Goal: Task Accomplishment & Management: Complete application form

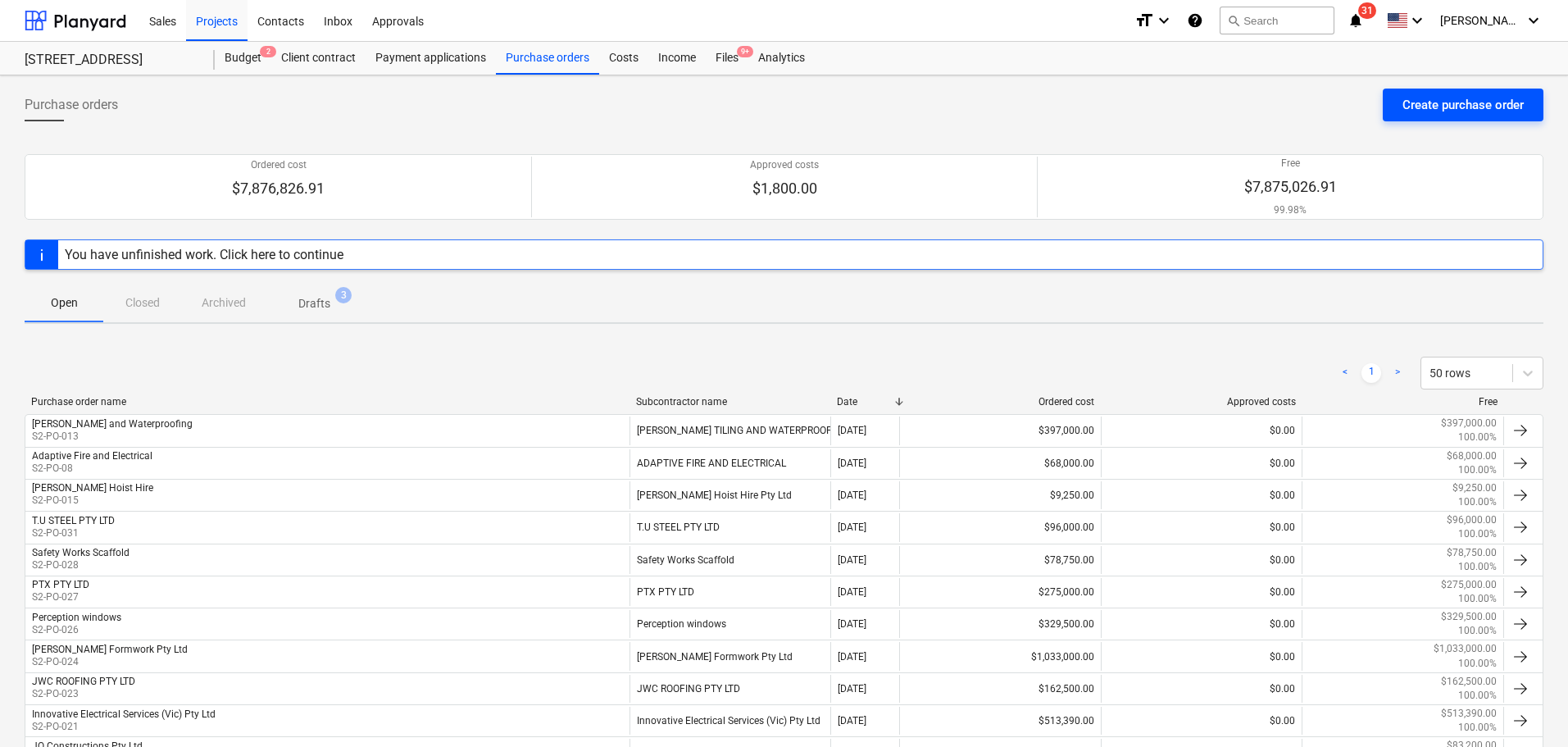
click at [1412, 110] on div "Create purchase order" at bounding box center [1463, 105] width 122 height 22
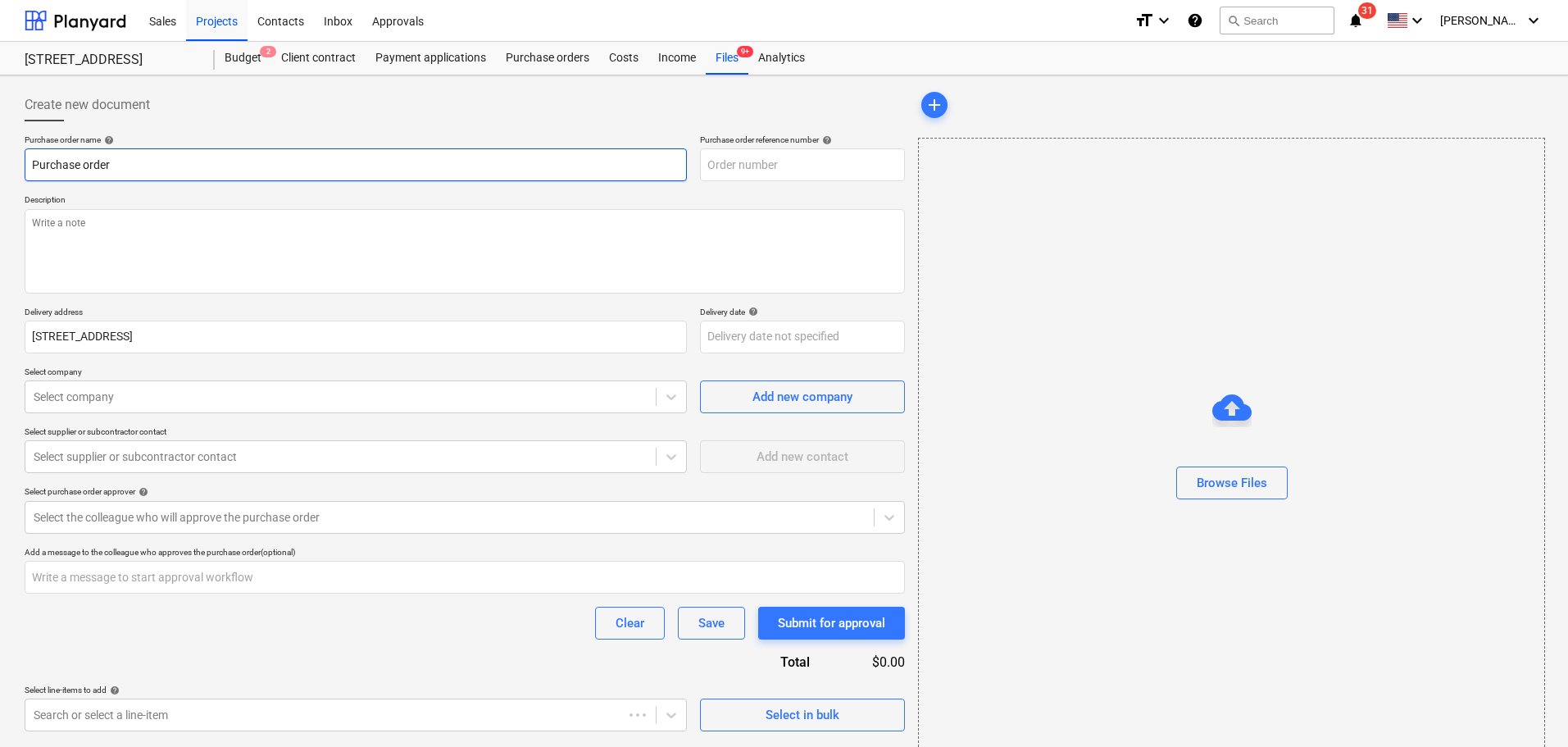
type textarea "x"
type input "S2-PO-036"
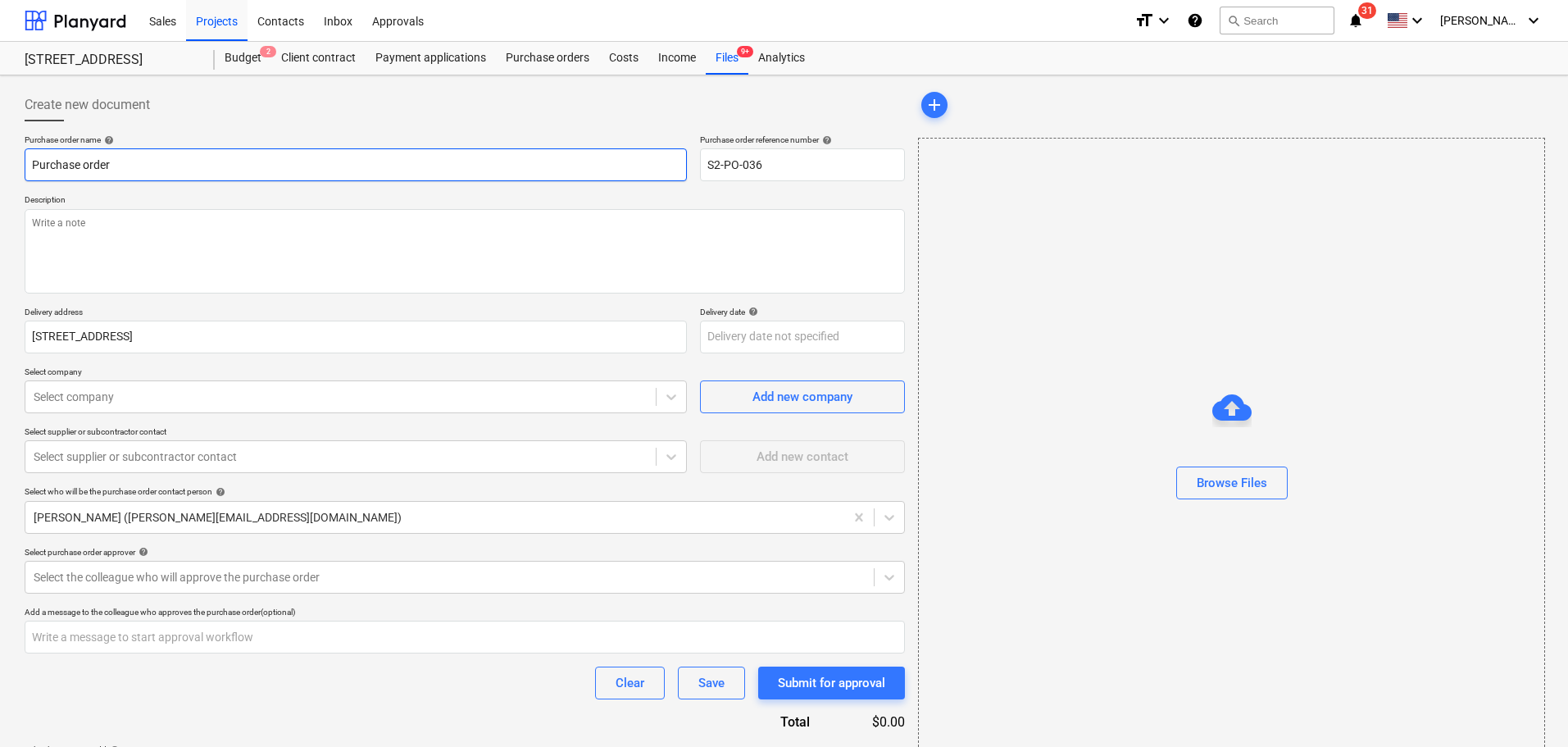
drag, startPoint x: 243, startPoint y: 167, endPoint x: -81, endPoint y: 147, distance: 324.6
click at [0, 147] on html "Sales Projects Contacts Inbox Approvals format_size keyboard_arrow_down help se…" at bounding box center [784, 373] width 1568 height 747
type textarea "x"
type input "E"
type textarea "x"
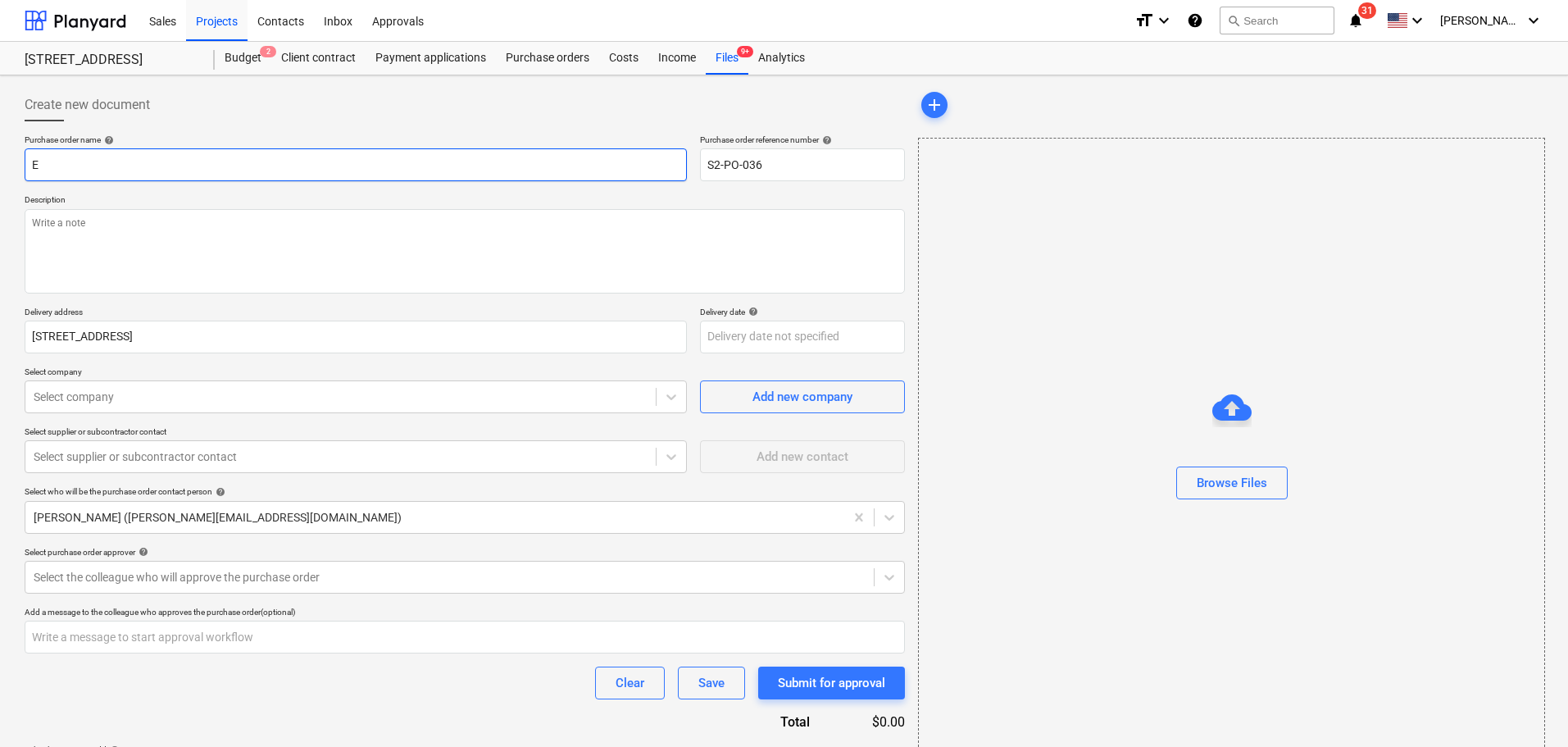
type input "E&"
type textarea "x"
type input "E&S"
type textarea "x"
type input "E&S"
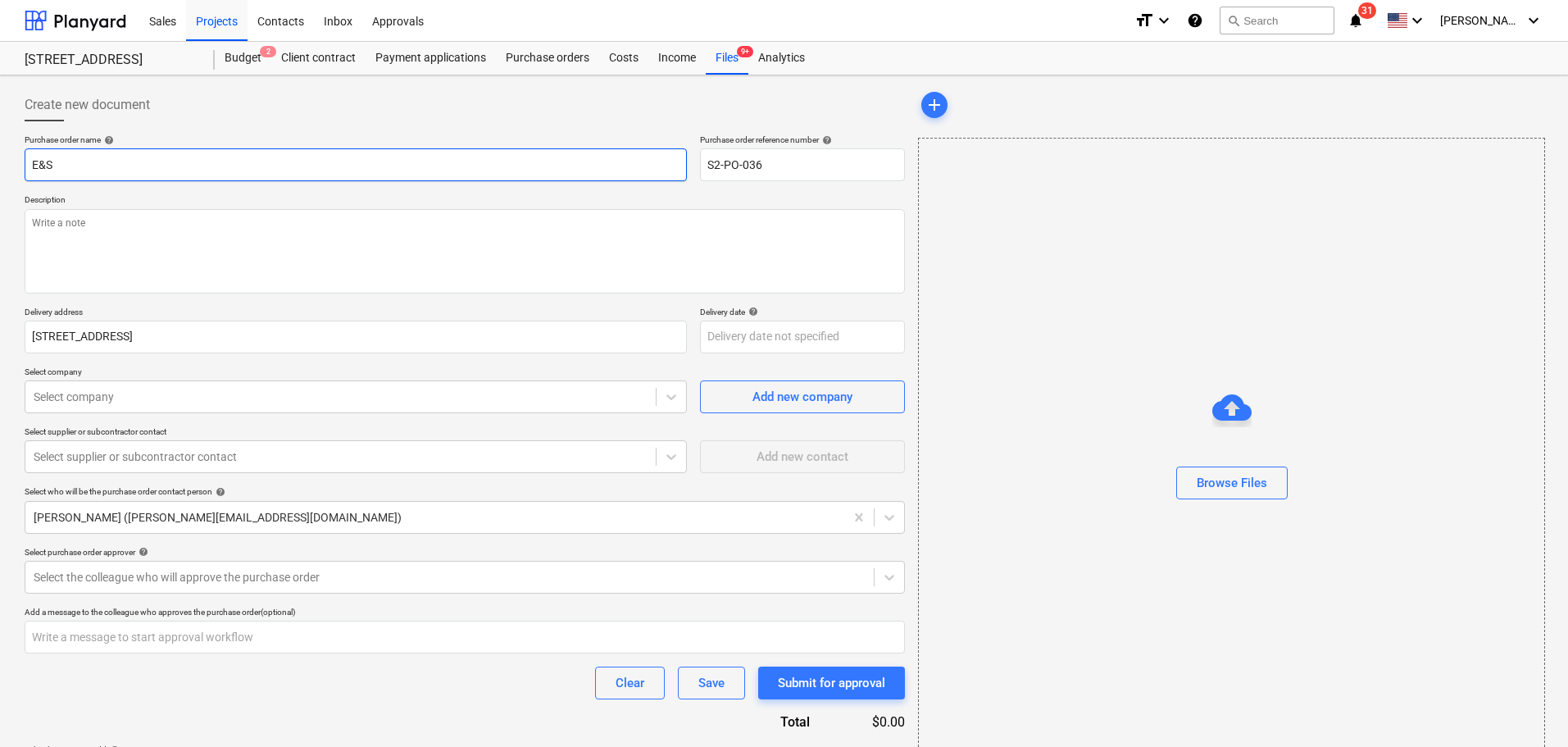
type textarea "x"
type input "E&S S"
type textarea "x"
type input "E&S Sa"
type textarea "x"
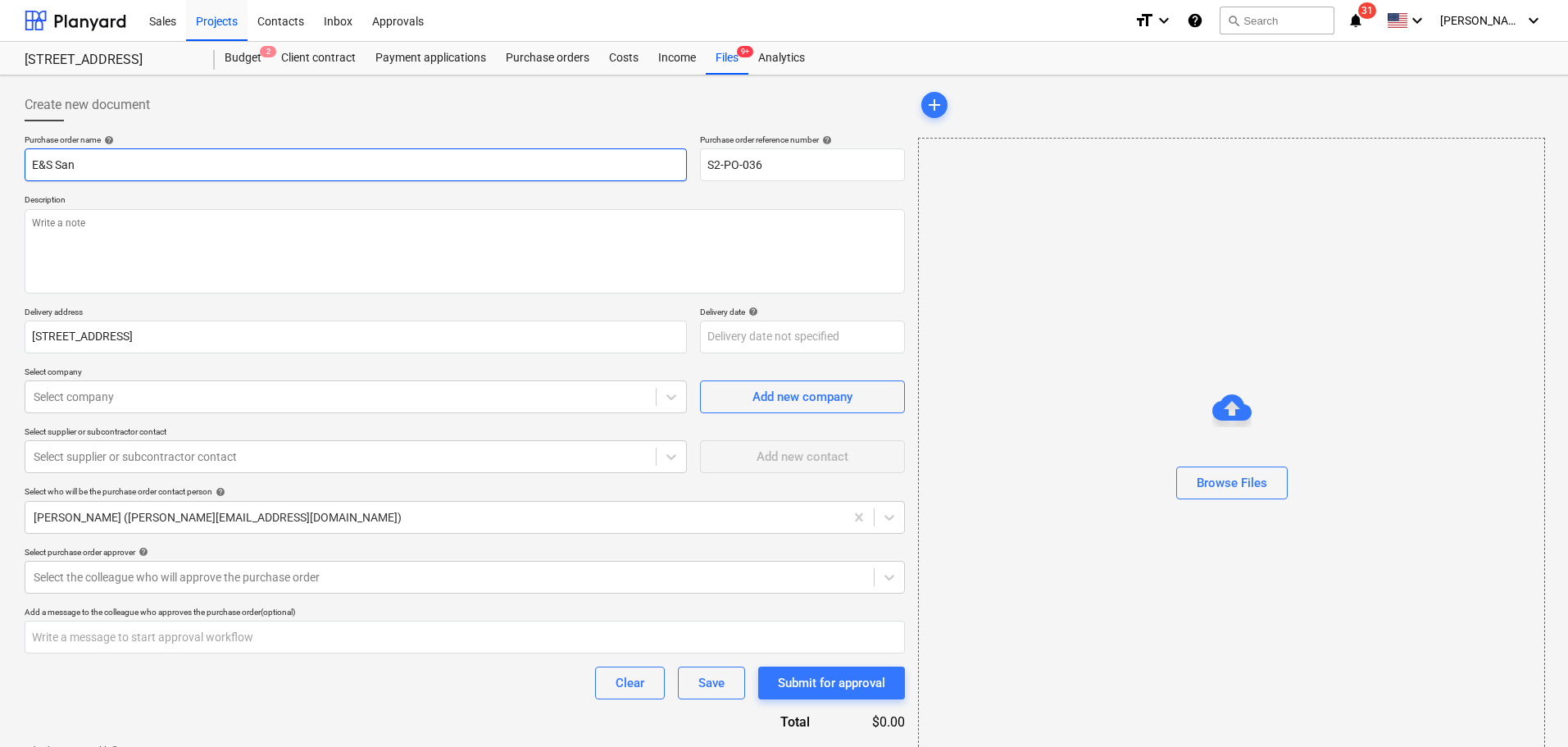
type input "E&S Sani"
type textarea "x"
type input "E&S Sanit"
type textarea "x"
type input "E&S Sanita"
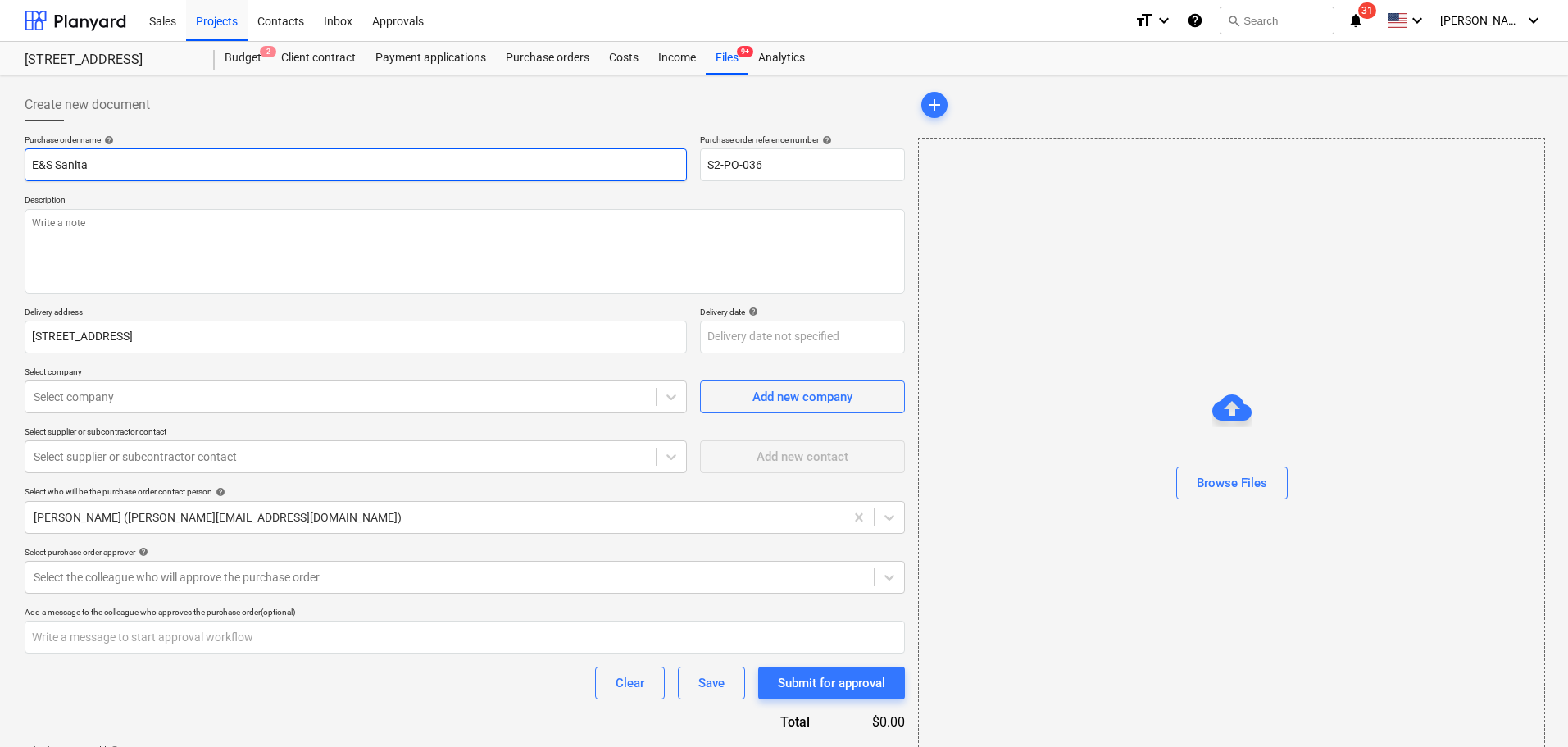
type textarea "x"
type input "E&S Sanitar"
type textarea "x"
type input "E&S Sanitary"
type textarea "x"
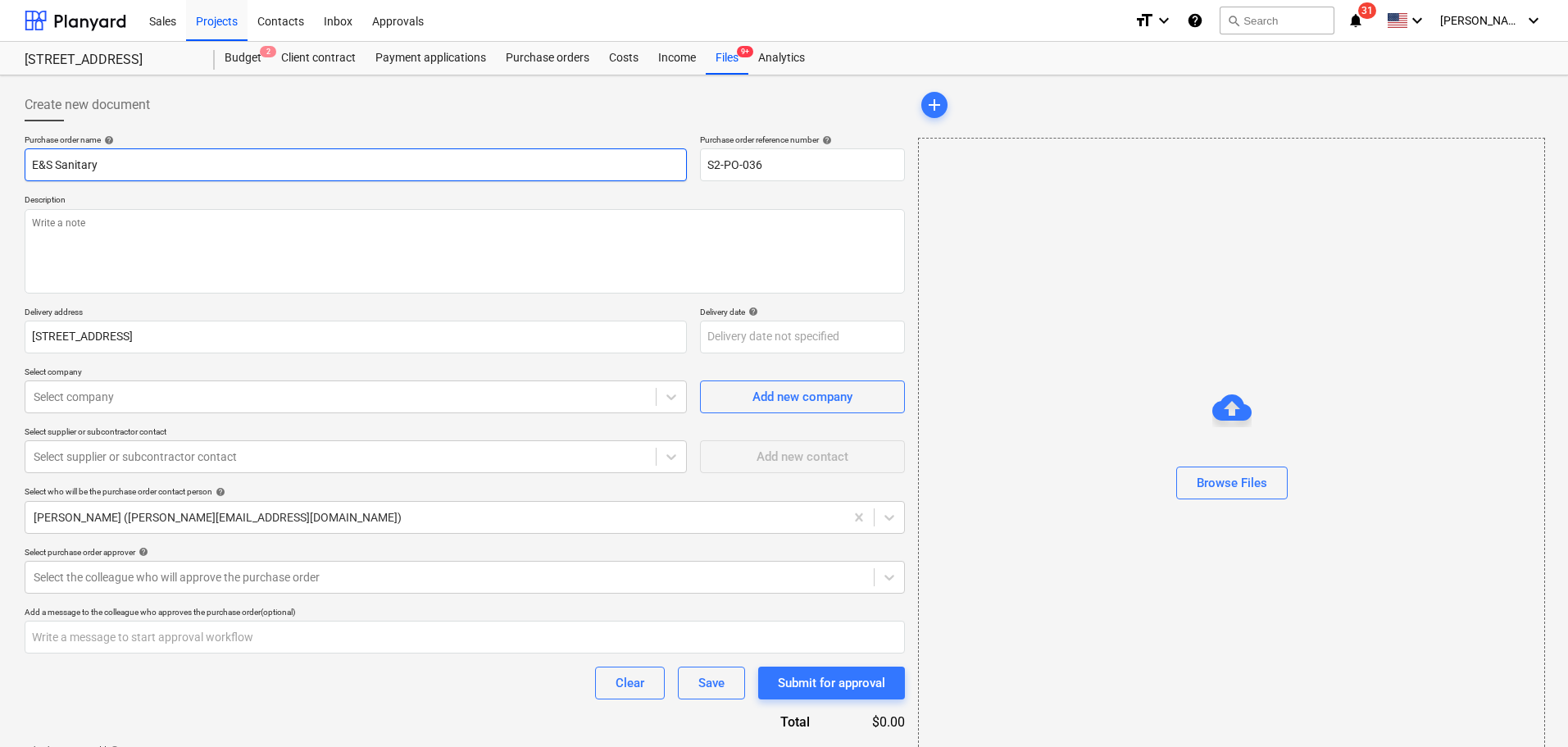
type input "E&S Sanitaryw"
type textarea "x"
type input "E&S Sanitarywa"
type textarea "x"
type input "E&S Sanitarywar"
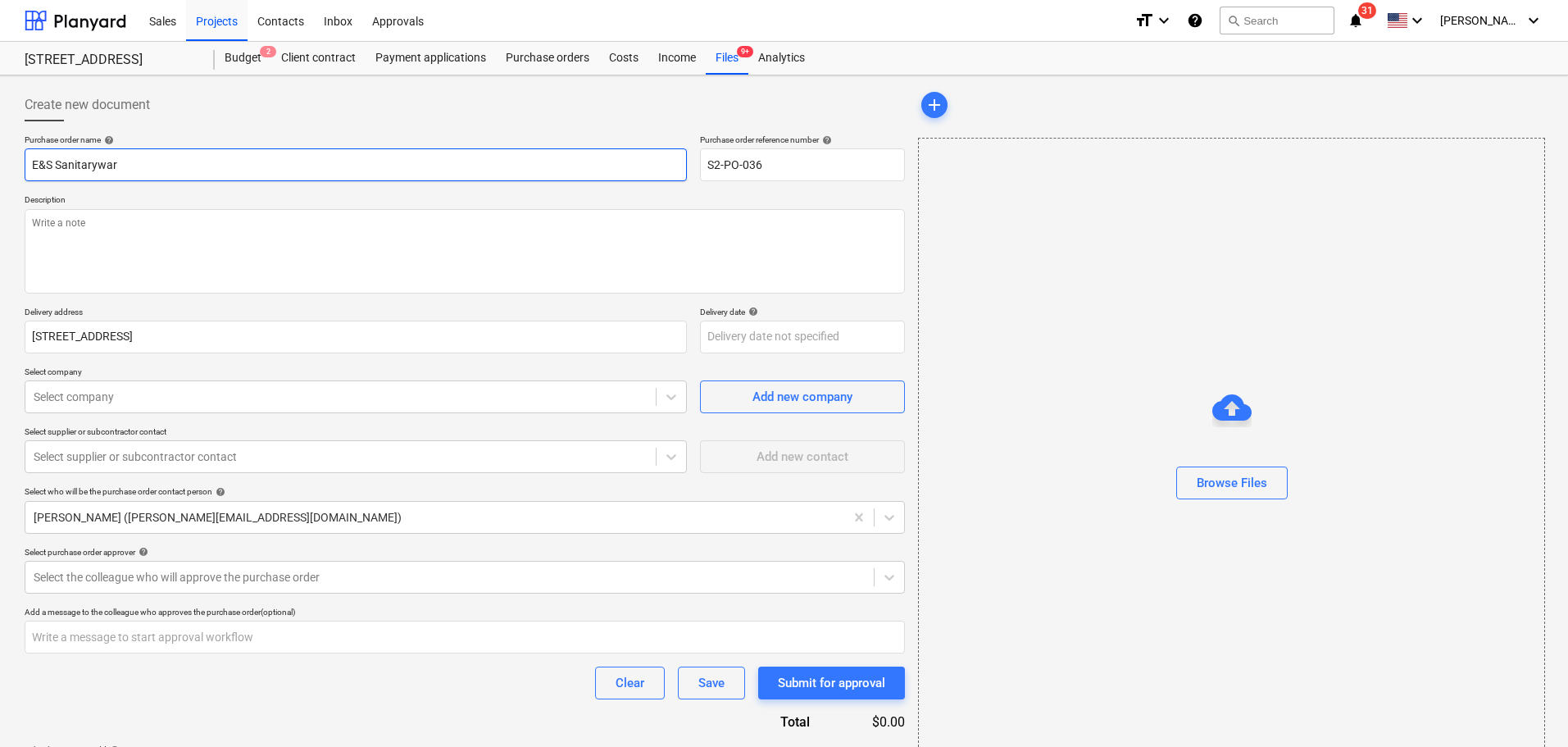
type textarea "x"
type input "E&S Sanitaryware"
click at [261, 589] on div "Select the colleague who will approve the purchase order" at bounding box center [449, 577] width 848 height 23
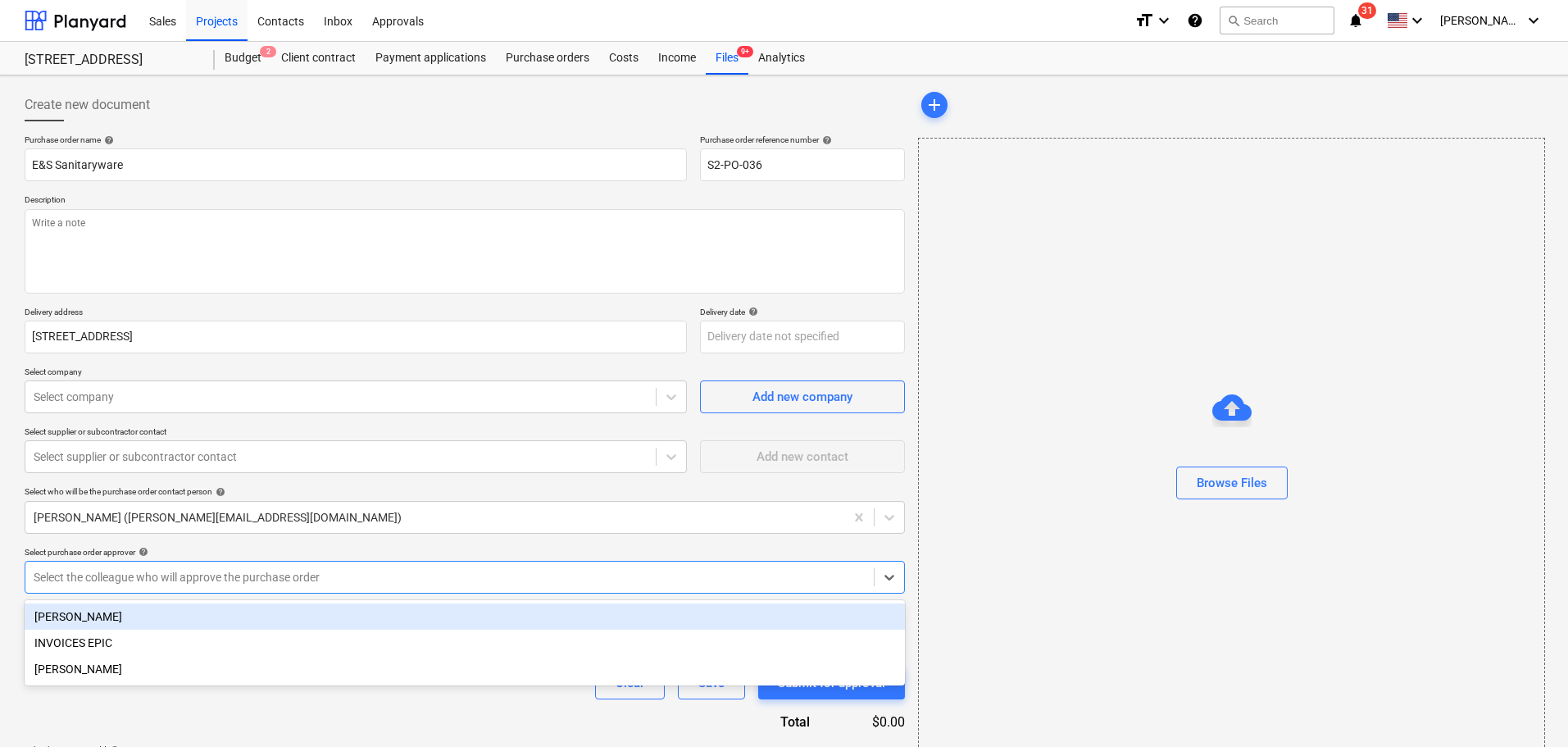
click at [140, 619] on div "[PERSON_NAME]" at bounding box center [465, 617] width 881 height 27
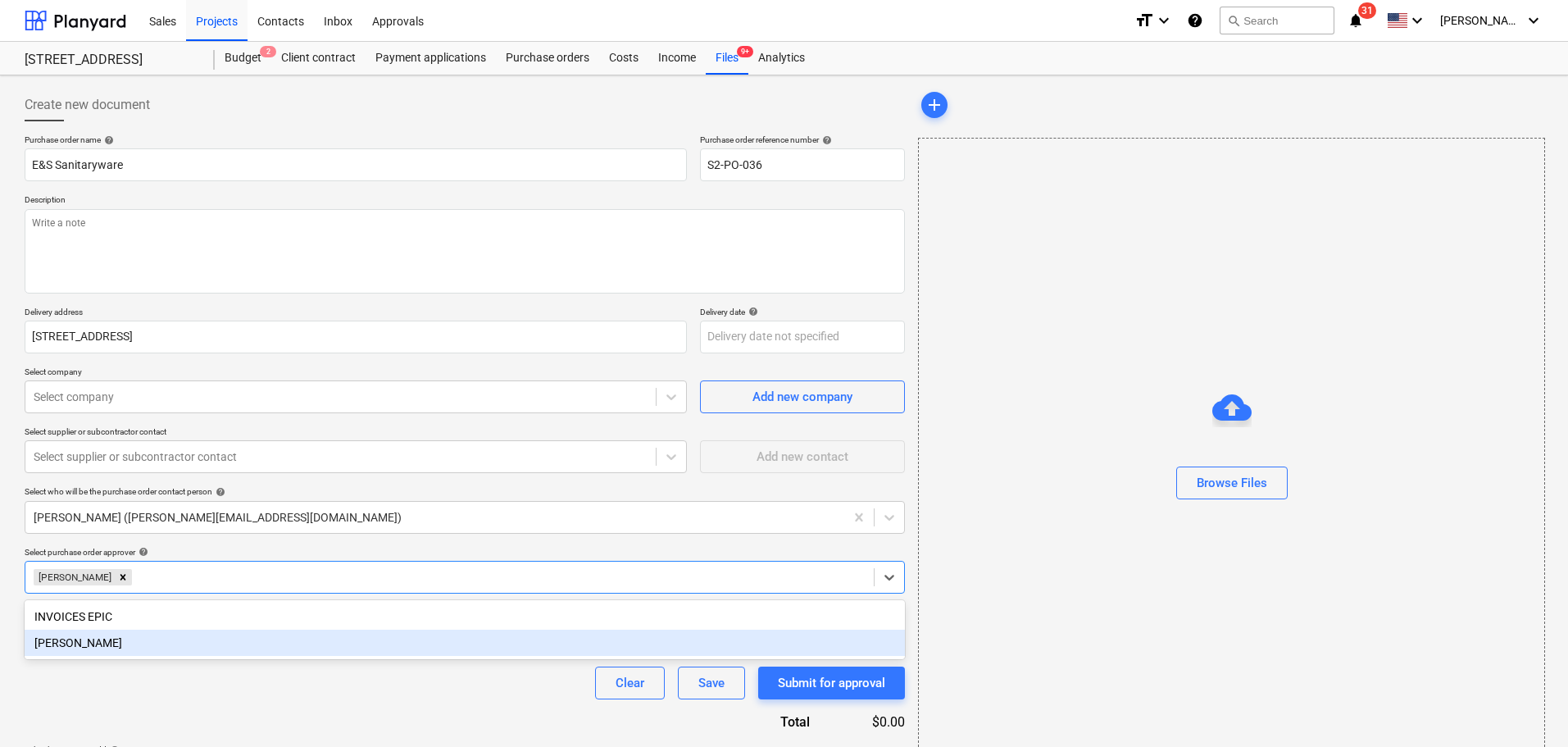
type textarea "x"
click at [456, 715] on div "Purchase order name help E&S Sanitaryware Purchase order reference number help …" at bounding box center [465, 464] width 881 height 658
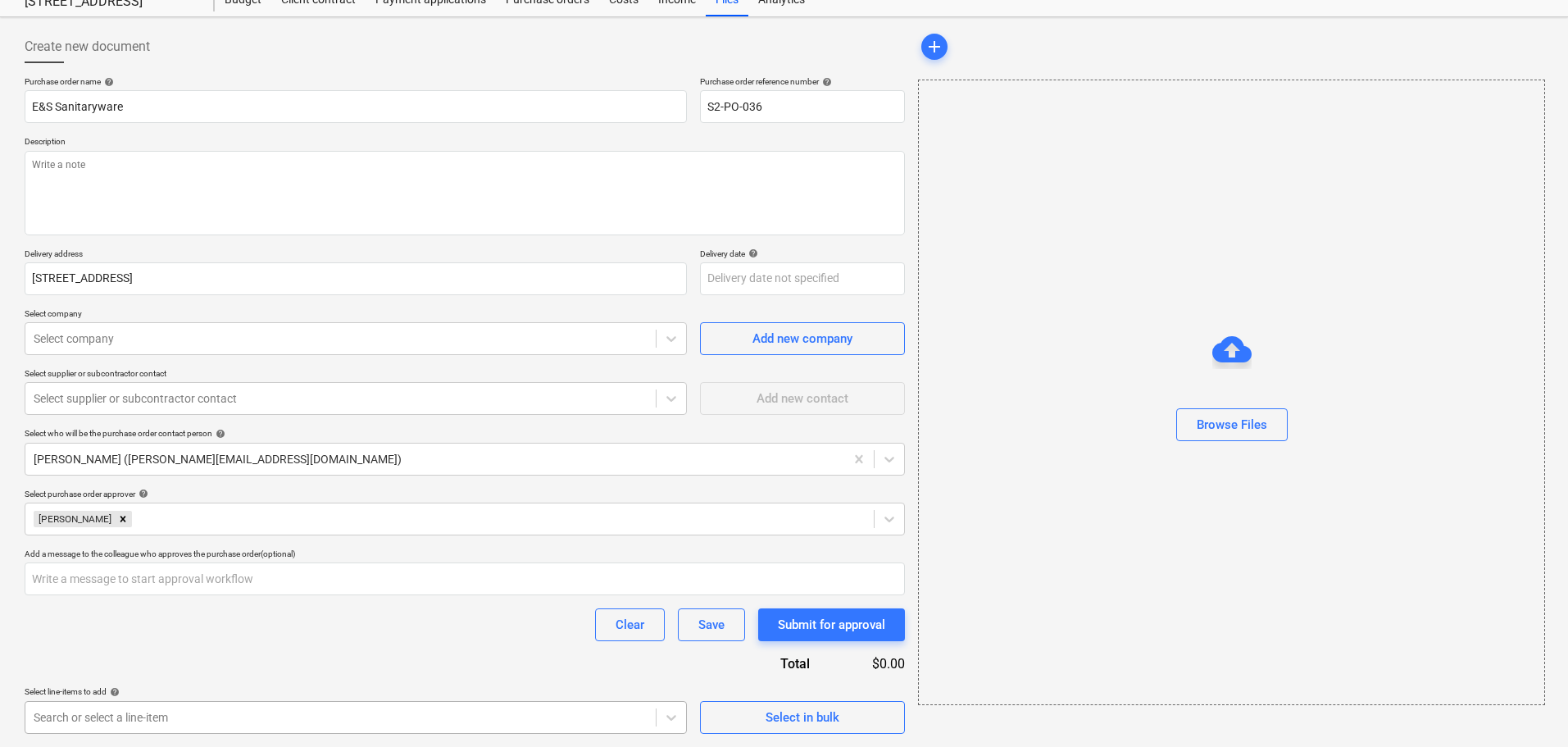
click at [557, 689] on body "Sales Projects Contacts Inbox Approvals format_size keyboard_arrow_down help se…" at bounding box center [784, 315] width 1568 height 747
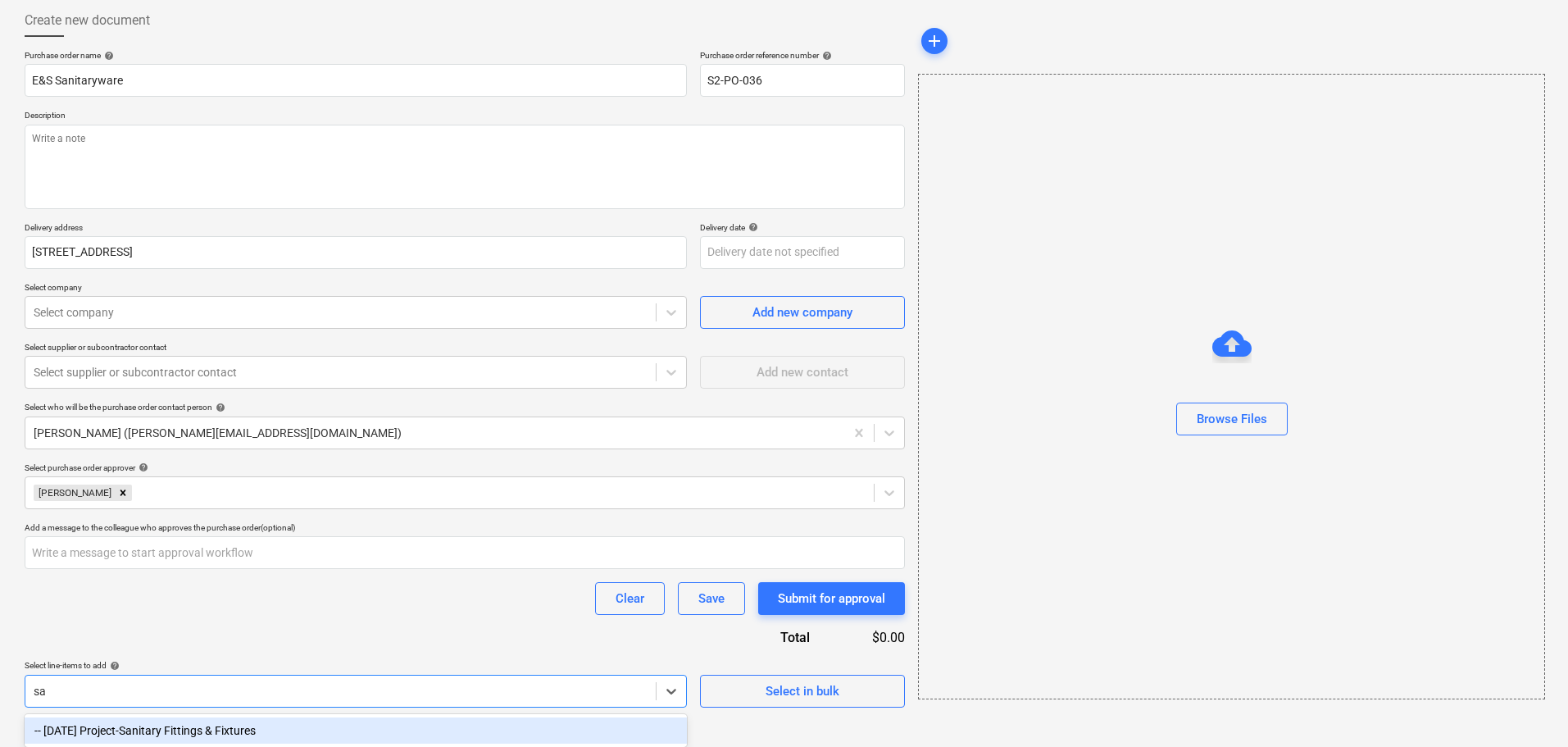
scroll to position [85, 0]
type input "sanit"
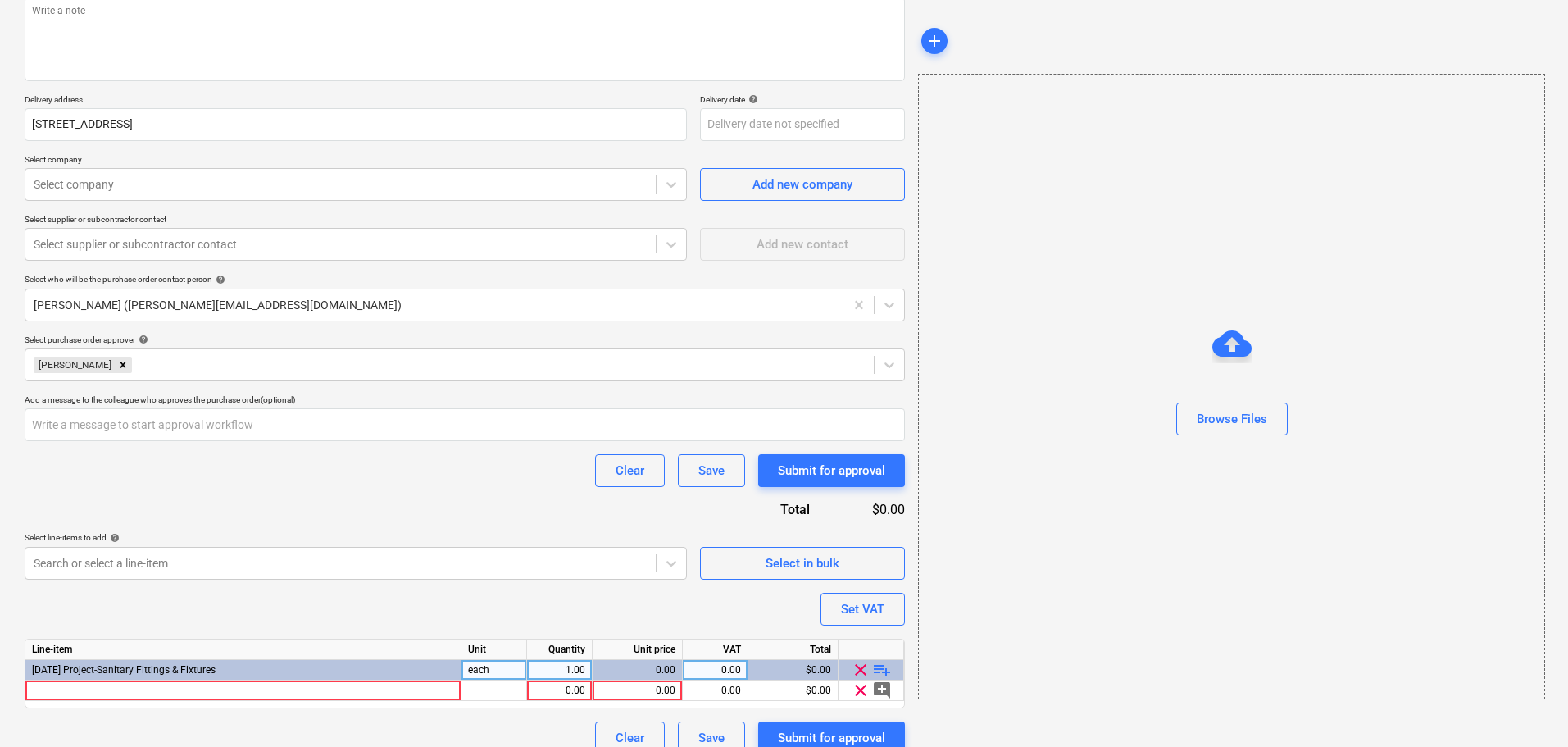
scroll to position [233, 0]
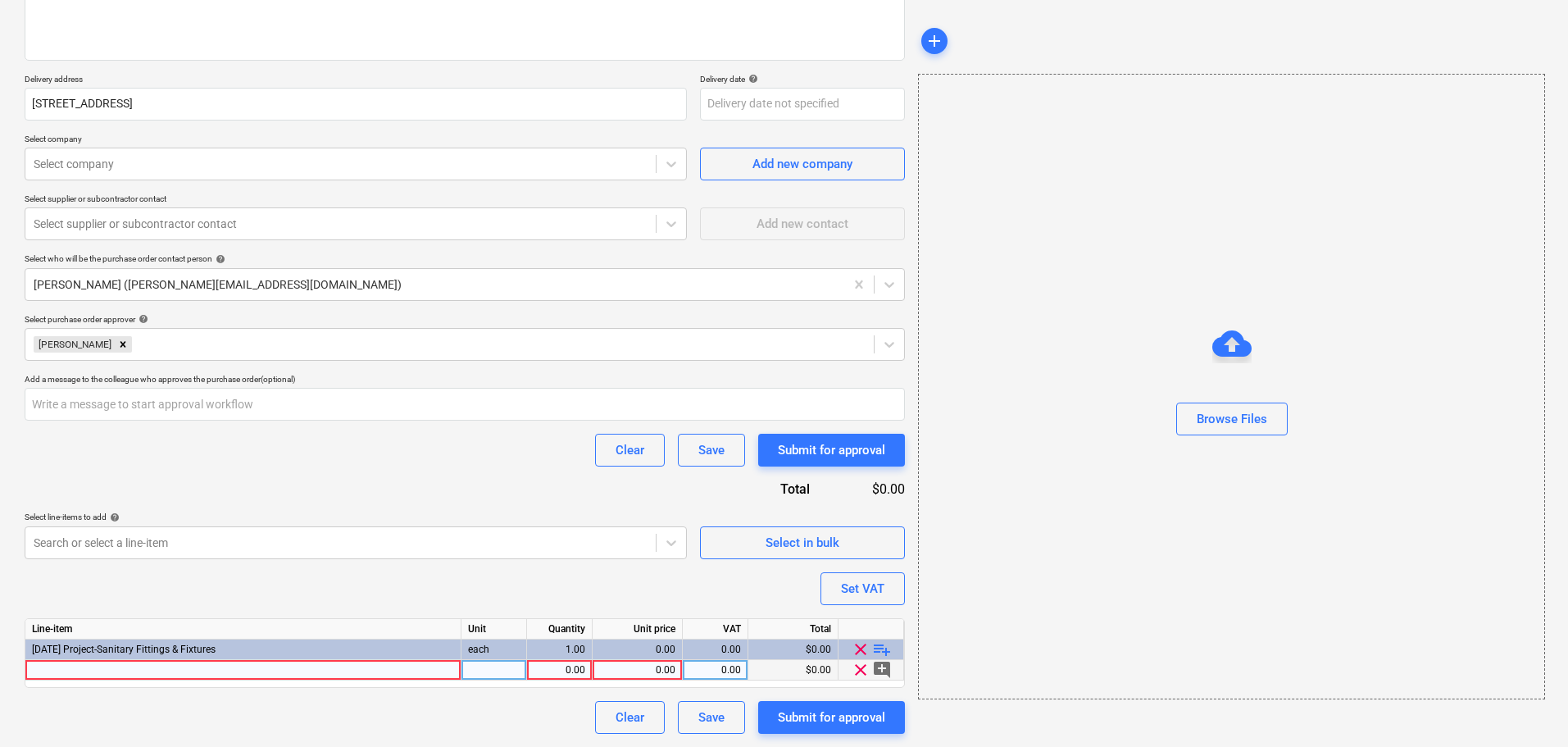
click at [390, 673] on div at bounding box center [244, 670] width 436 height 21
type textarea "x"
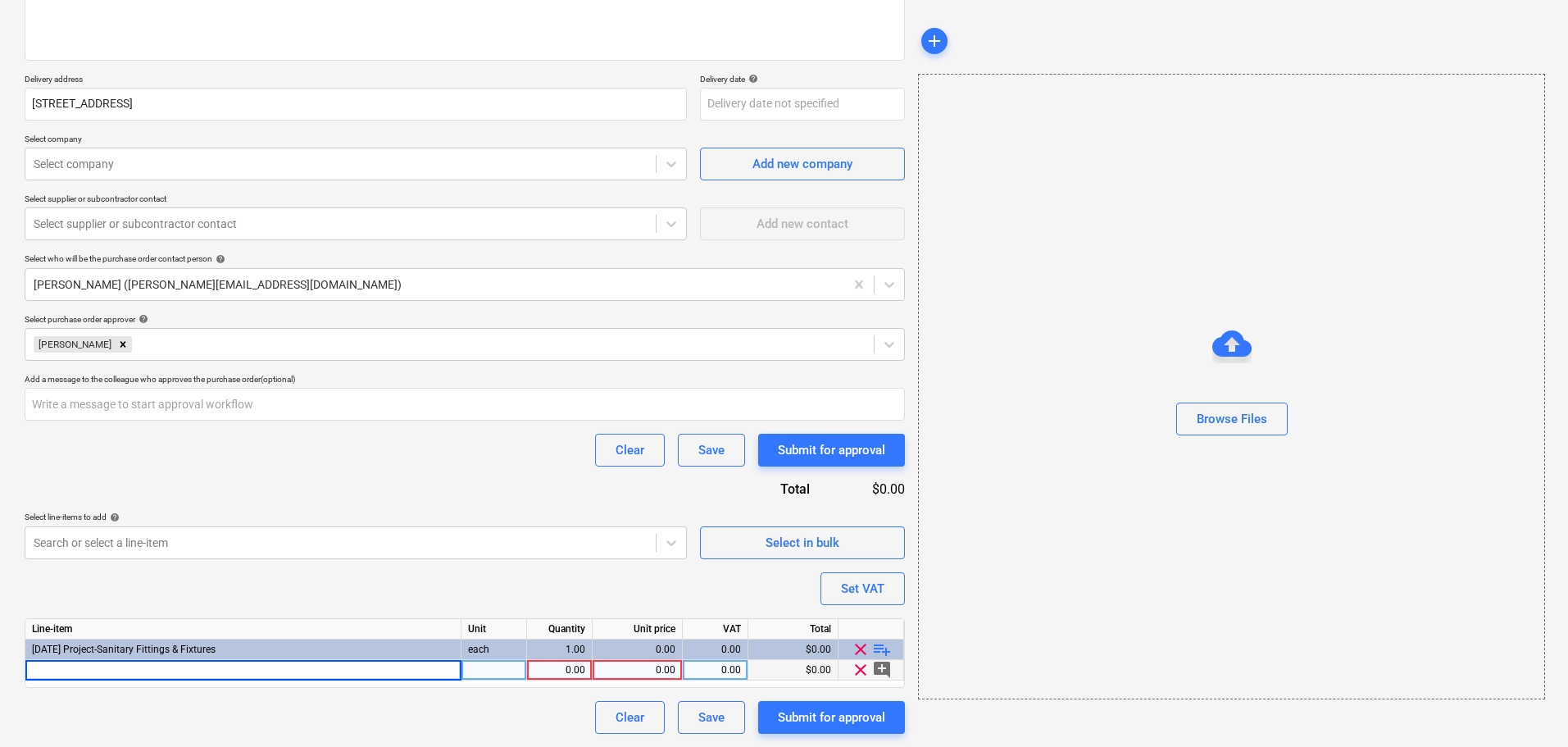
type input "[PERSON_NAME] SSLIRDB760 Lirio Double Bowl Sink 760 x 450 x 200 Top or Undermou…"
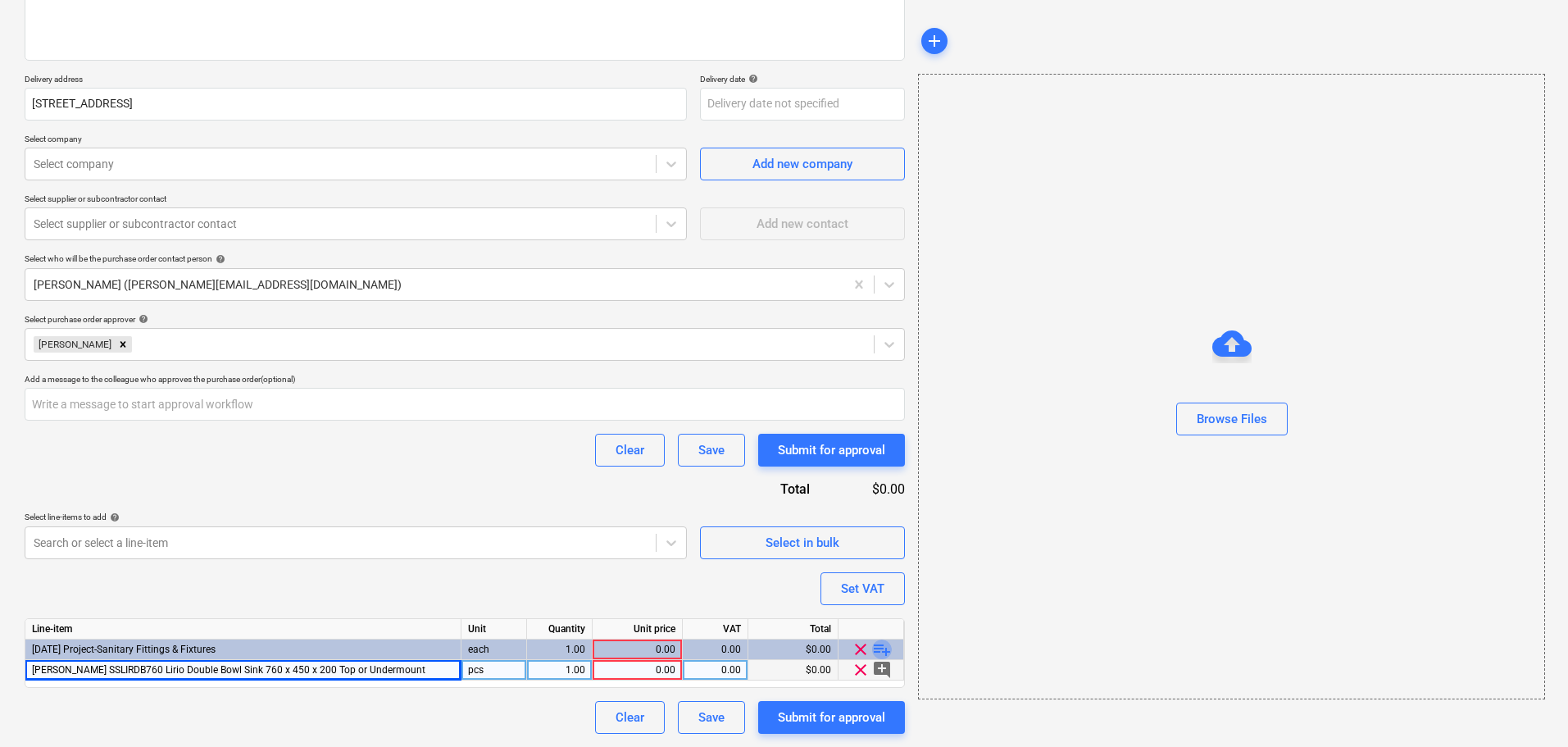
click at [877, 659] on span "playlist_add" at bounding box center [882, 650] width 20 height 20
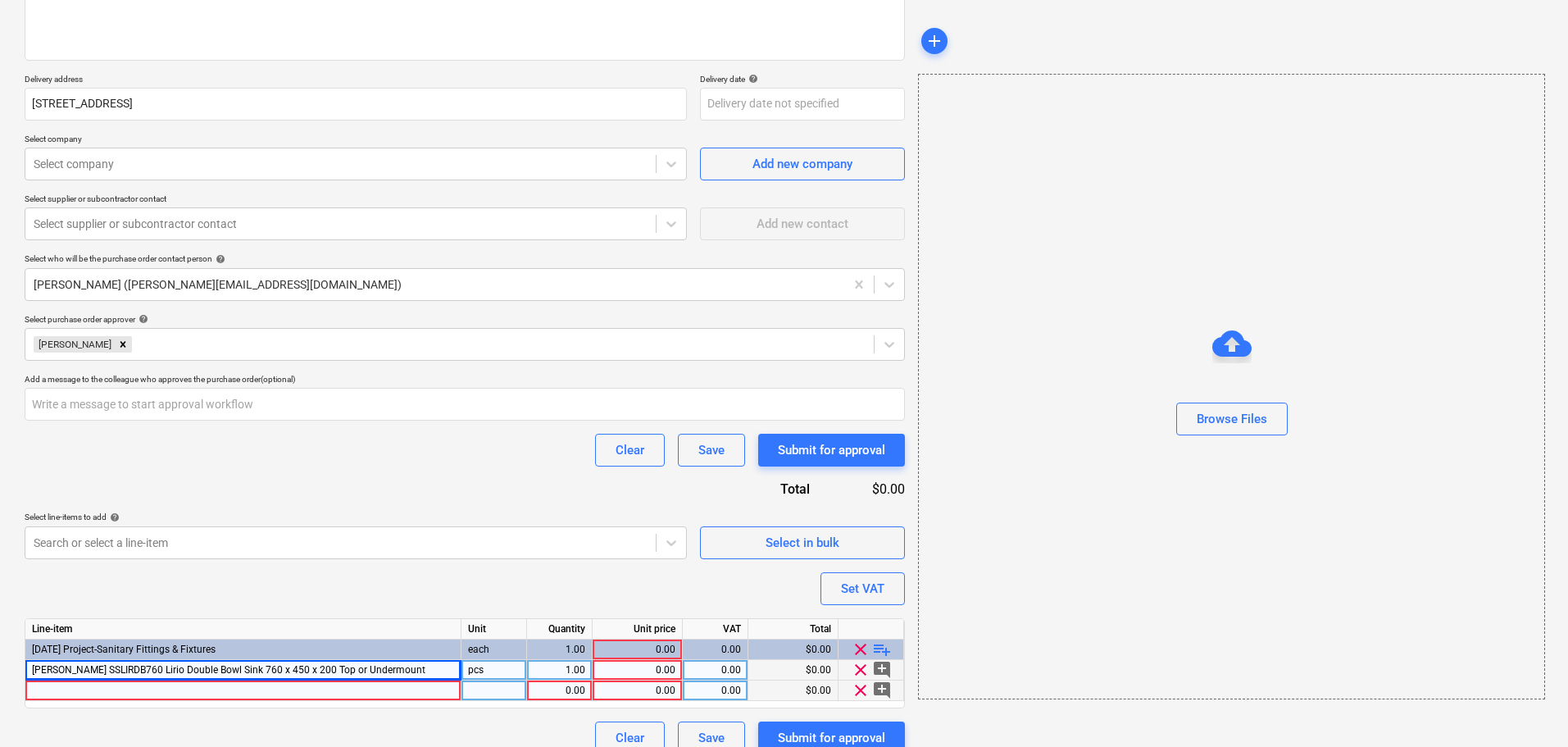
click at [308, 695] on div at bounding box center [244, 690] width 436 height 21
type textarea "x"
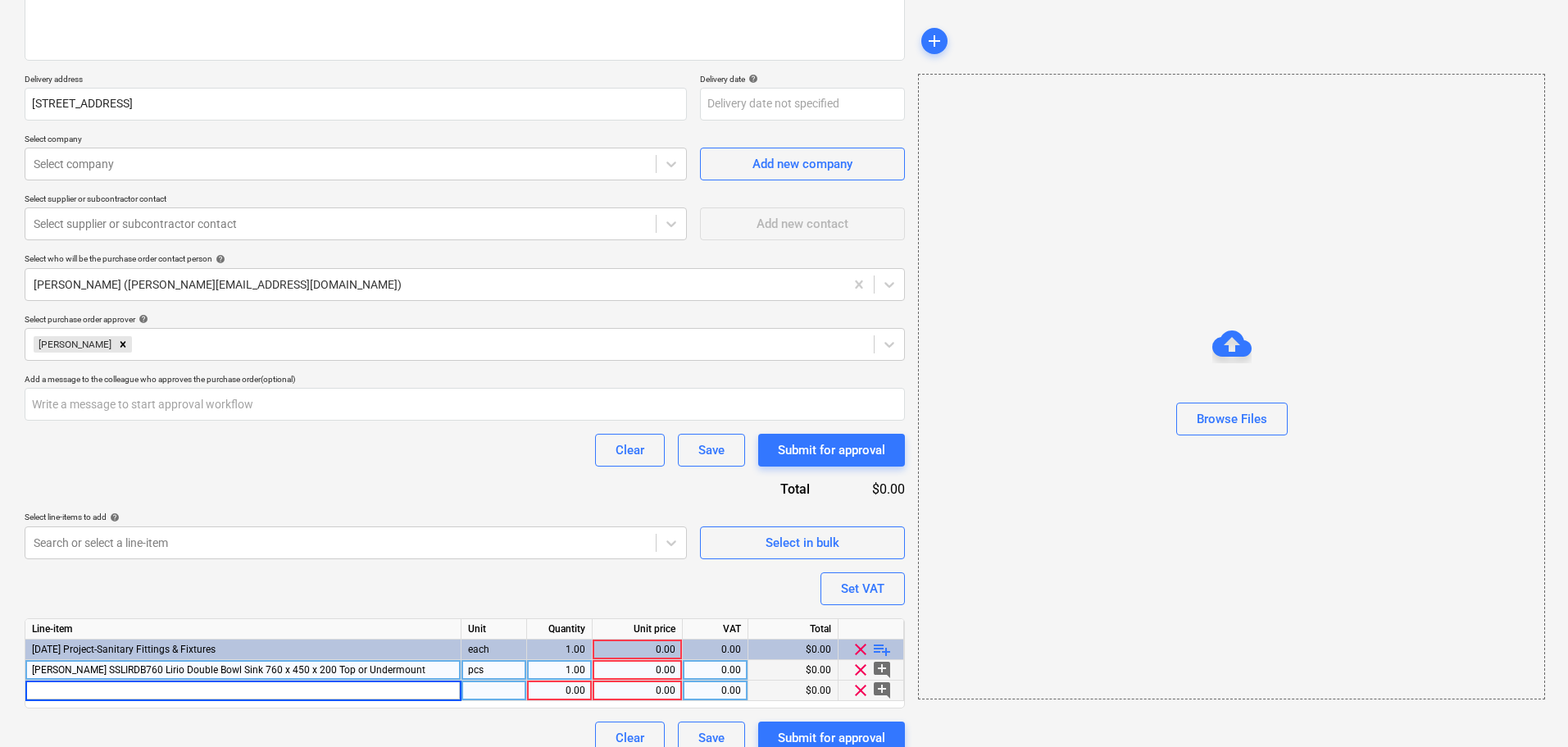
type input "[PERSON_NAME] TK70P Pull Out Mixer Kitchen Mixer Chrome"
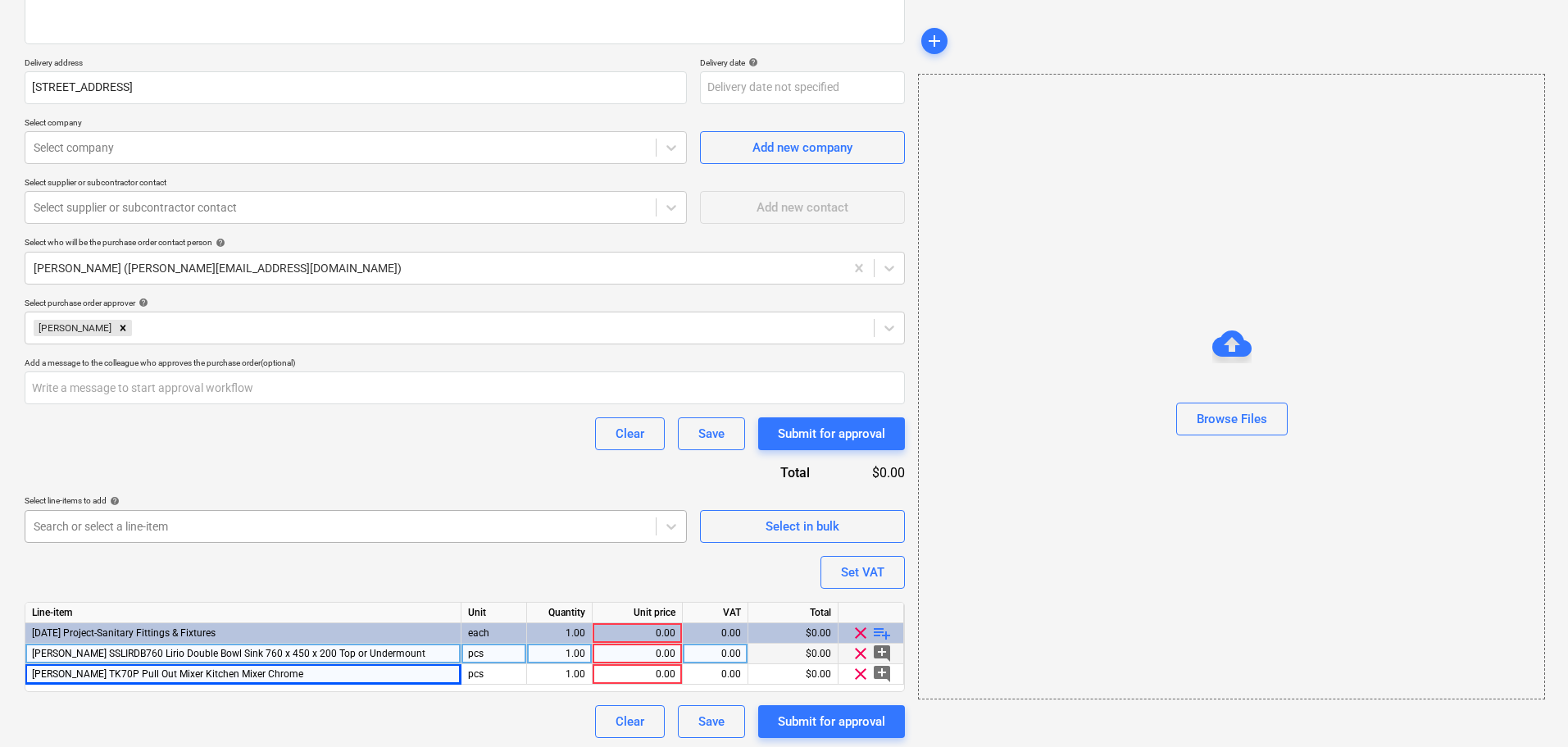
scroll to position [253, 0]
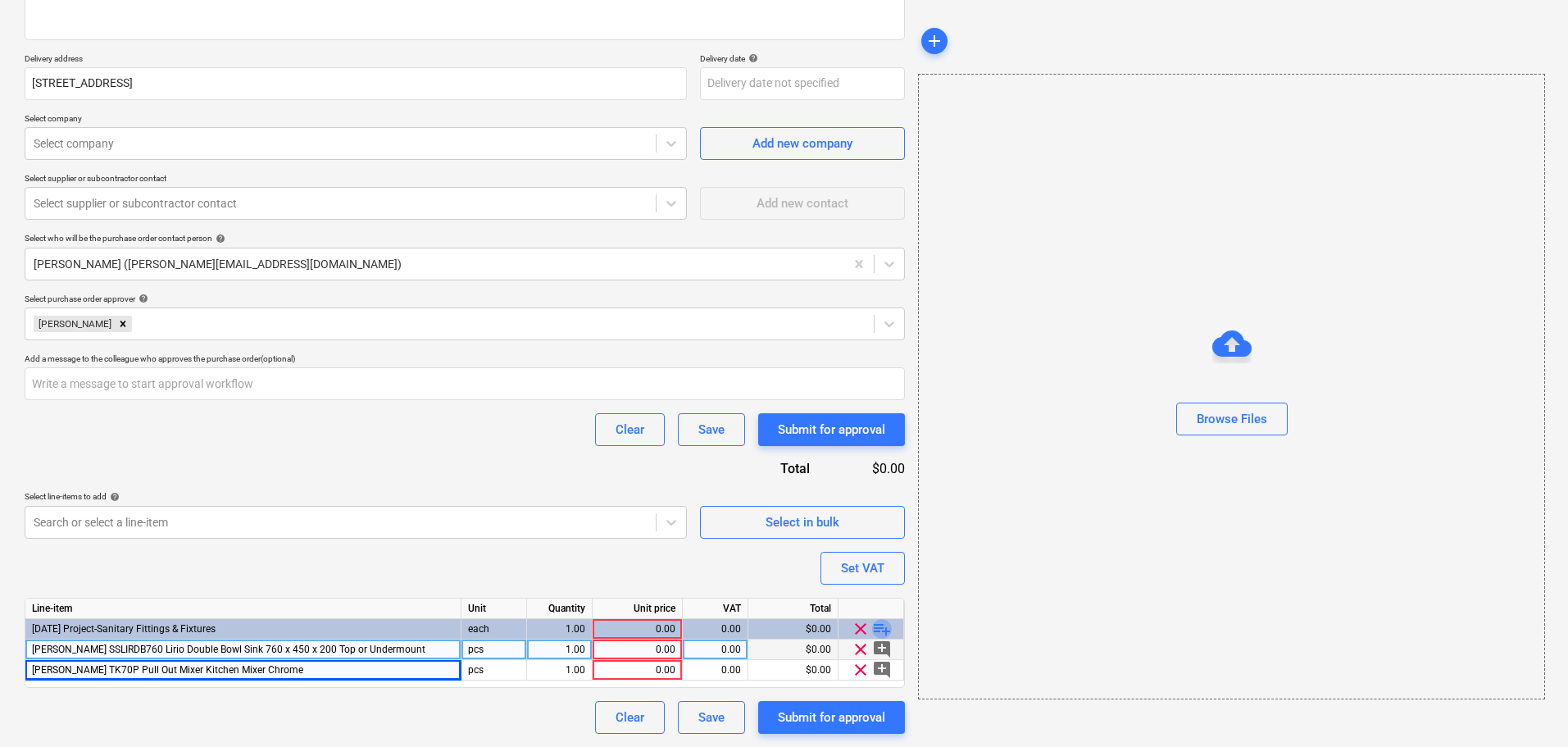
click at [885, 628] on span "playlist_add" at bounding box center [882, 629] width 20 height 20
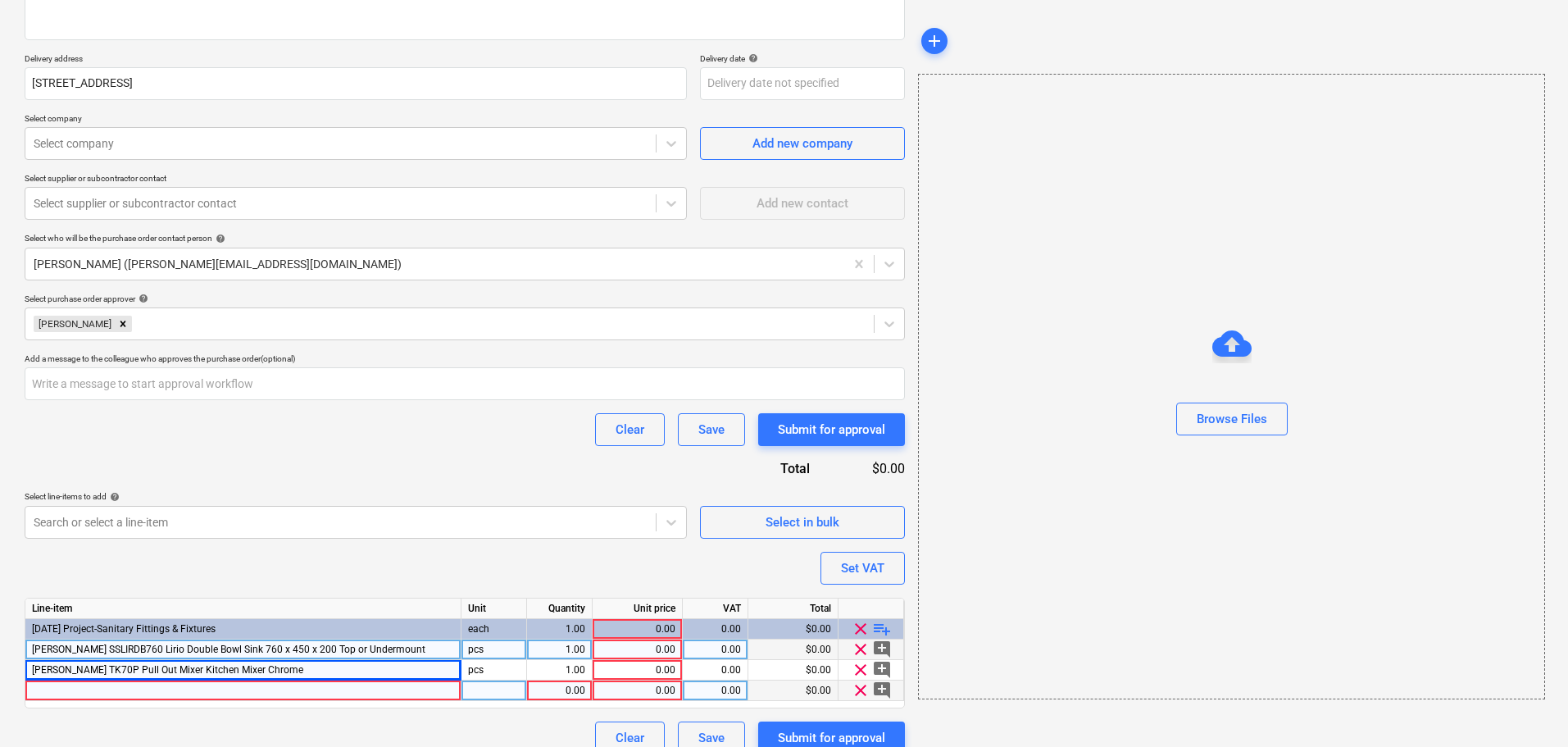
click at [416, 690] on div at bounding box center [244, 690] width 436 height 21
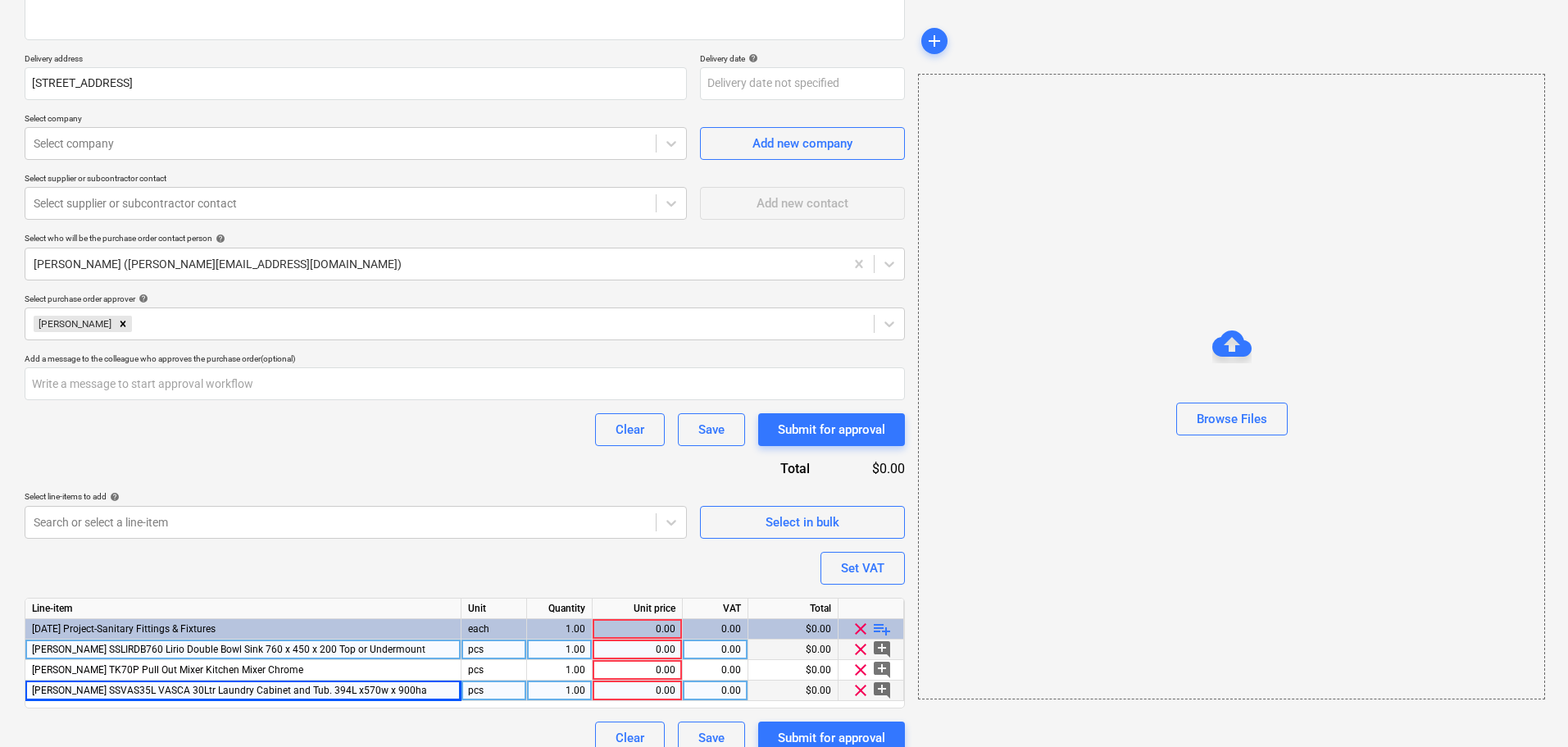
click at [881, 627] on span "playlist_add" at bounding box center [882, 629] width 20 height 20
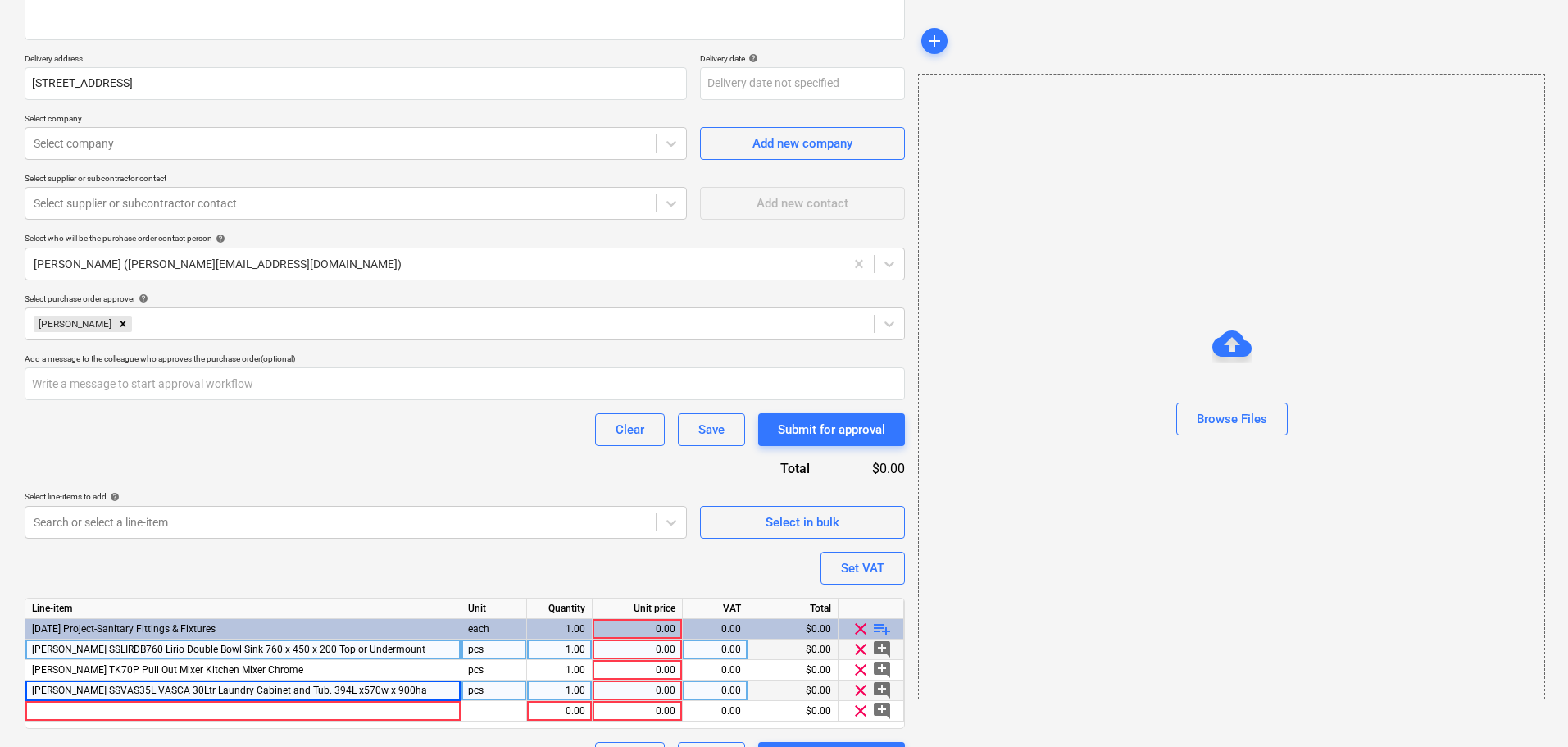
click at [881, 627] on span "playlist_add" at bounding box center [882, 629] width 20 height 20
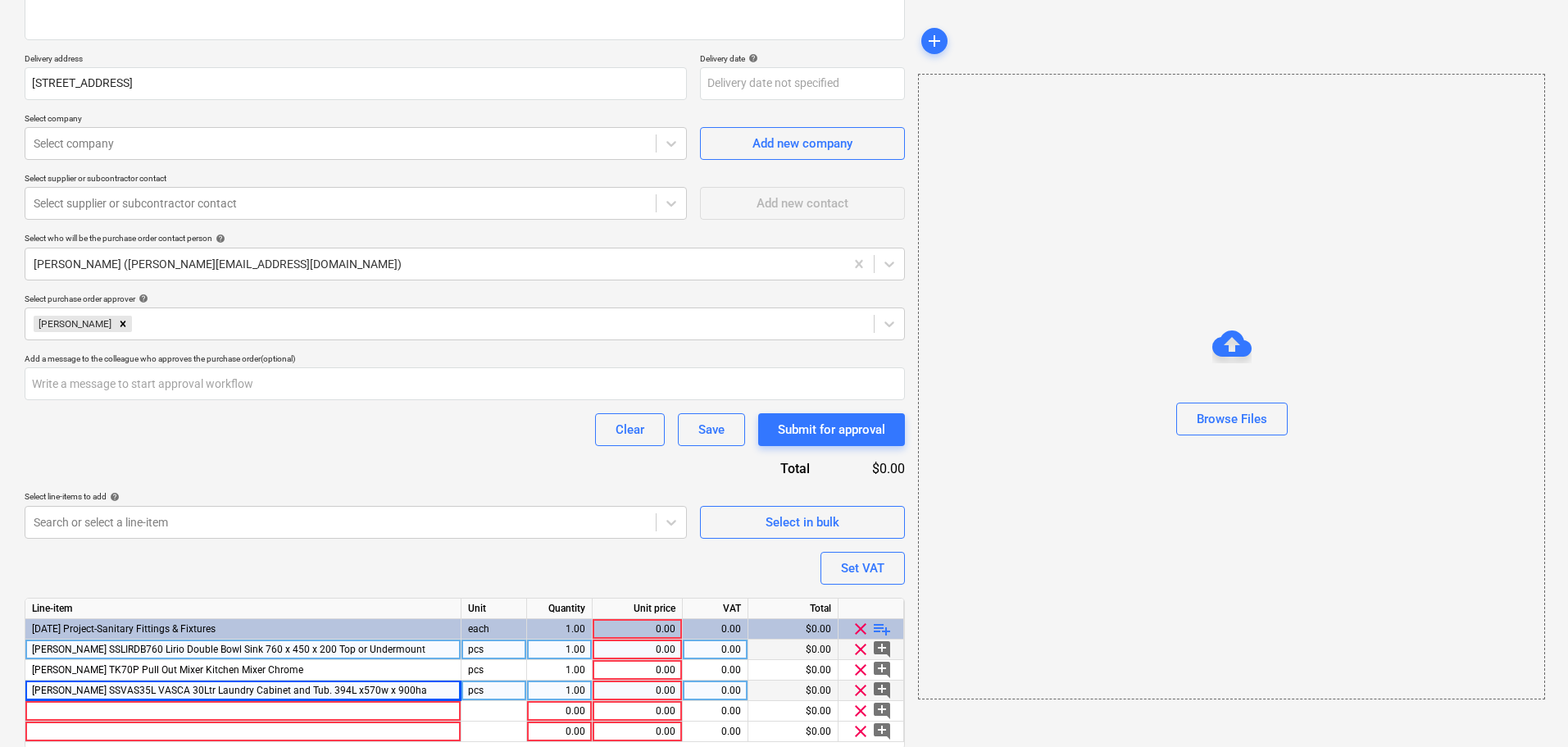
click at [881, 627] on span "playlist_add" at bounding box center [882, 629] width 20 height 20
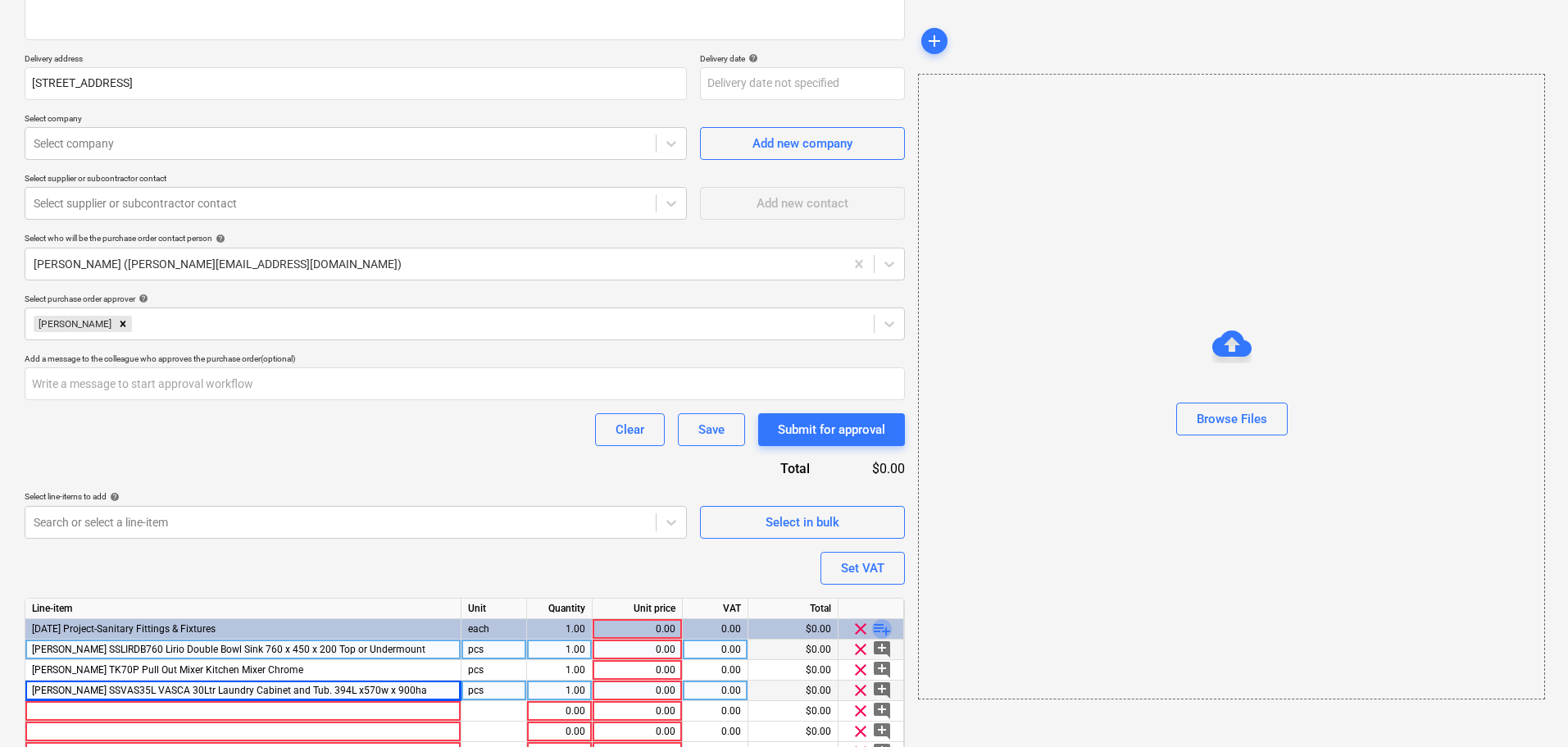
click at [881, 627] on span "playlist_add" at bounding box center [882, 629] width 20 height 20
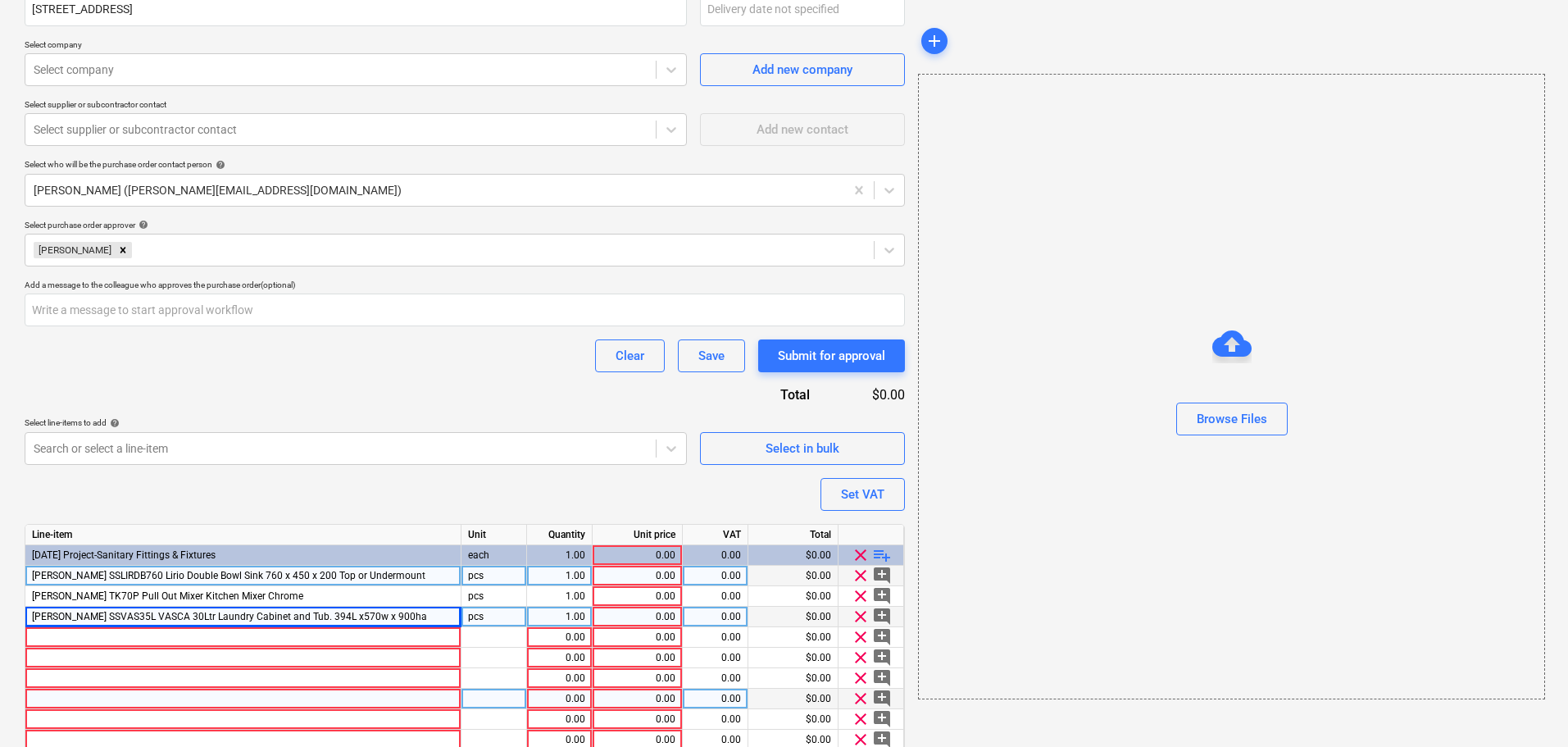
scroll to position [458, 0]
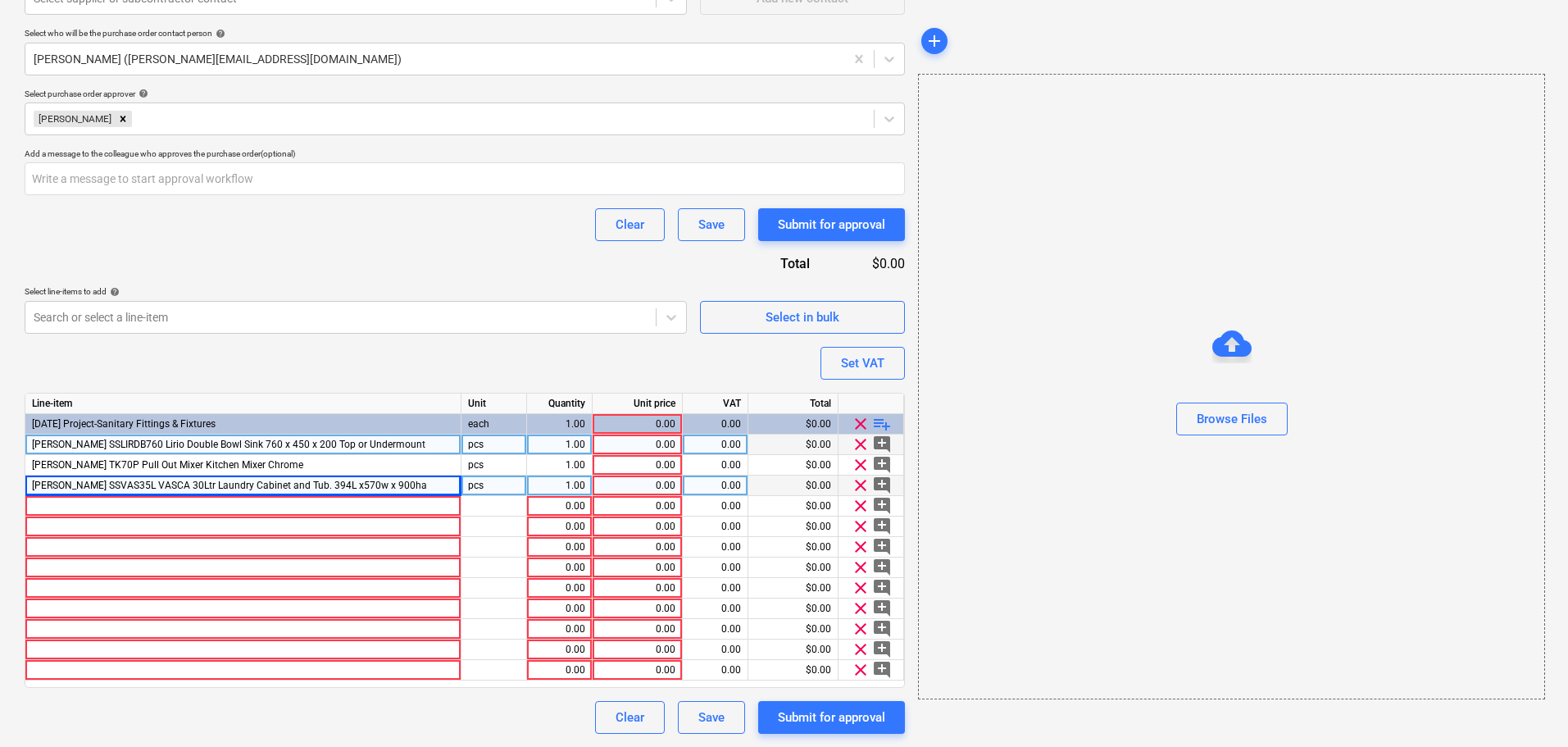
click at [627, 447] on div "0.00" at bounding box center [638, 445] width 77 height 21
type textarea "x"
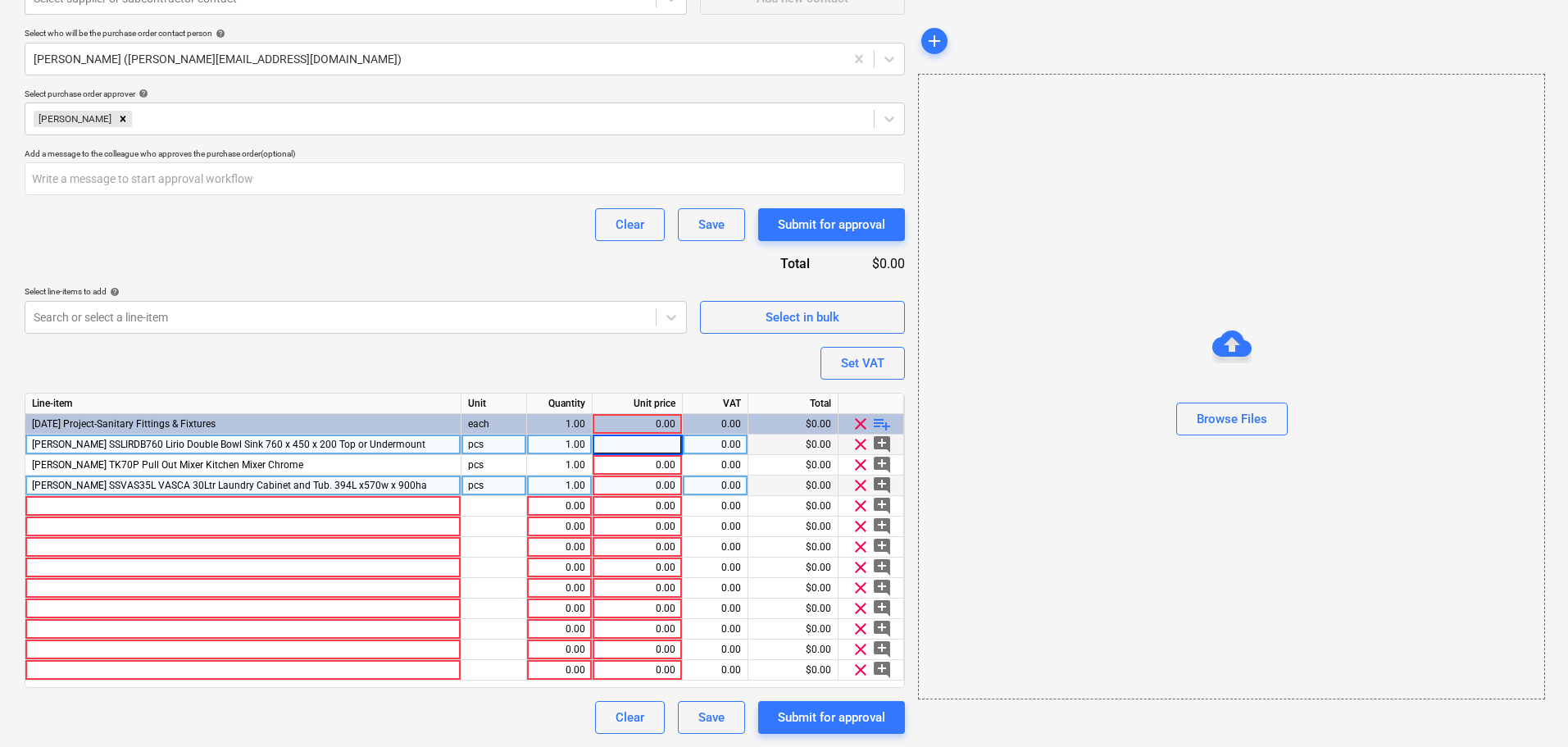
paste input "$170.91"
type input "$170.91"
click at [571, 436] on div "1.00" at bounding box center [559, 445] width 52 height 21
type textarea "x"
click at [644, 448] on div "0.00" at bounding box center [638, 445] width 77 height 21
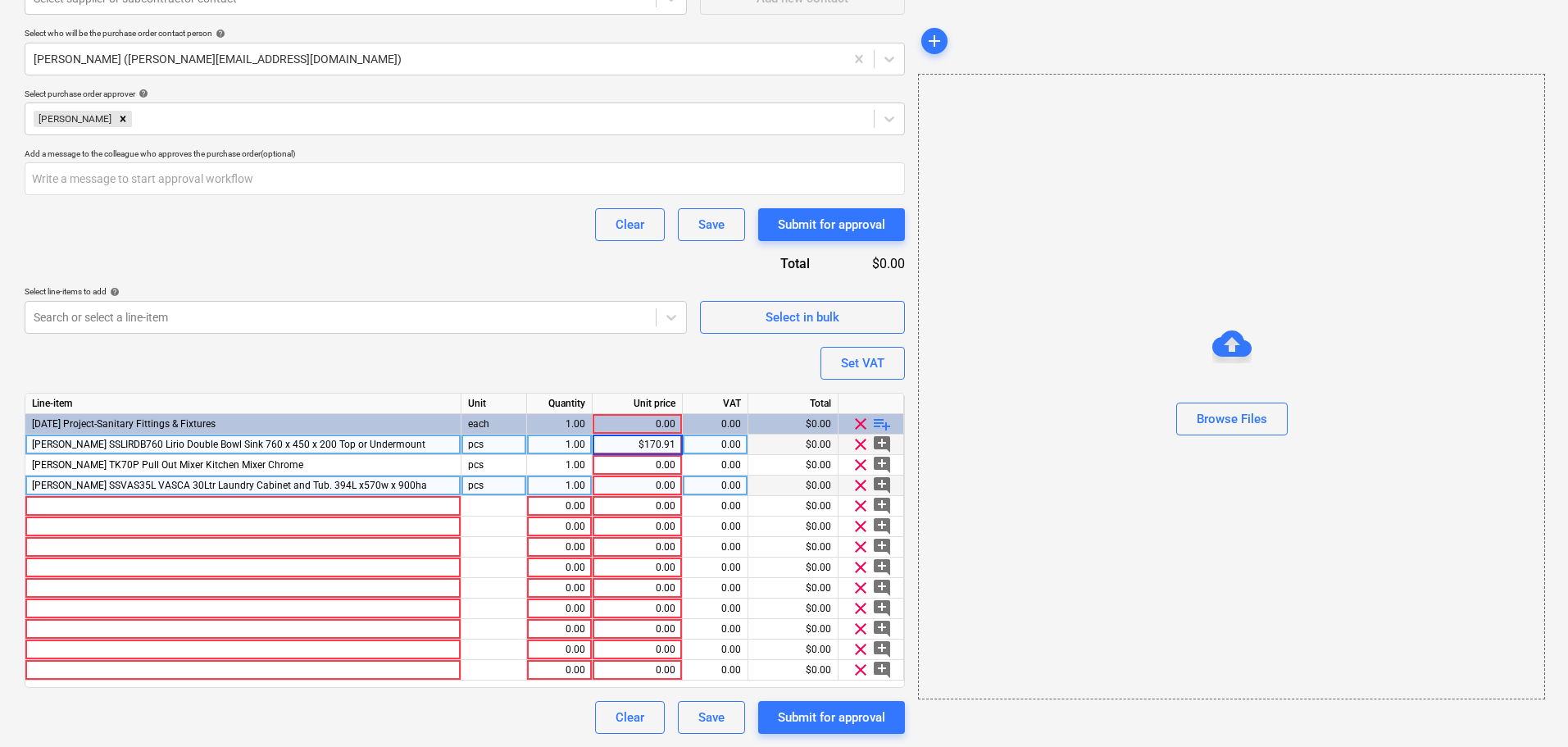
click at [648, 446] on input "$170.91" at bounding box center [637, 445] width 89 height 20
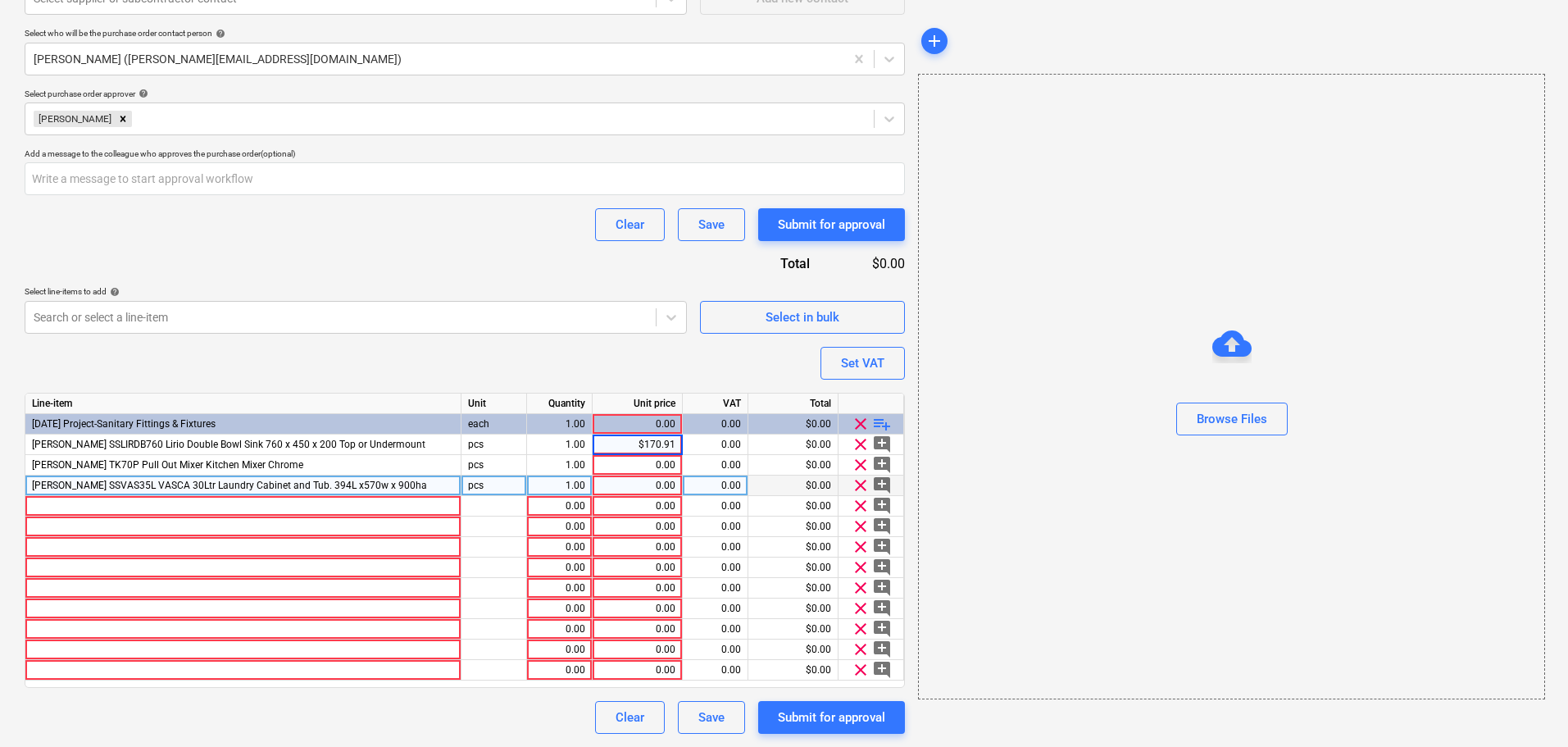
type input "170.91"
type textarea "x"
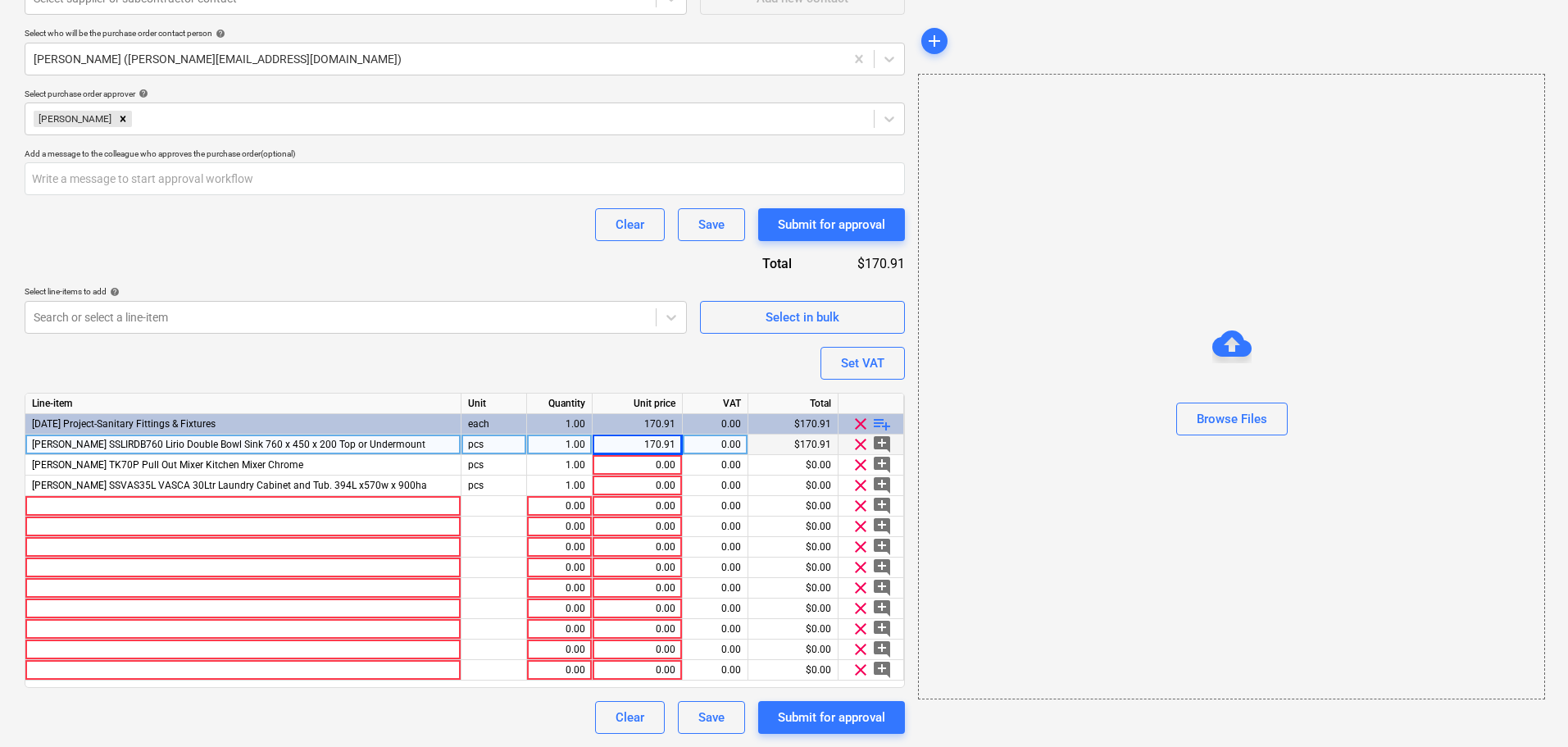
click at [578, 443] on div "1.00" at bounding box center [559, 445] width 52 height 21
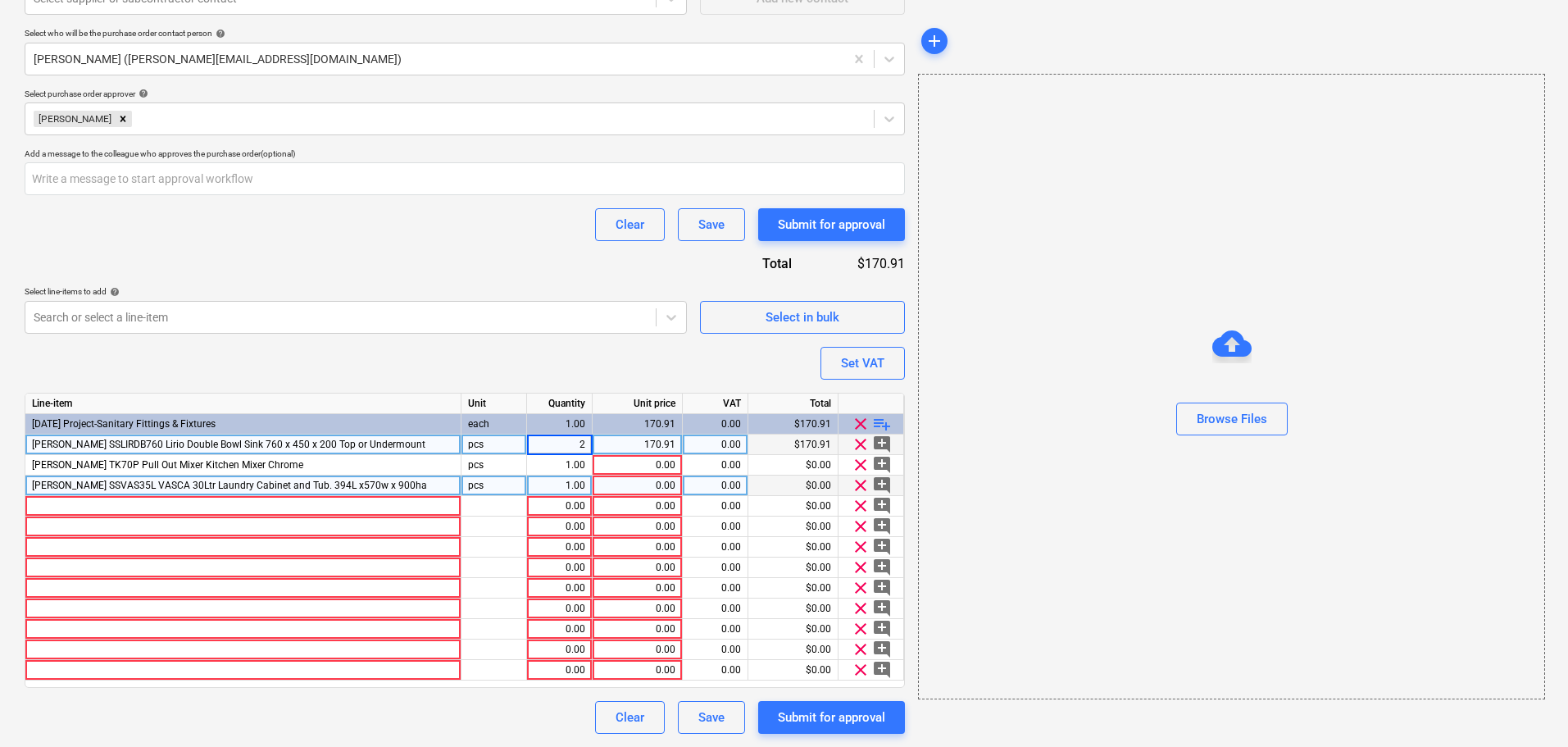
type input "26"
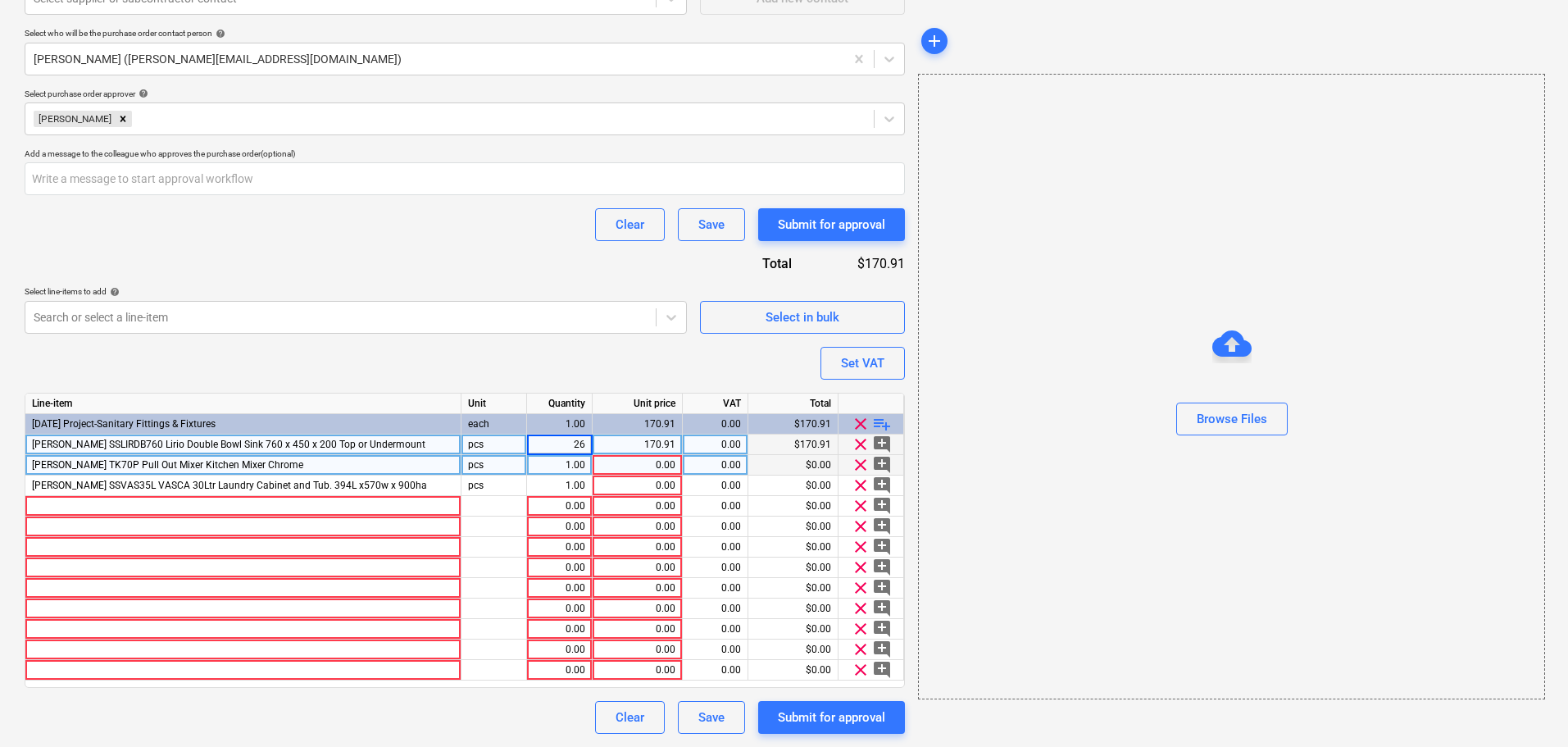
type textarea "x"
click at [579, 463] on div "1.00" at bounding box center [559, 466] width 52 height 21
type input "28"
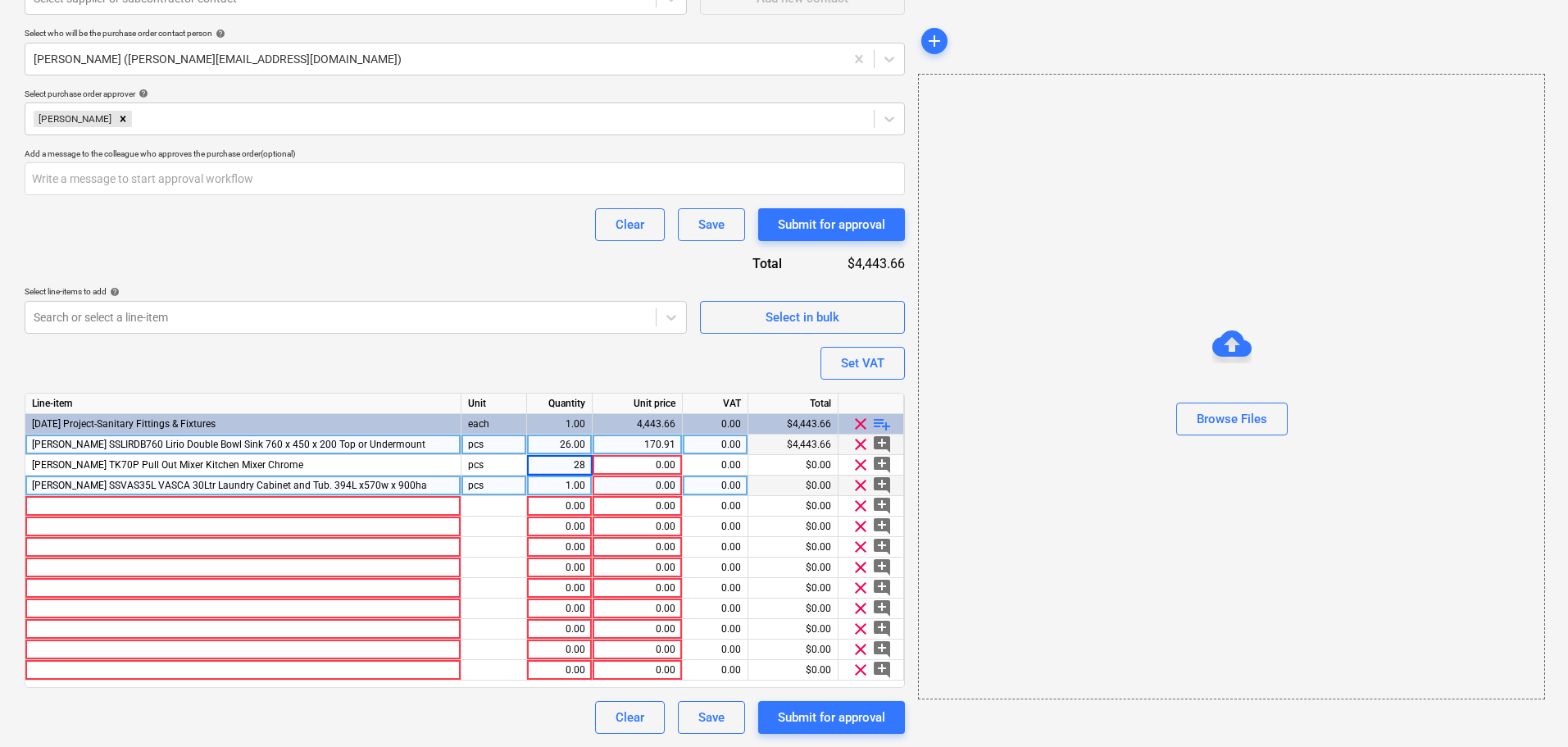
click at [351, 484] on span "[PERSON_NAME] SSVAS35L VASCA 30Ltr Laundry Cabinet and Tub. 394L x570w x 900ha" at bounding box center [229, 486] width 395 height 12
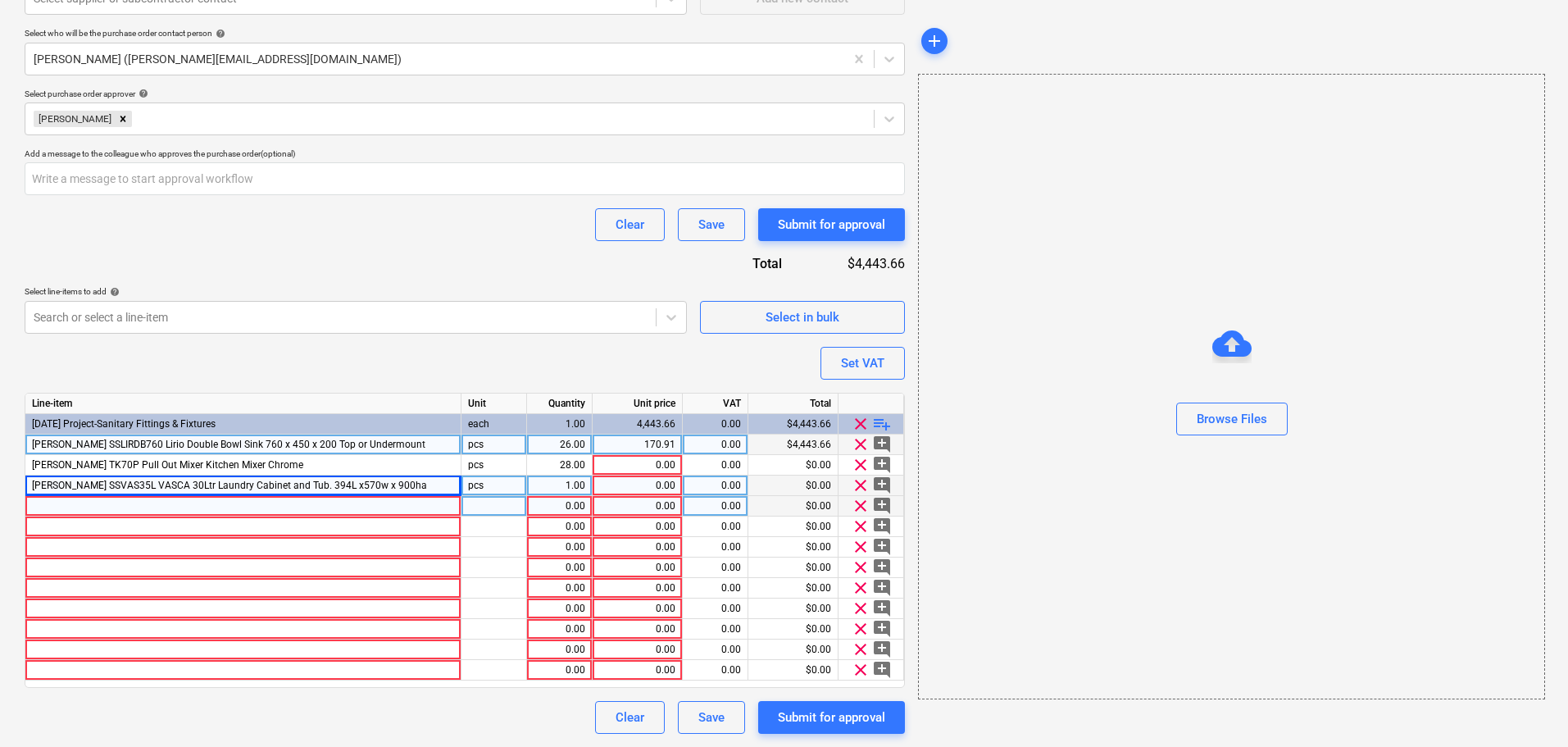
click at [131, 497] on div at bounding box center [244, 506] width 436 height 21
type textarea "x"
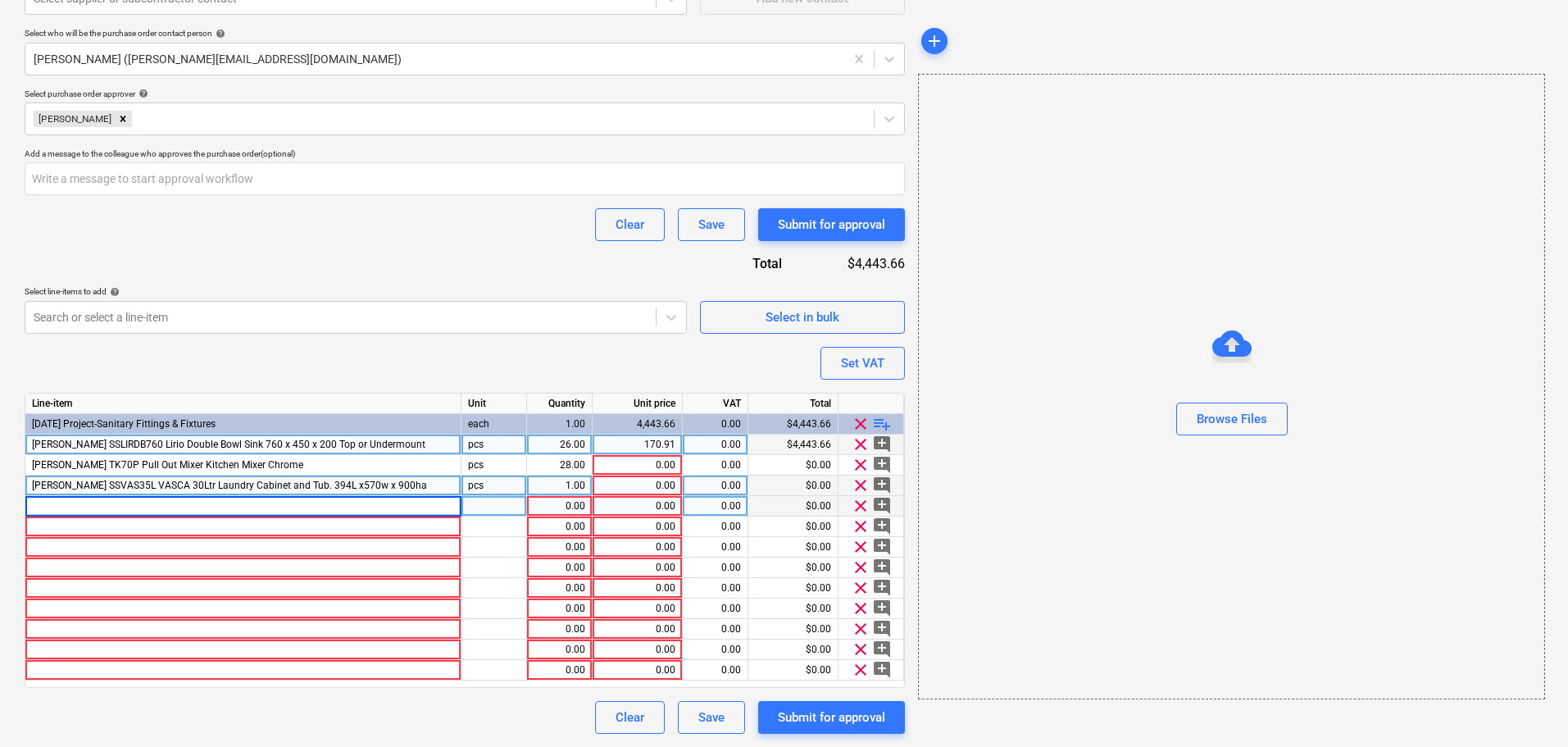
type input "[PERSON_NAME] CASIC35 Capri Sink mixer 35mm cartridge CHROME"
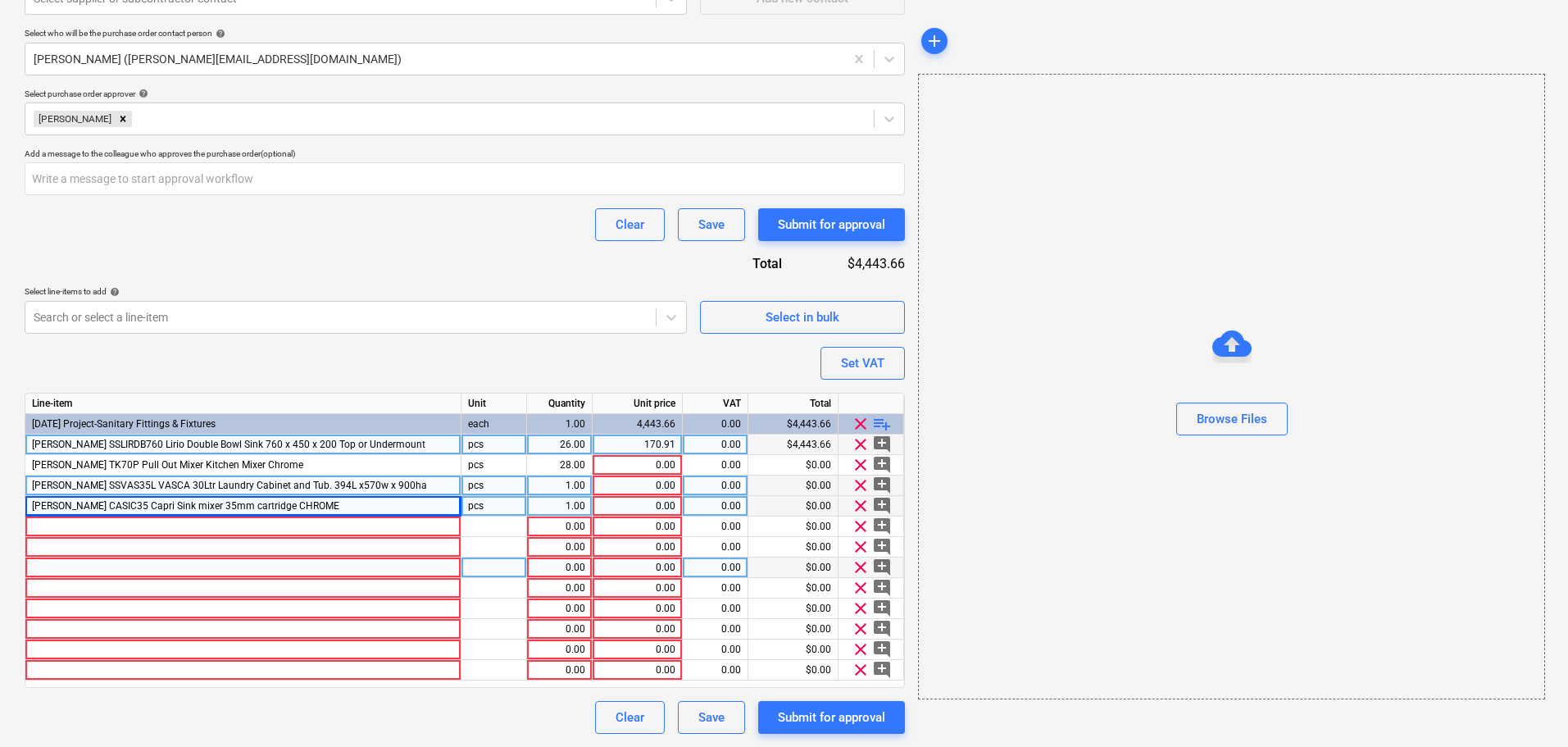
click at [135, 561] on div at bounding box center [244, 568] width 436 height 21
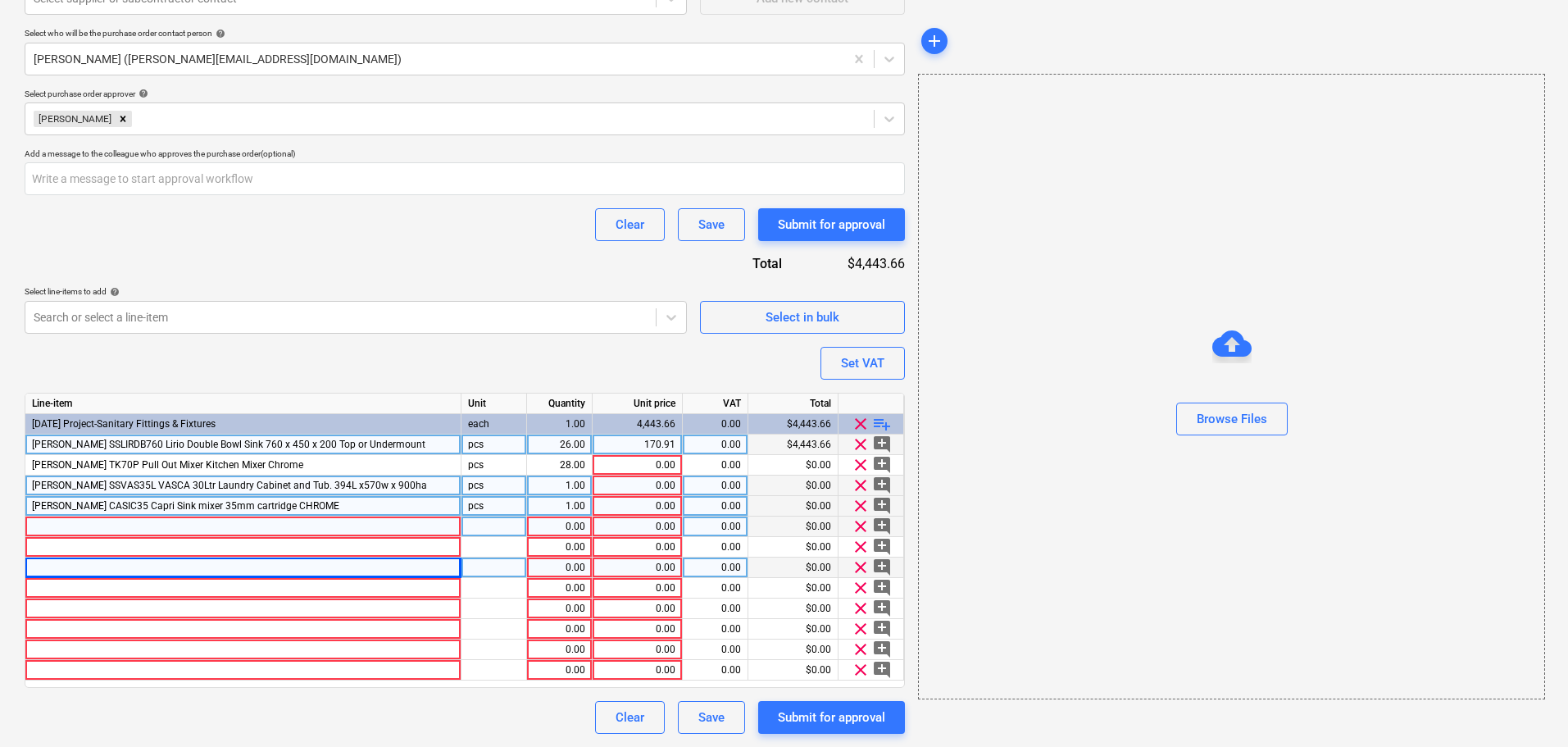
click at [156, 527] on div at bounding box center [244, 526] width 436 height 21
type textarea "x"
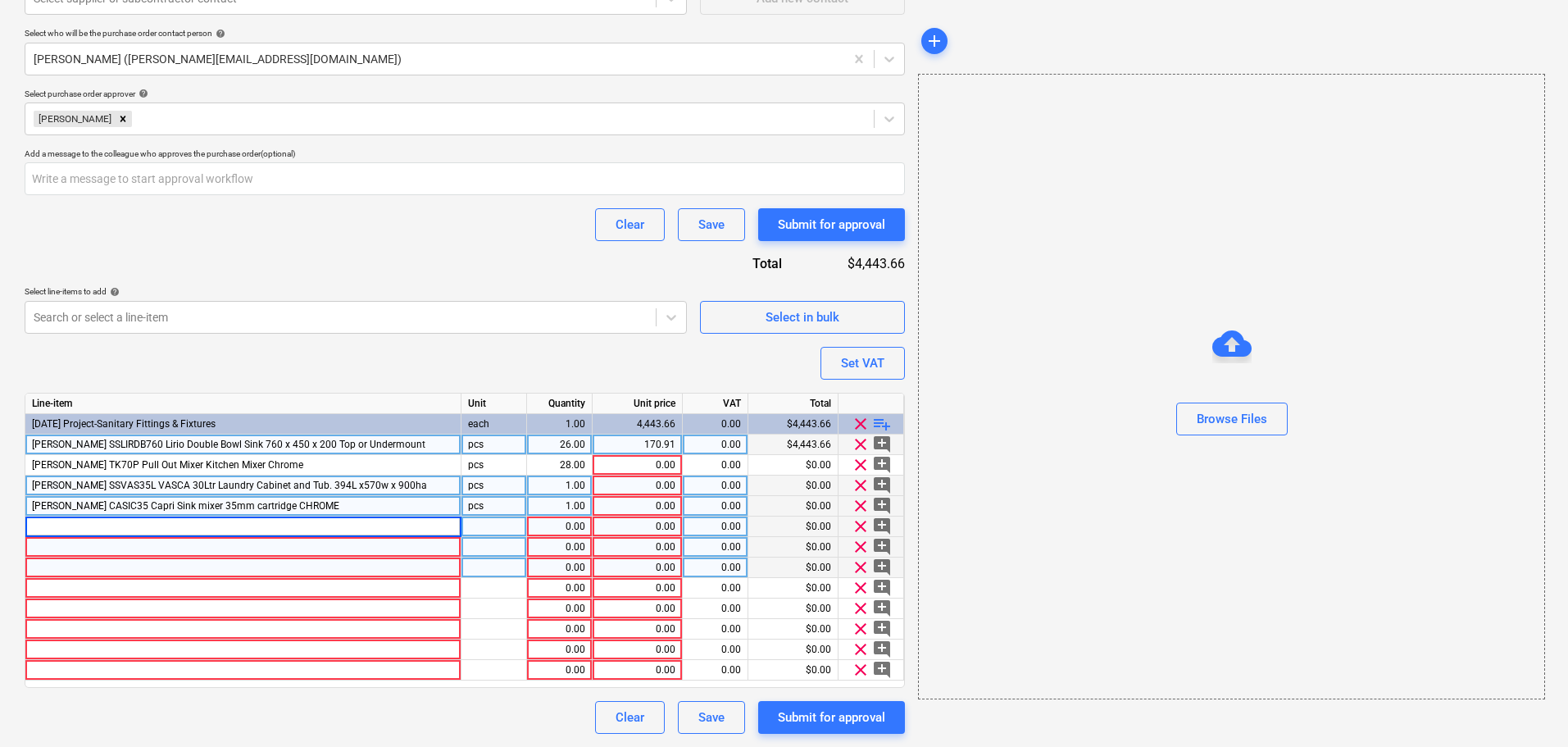
type input "[PERSON_NAME] AMBAC - Amalfi Round Pin Basin Mixer Chrome"
click at [237, 548] on div at bounding box center [244, 547] width 436 height 21
type textarea "x"
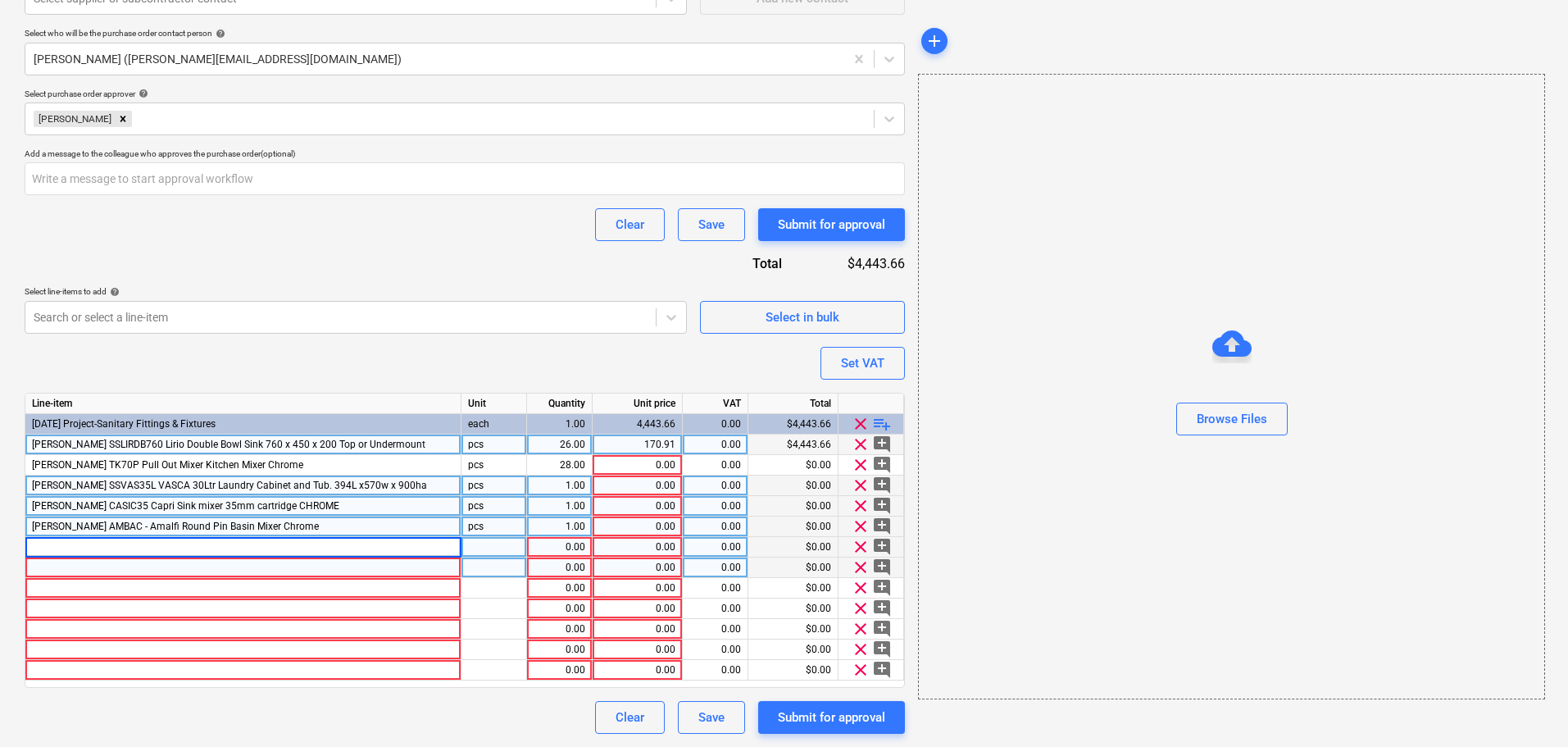
type input "[PERSON_NAME] AMX100C - Amalfi 100mm Spacer Extension with Connector Rod Chrome"
click at [160, 570] on div at bounding box center [244, 568] width 436 height 21
type textarea "x"
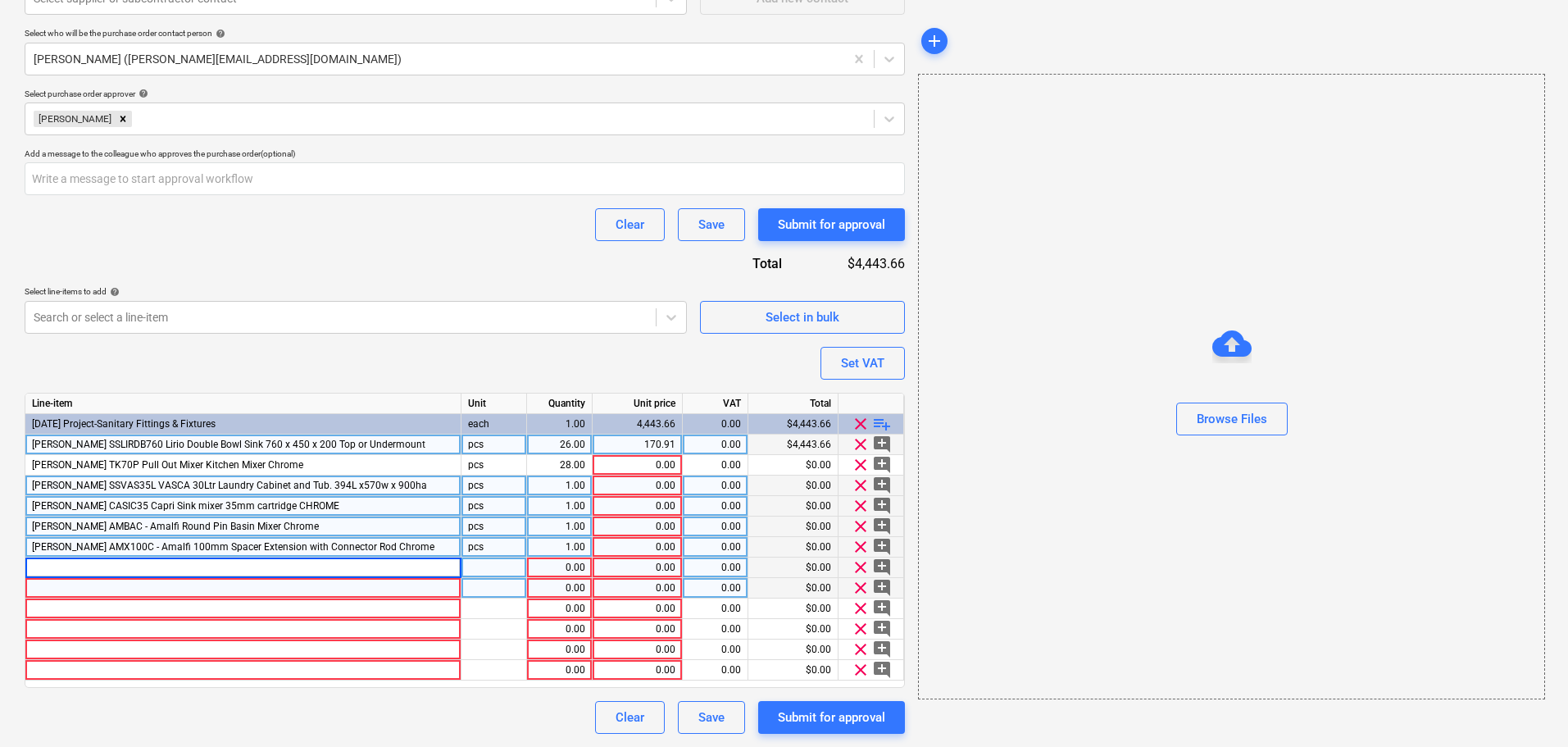
type input "[PERSON_NAME] NOUIWP Nouvo Tornado Rimless Wall Faced Pan Only For In Wall Cist…"
click at [70, 593] on div at bounding box center [244, 588] width 436 height 21
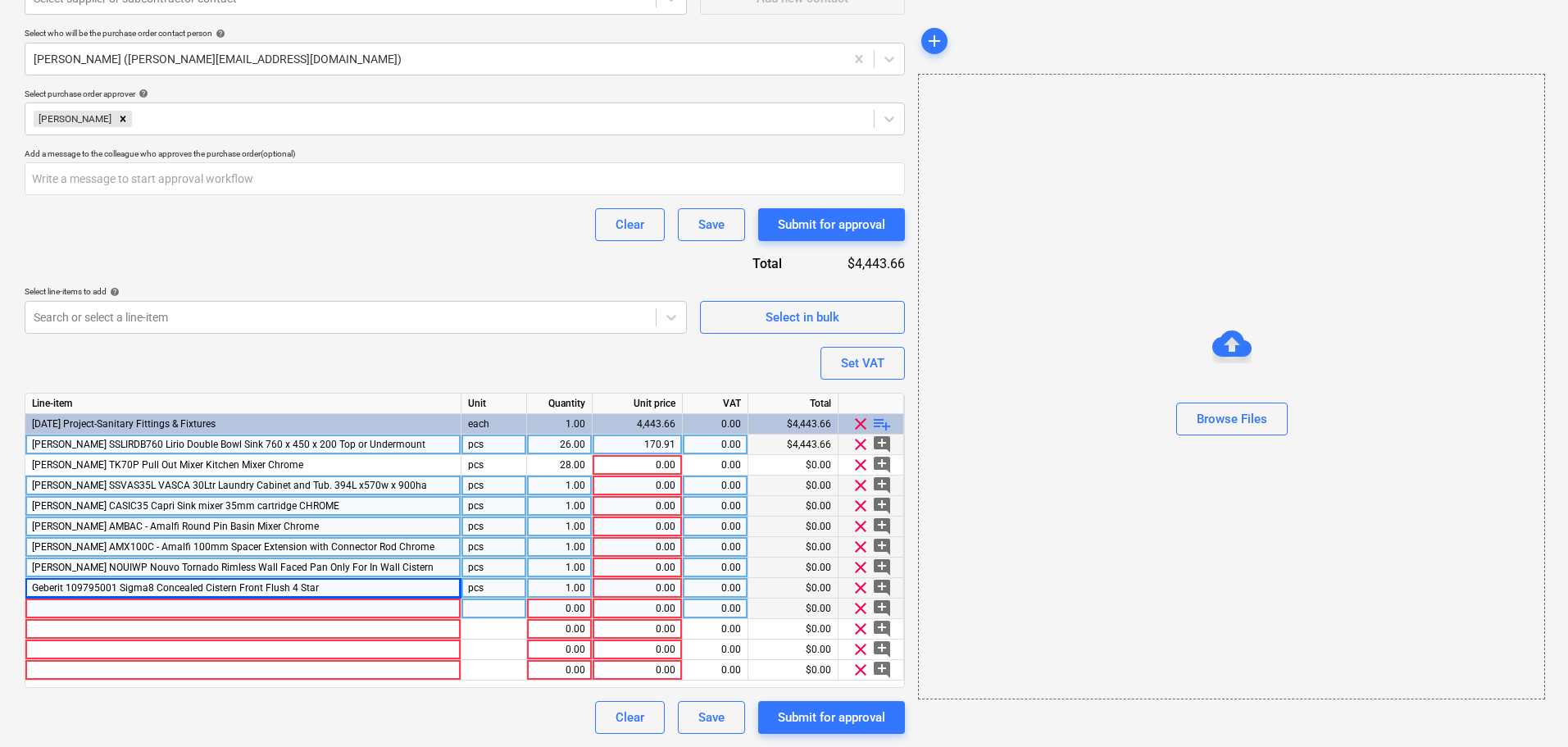
click at [136, 608] on div at bounding box center [244, 609] width 436 height 21
type textarea "x"
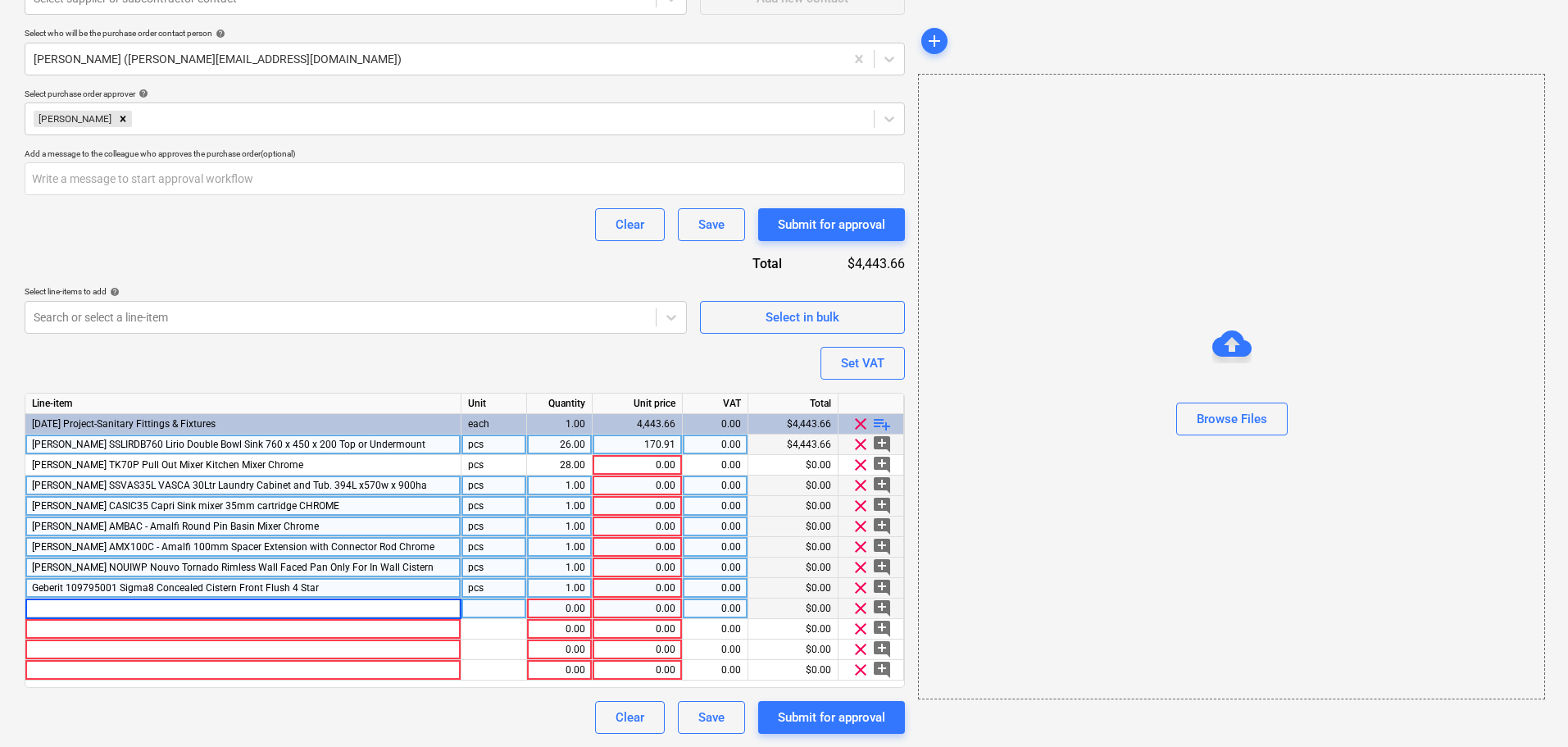
type input "Geberit 115882KH1 Sigma20 Mechanical DF Chrome/Satin/ Chrome"
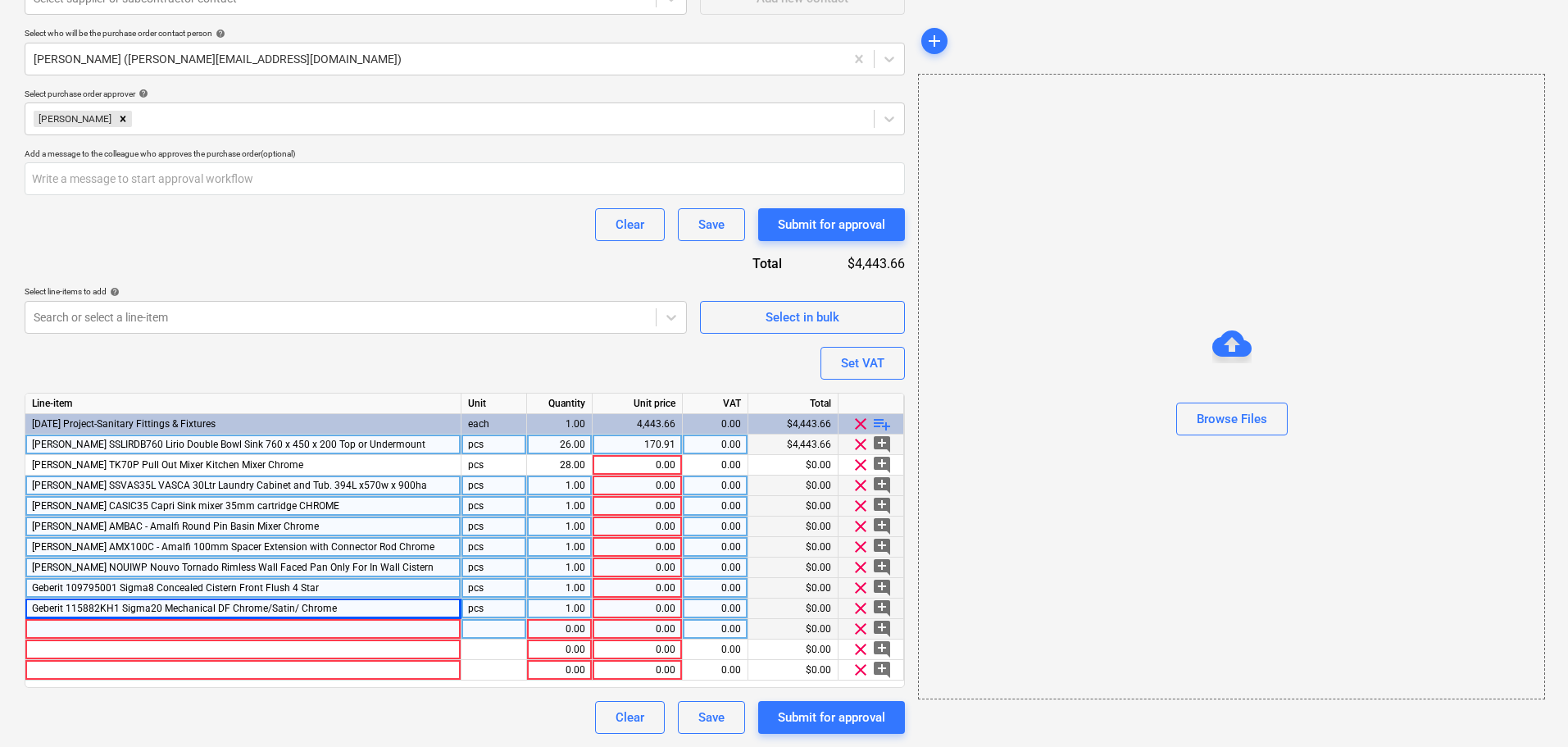
click at [92, 626] on div at bounding box center [244, 629] width 436 height 21
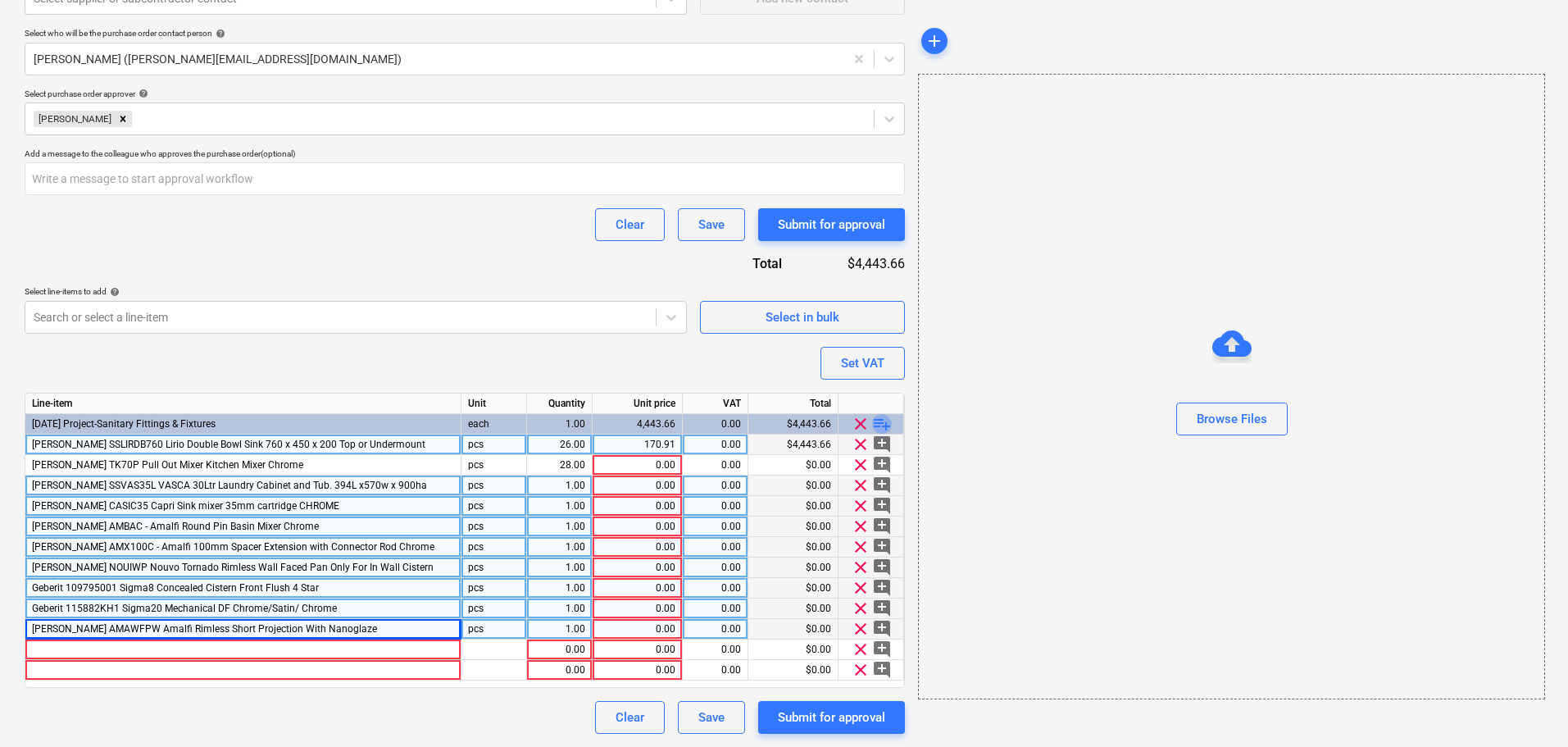
click at [881, 425] on span "playlist_add" at bounding box center [882, 424] width 20 height 20
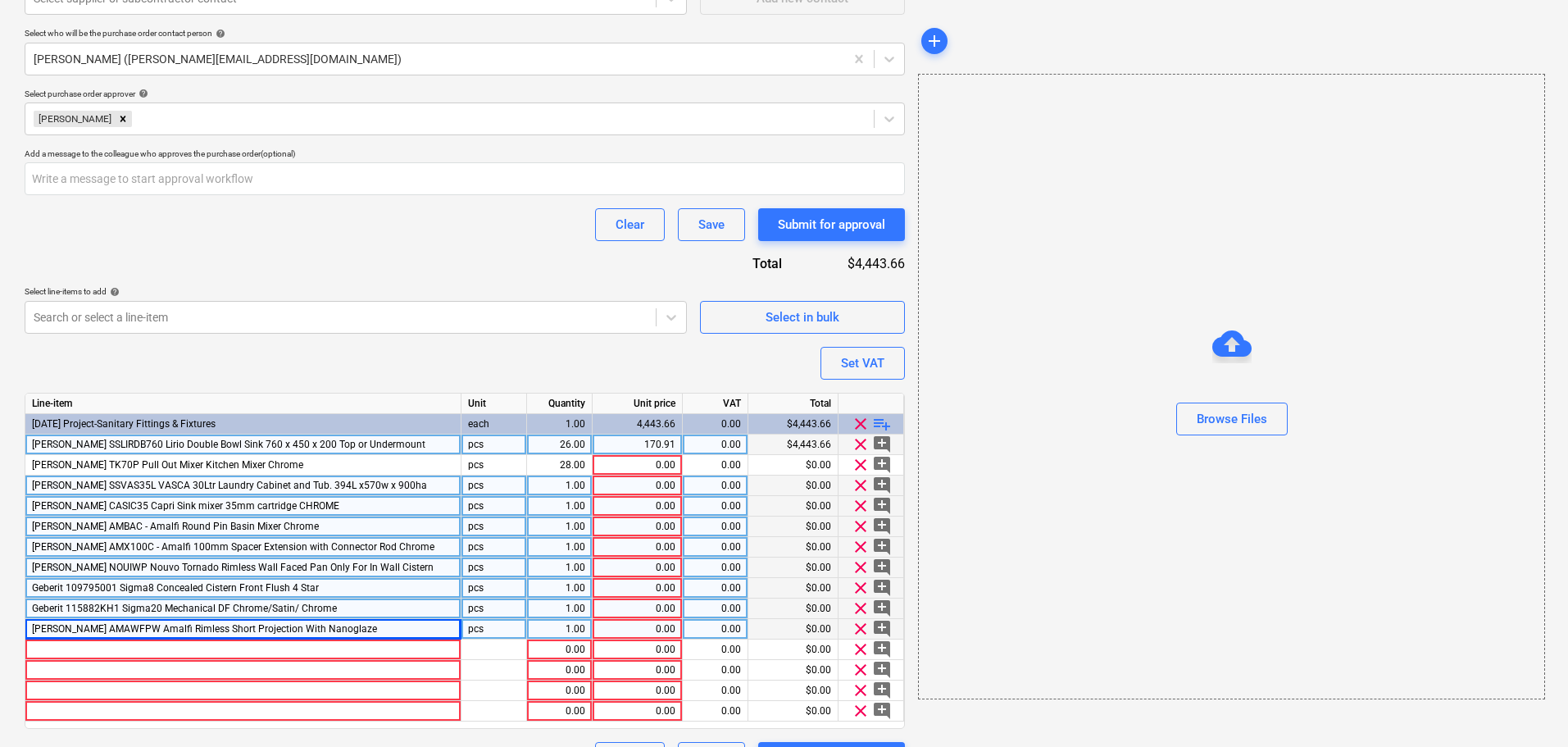
click at [881, 424] on span "playlist_add" at bounding box center [882, 424] width 20 height 20
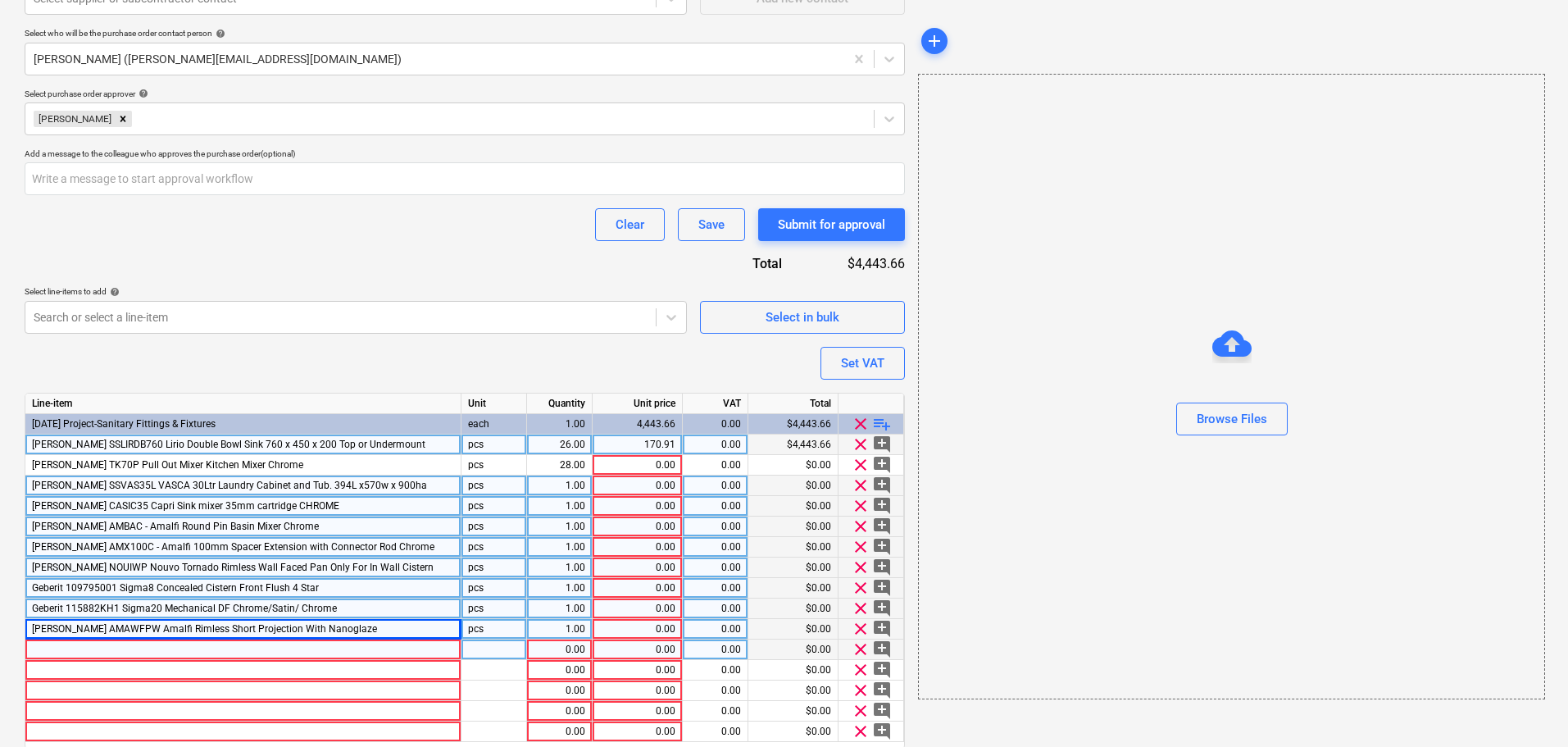
click at [219, 646] on div at bounding box center [244, 650] width 436 height 21
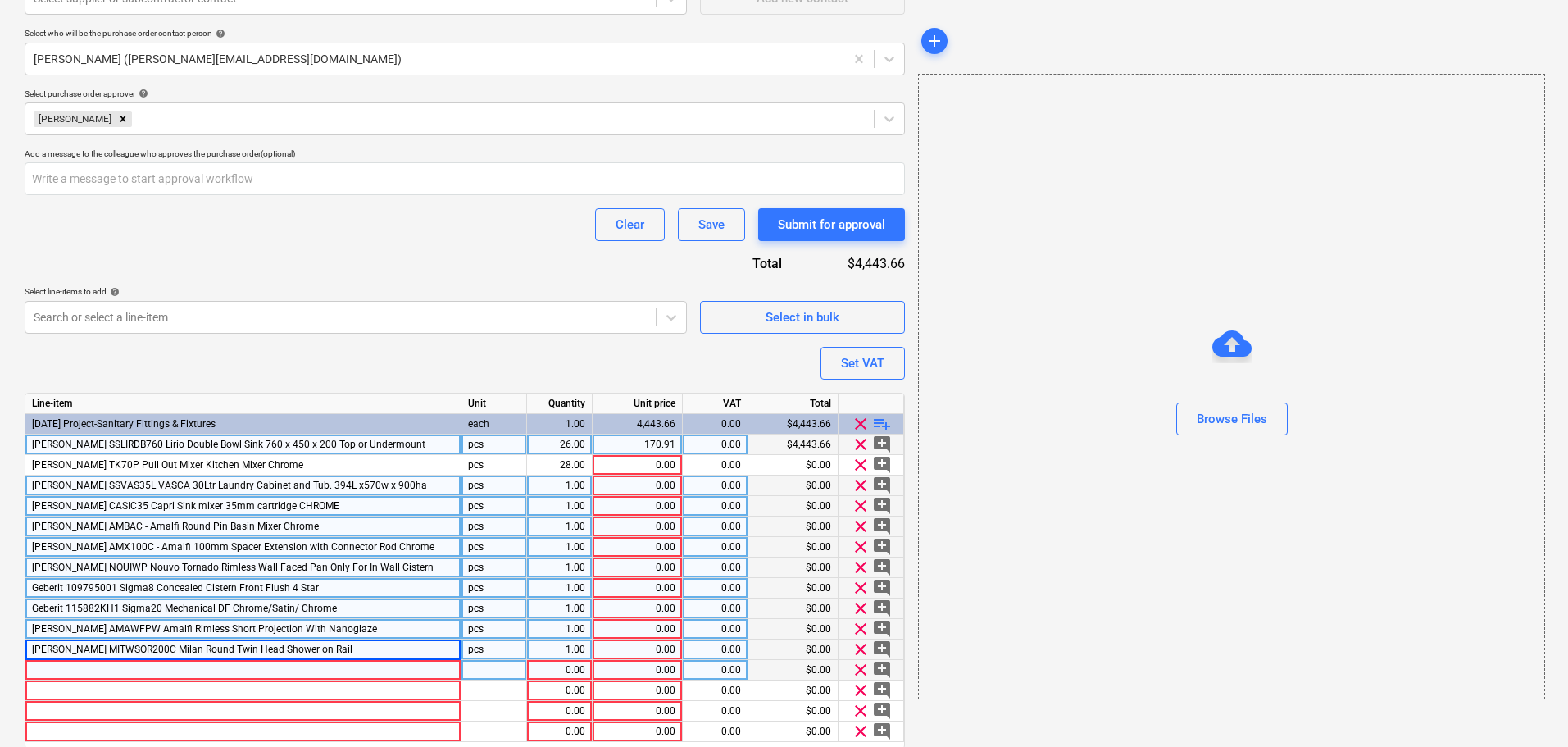
click at [81, 674] on div at bounding box center [244, 670] width 436 height 21
type textarea "x"
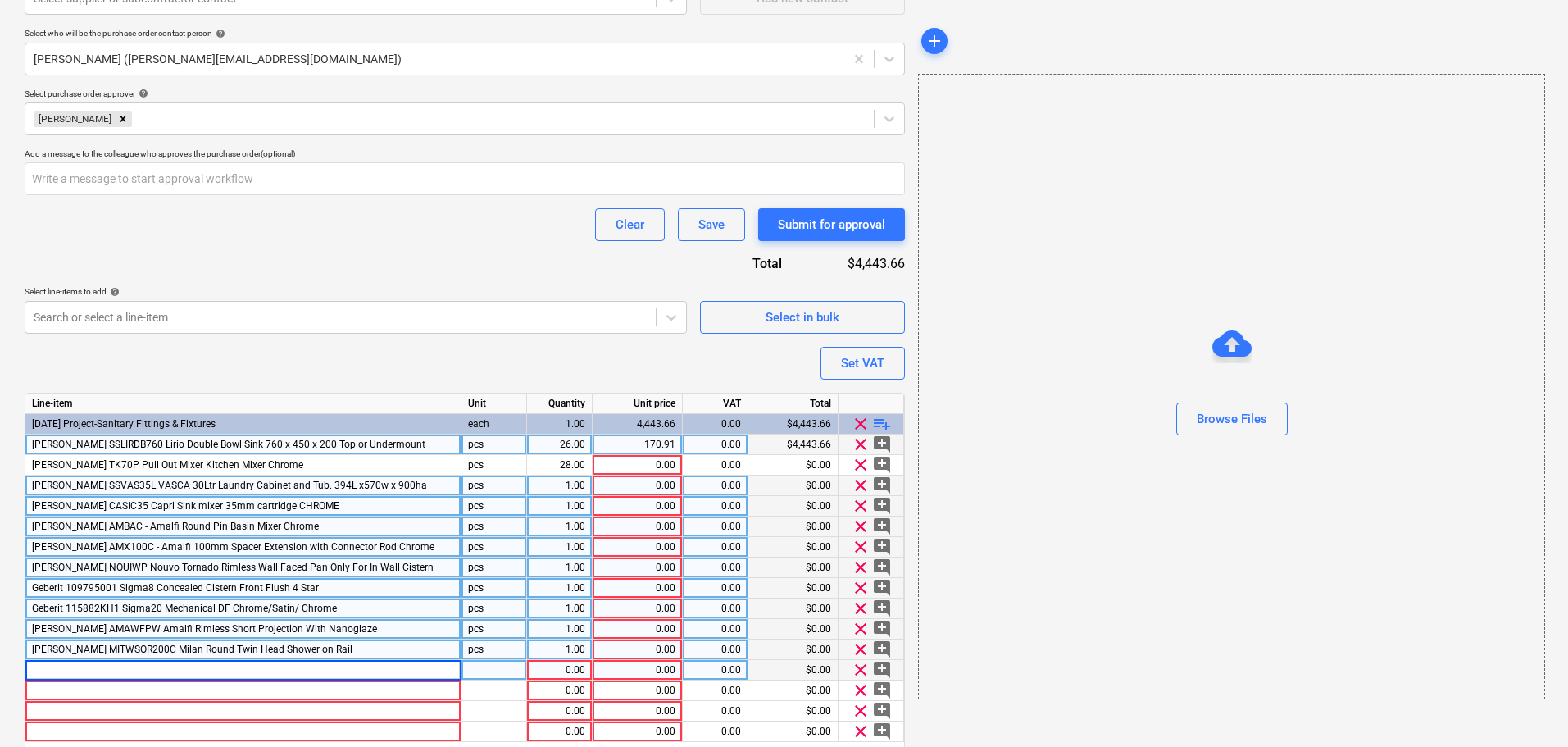
type input "[PERSON_NAME] AMWATC Amalfi Round Pin Wall Mixer Chrome 'TRIM KIT'"
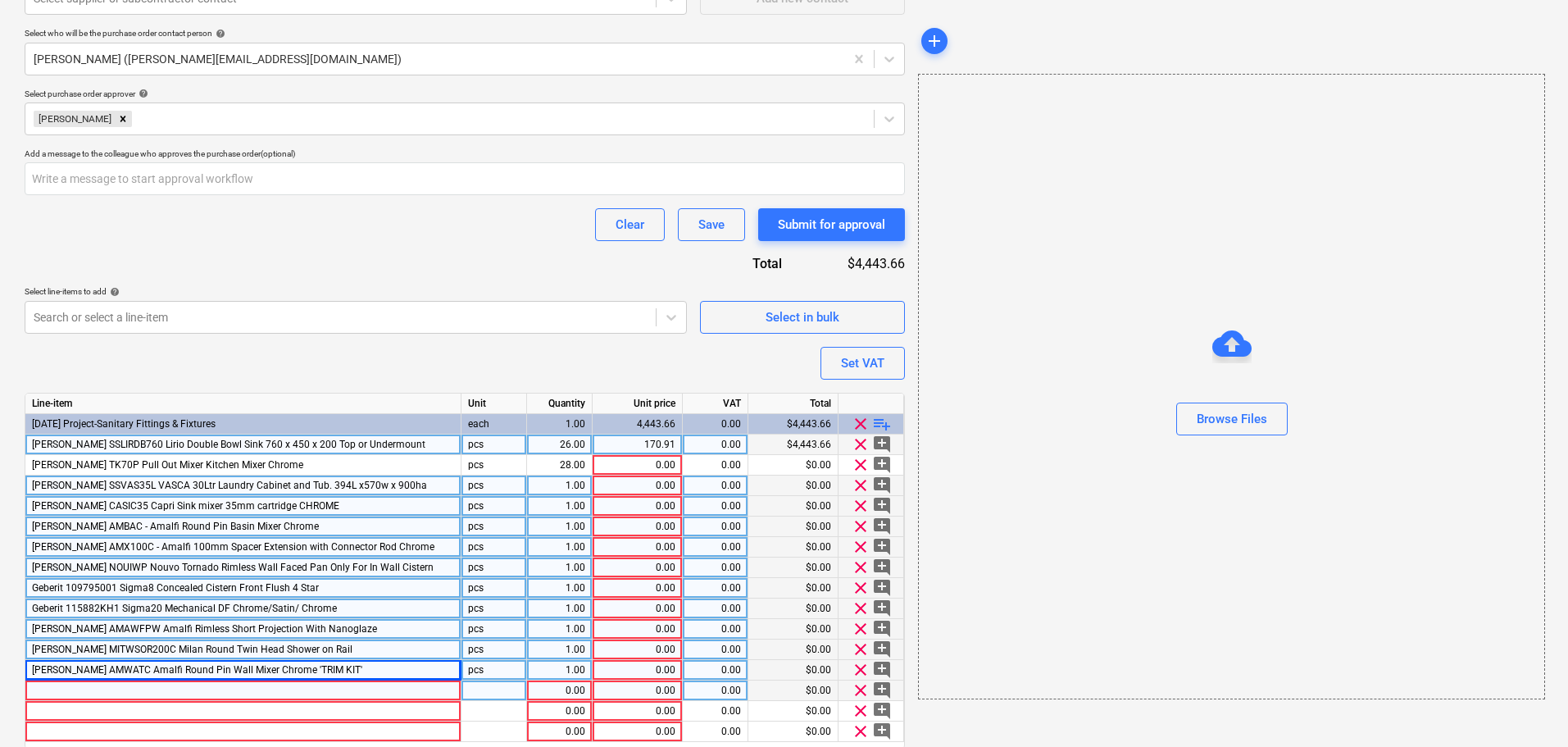
click at [138, 690] on div at bounding box center [244, 690] width 436 height 21
type textarea "x"
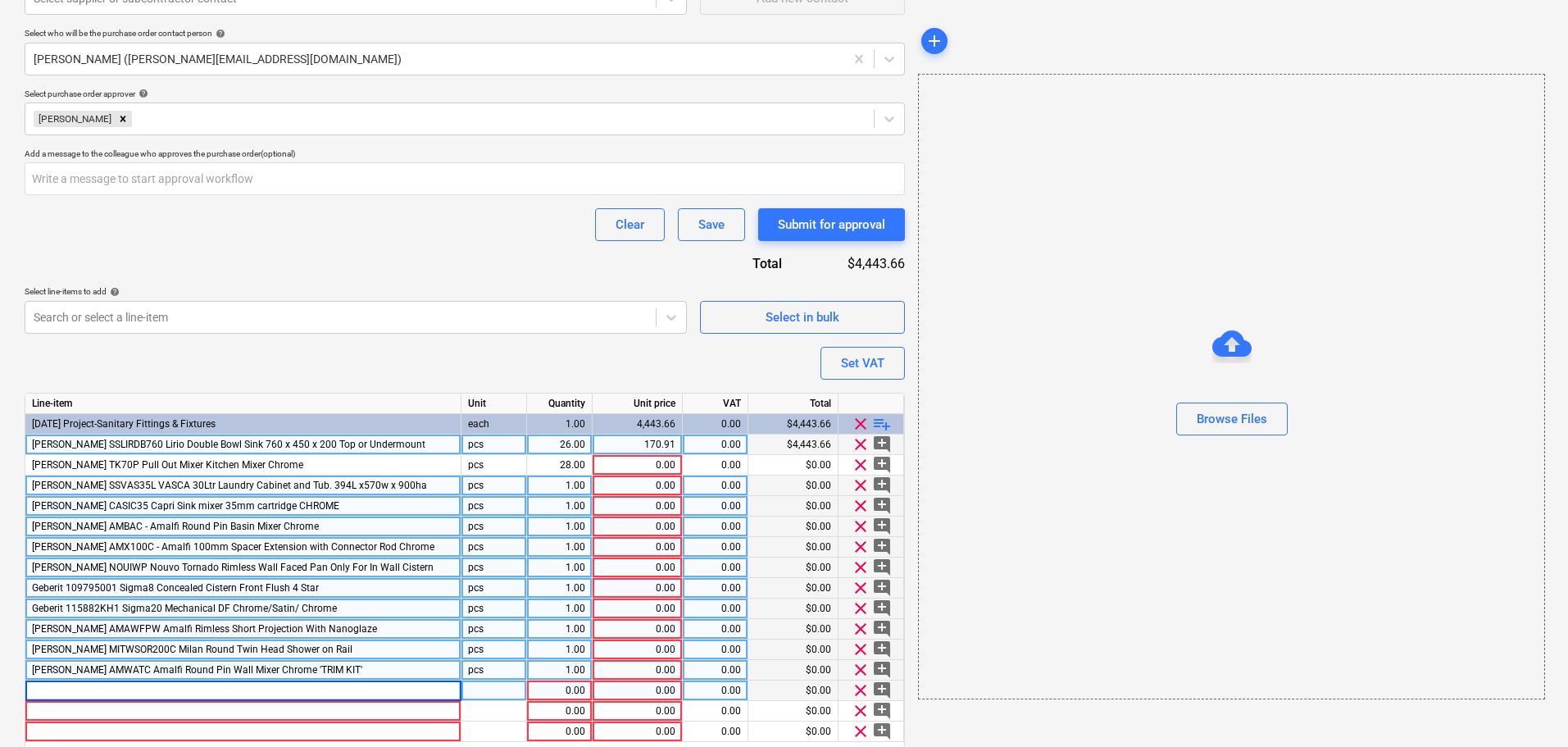
type input "[PERSON_NAME] WABO Amalfi/Napoli Universal Raw Wall Mixer..."
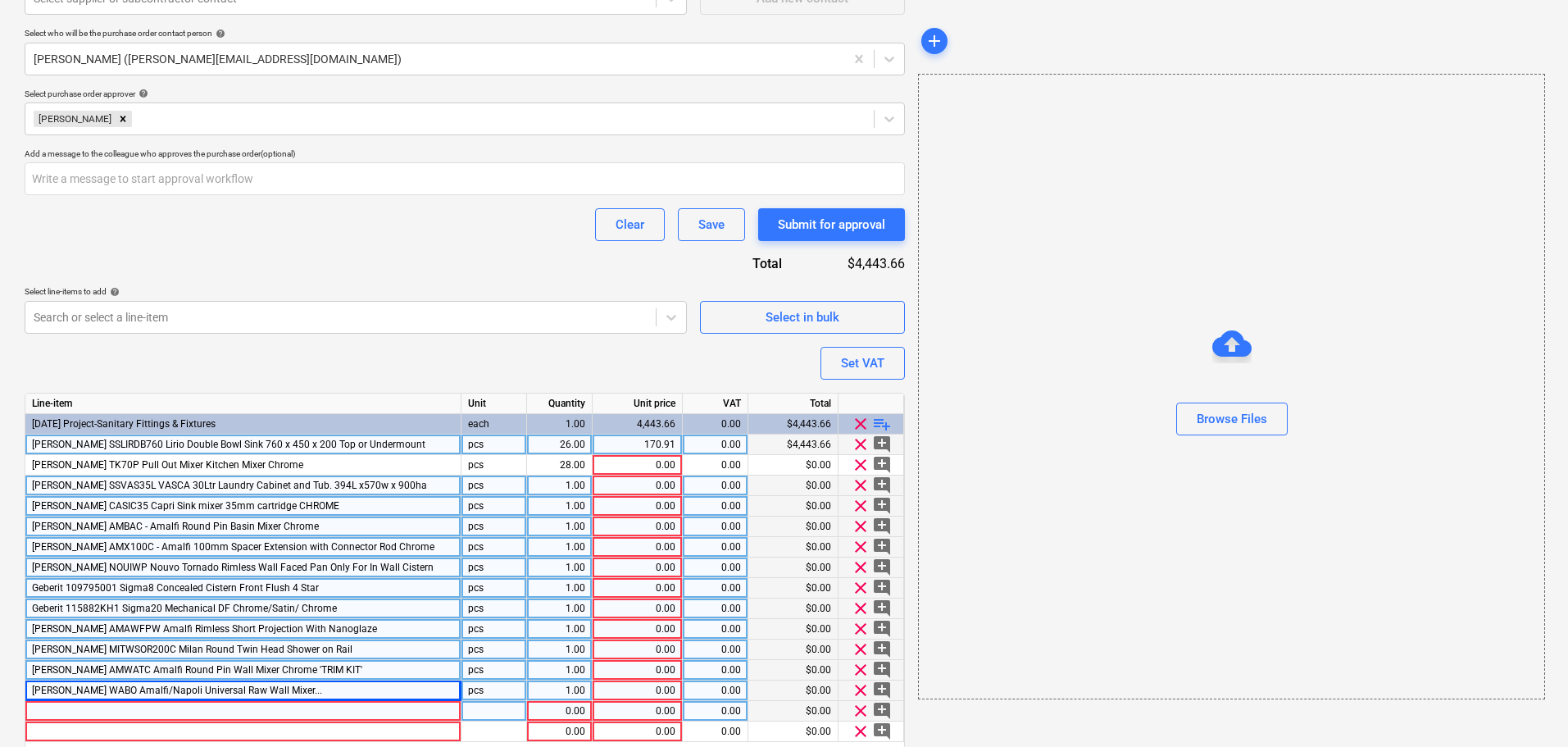
type textarea "x"
click at [119, 707] on div at bounding box center [244, 711] width 436 height 21
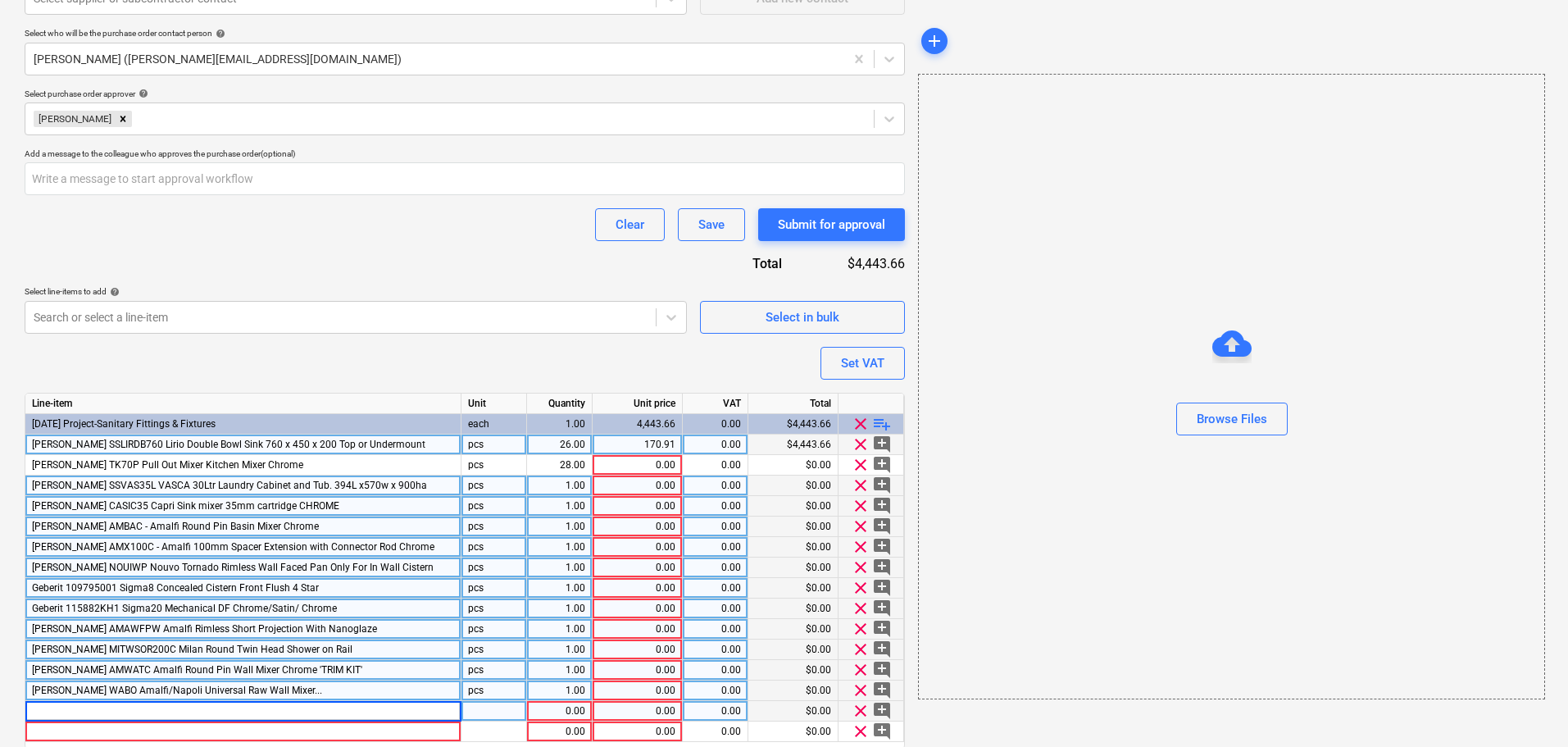
type input "[PERSON_NAME] HI2386 Hiro Toilet Roll Hldr"
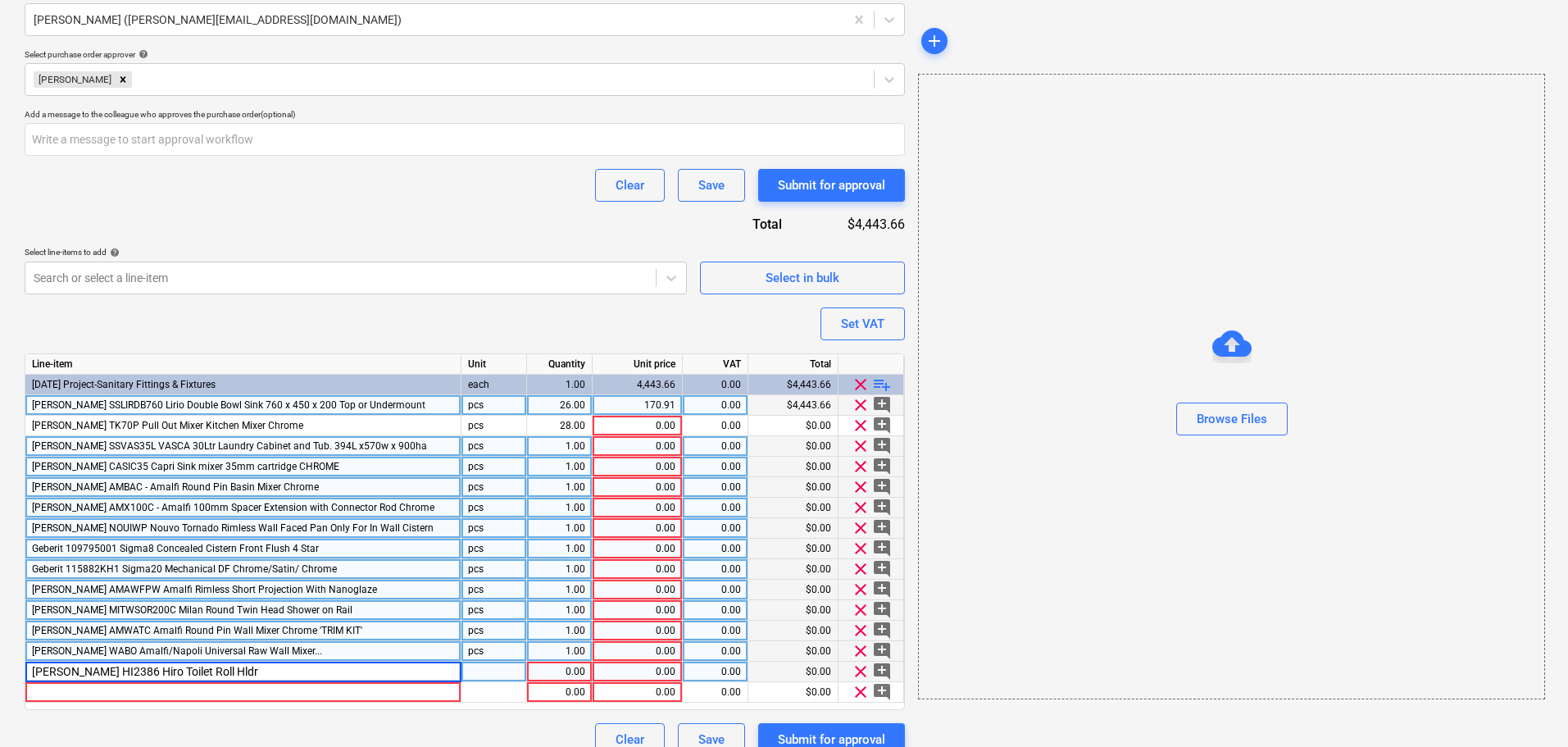
scroll to position [520, 0]
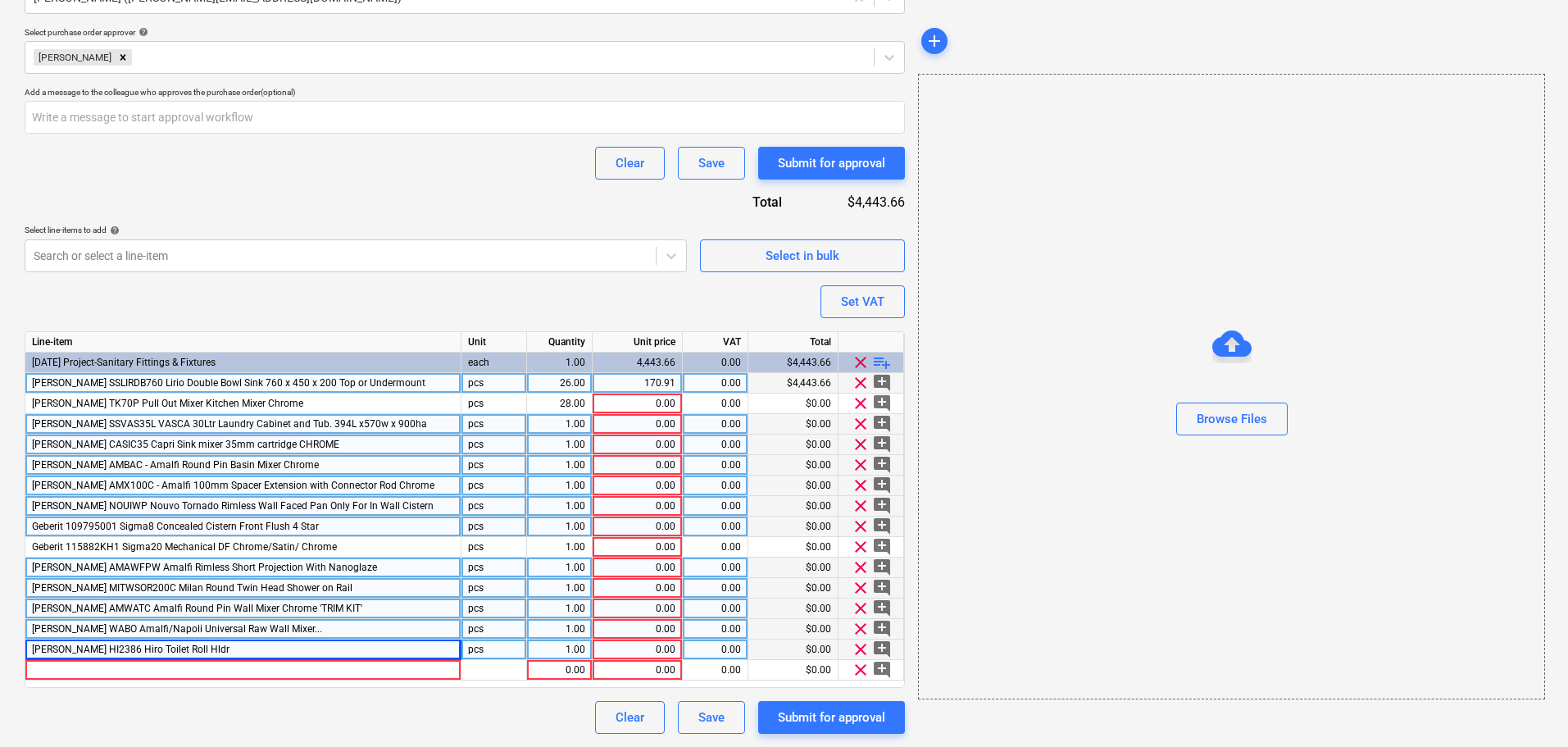
click at [888, 364] on span "playlist_add" at bounding box center [882, 362] width 20 height 20
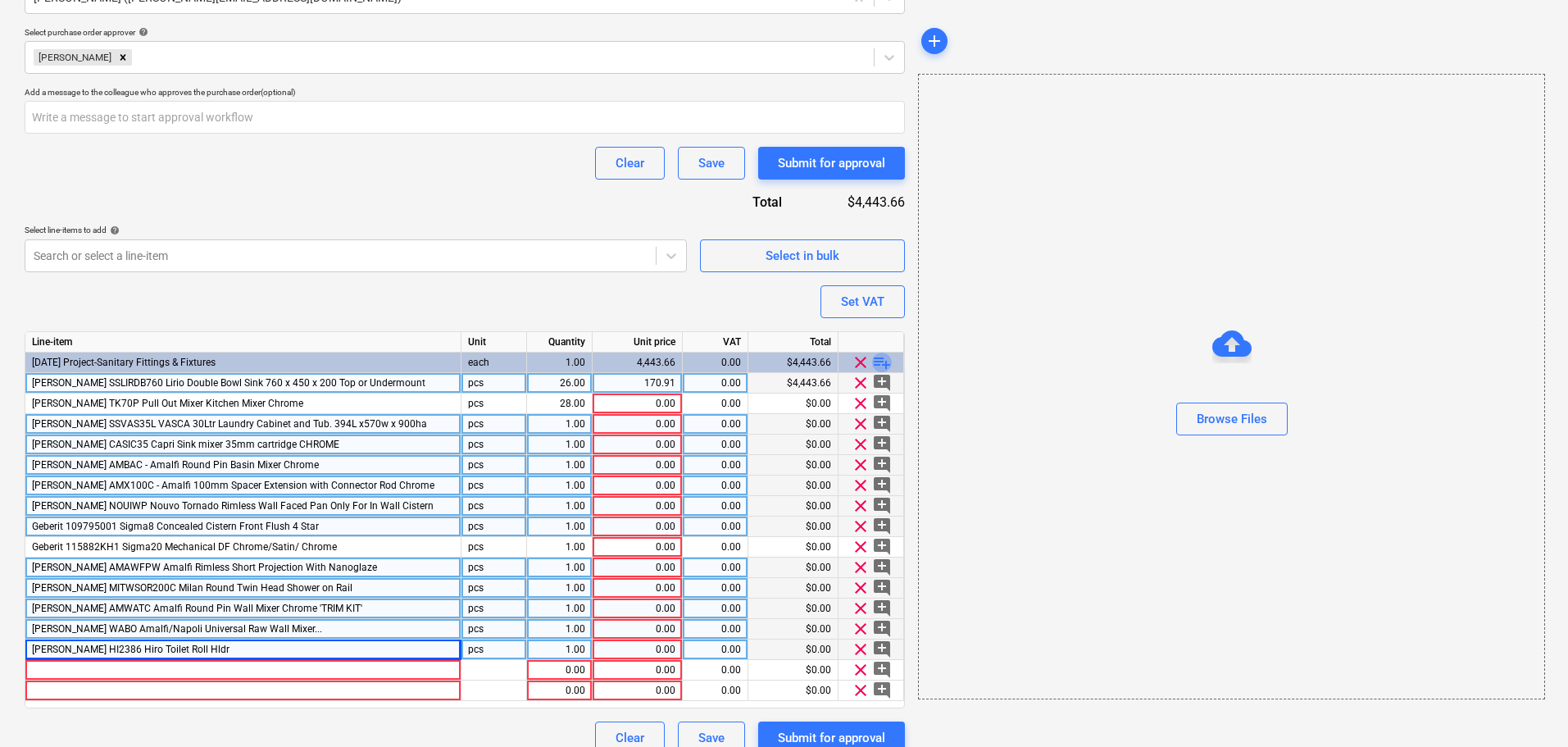
click at [888, 364] on span "playlist_add" at bounding box center [882, 362] width 20 height 20
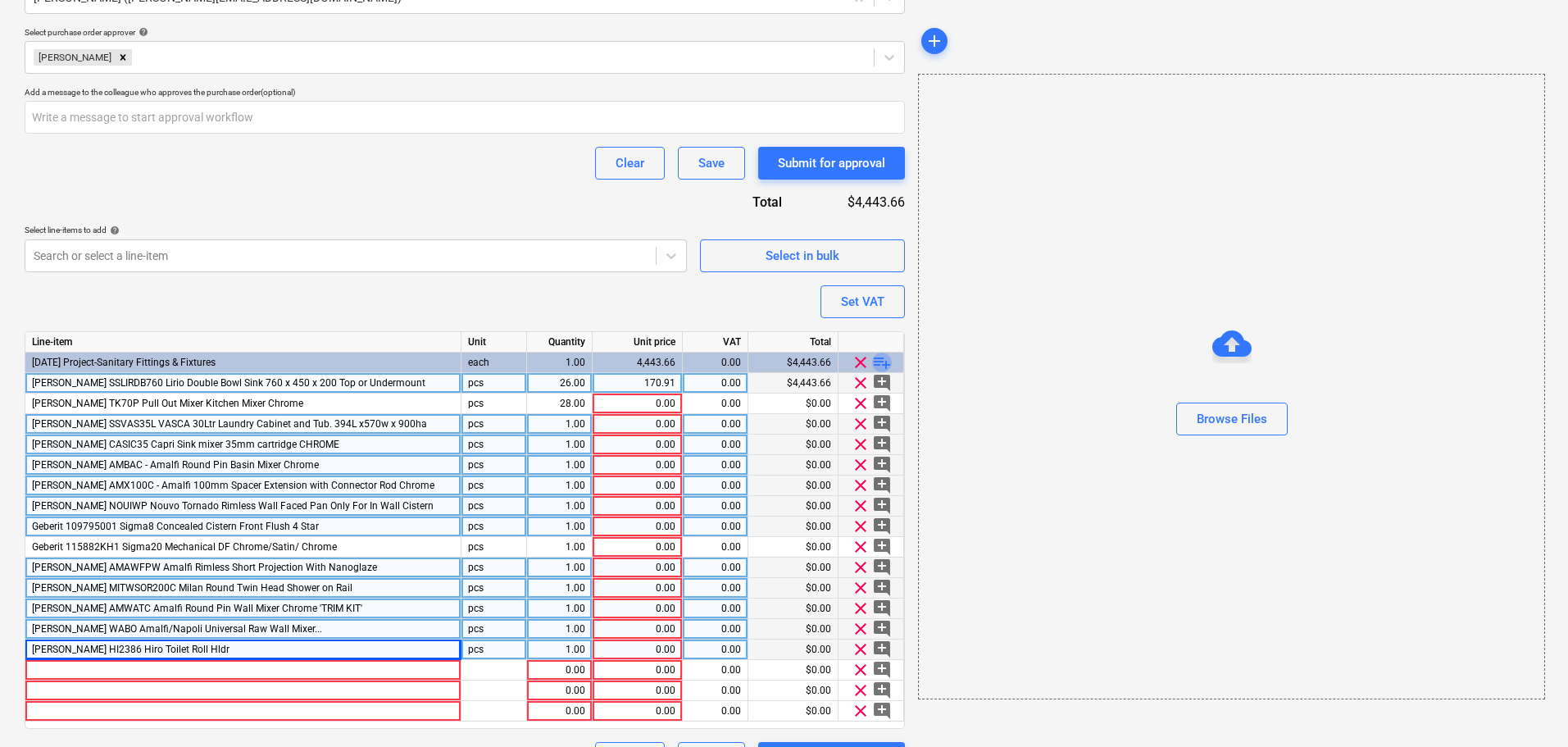
click at [888, 364] on span "playlist_add" at bounding box center [882, 362] width 20 height 20
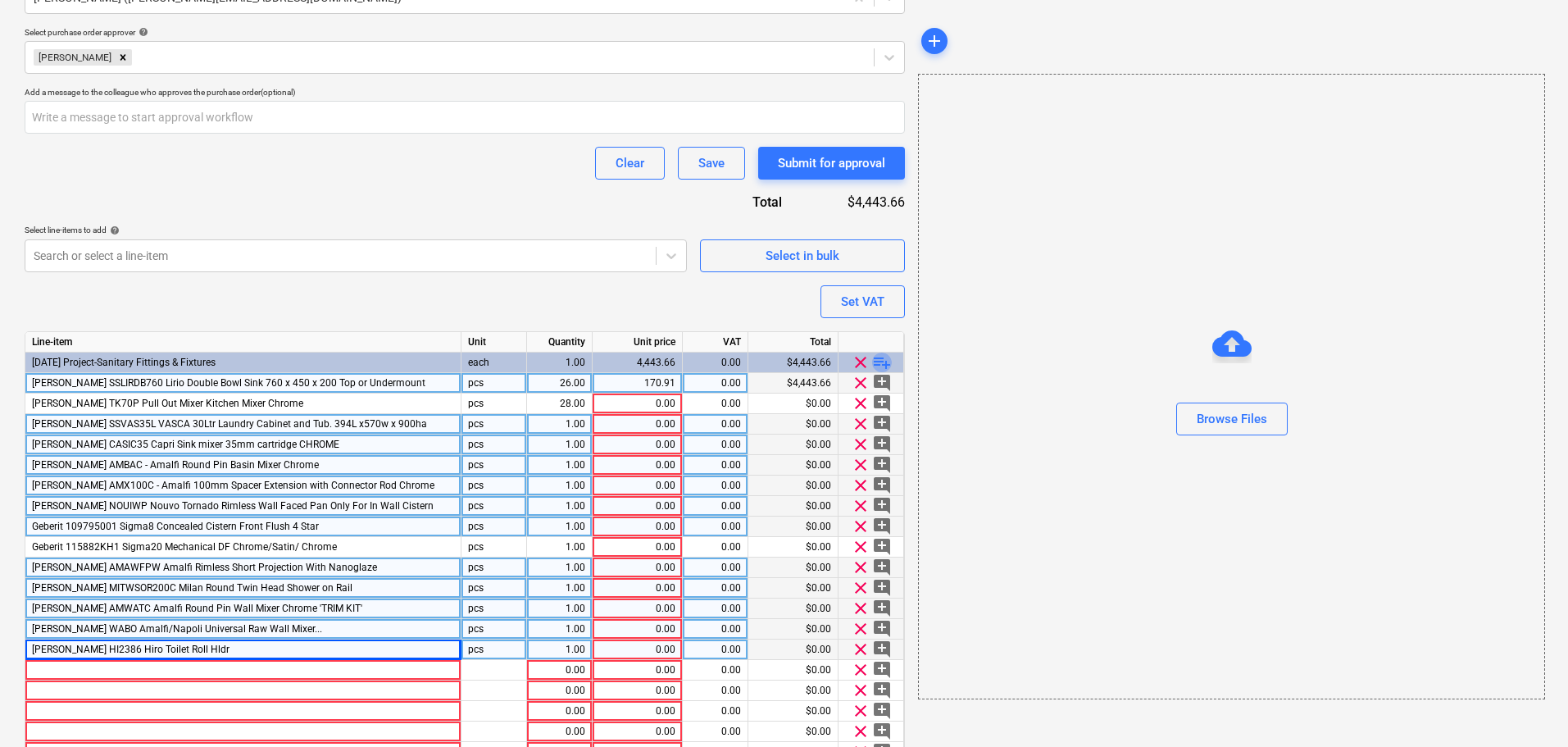
click at [888, 364] on span "playlist_add" at bounding box center [882, 362] width 20 height 20
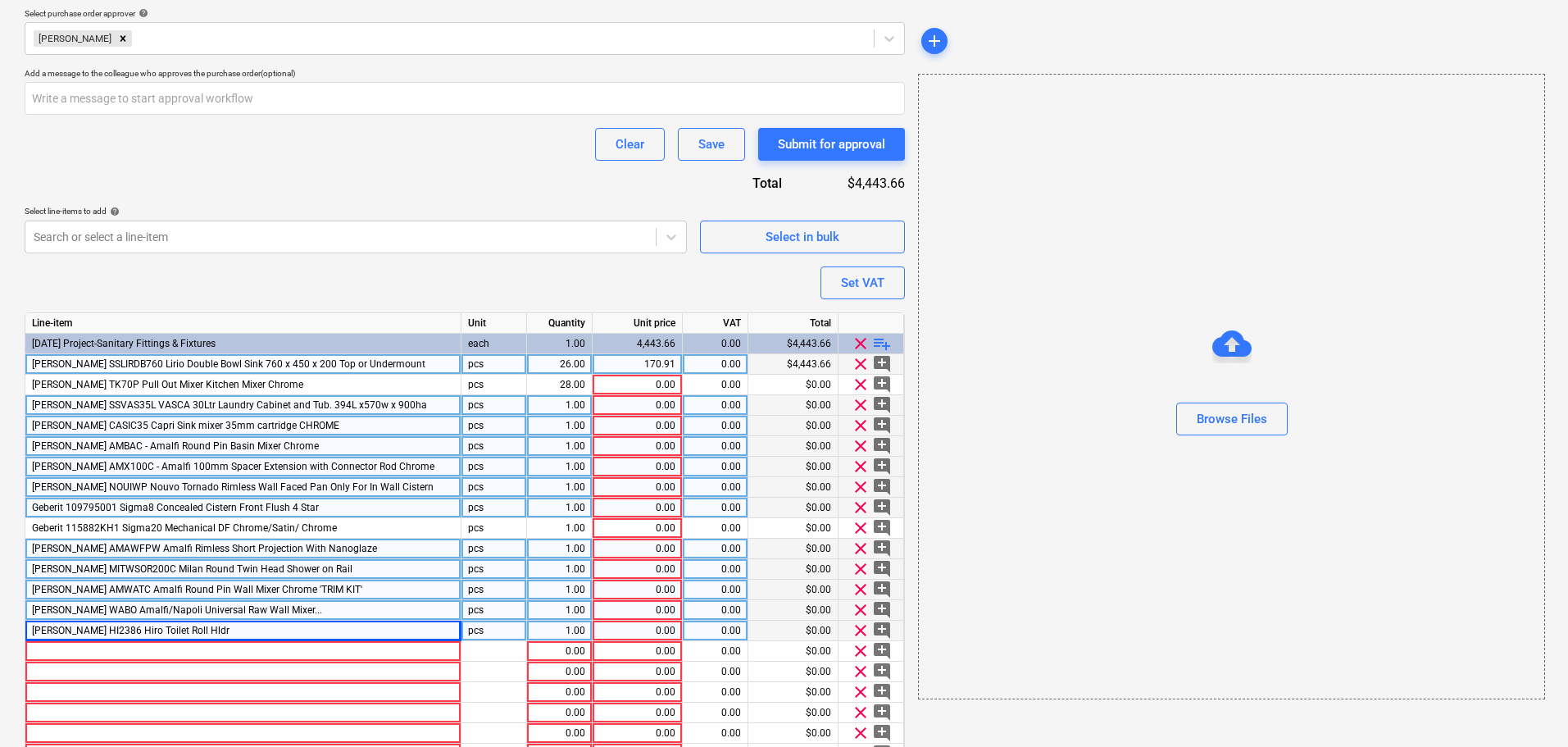
scroll to position [622, 0]
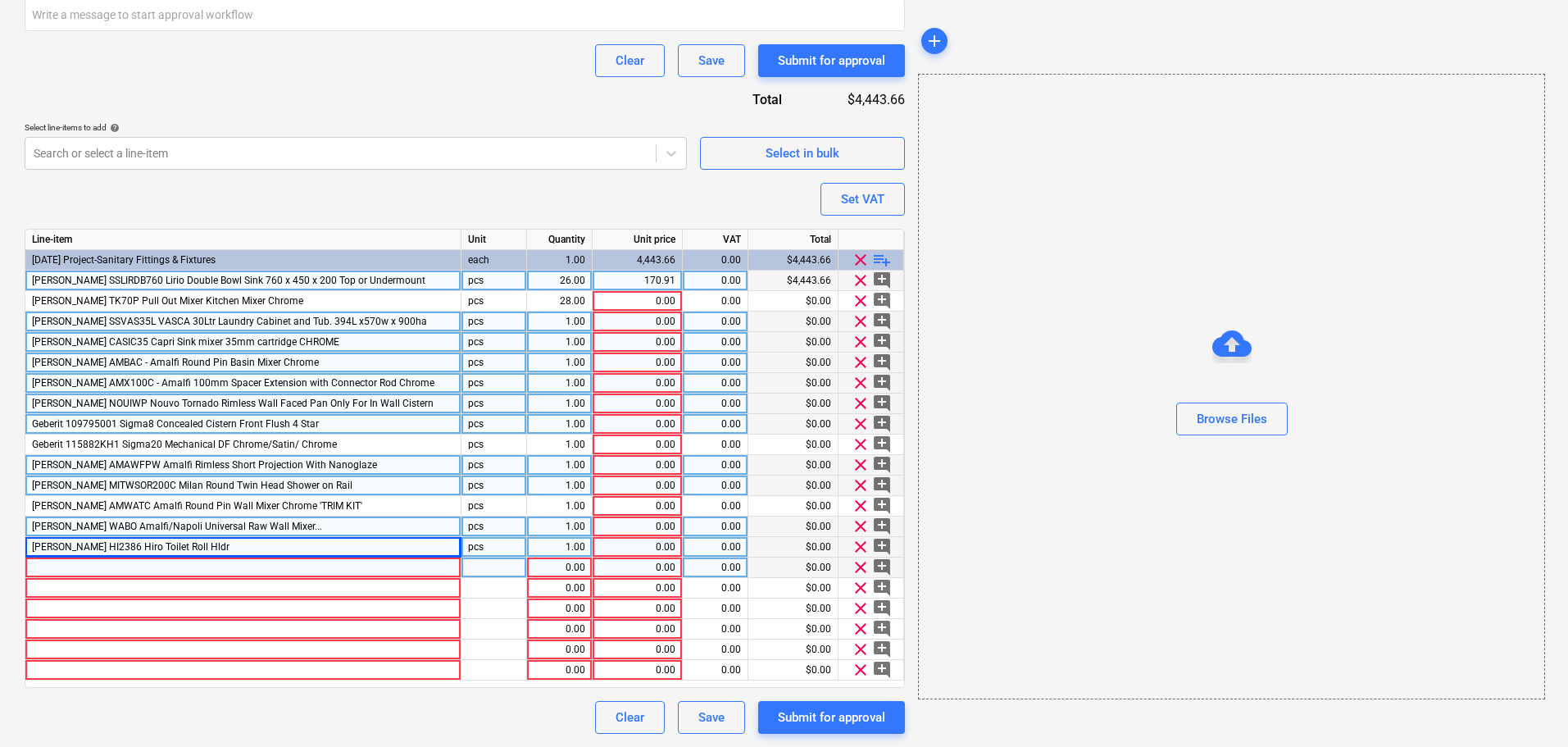
click at [112, 570] on div at bounding box center [244, 568] width 436 height 21
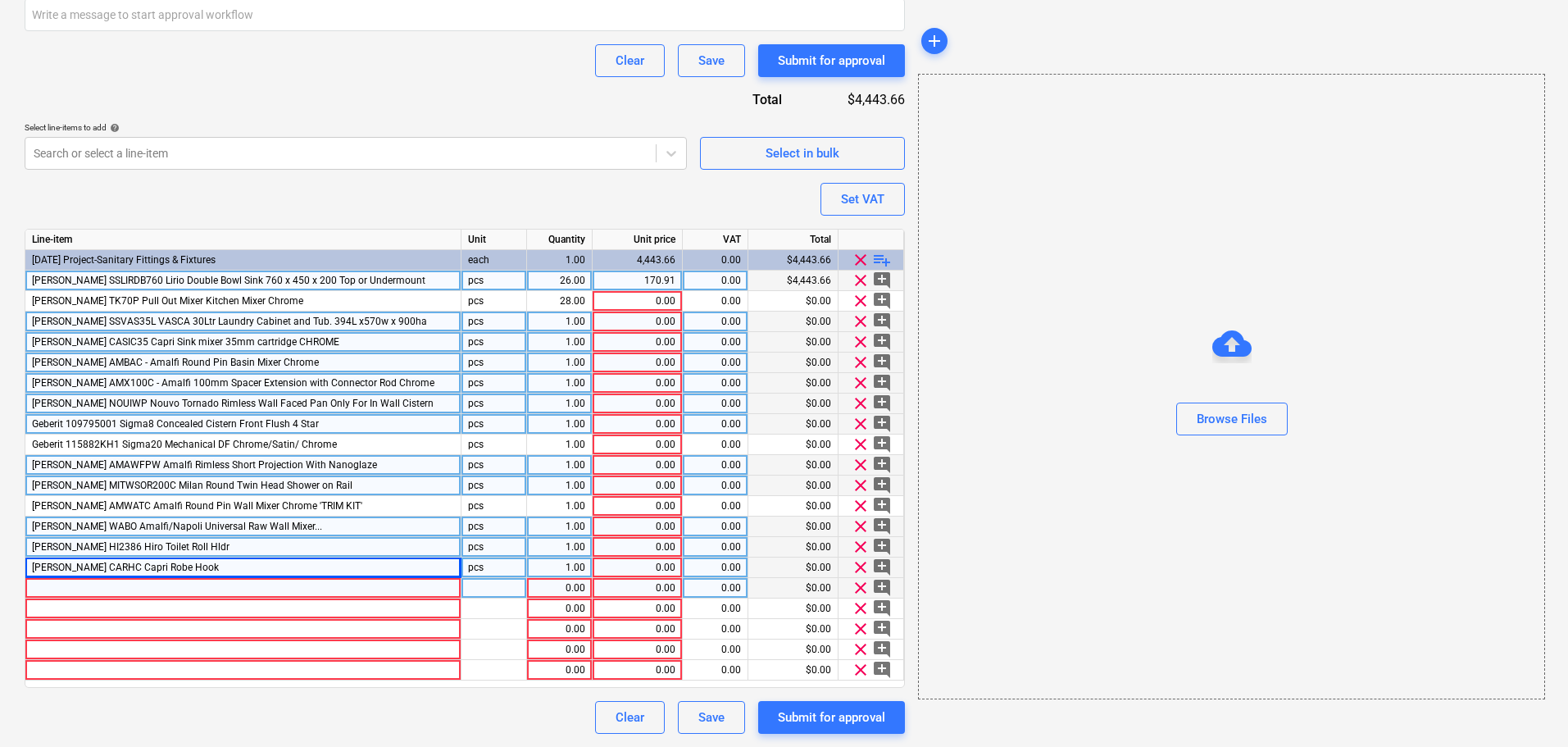
click at [109, 586] on div at bounding box center [244, 588] width 436 height 21
type textarea "x"
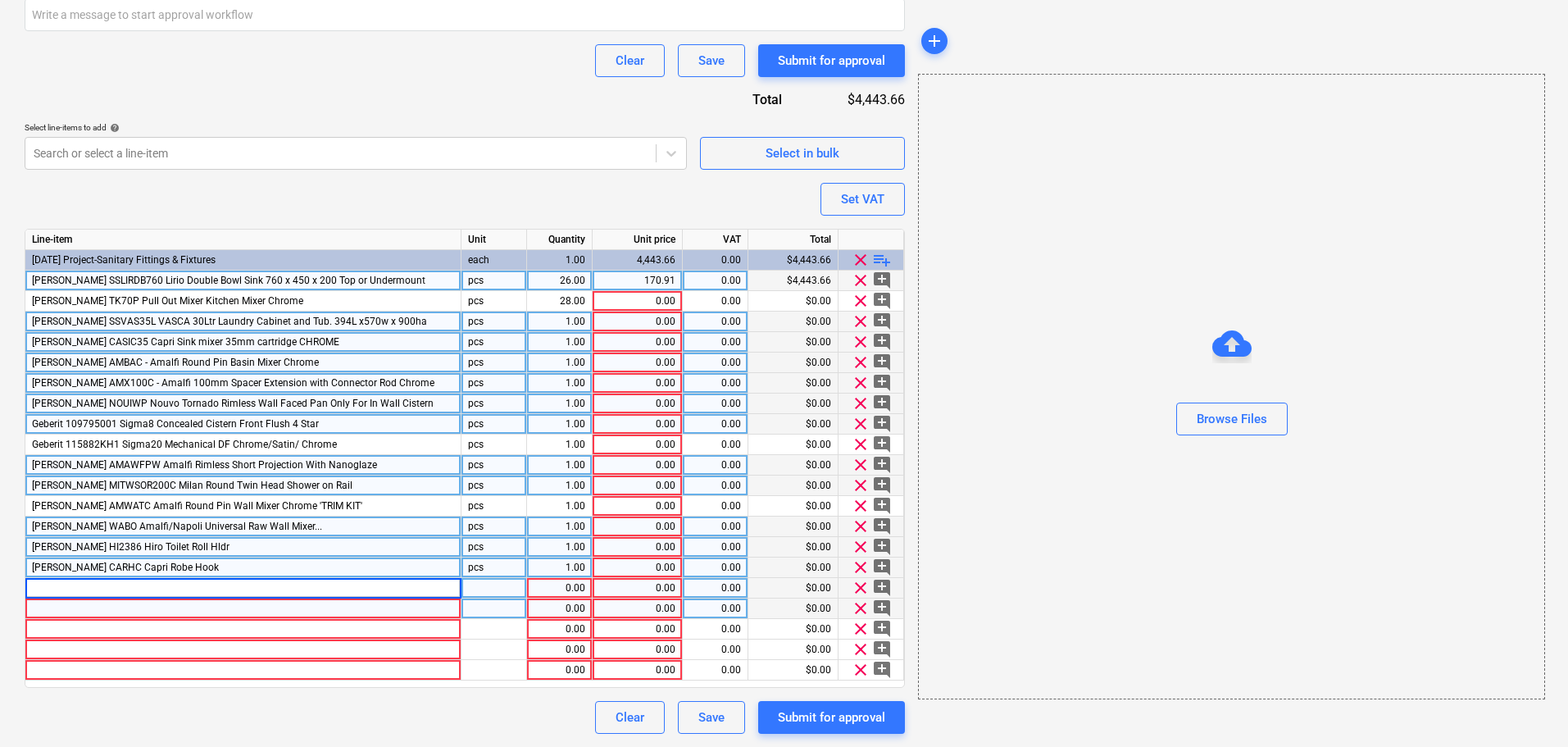
type input "[PERSON_NAME] CASTR600C - Capri 600mm Single Towel Rail Chrome"
click at [107, 612] on div at bounding box center [244, 609] width 436 height 21
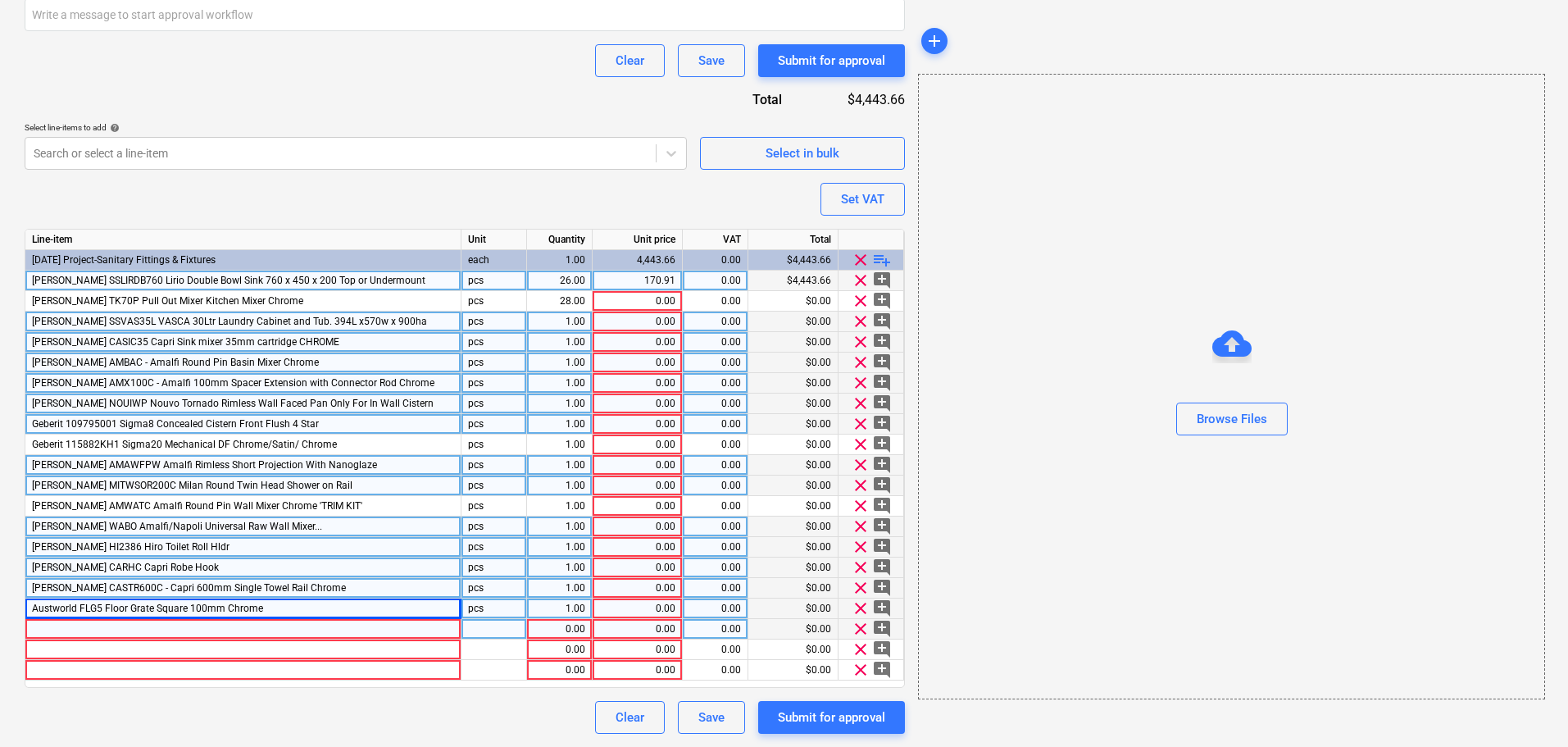
click at [142, 631] on div at bounding box center [244, 629] width 436 height 21
type textarea "x"
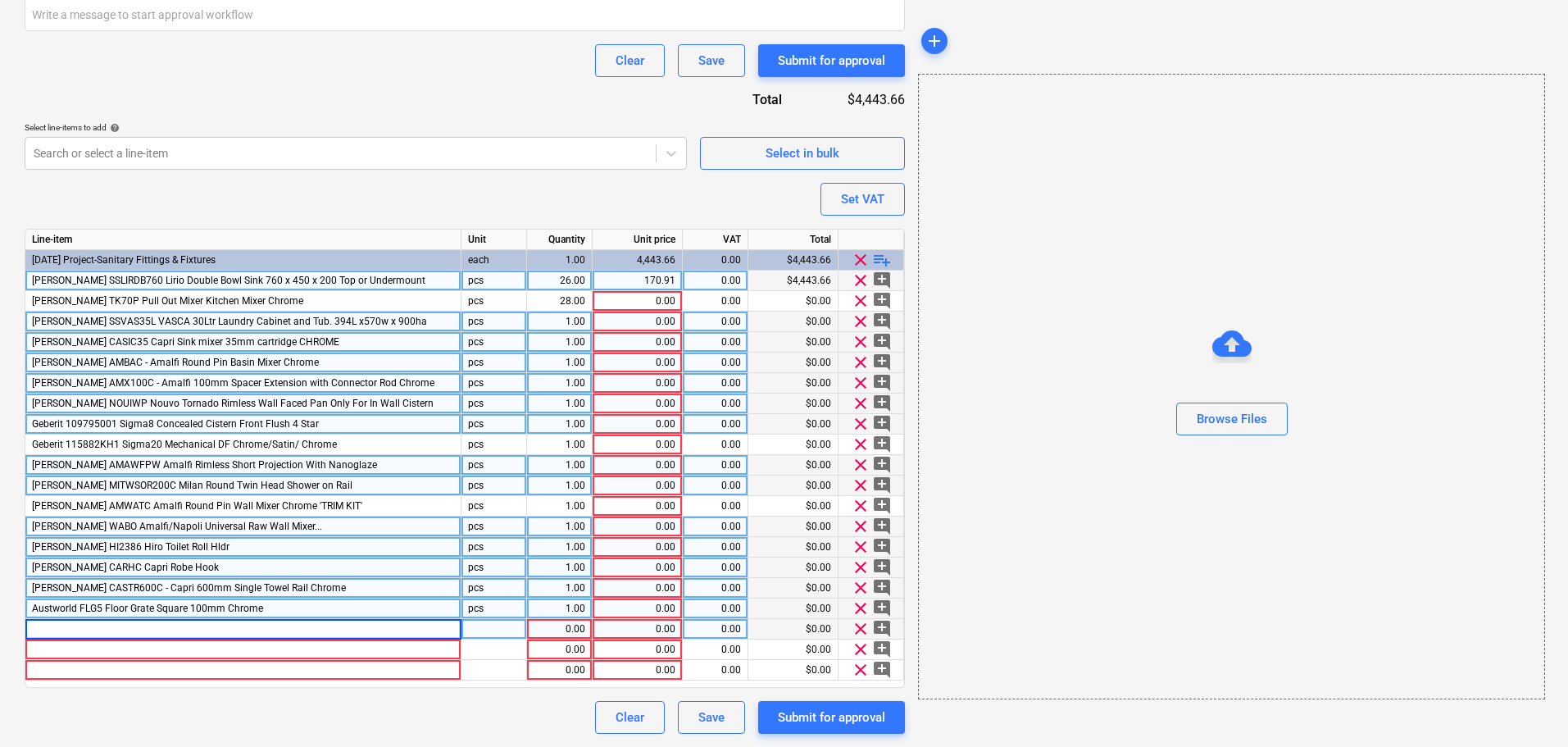
type input "Austworld MISCAUSTWORLD LH2015 - Aust World Washing Machine Top Chrome **SUPPLI…"
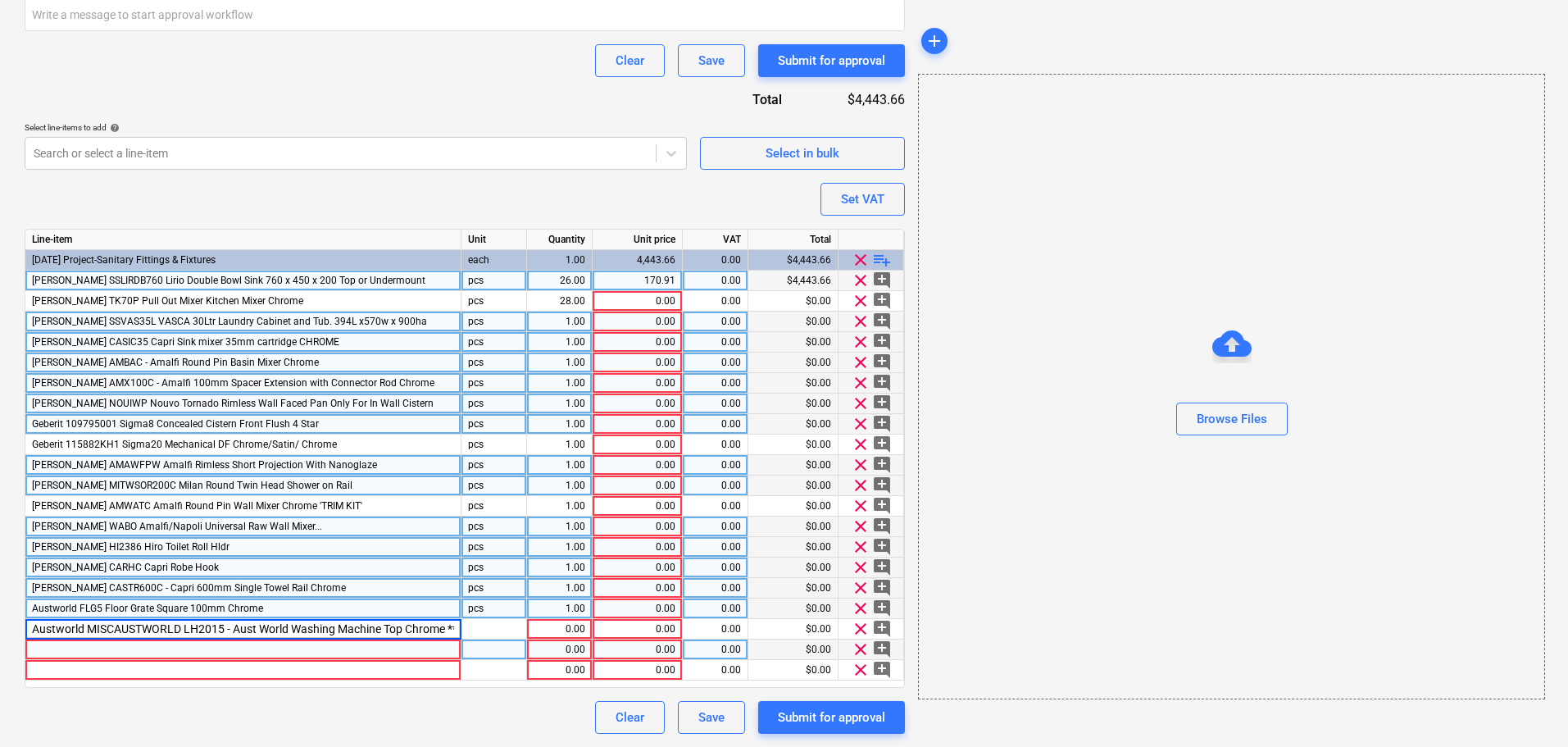
scroll to position [0, 112]
click at [886, 264] on span "playlist_add" at bounding box center [882, 260] width 20 height 20
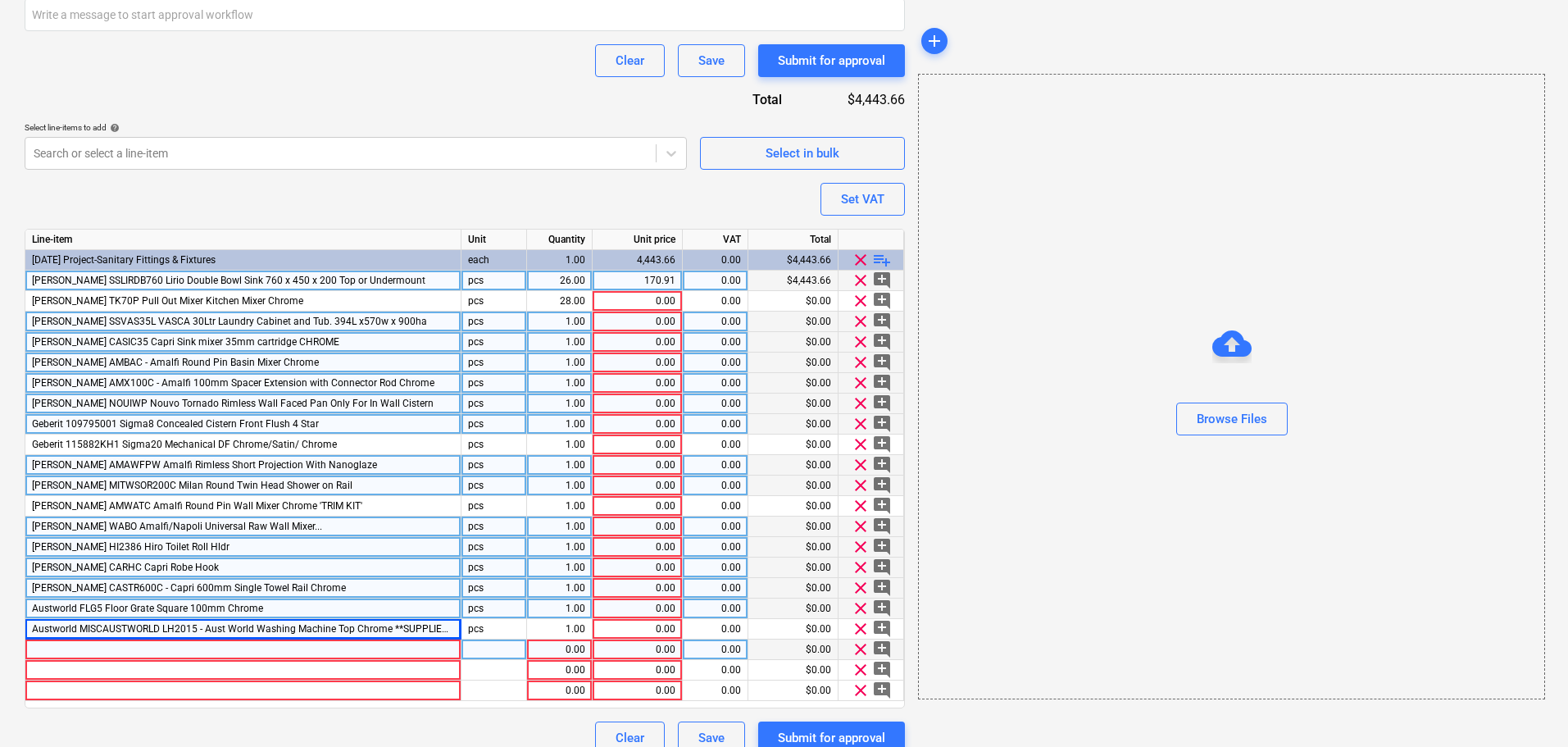
click at [184, 653] on div at bounding box center [244, 650] width 436 height 21
type textarea "x"
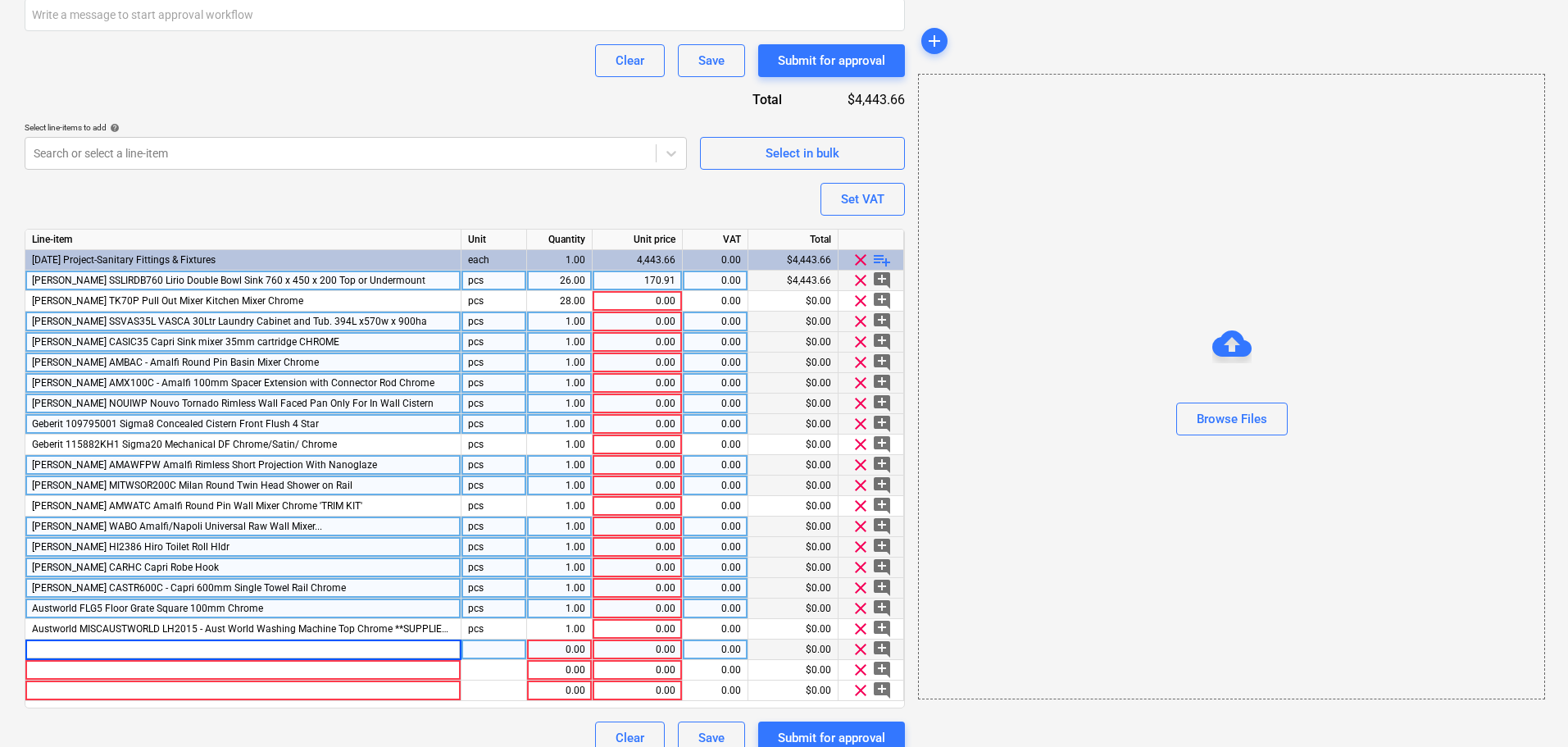
type input "[PERSON_NAME] FLBTW1700FB - Flow BTW 1700 Freestanding Bath"
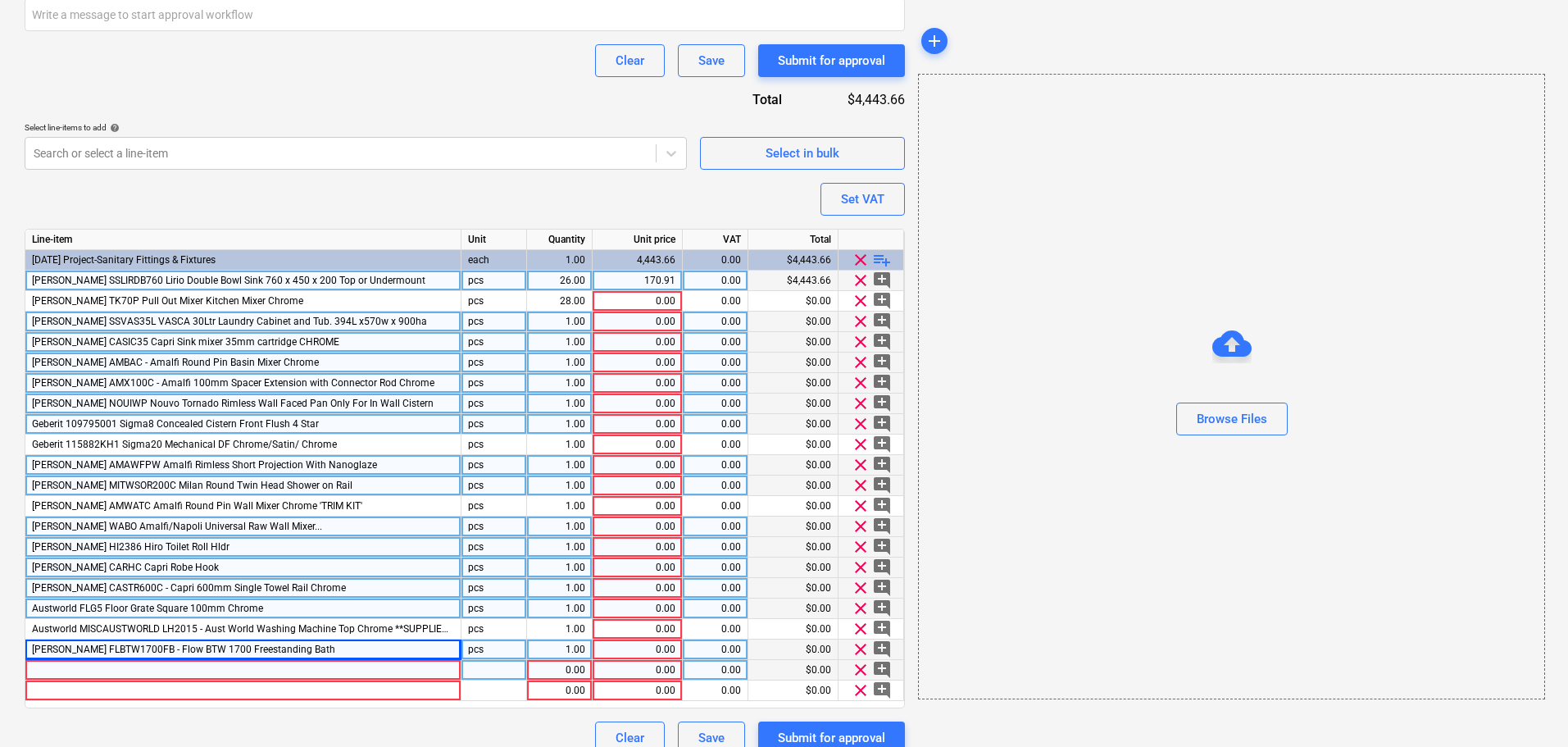
click at [87, 667] on div at bounding box center [244, 670] width 436 height 21
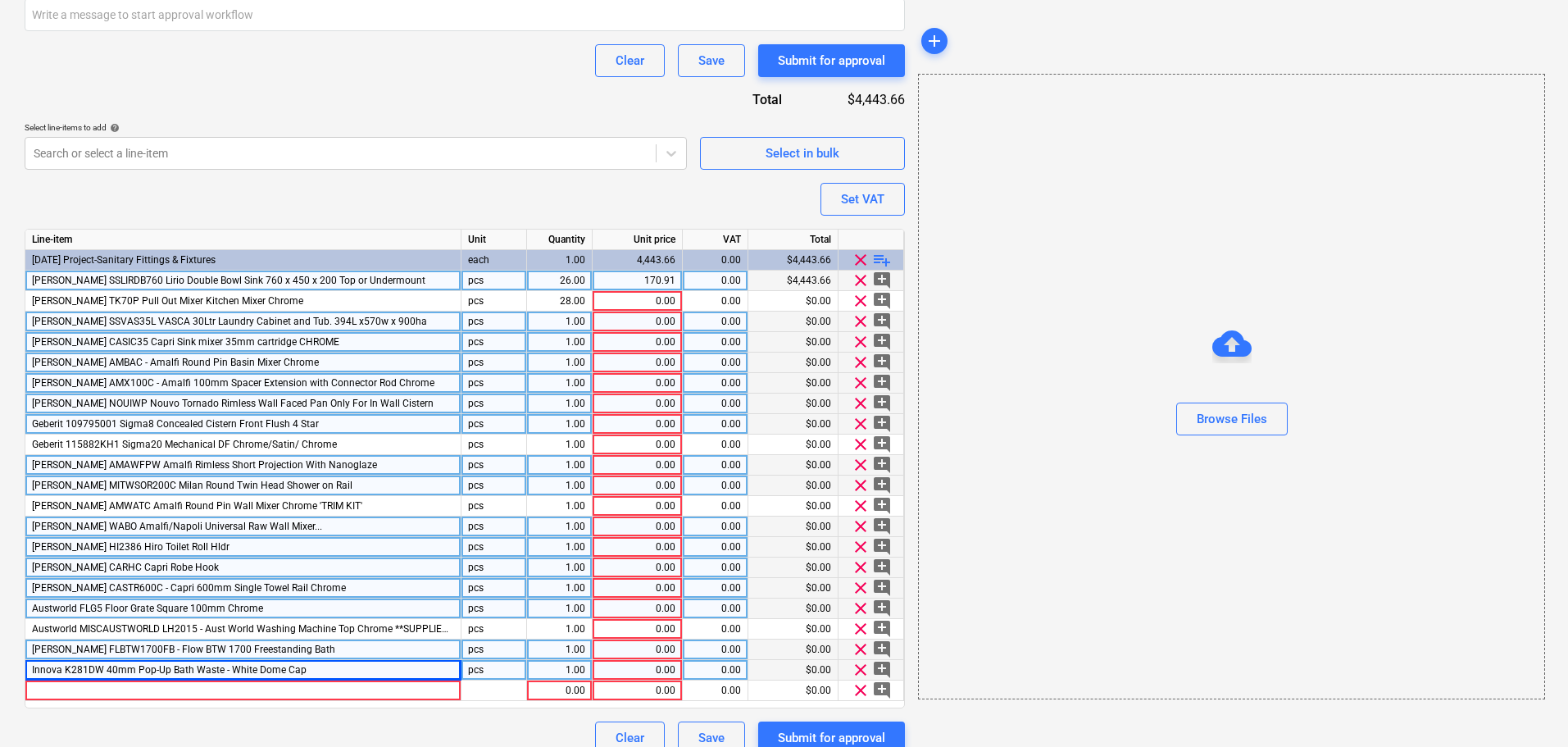
click at [876, 257] on span "playlist_add" at bounding box center [882, 260] width 20 height 20
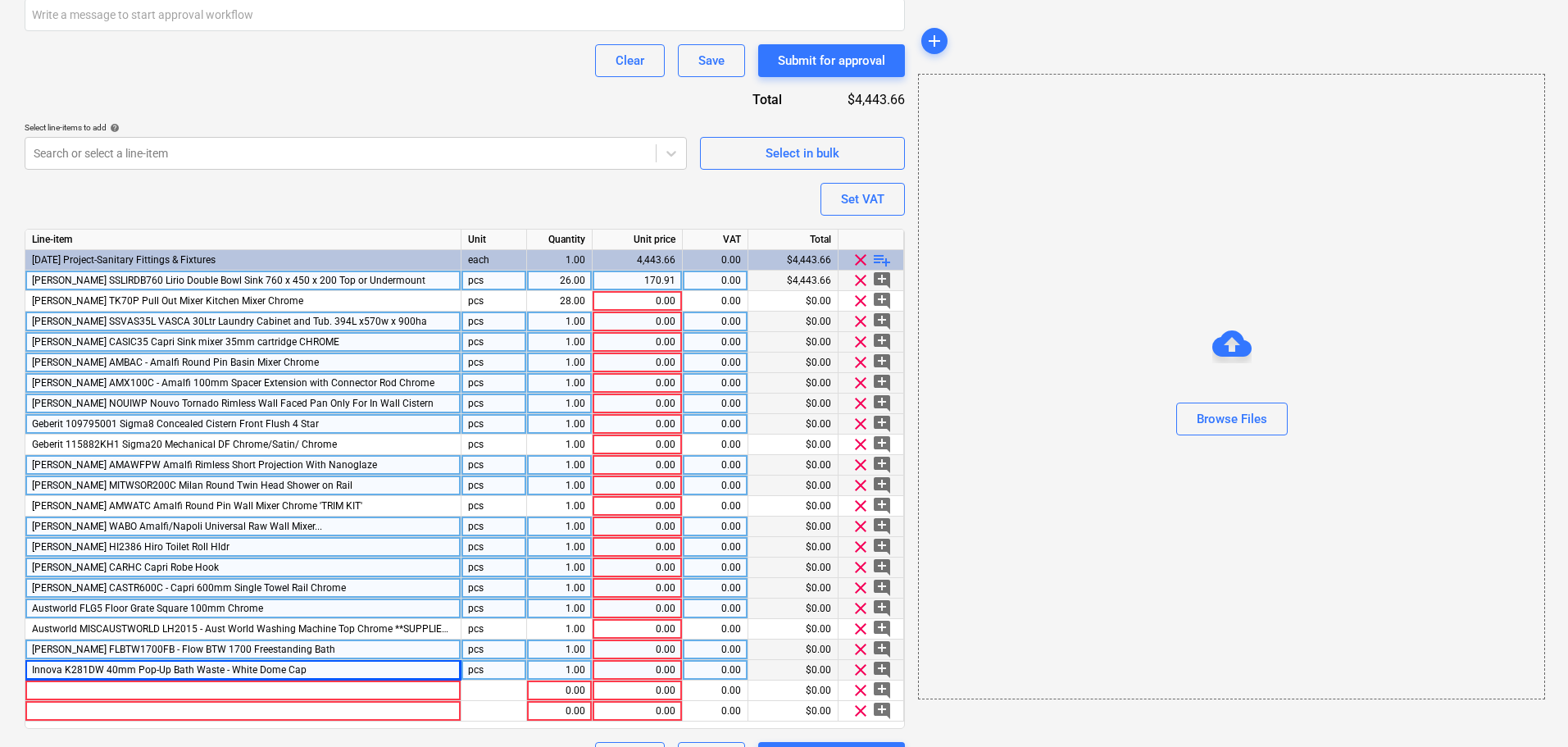
click at [881, 259] on span "playlist_add" at bounding box center [882, 260] width 20 height 20
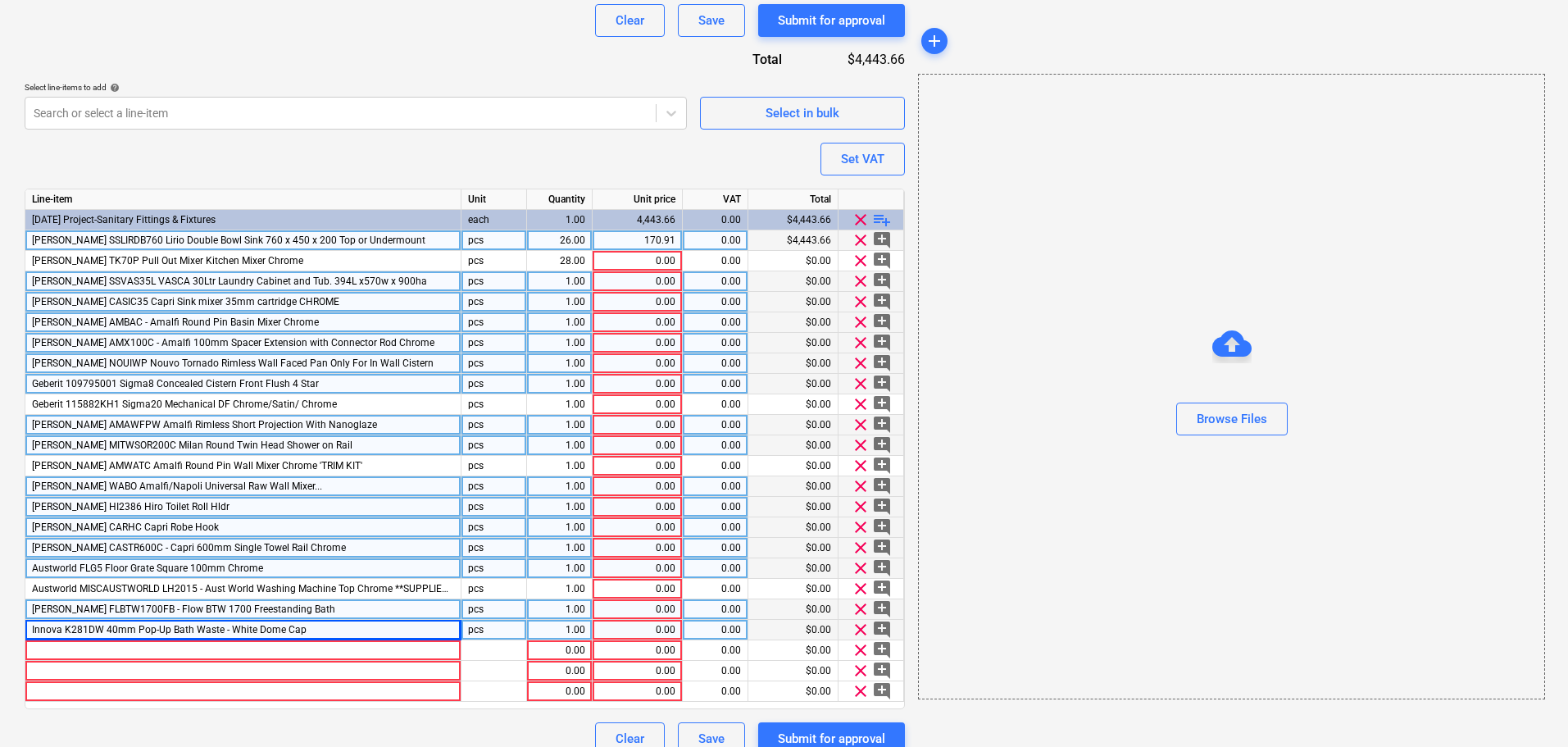
scroll to position [684, 0]
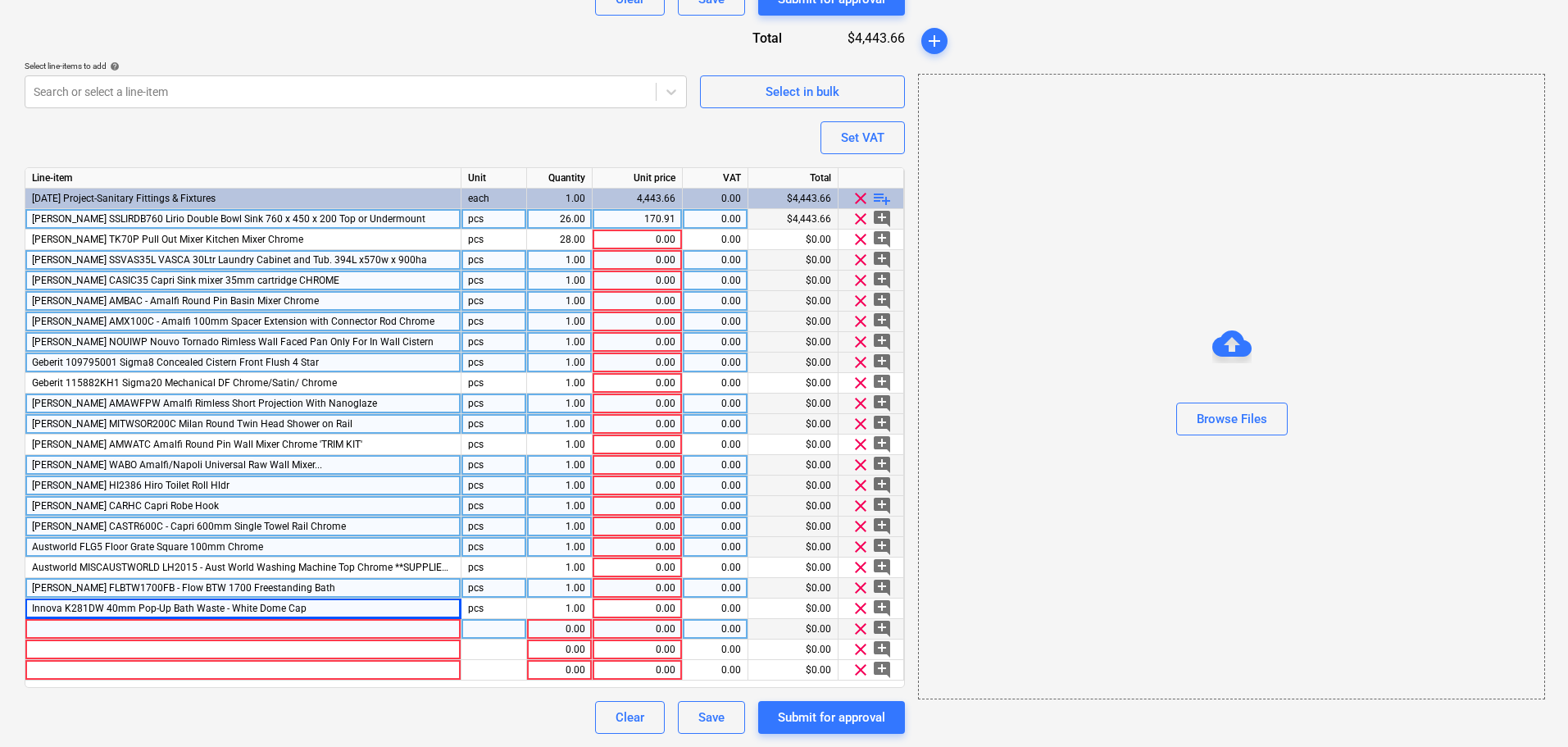
click at [103, 626] on div at bounding box center [244, 629] width 436 height 21
type textarea "x"
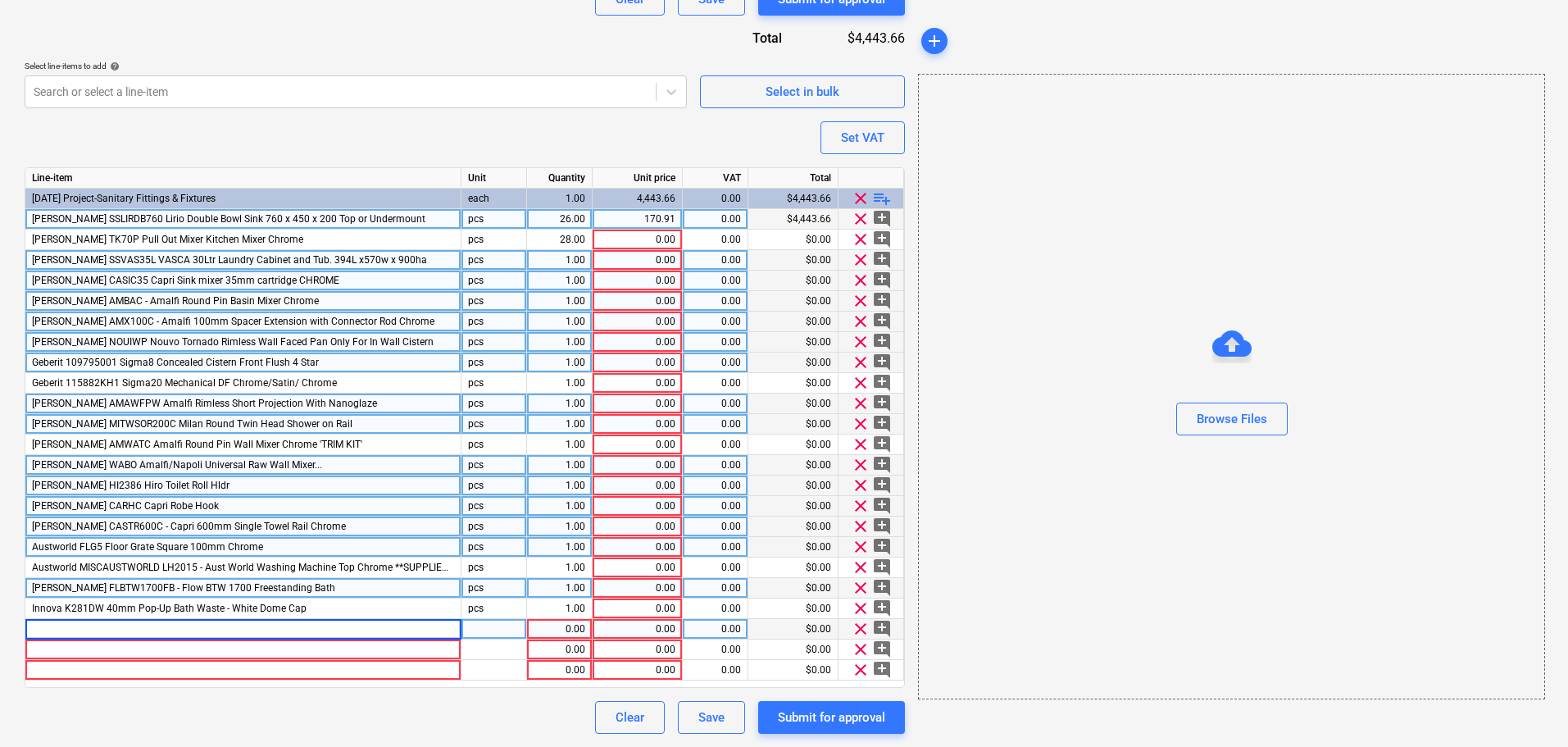
type input "[PERSON_NAME] AMWATC Amalfi Round Pin Wall Mixer ‘Trim Kit’"
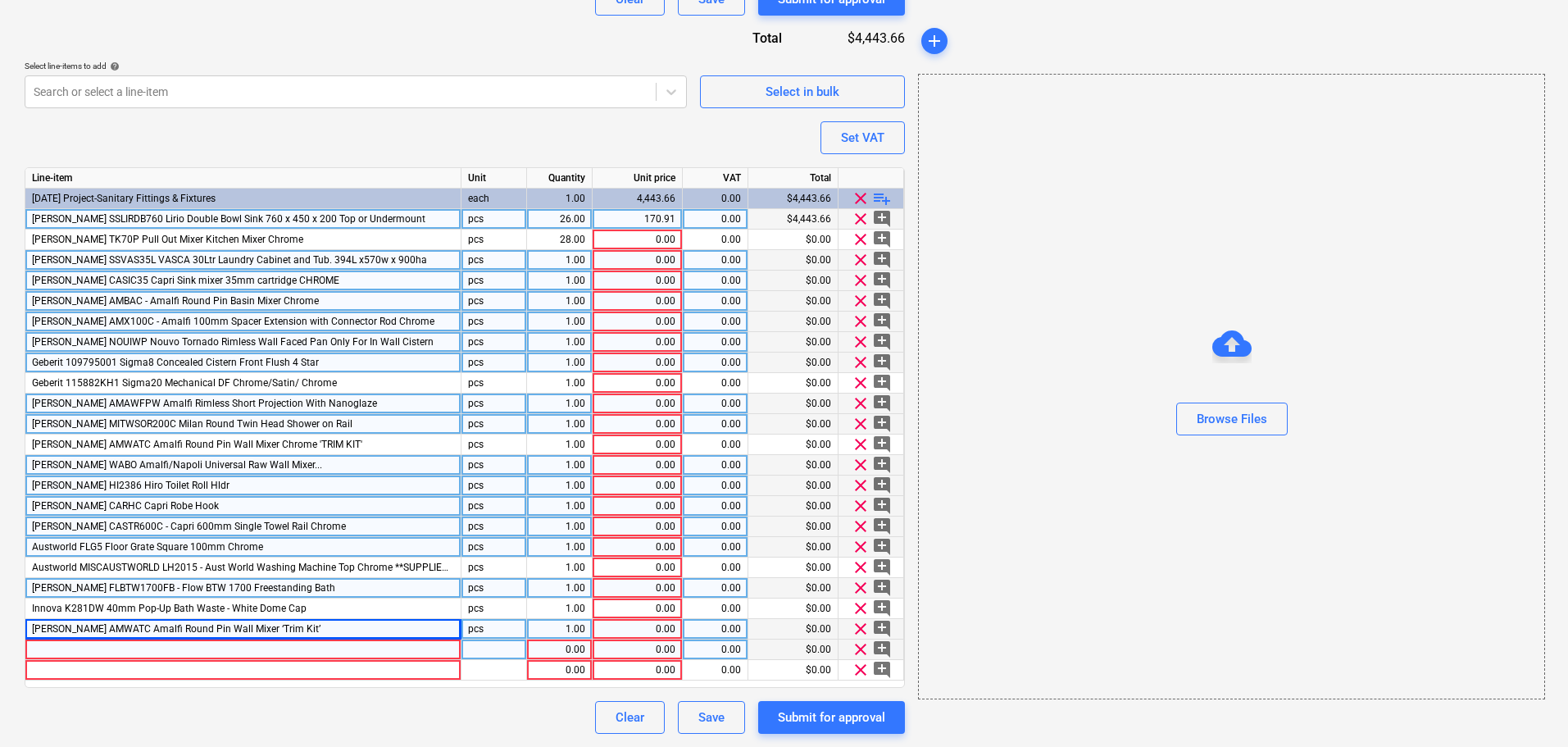
click at [139, 649] on div at bounding box center [244, 650] width 436 height 21
type textarea "x"
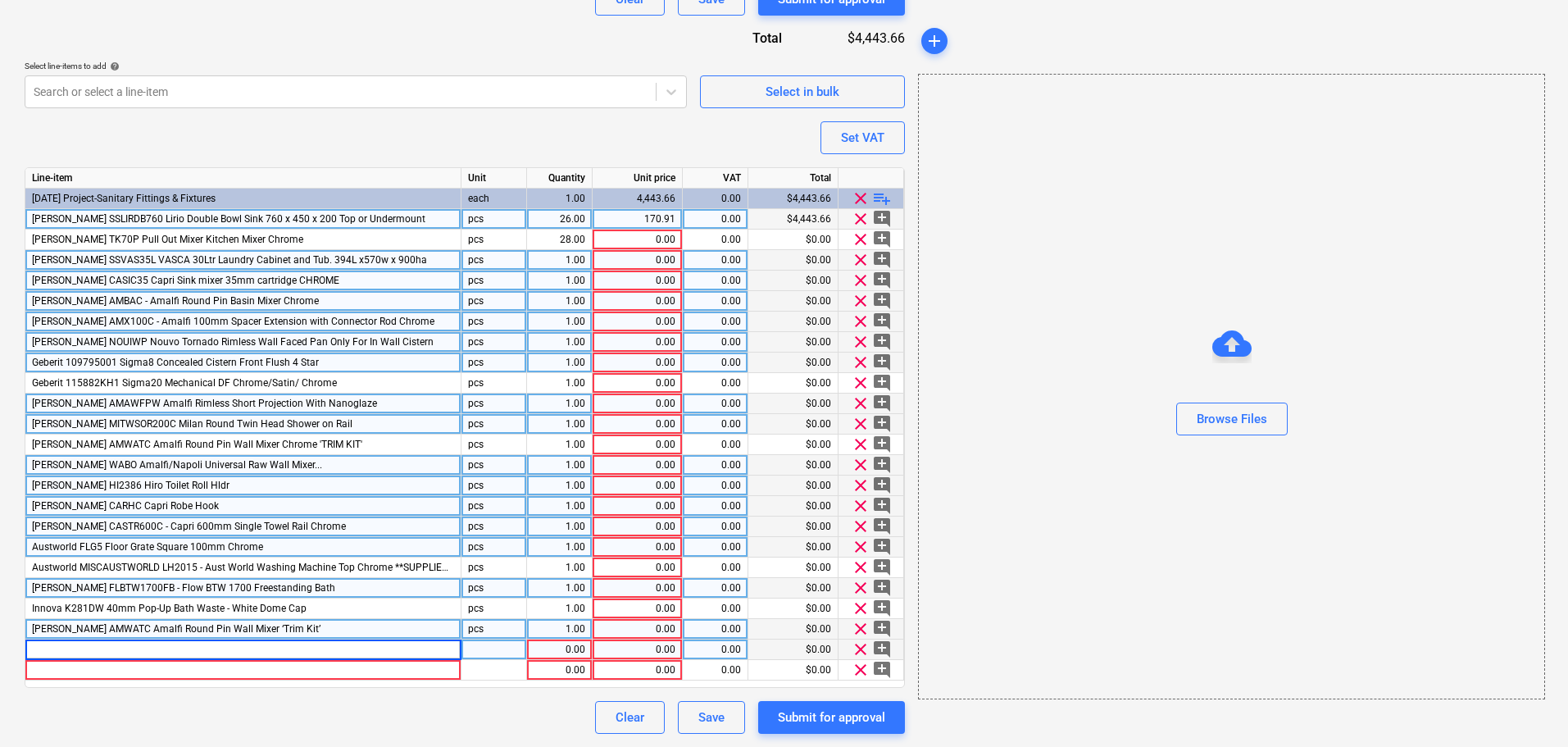
type input "[PERSON_NAME] WABO Amalfi/Napoli Universal Wall Mixer"
click at [887, 198] on span "playlist_add" at bounding box center [882, 198] width 20 height 20
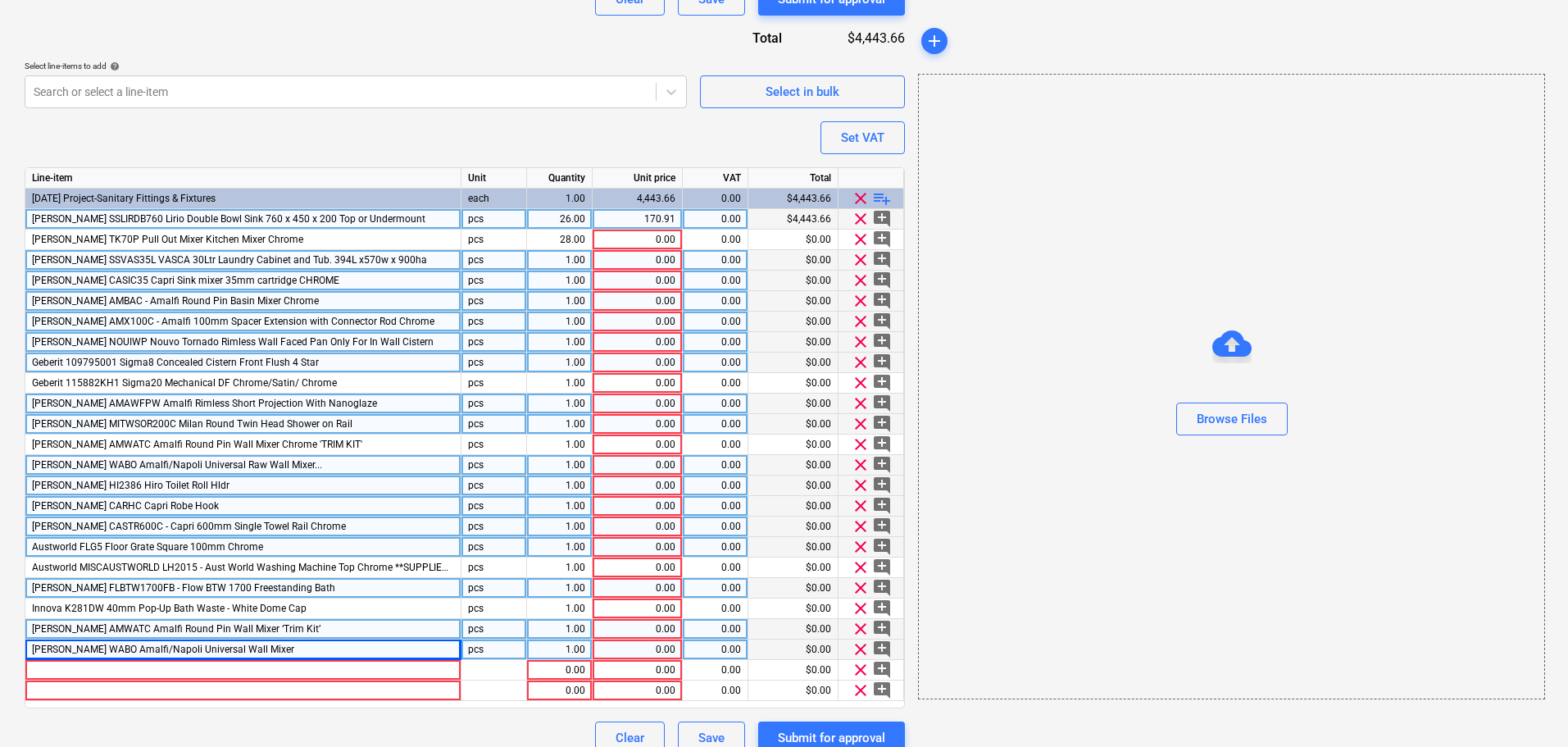
click at [887, 198] on span "playlist_add" at bounding box center [882, 198] width 20 height 20
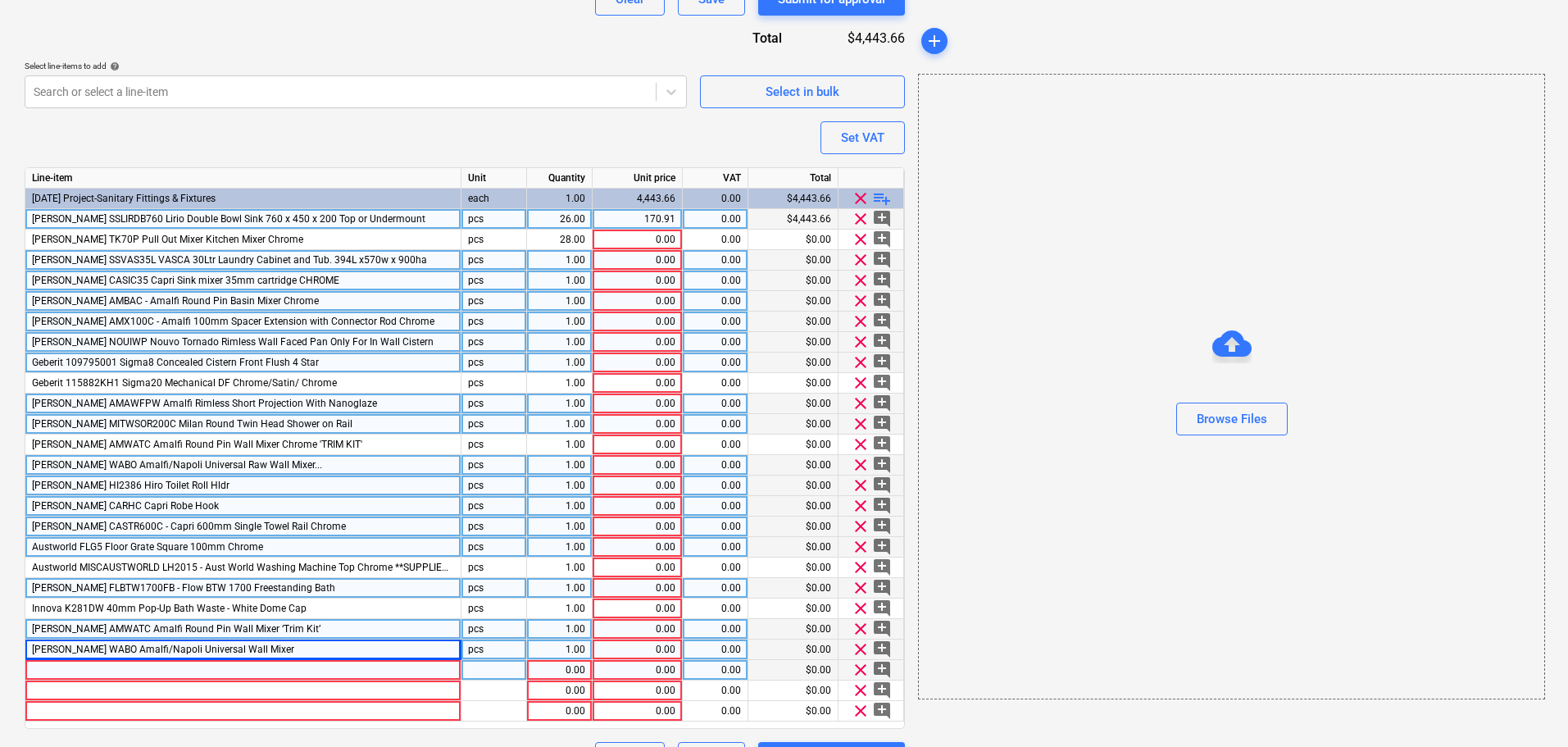
click at [86, 673] on div at bounding box center [244, 670] width 436 height 21
type textarea "x"
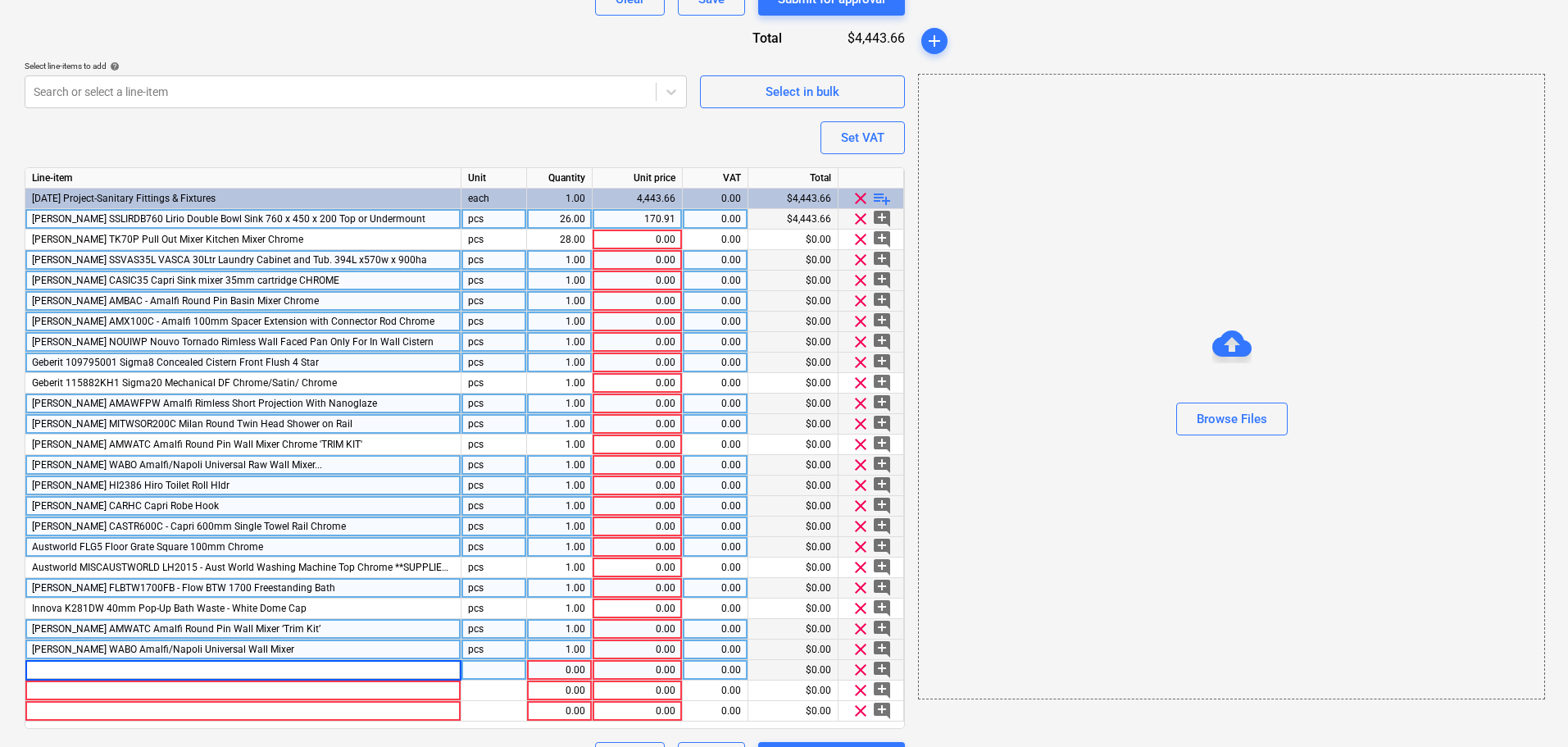
type input "[PERSON_NAME] MILBBSC Milan Thick Round Bend 200mm Bath Spout"
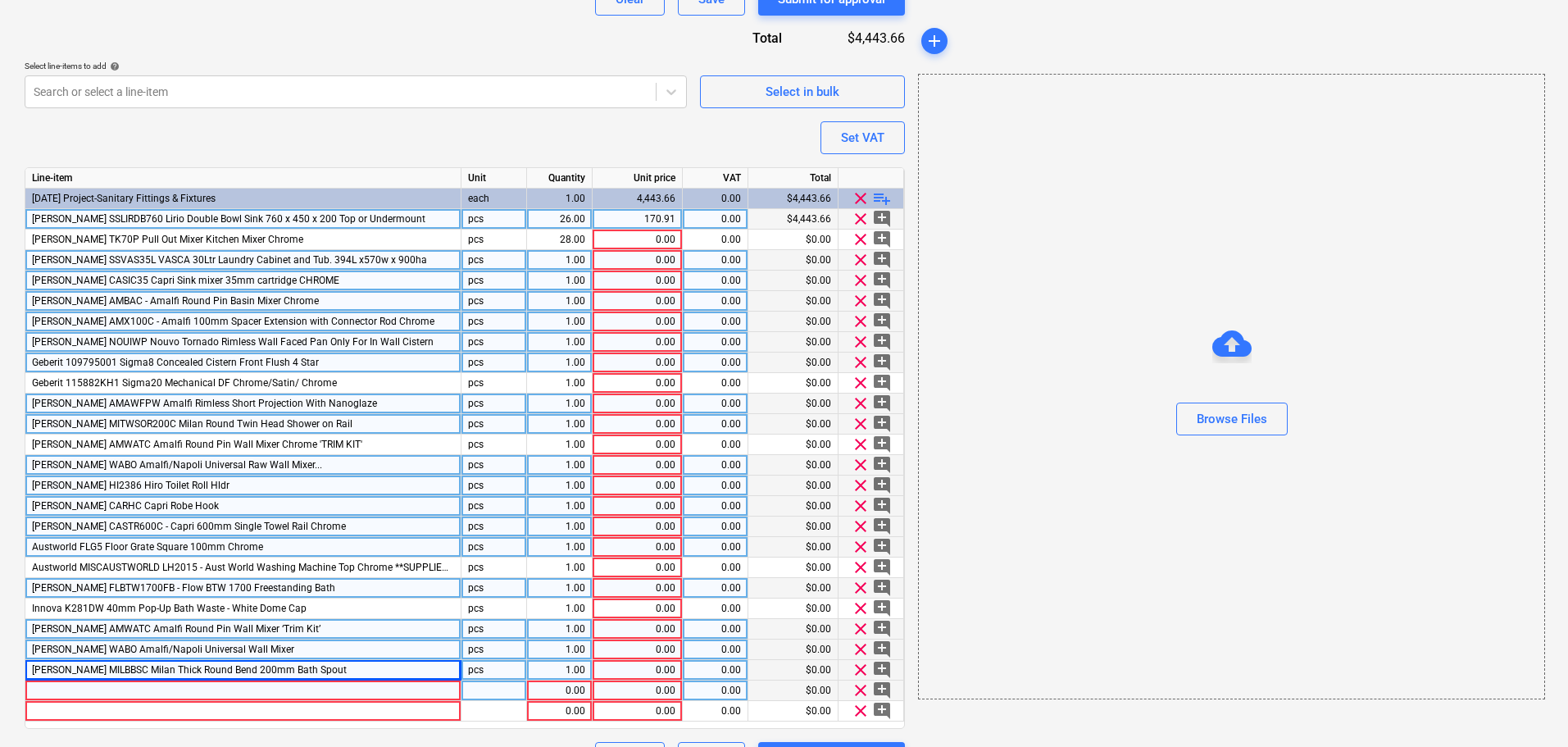
click at [211, 696] on div at bounding box center [244, 690] width 436 height 21
type textarea "x"
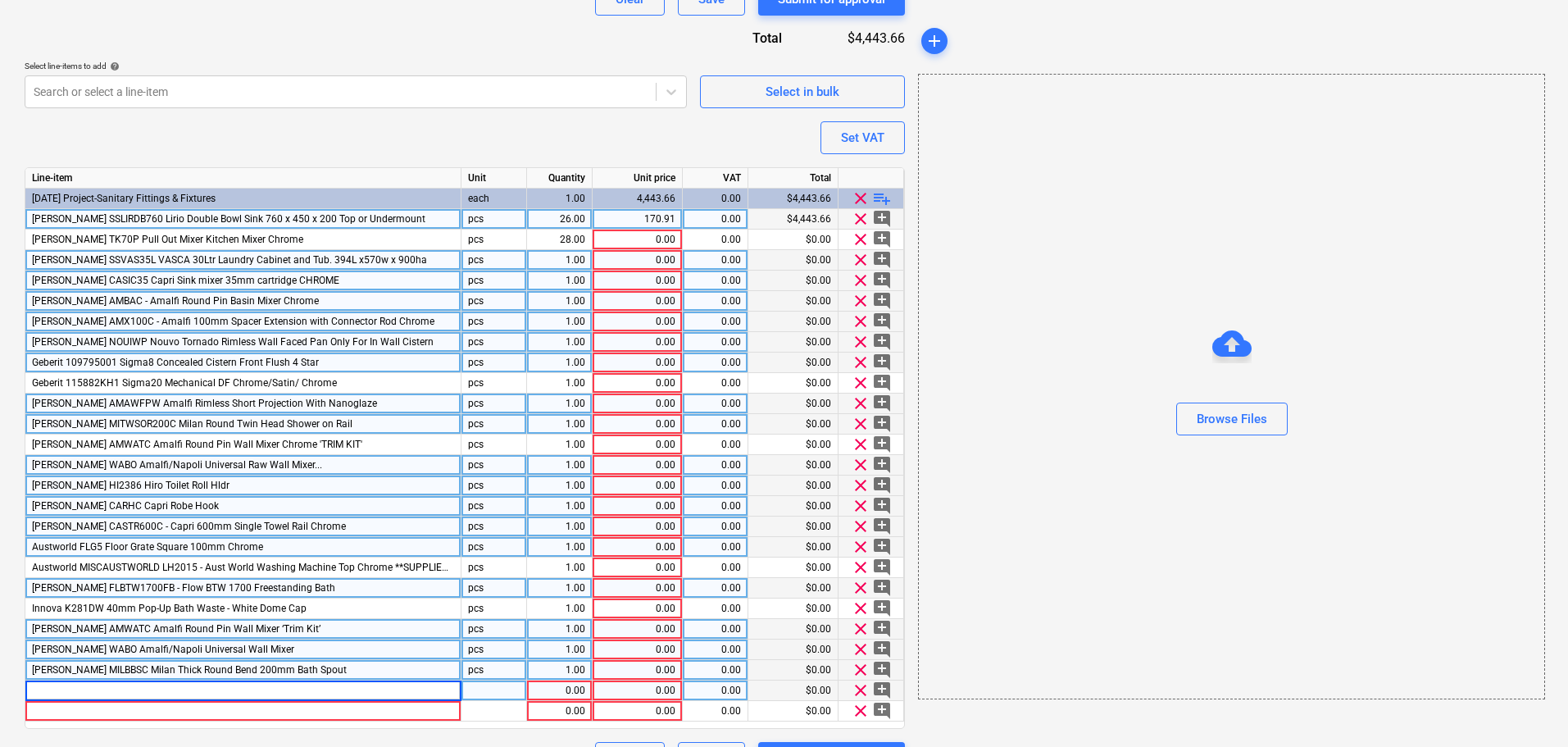
type input "[PERSON_NAME] 7005B Bellagie 510mm Mini Bench Basin"
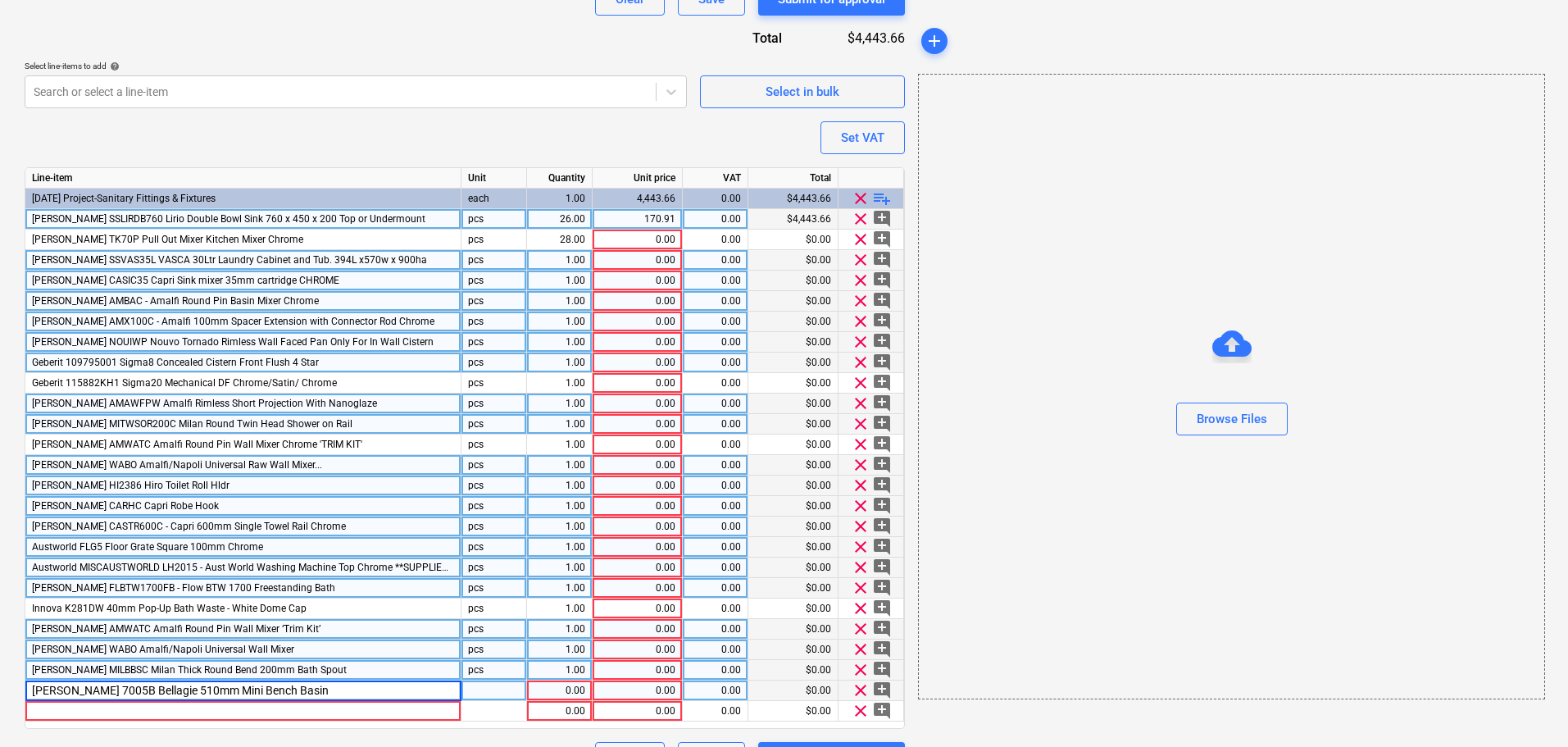
scroll to position [725, 0]
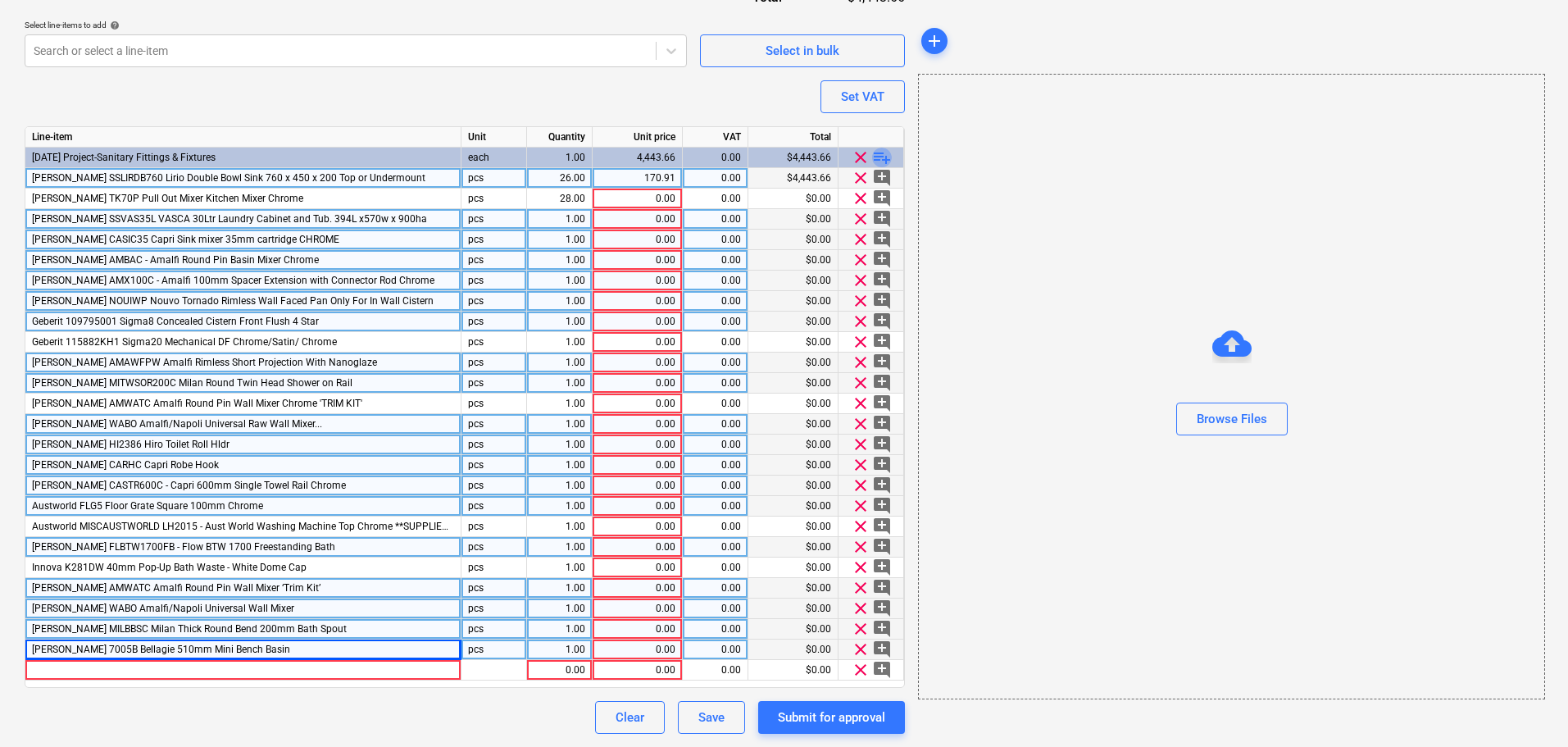
click at [888, 154] on span "playlist_add" at bounding box center [882, 157] width 20 height 20
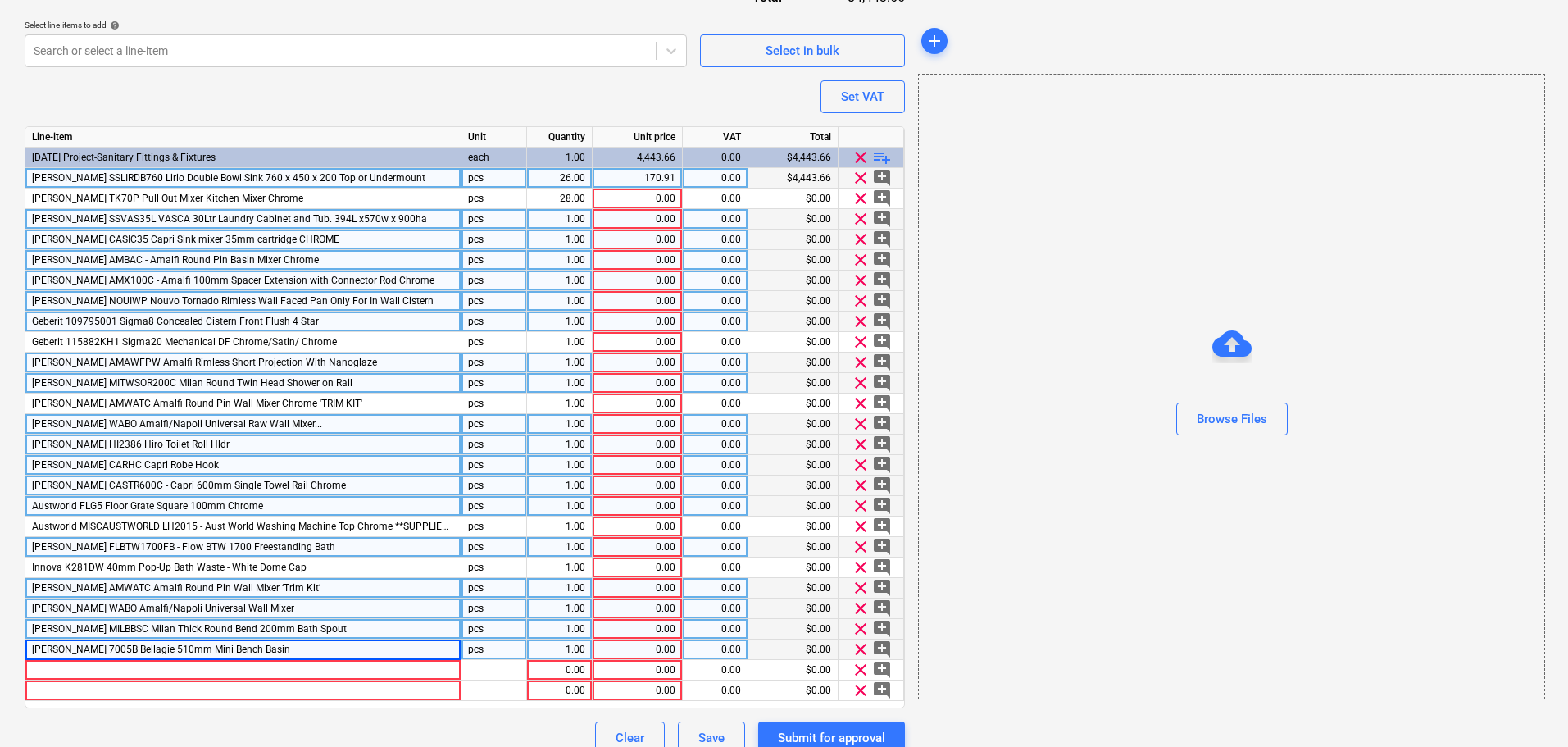
click at [879, 161] on span "playlist_add" at bounding box center [882, 157] width 20 height 20
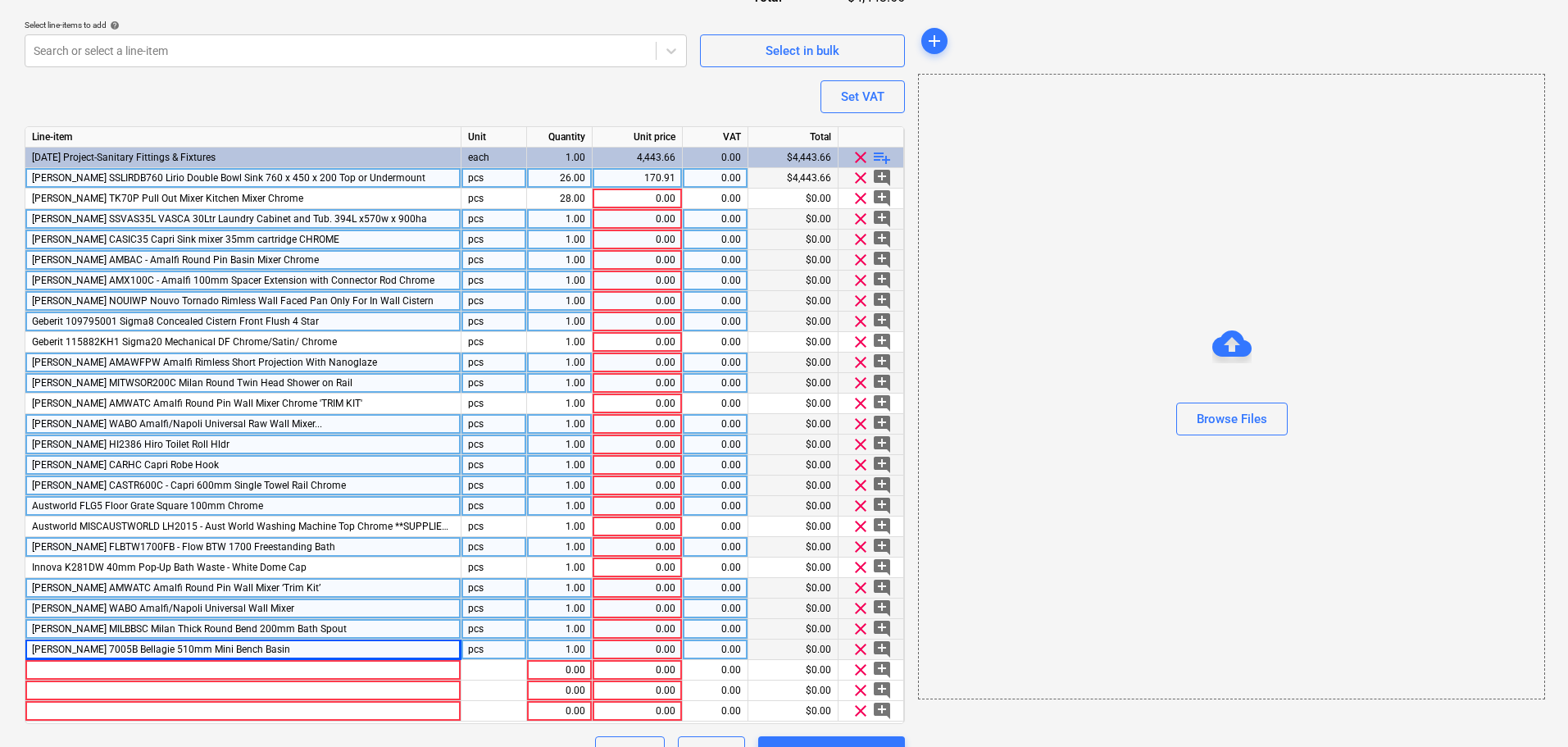
click at [881, 157] on span "playlist_add" at bounding box center [882, 157] width 20 height 20
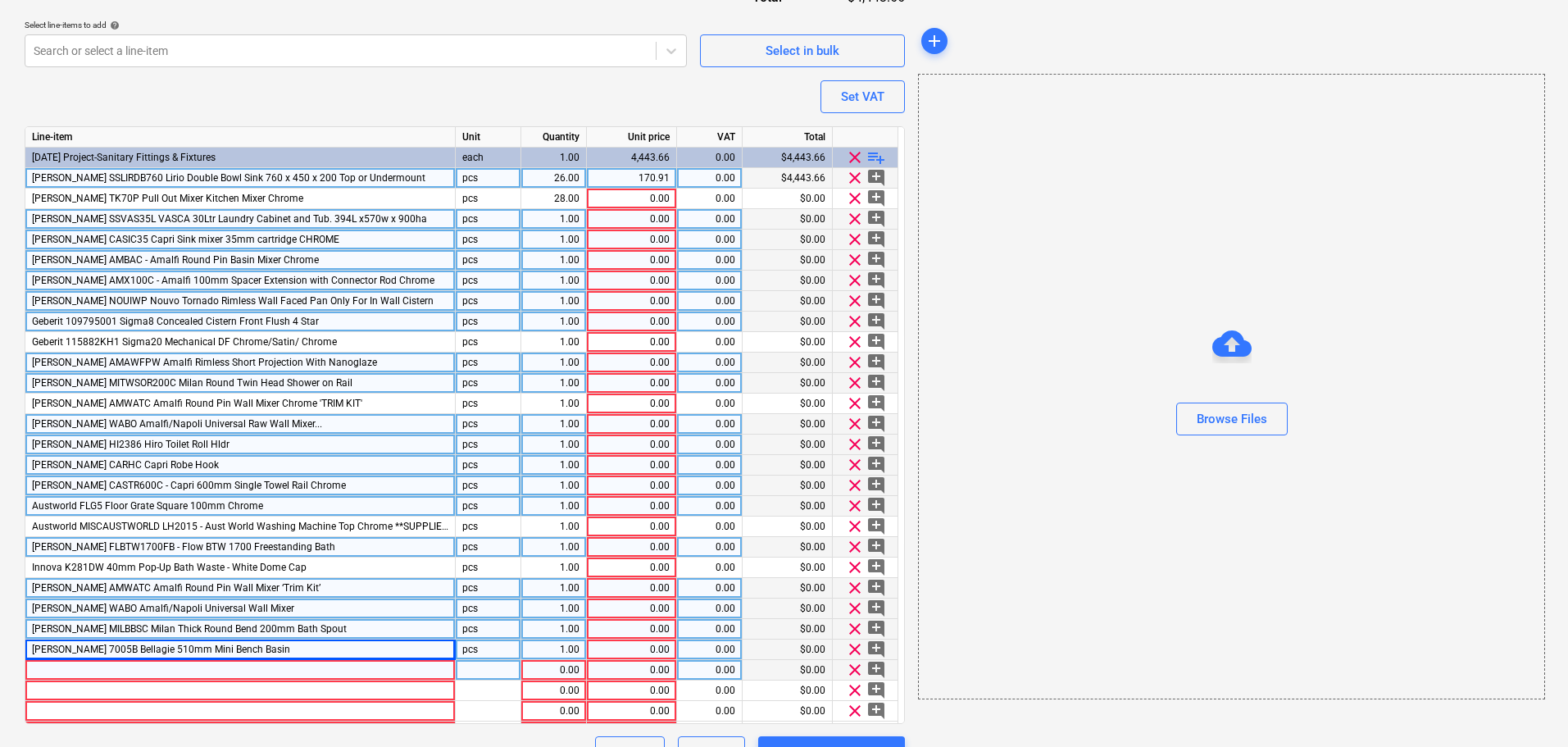
click at [303, 671] on div at bounding box center [241, 670] width 430 height 21
type textarea "x"
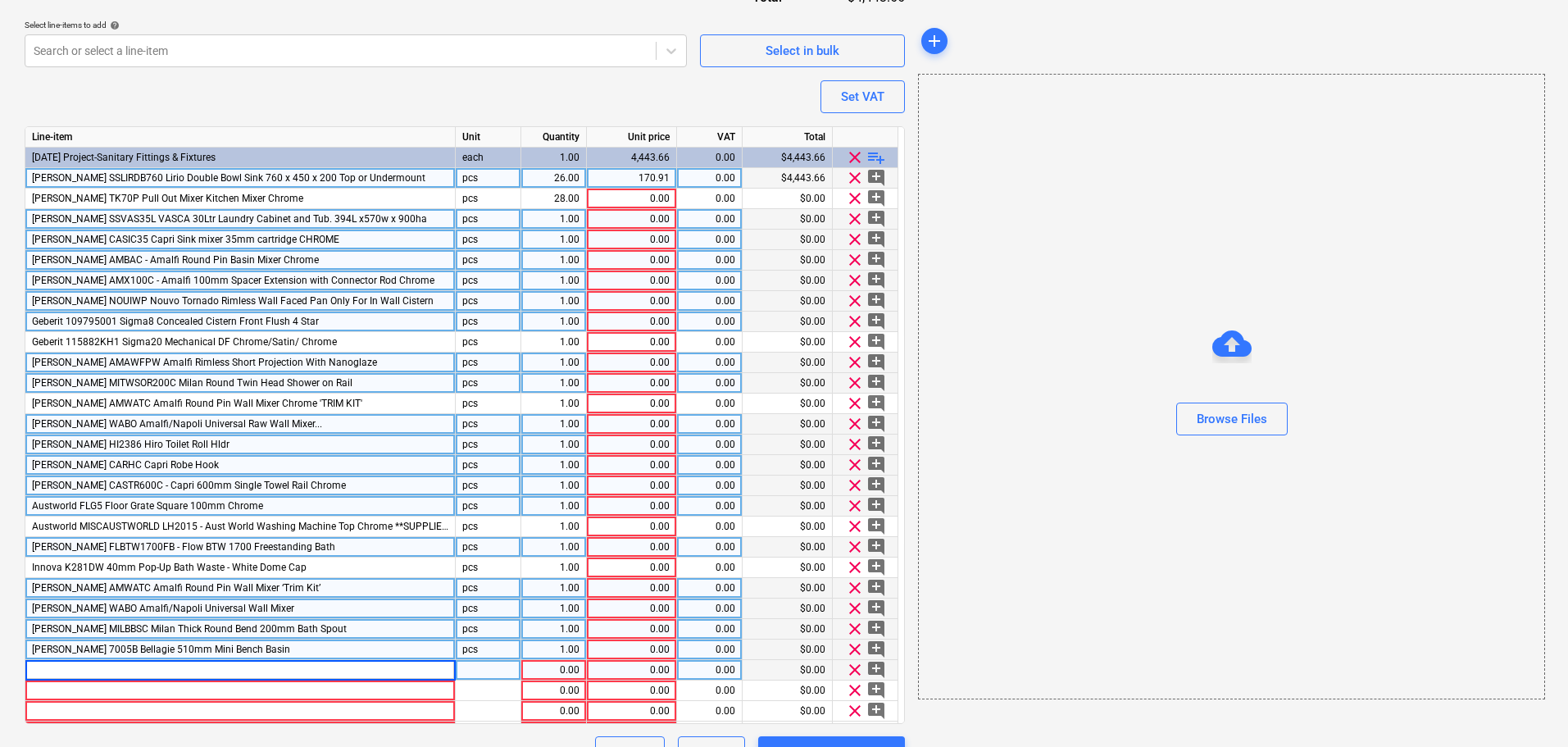
type input "[PERSON_NAME] UNIPOPCH Uni-Pop Pop-up Waste Chrome"
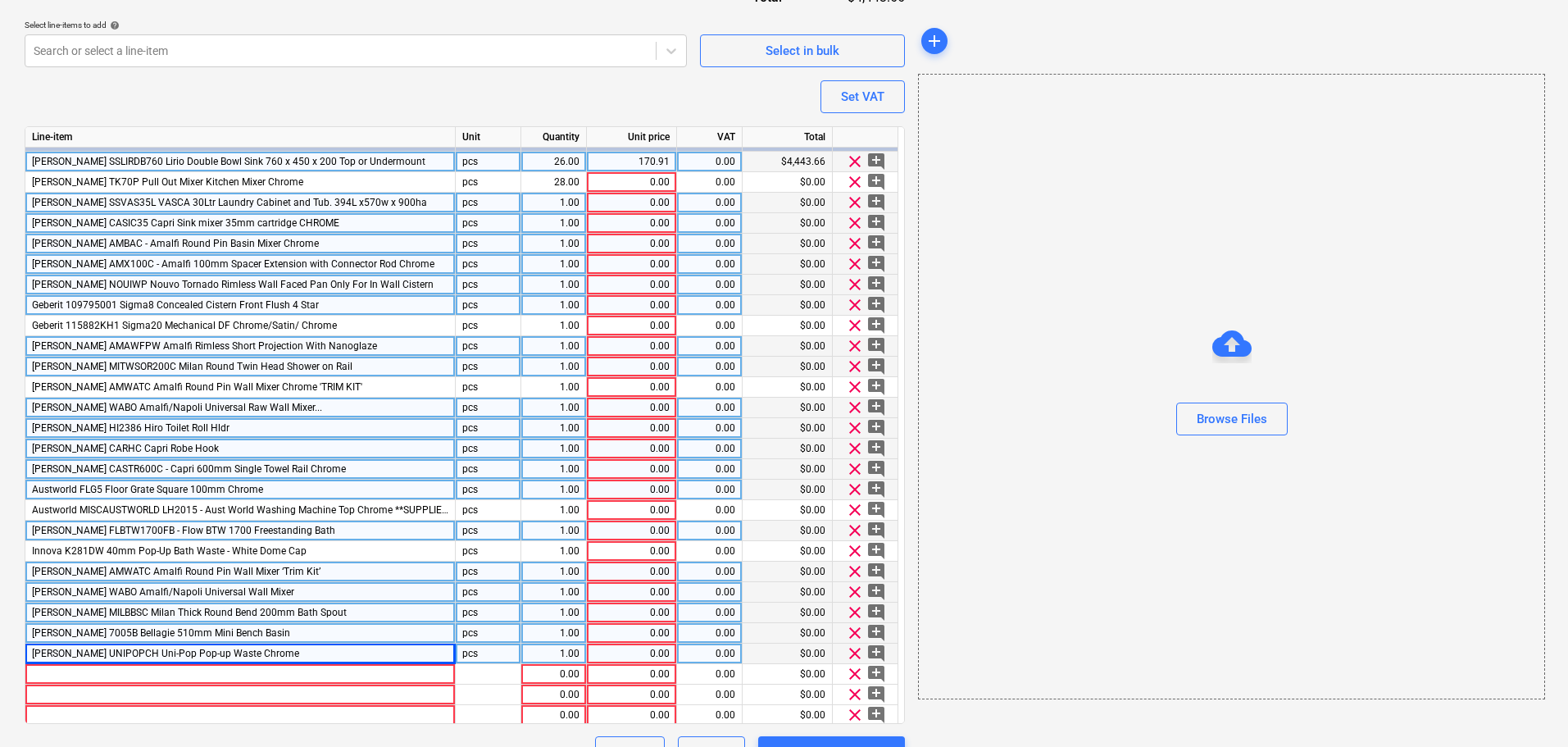
scroll to position [19, 0]
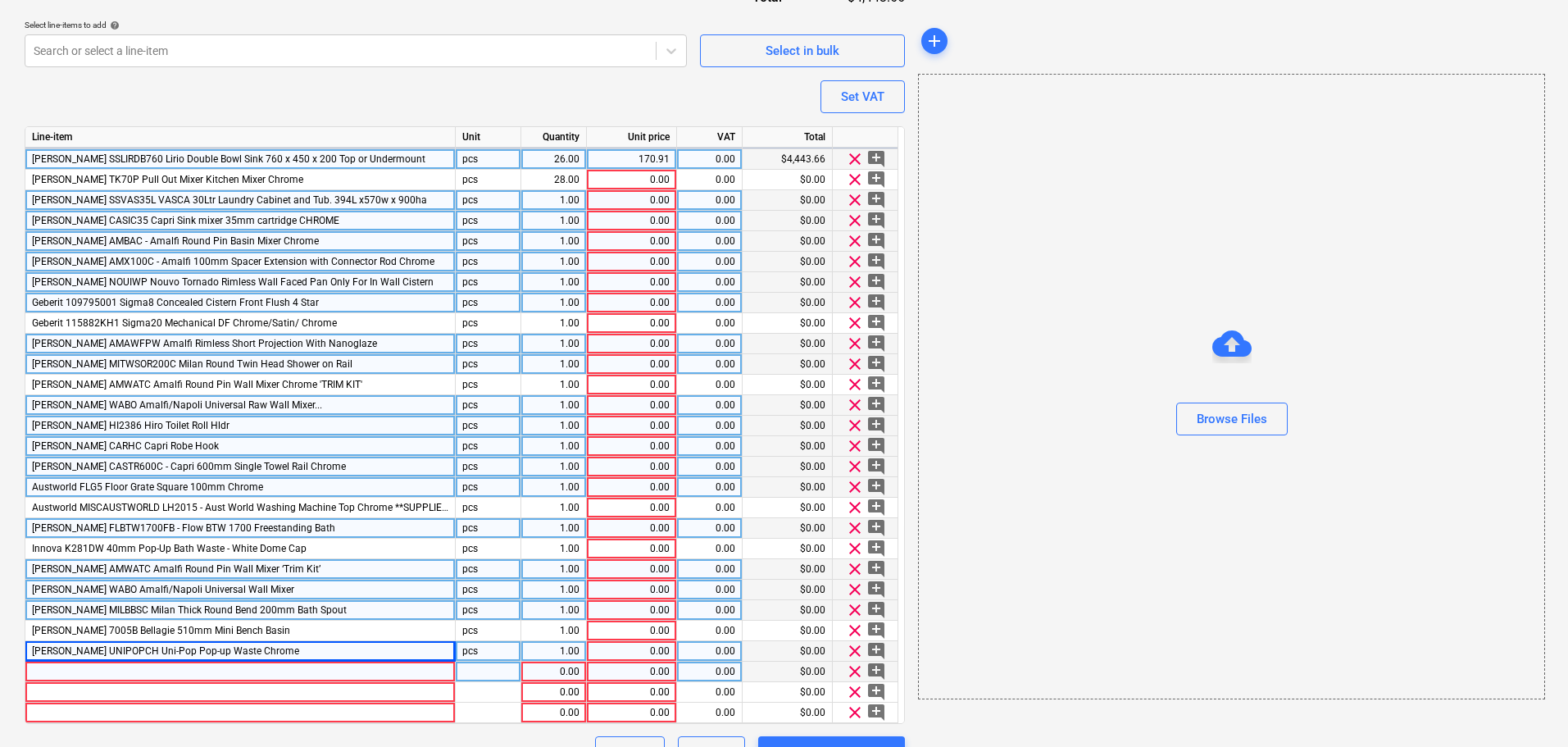
click at [200, 675] on div at bounding box center [241, 672] width 430 height 21
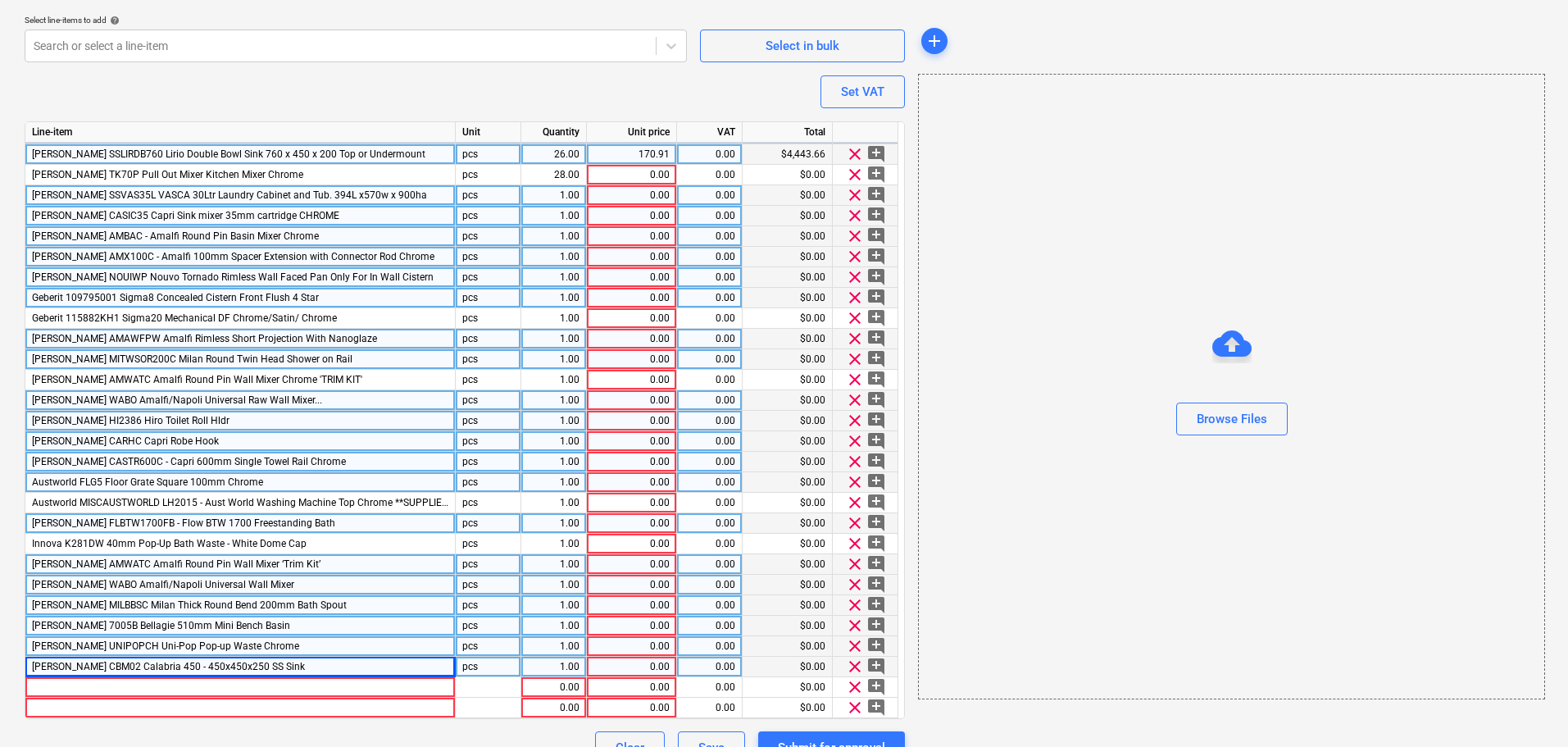
scroll to position [760, 0]
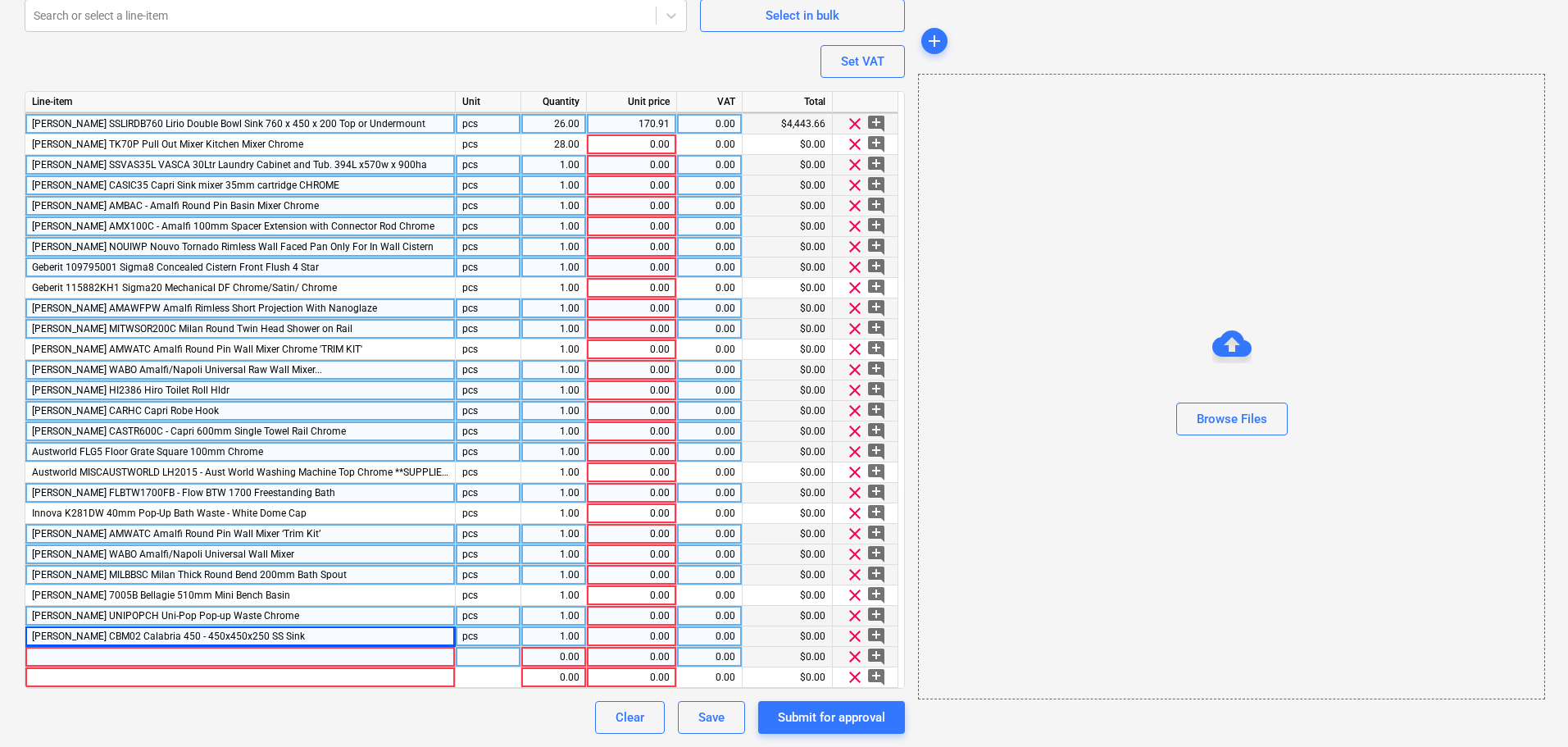
click at [225, 654] on div at bounding box center [241, 657] width 430 height 21
type textarea "x"
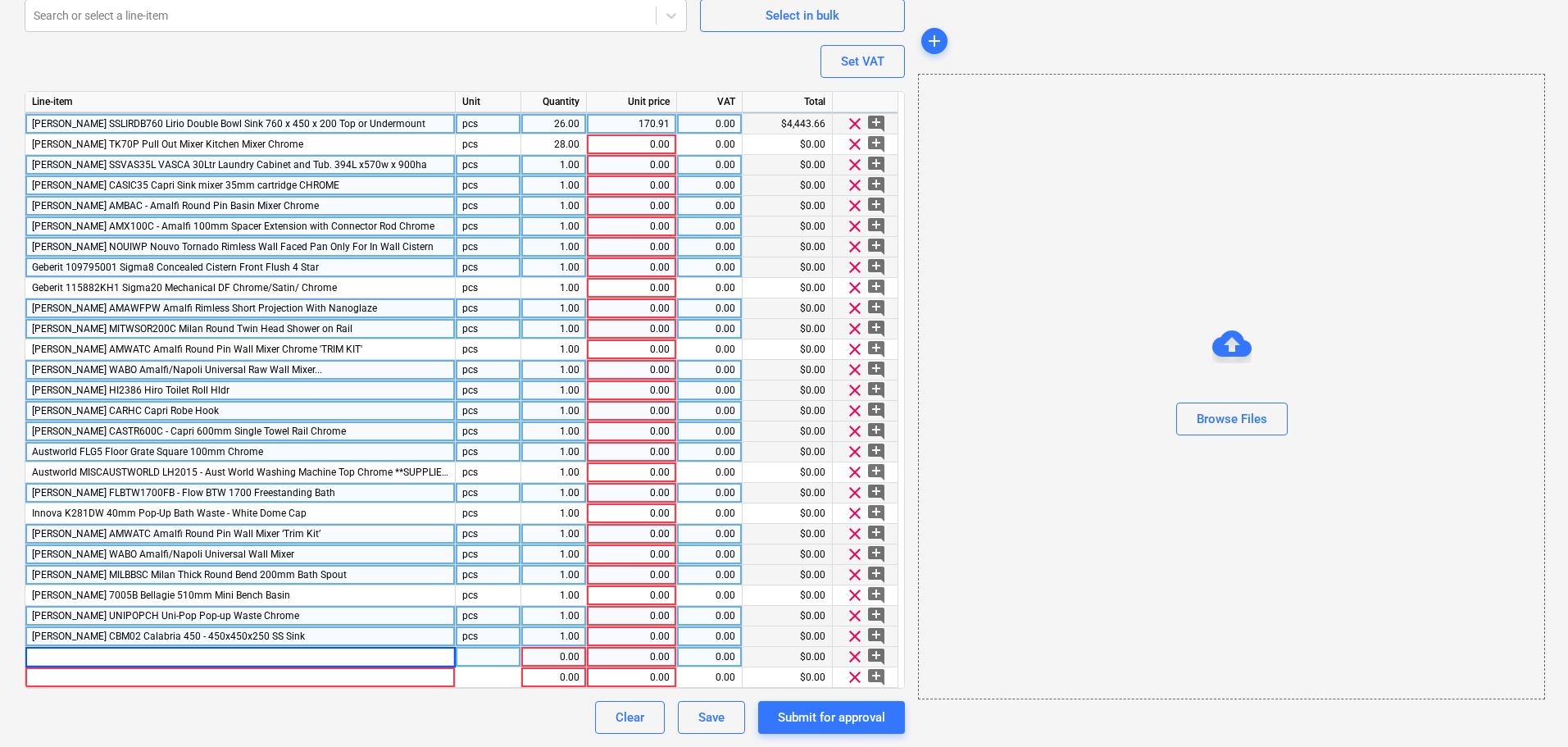
type input "DELIVERYMETRO DELIVERY CHARGE - COST PER METROMELBOURNE DRO"
drag, startPoint x: 338, startPoint y: 700, endPoint x: 345, endPoint y: 707, distance: 9.9
click at [330, 704] on div "Purchase order name help E&S Sanitaryware Purchase order reference number help …" at bounding box center [465, 54] width 881 height 1360
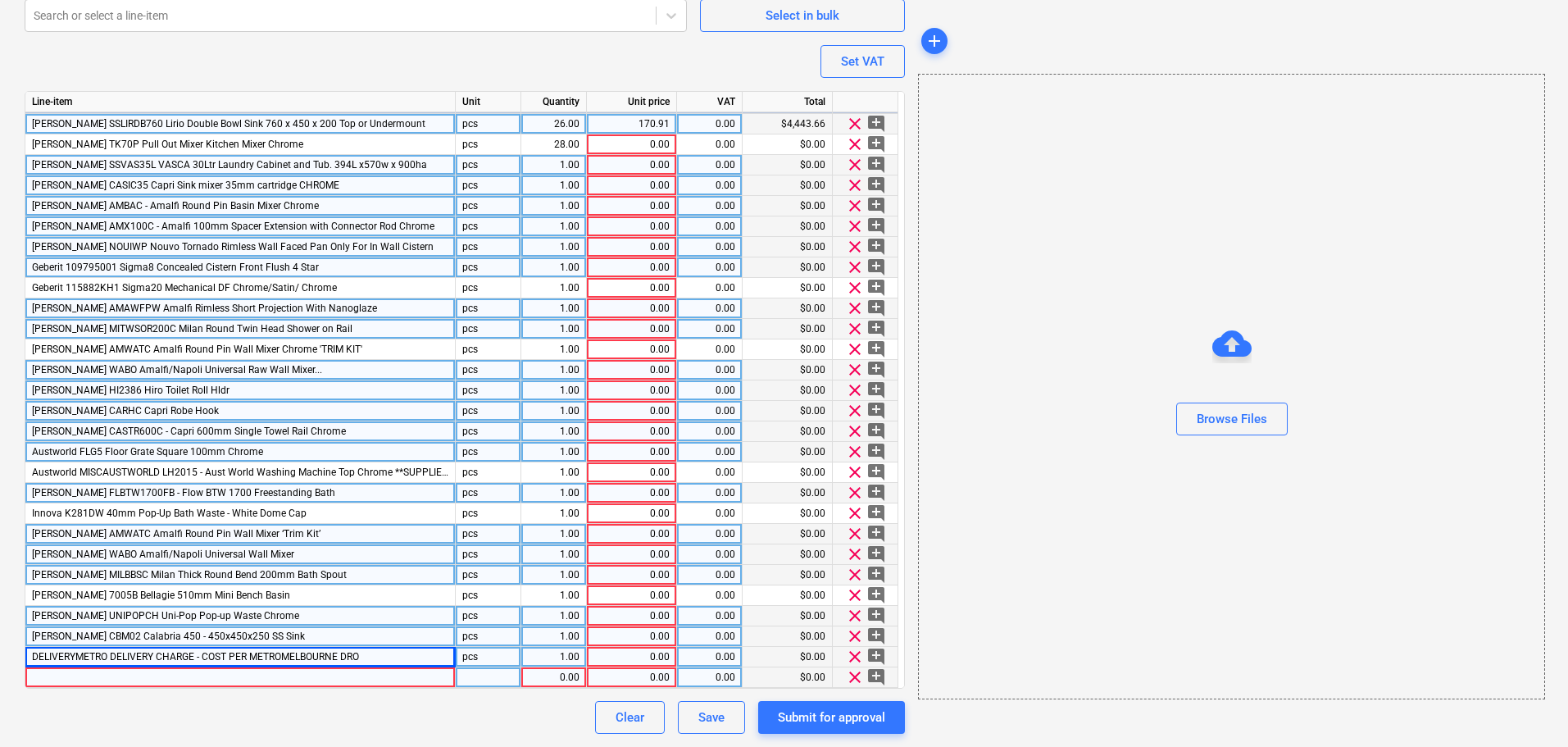
click at [852, 678] on span "clear" at bounding box center [855, 678] width 20 height 20
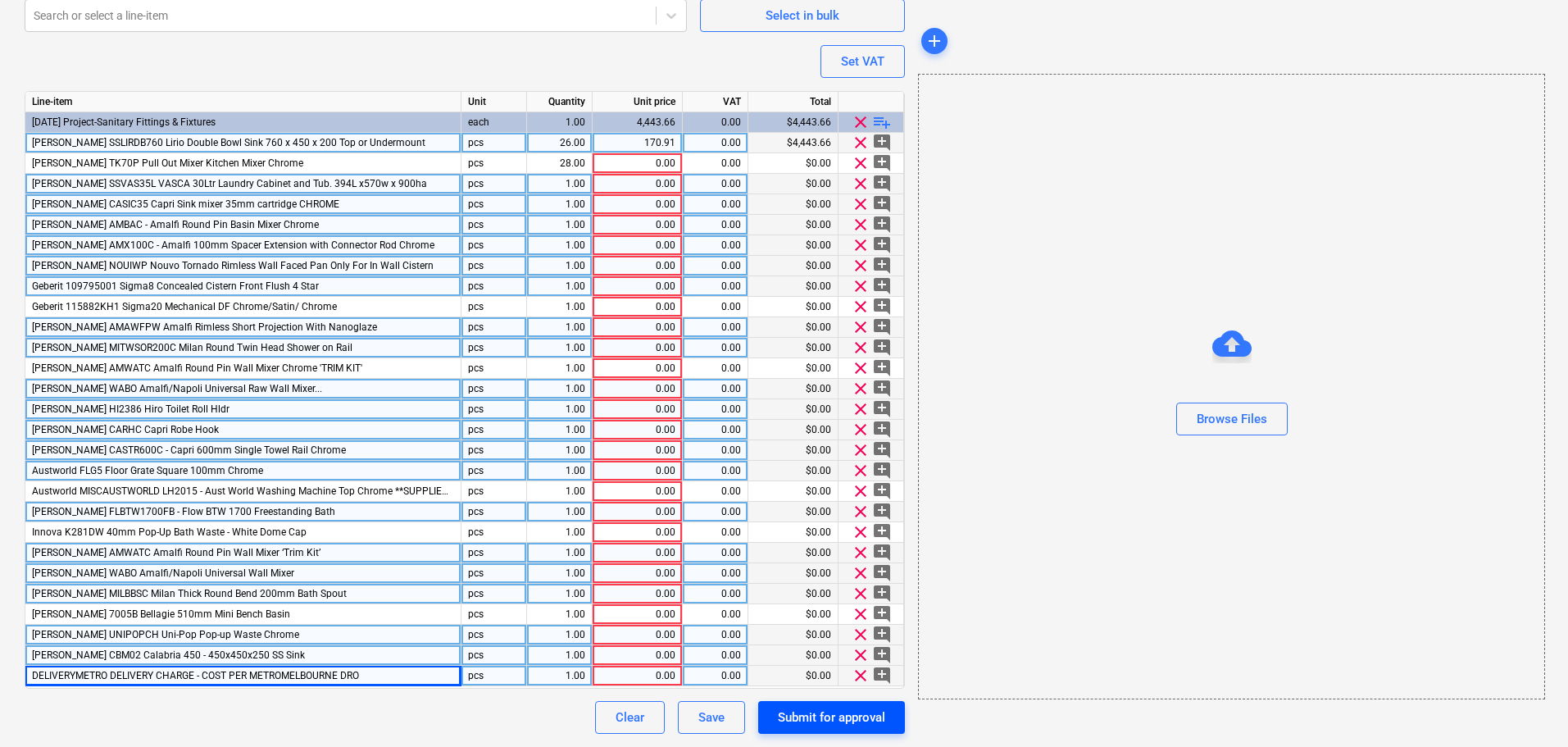
scroll to position [0, 0]
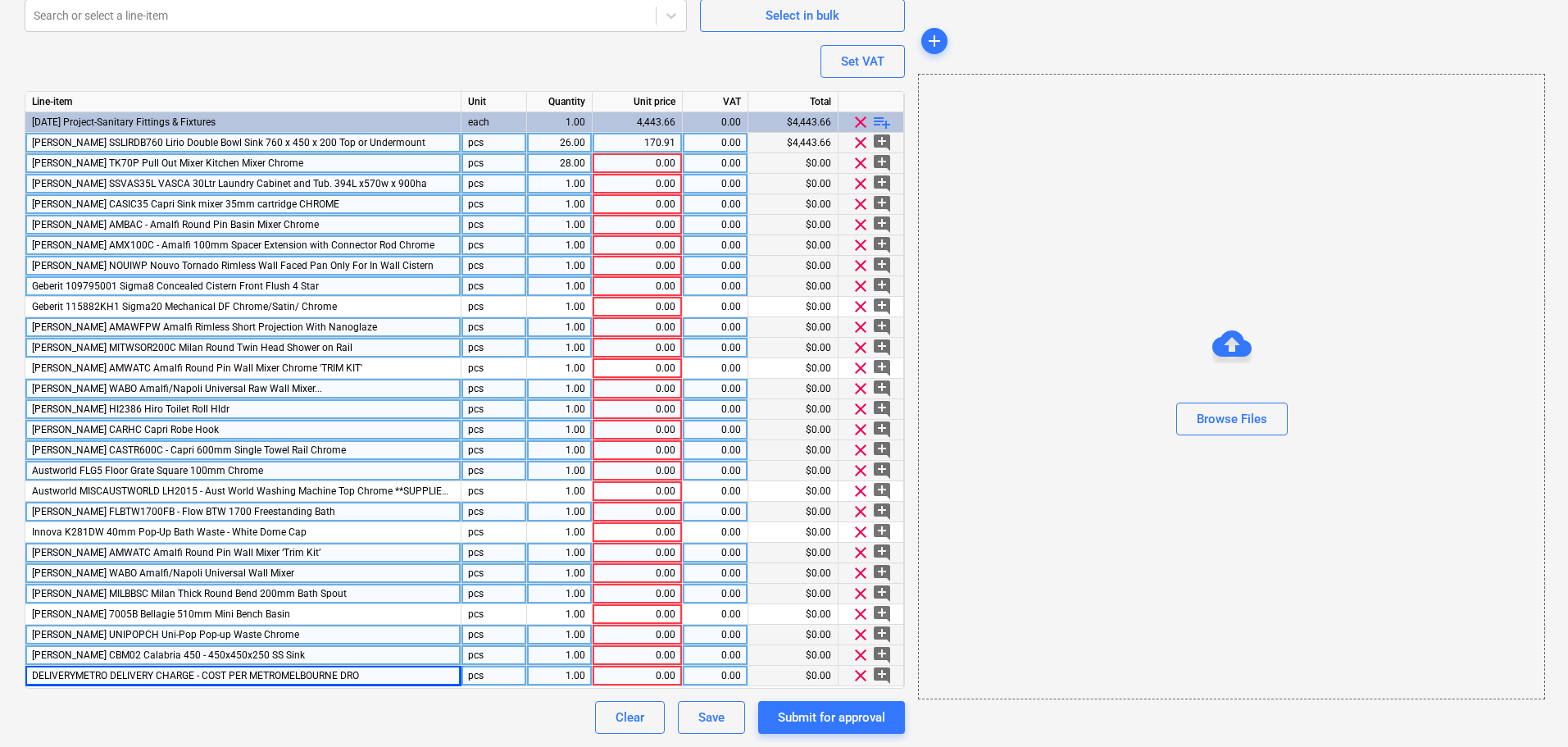
click at [653, 163] on div "0.00" at bounding box center [638, 163] width 77 height 21
type textarea "x"
paste input "$142.73"
type input "$142.73"
type textarea "x"
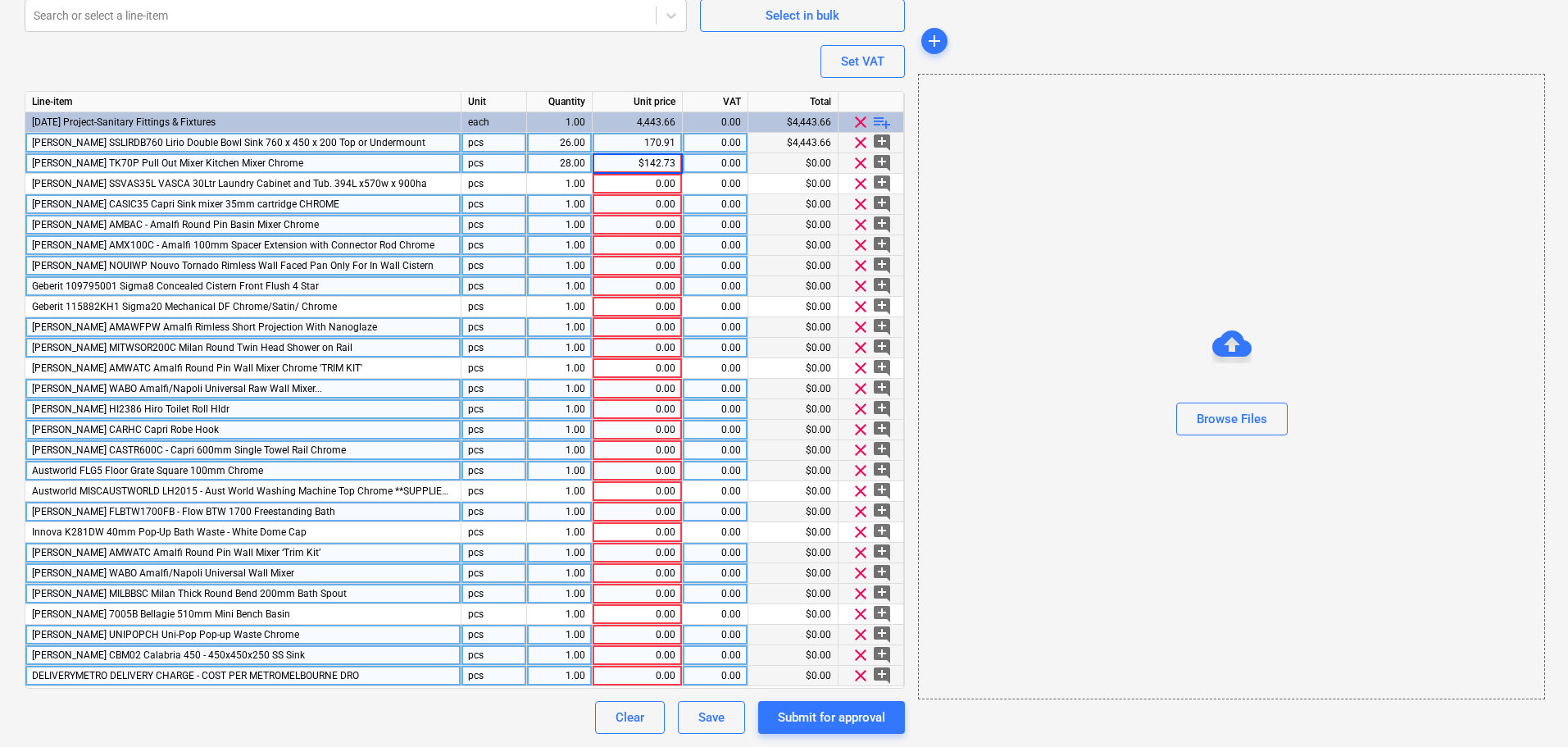
click at [645, 164] on input "$142.73" at bounding box center [637, 163] width 89 height 20
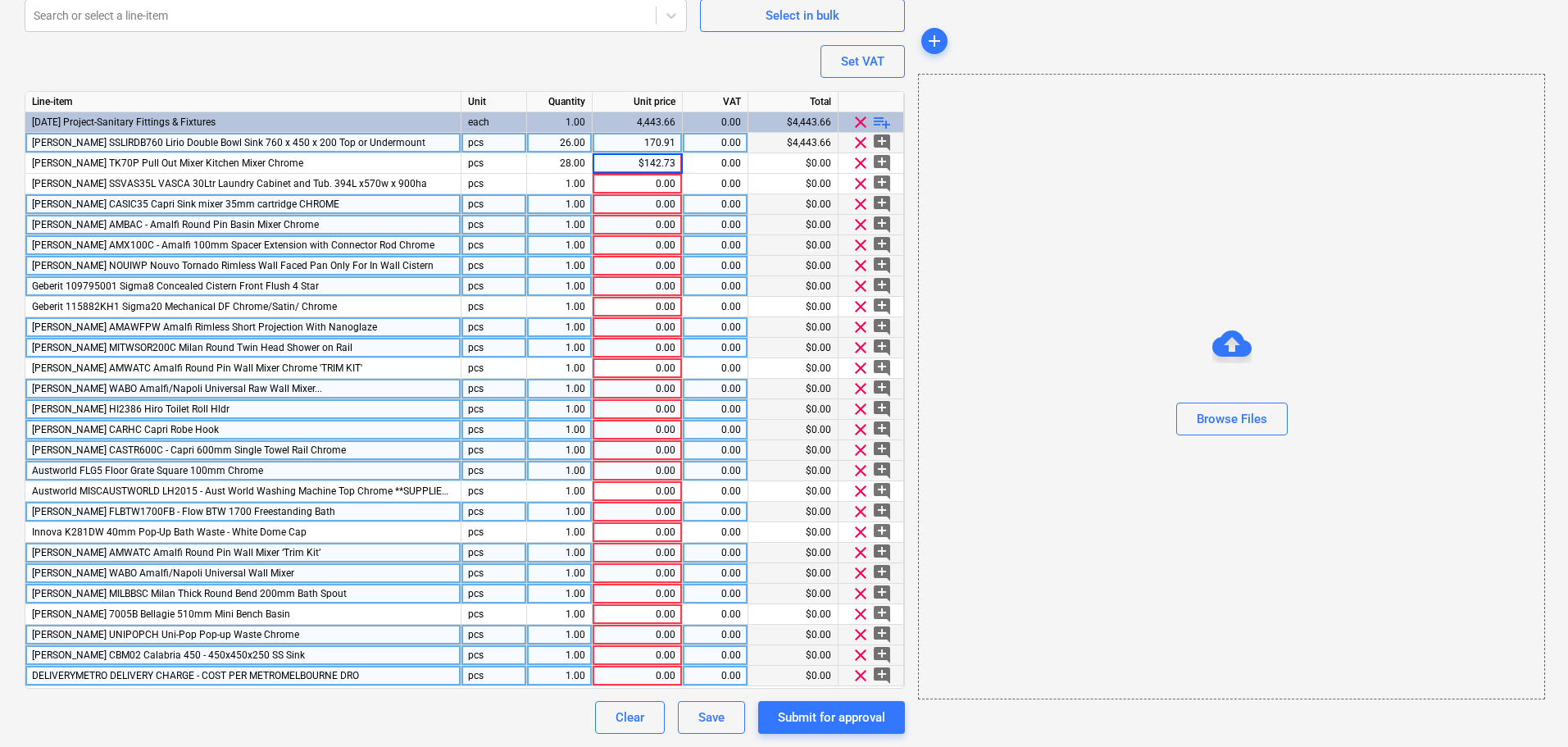
type input "142.73"
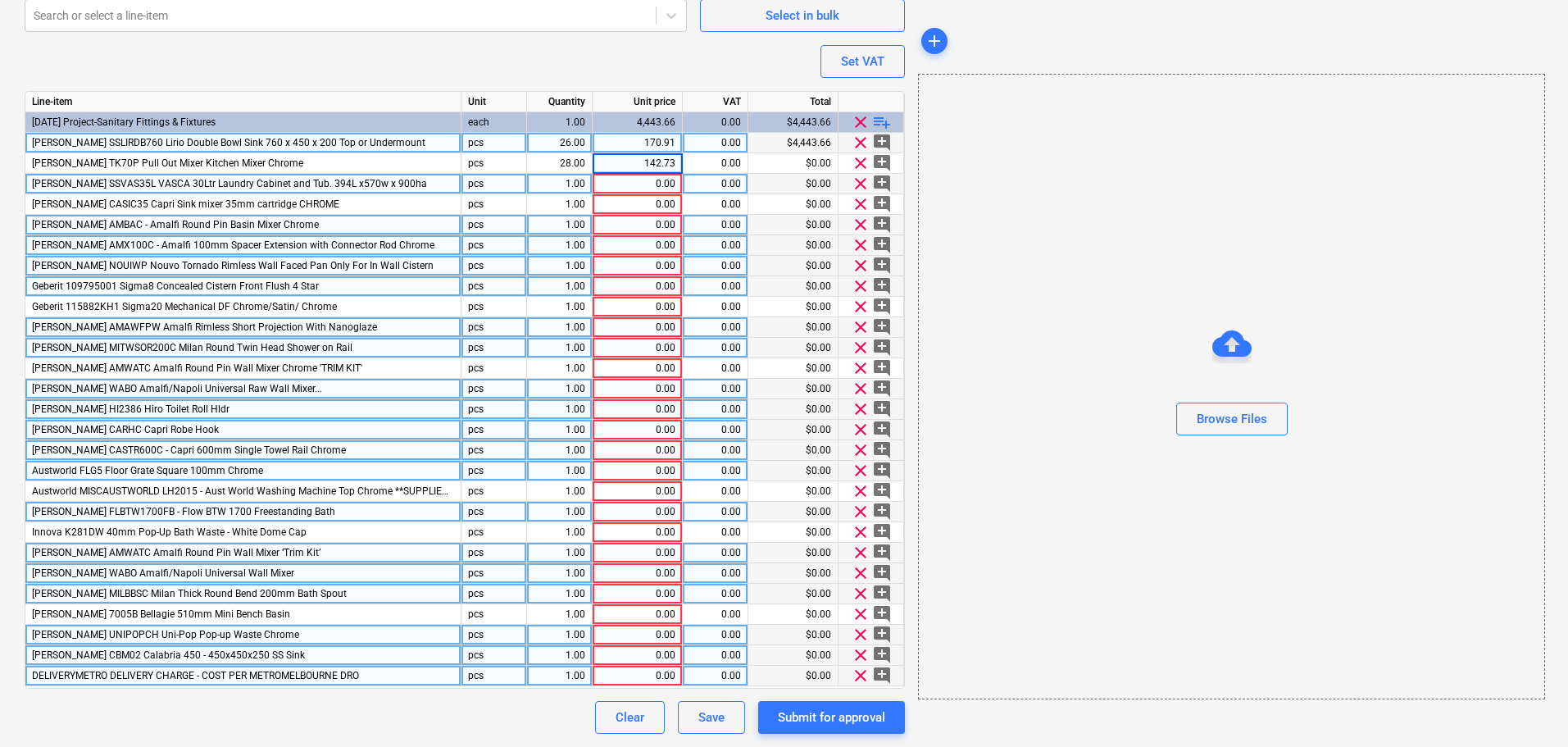
click at [663, 192] on div "0.00" at bounding box center [638, 184] width 77 height 21
click at [618, 188] on div "0.00" at bounding box center [638, 184] width 77 height 21
type textarea "x"
type input "$193.64"
click at [643, 191] on input "$193.64" at bounding box center [637, 184] width 89 height 20
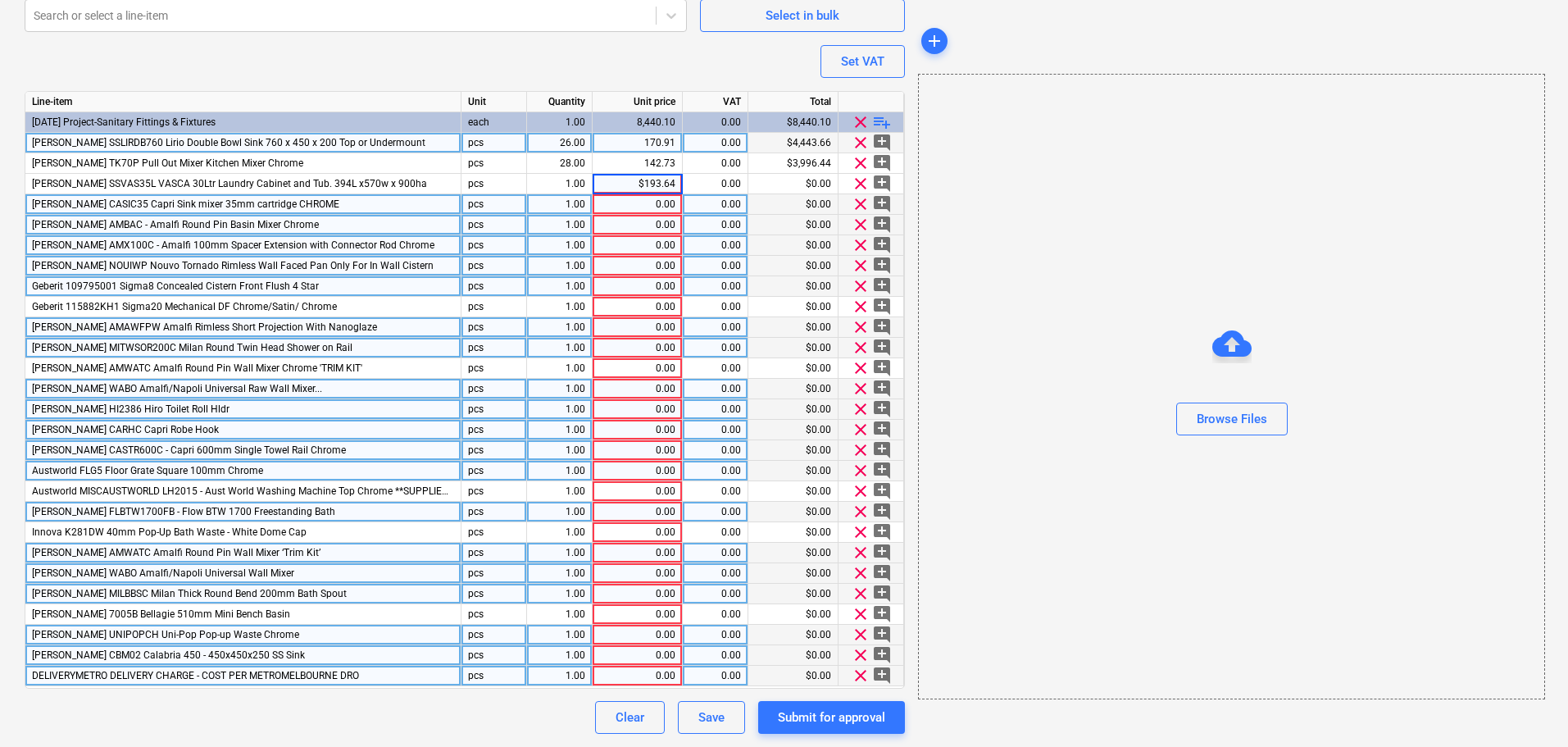
type textarea "x"
type input "193.64"
click at [662, 209] on div "0.00" at bounding box center [638, 204] width 77 height 21
type textarea "x"
type input "$44.55"
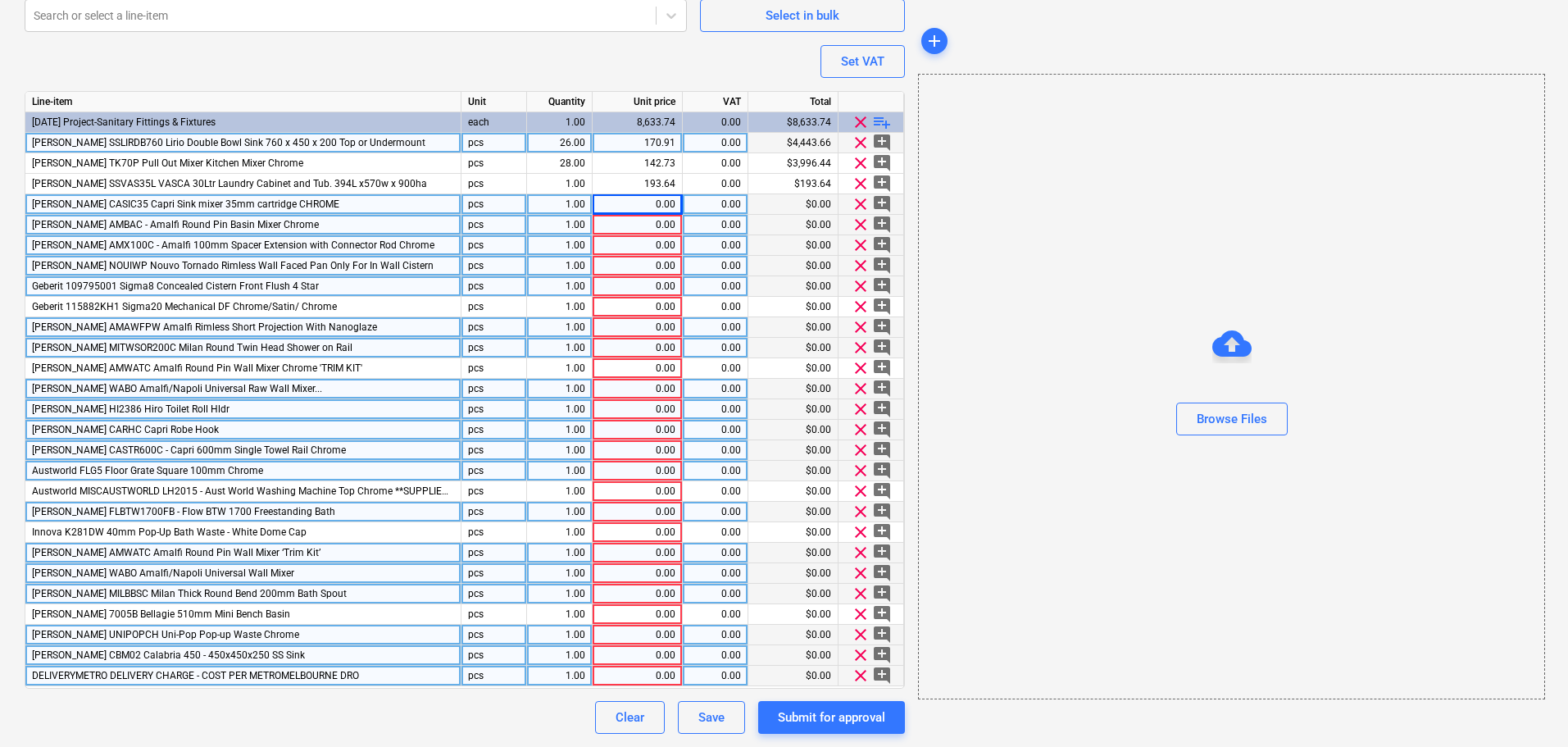
click at [662, 222] on div "0.00" at bounding box center [638, 225] width 77 height 21
type textarea "x"
click at [662, 207] on div "0.00" at bounding box center [638, 204] width 77 height 21
type input "$53.64"
click at [646, 242] on div "0.00" at bounding box center [638, 246] width 77 height 21
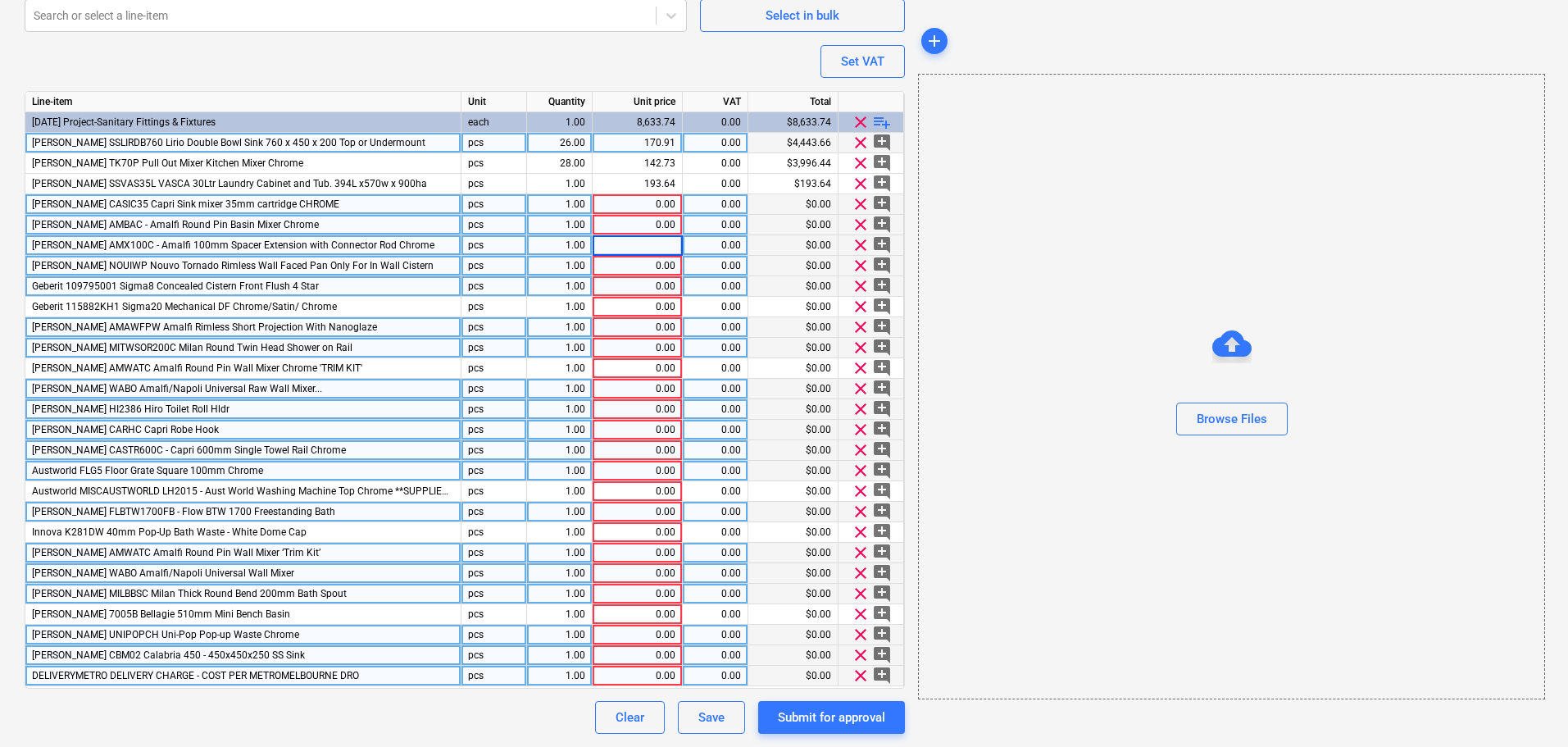
type textarea "x"
paste input "$22.73"
type input "$22.73"
click at [692, 289] on div "0.00" at bounding box center [715, 286] width 52 height 21
type textarea "x"
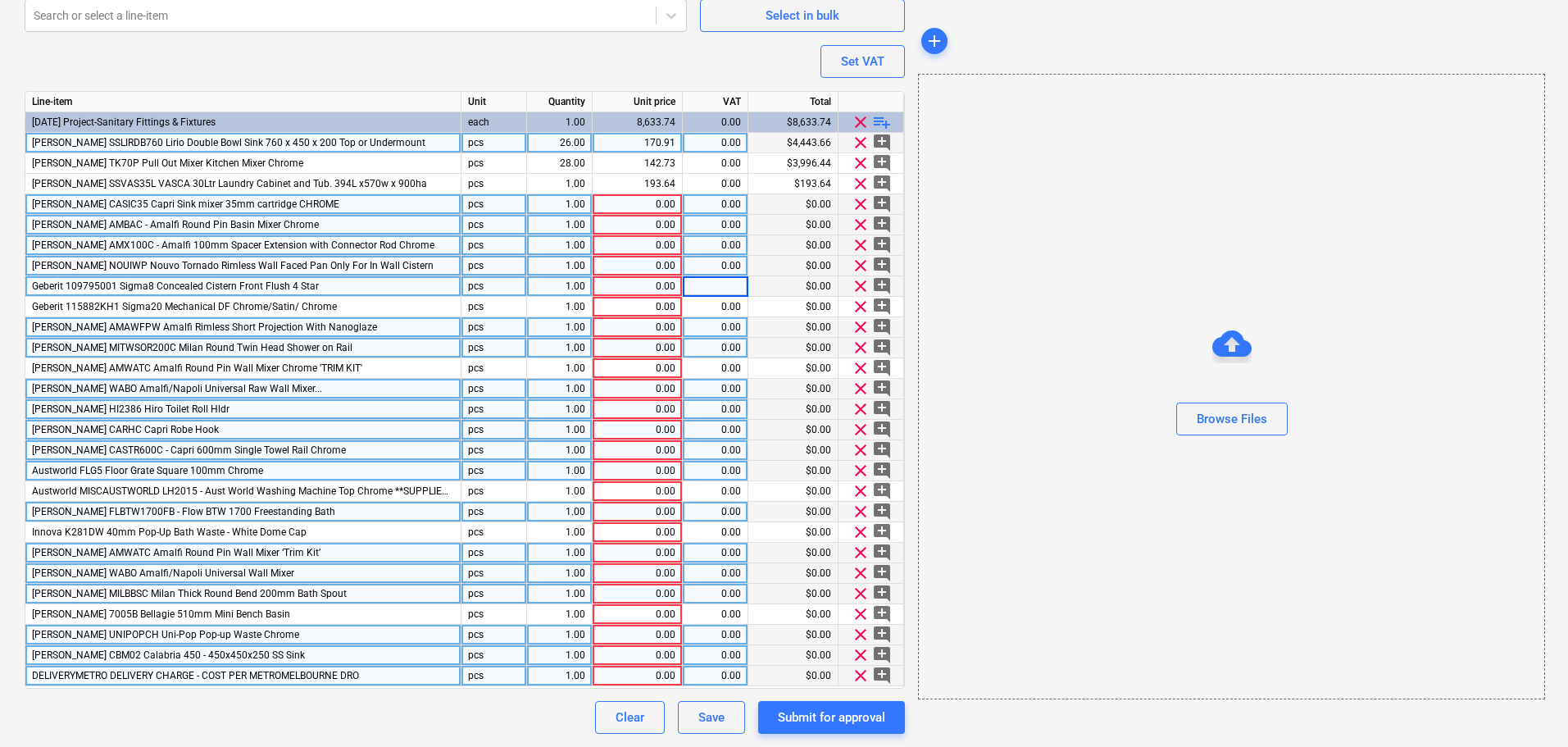
click at [658, 251] on div "0.00" at bounding box center [638, 246] width 77 height 21
click at [651, 250] on input "$22.73" at bounding box center [637, 246] width 89 height 20
type input "22.73"
click at [653, 276] on div "0.00" at bounding box center [638, 266] width 77 height 21
click at [656, 223] on div "0.00" at bounding box center [638, 225] width 77 height 21
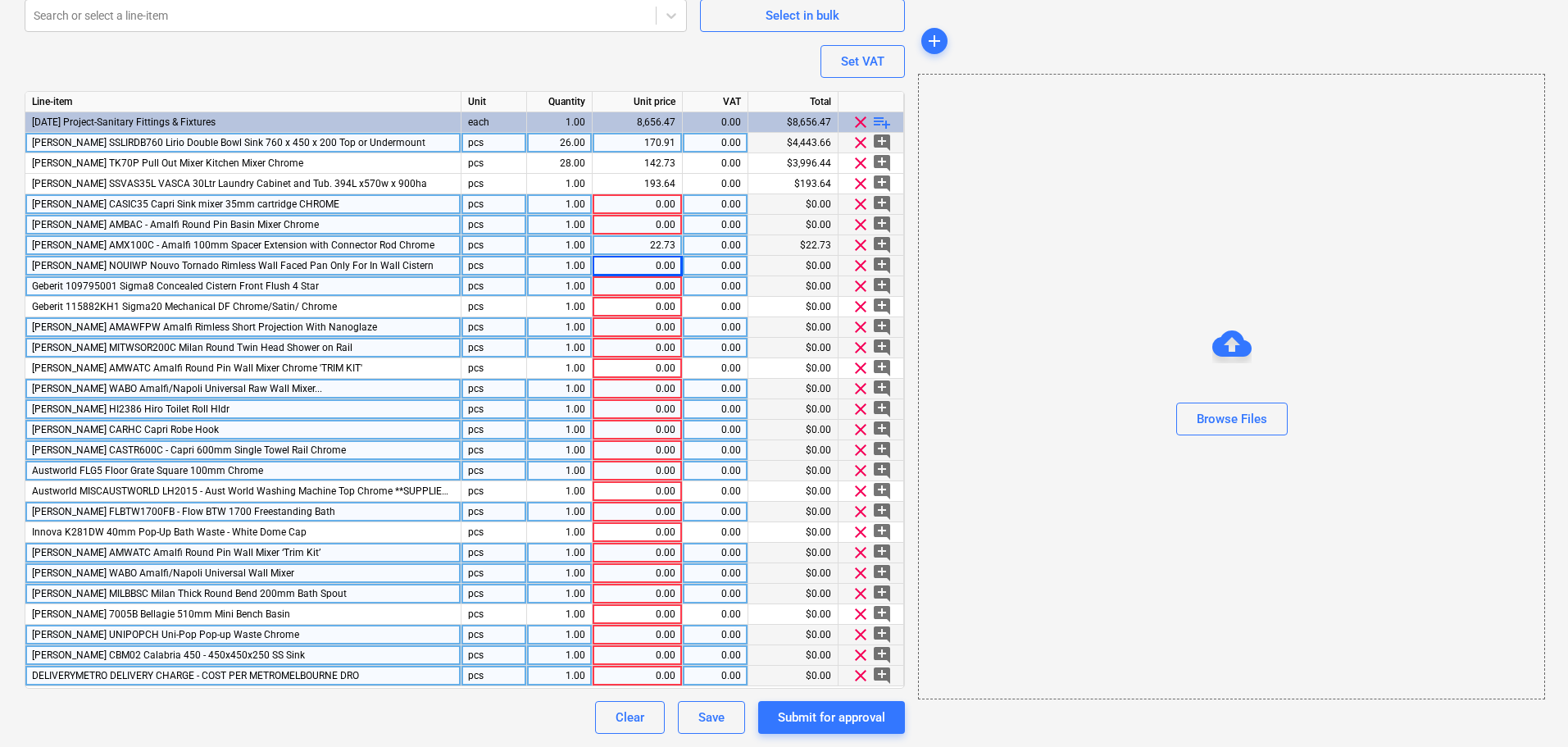
type textarea "x"
click at [656, 223] on input at bounding box center [637, 225] width 89 height 20
type input "$53.64"
type textarea "x"
click at [651, 221] on input "$53.64" at bounding box center [637, 225] width 89 height 20
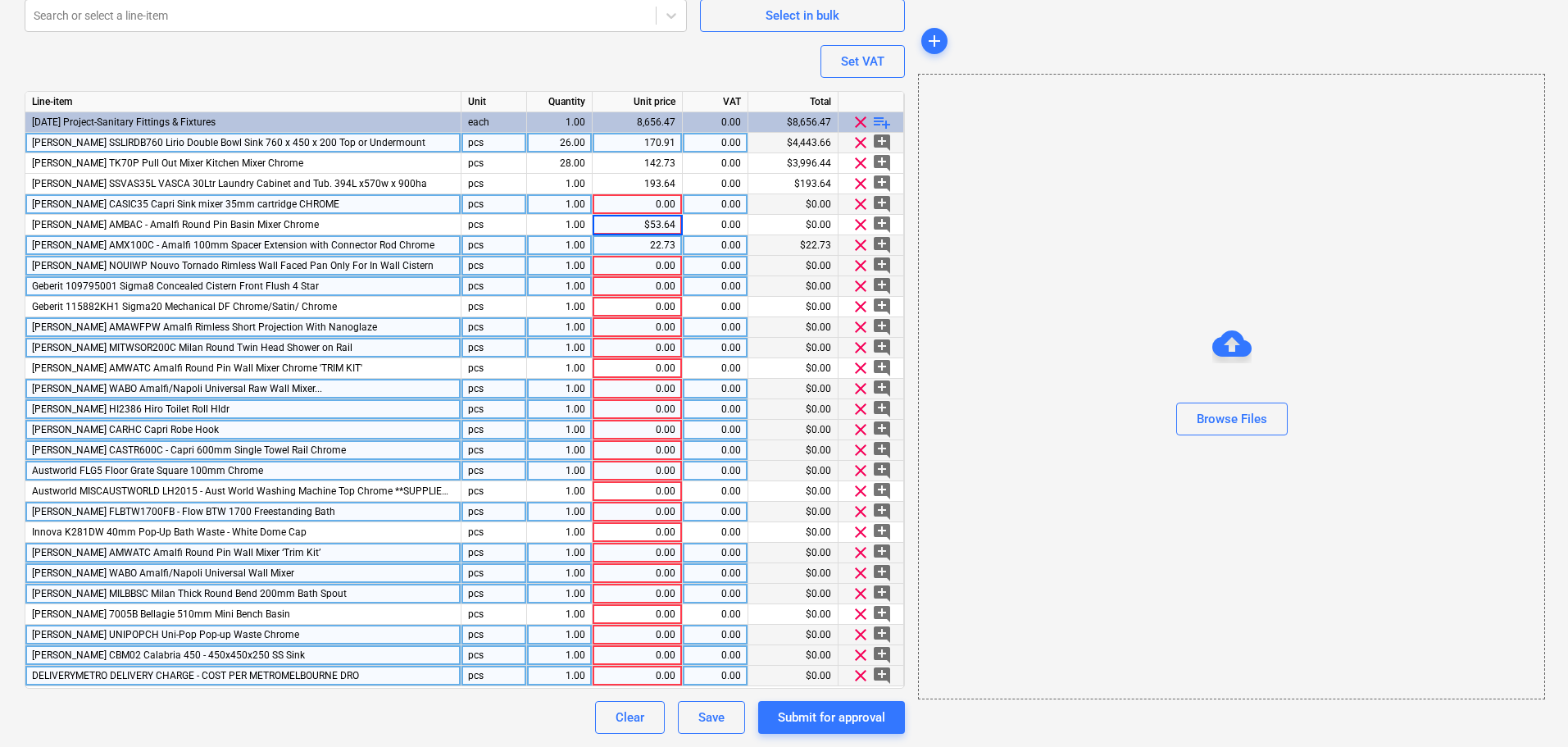
type input "53.64"
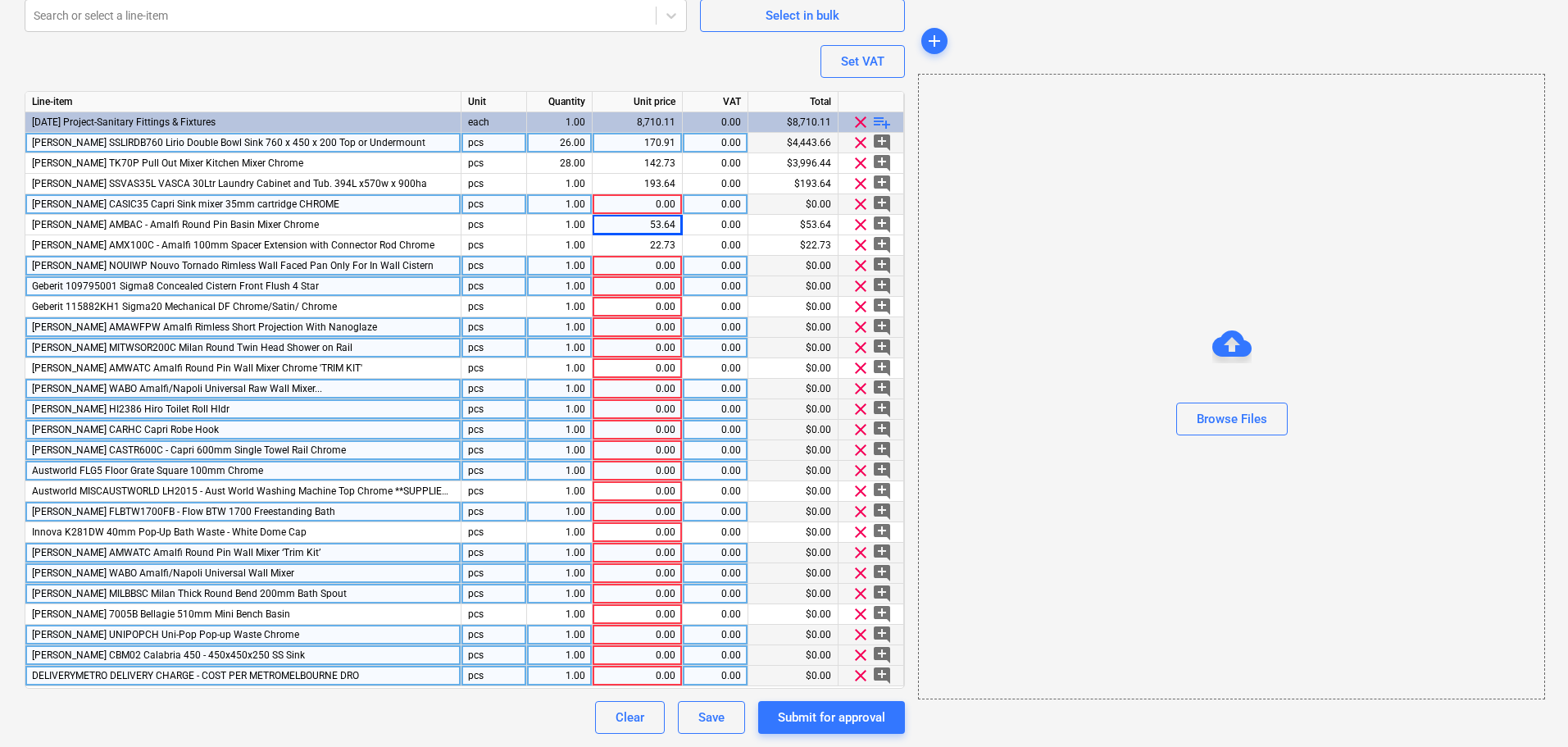
click at [656, 210] on div "0.00" at bounding box center [638, 204] width 77 height 21
type textarea "x"
click at [656, 210] on input at bounding box center [637, 204] width 89 height 20
type input "$44.55"
click at [651, 201] on input "$44.55" at bounding box center [637, 204] width 89 height 20
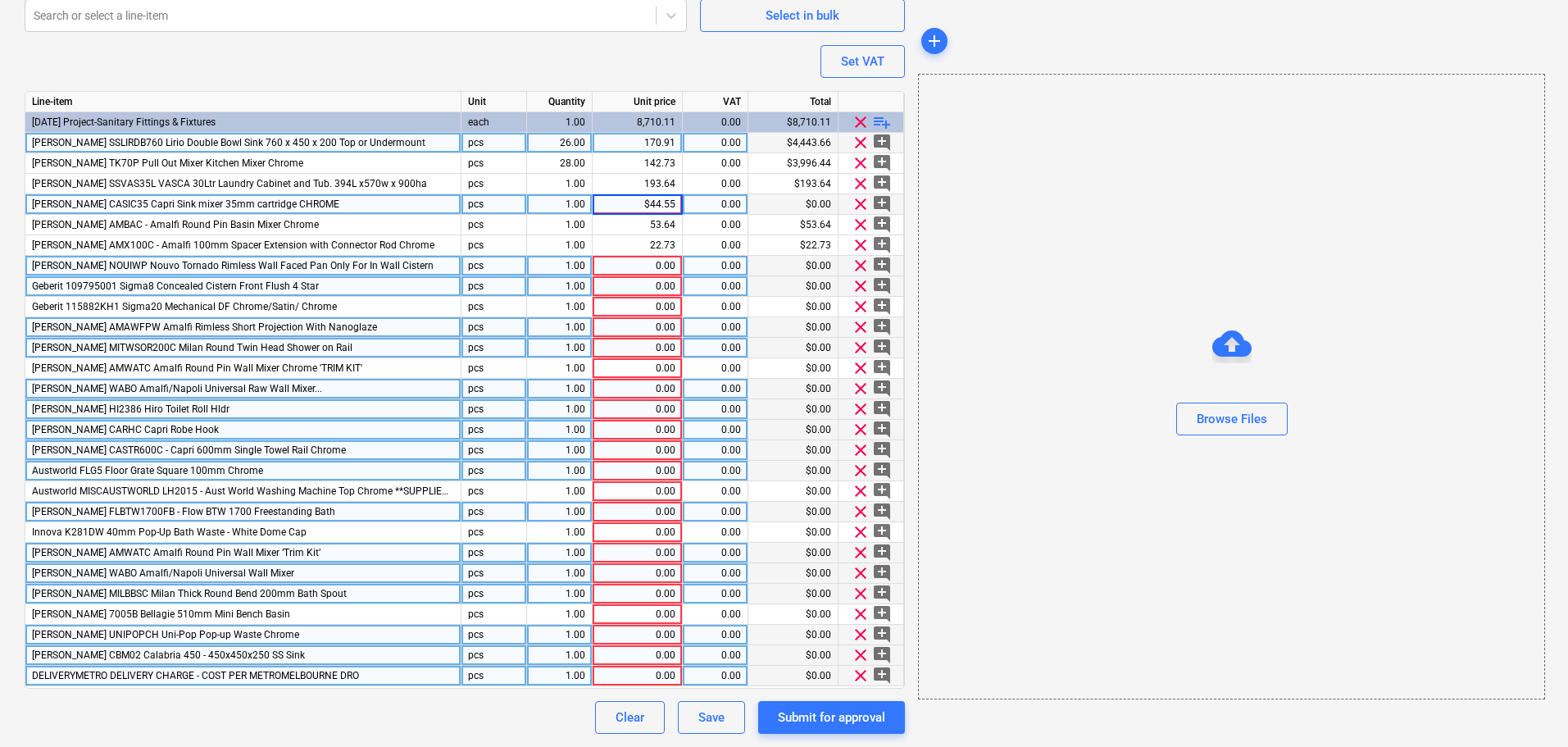
type textarea "x"
type input "44.55"
click at [655, 265] on div "0.00" at bounding box center [638, 266] width 77 height 21
click at [661, 272] on div "0.00" at bounding box center [638, 266] width 77 height 21
type textarea "x"
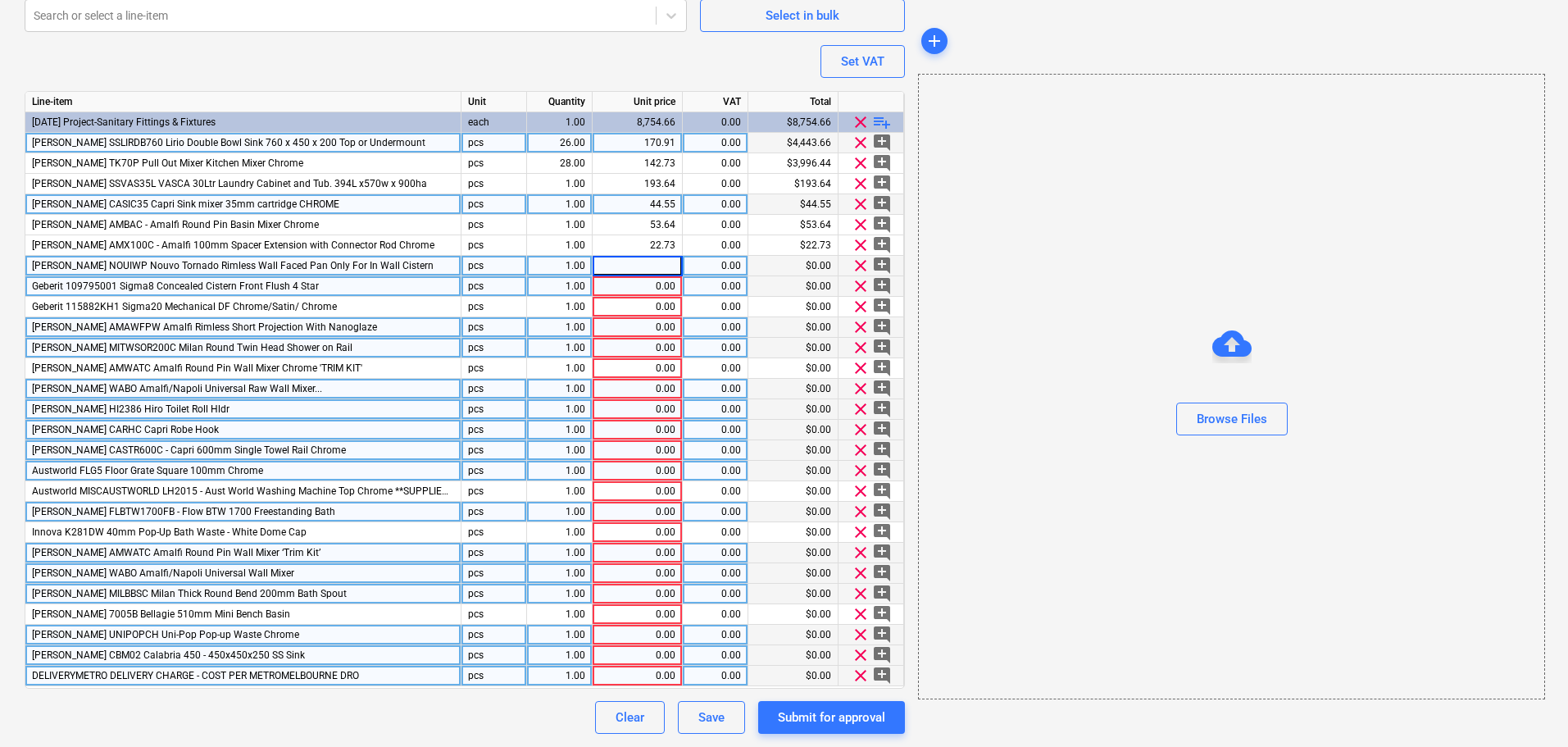
click at [661, 272] on input at bounding box center [637, 266] width 89 height 20
paste input "$216.36"
type input "$216.36"
type textarea "x"
drag, startPoint x: 649, startPoint y: 266, endPoint x: 653, endPoint y: 276, distance: 10.8
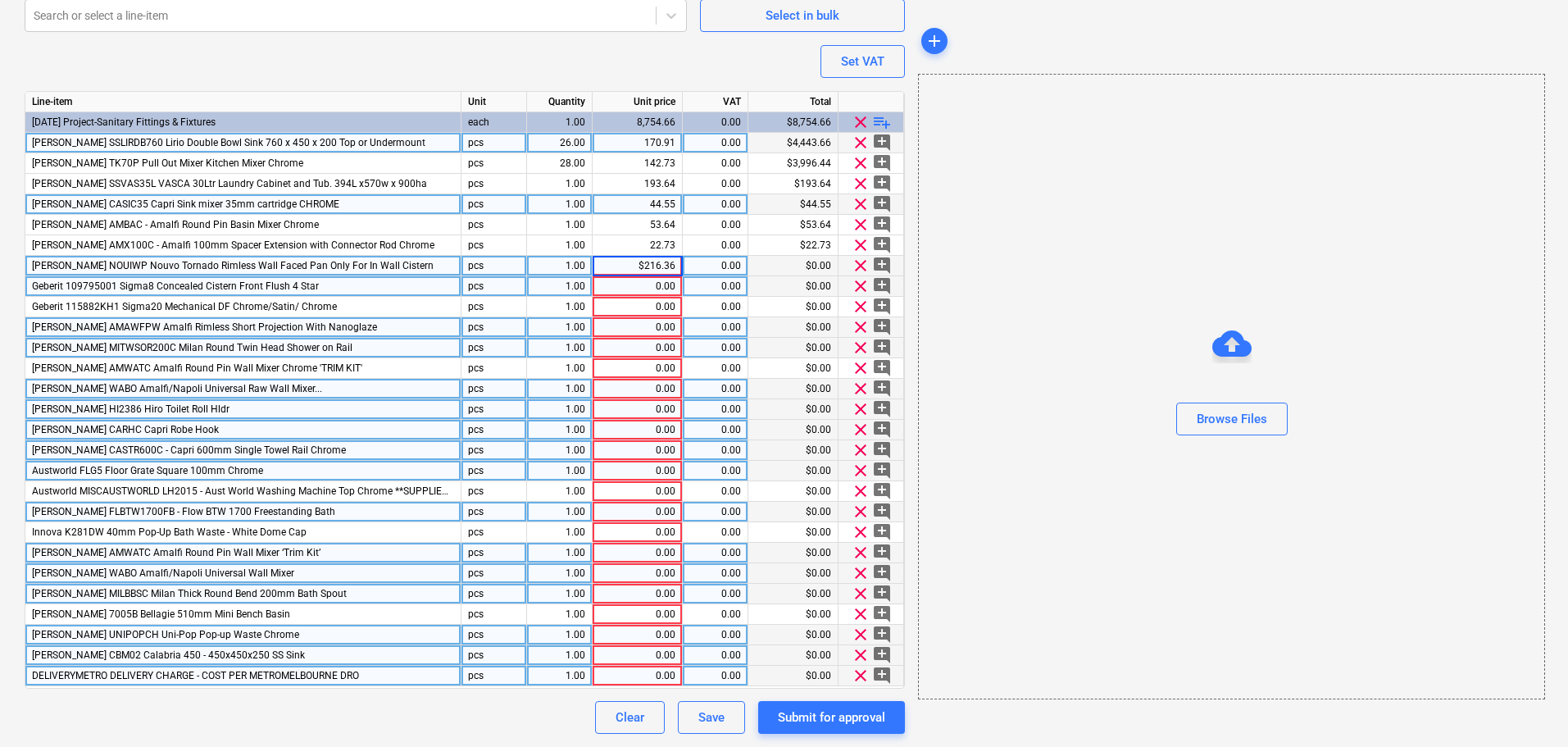
click at [649, 266] on input "$216.36" at bounding box center [637, 266] width 89 height 20
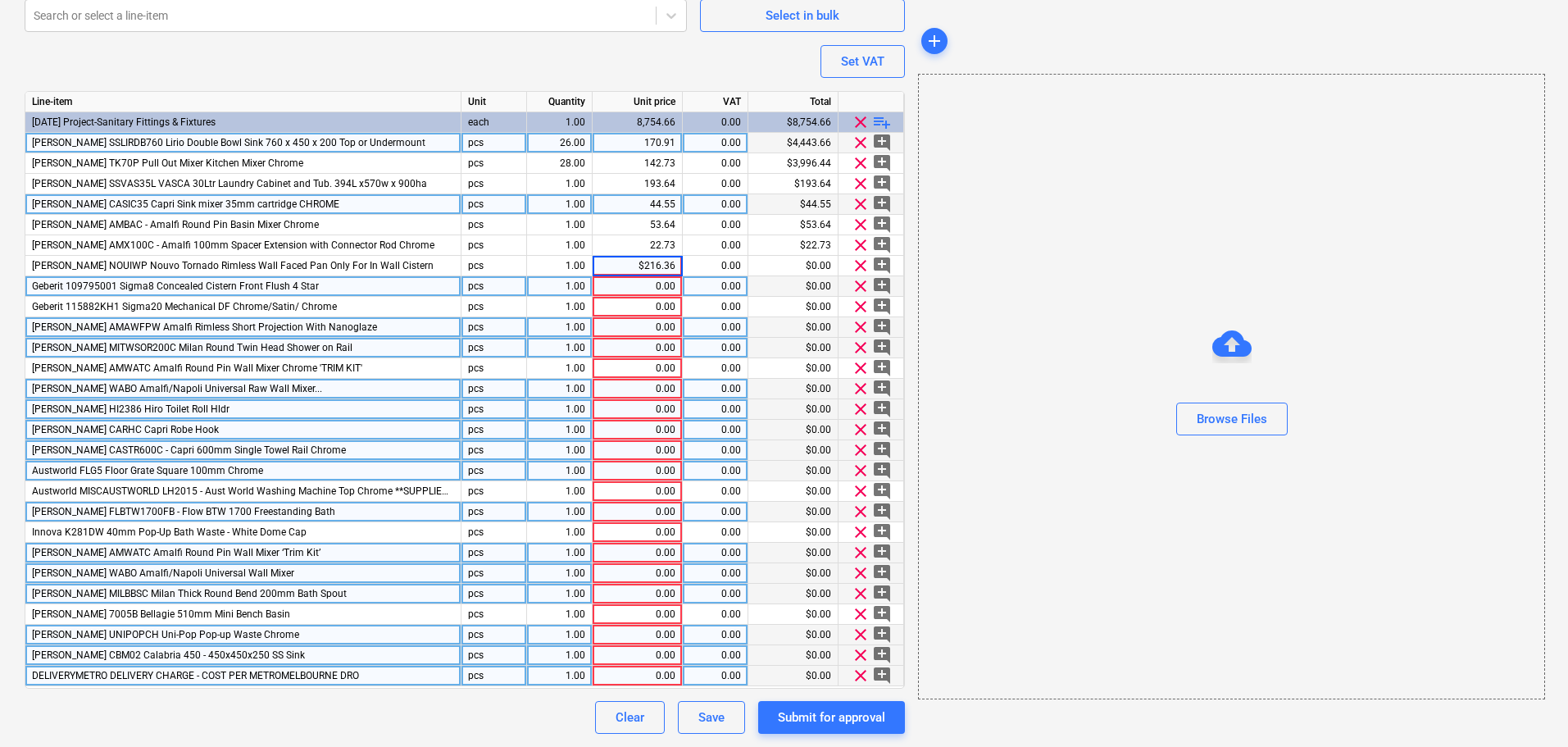
type input "216.36"
click at [670, 296] on div "0.00" at bounding box center [638, 286] width 77 height 21
click at [641, 286] on div "0.00" at bounding box center [638, 286] width 77 height 21
type textarea "x"
paste input "$142.73"
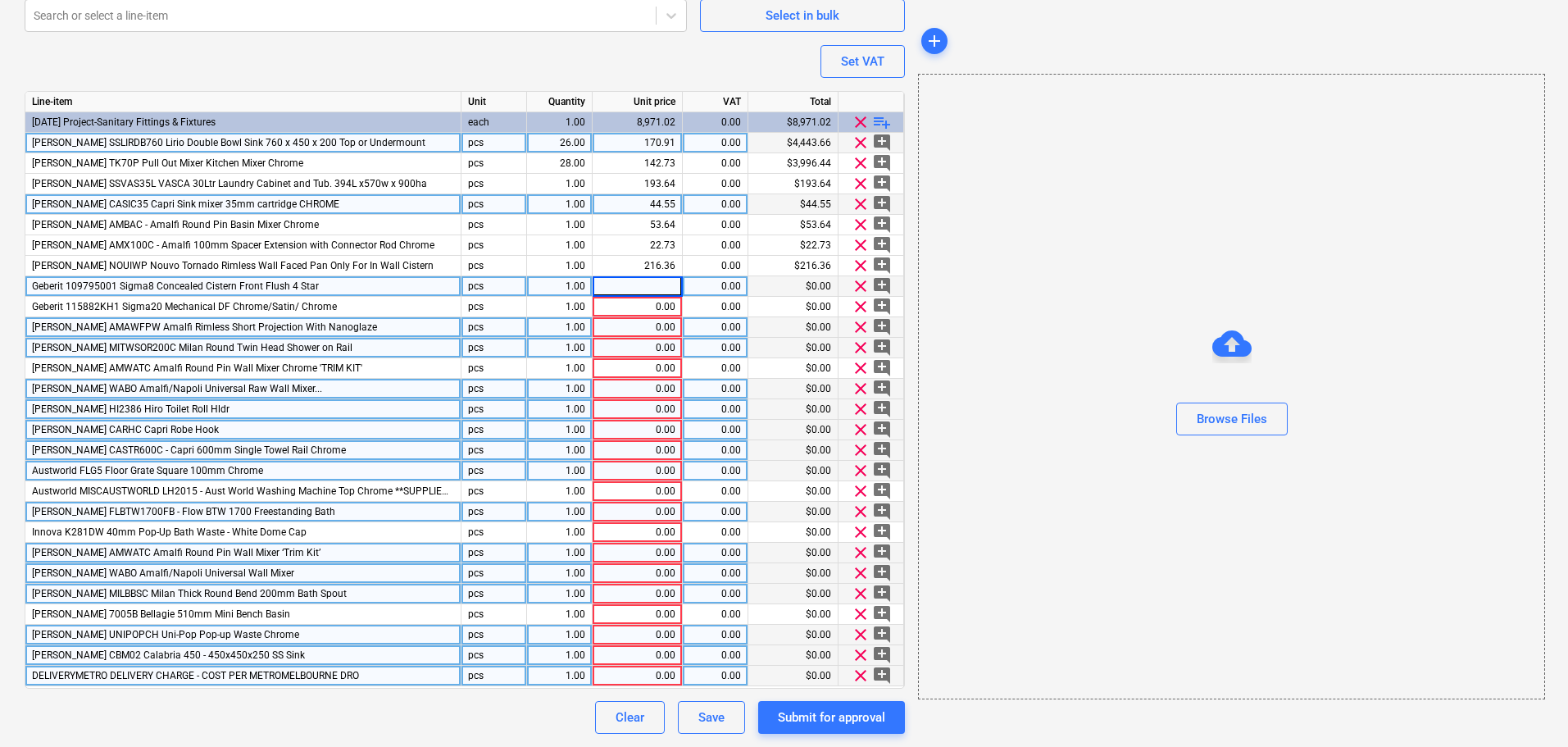
type input "$142.73"
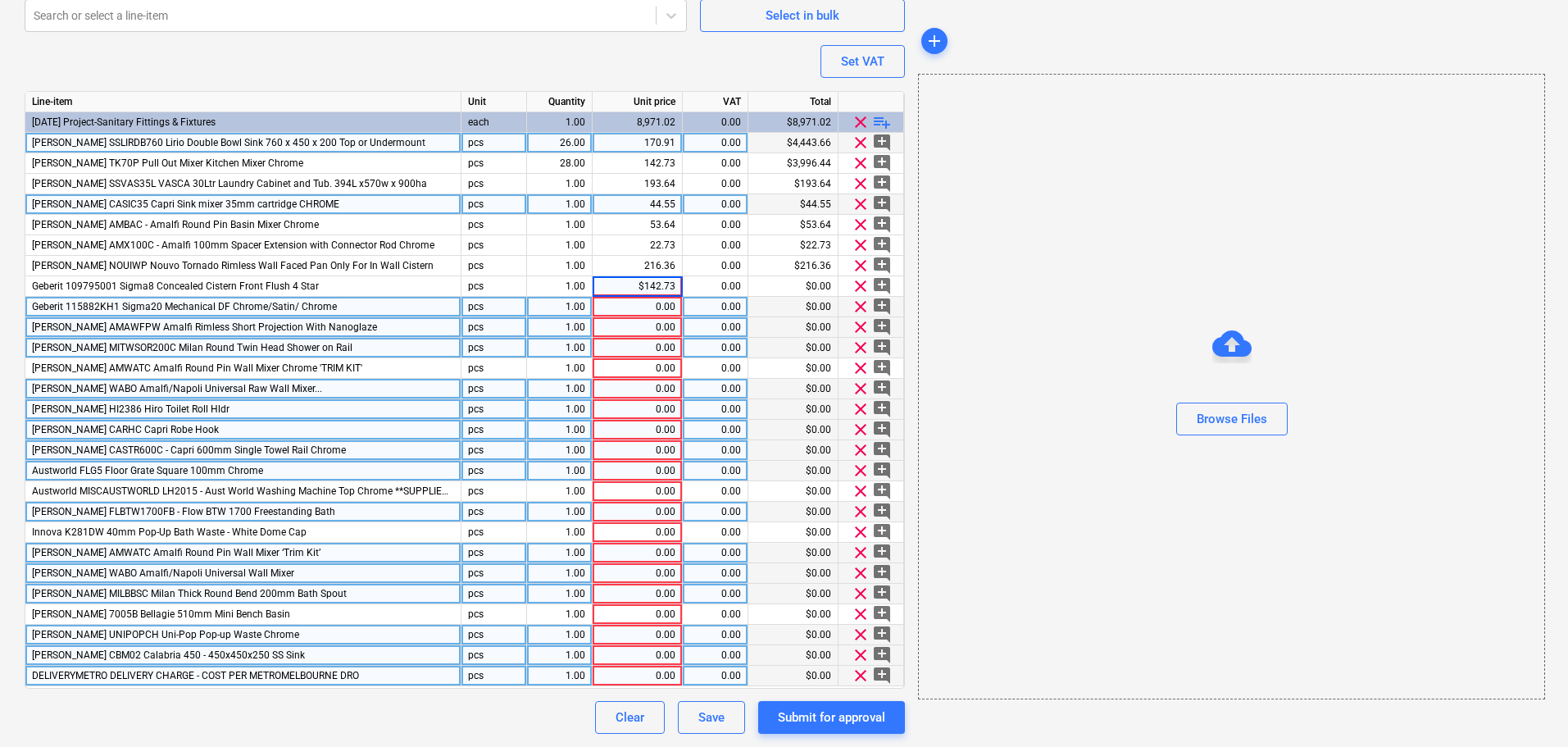
type textarea "x"
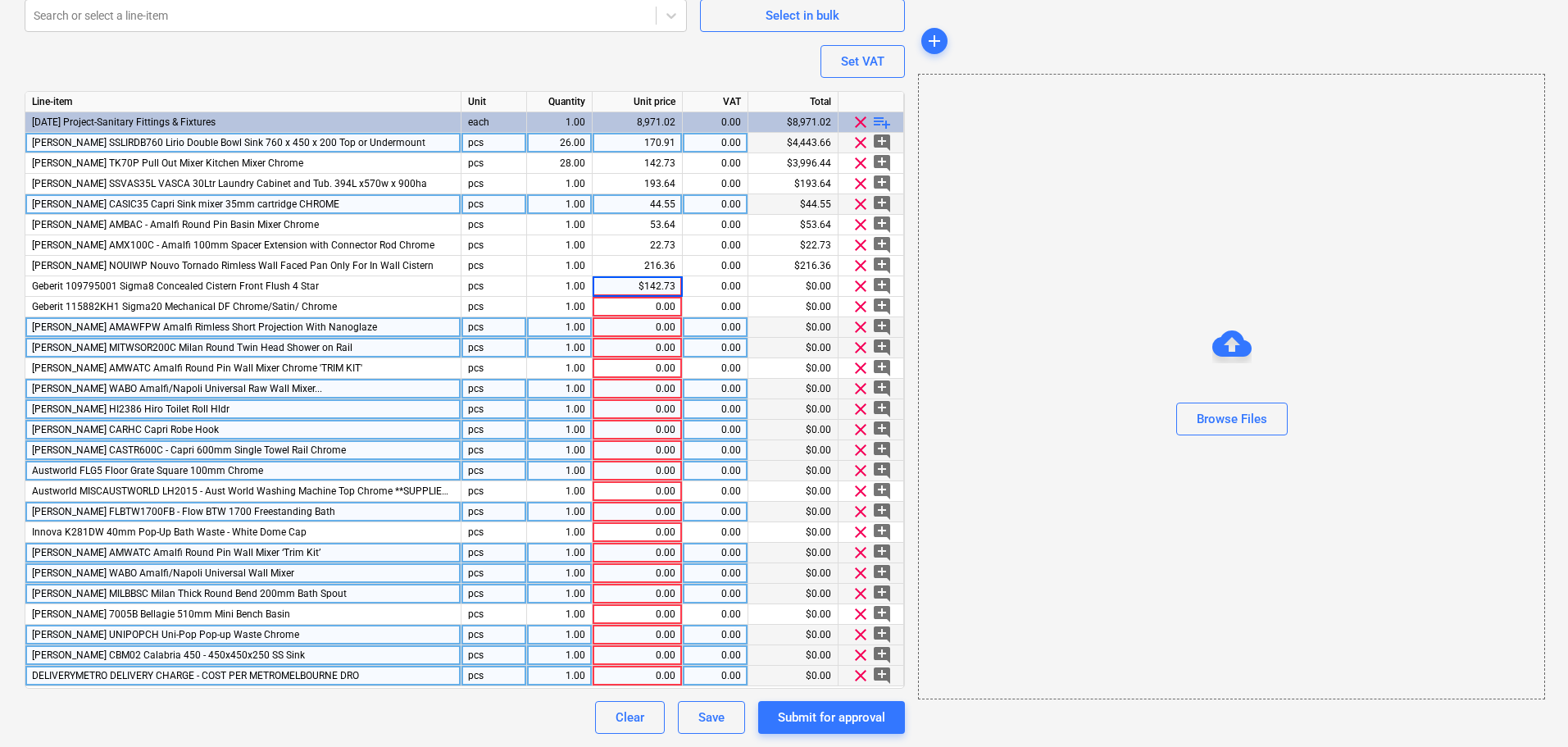
drag, startPoint x: 647, startPoint y: 288, endPoint x: 653, endPoint y: 327, distance: 39.5
click at [647, 287] on input "$142.73" at bounding box center [637, 286] width 89 height 20
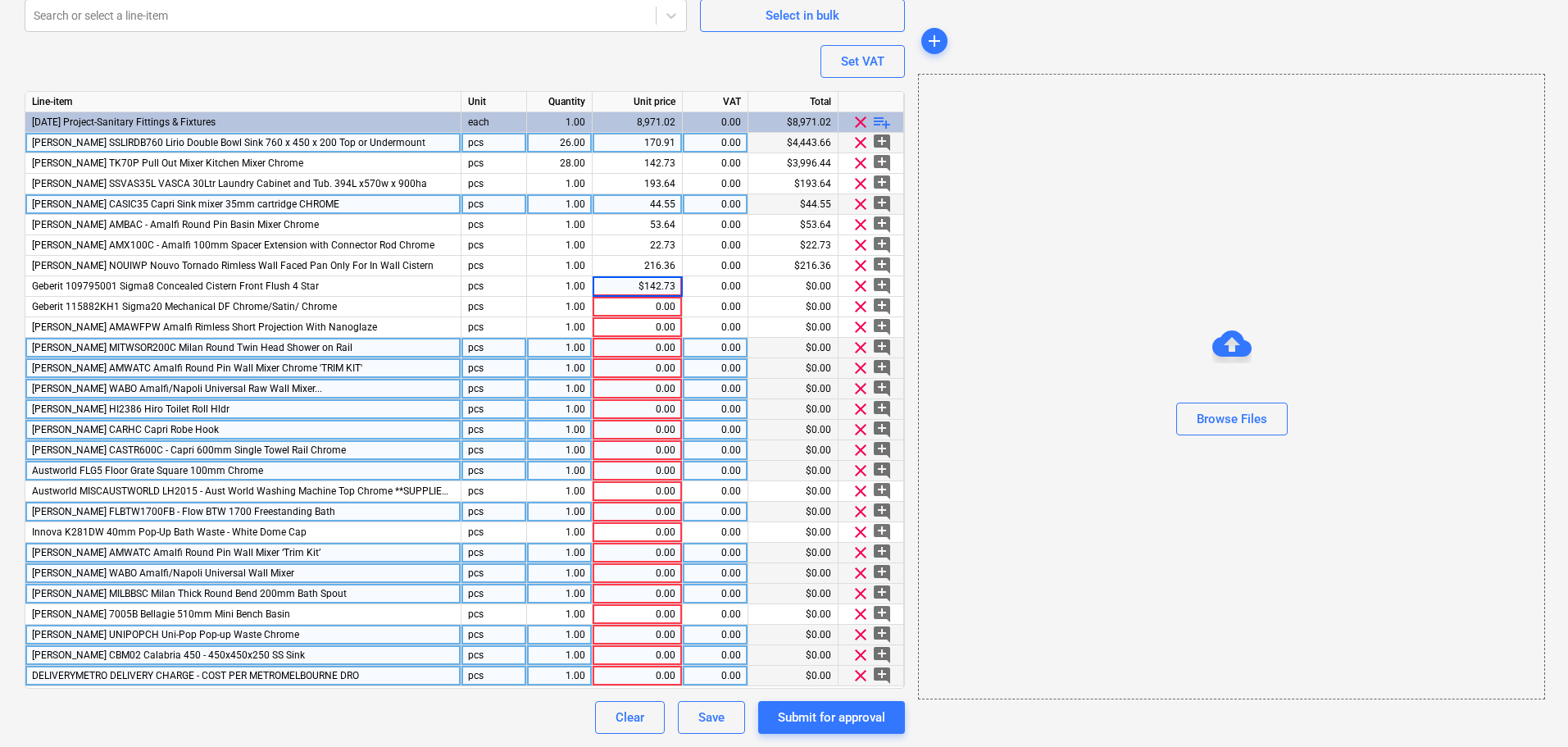
type input "142.73"
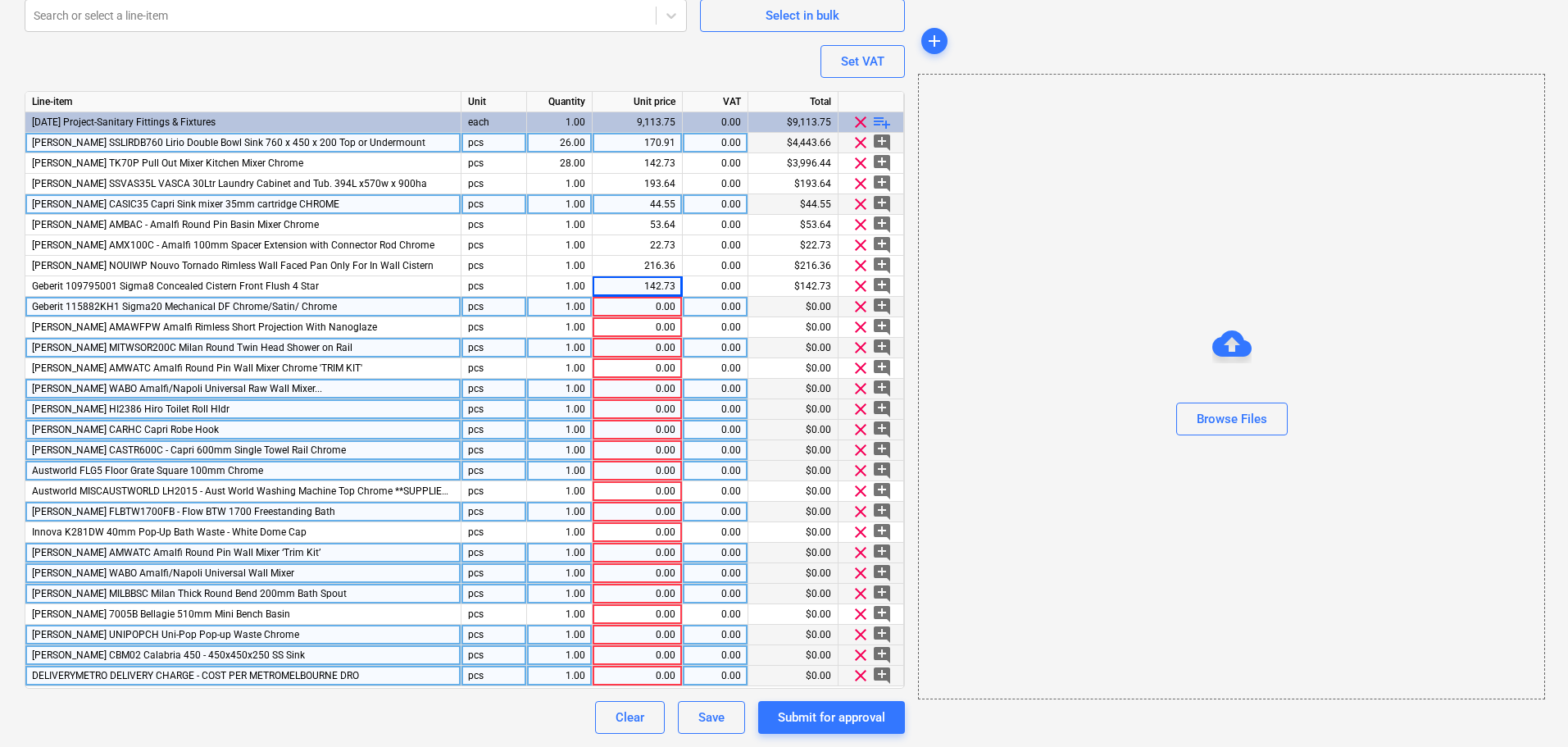
click at [661, 309] on div "0.00" at bounding box center [638, 306] width 77 height 21
click at [652, 302] on div "0.00" at bounding box center [638, 306] width 77 height 21
type textarea "x"
type input "$79.09"
type textarea "x"
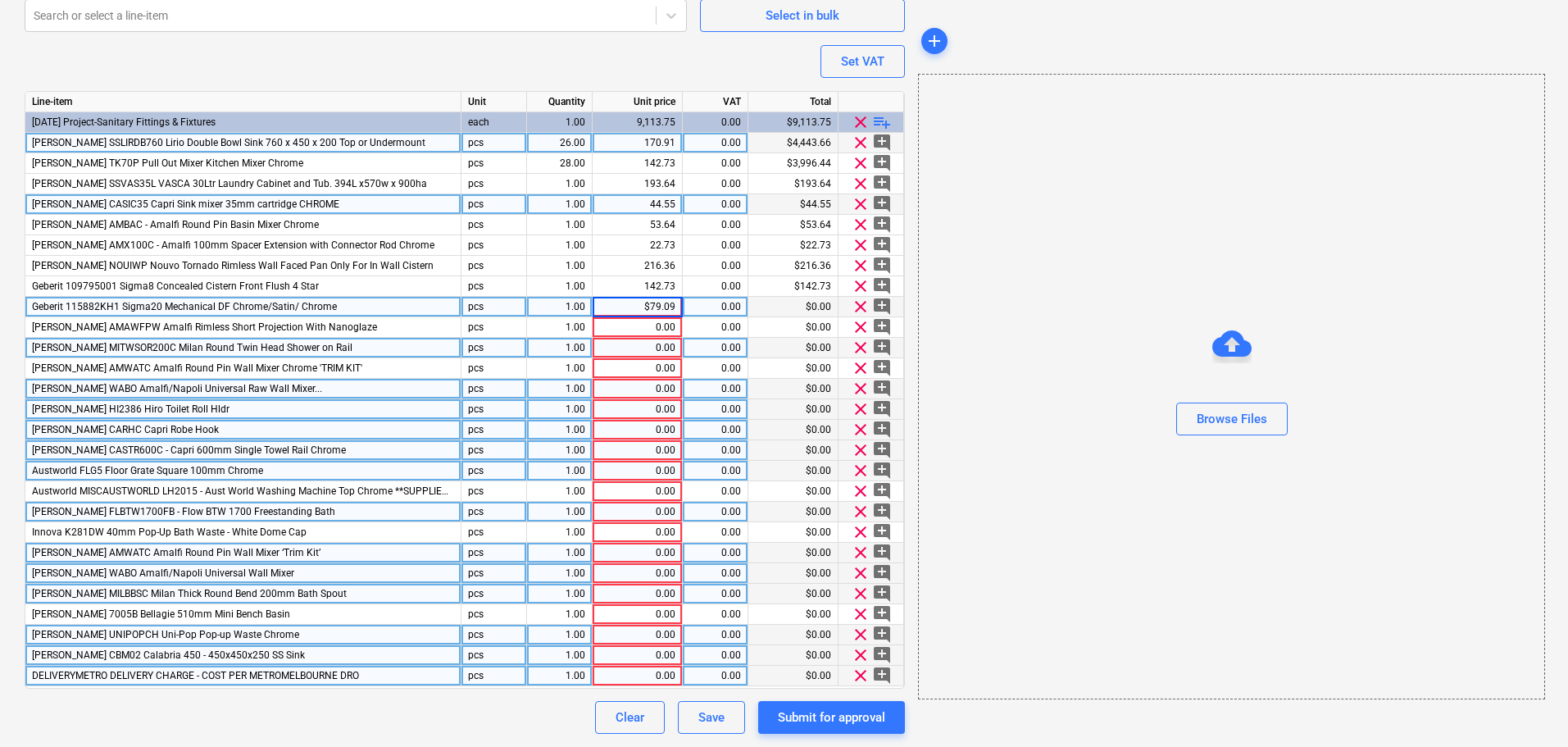
click at [651, 307] on input "$79.09" at bounding box center [637, 306] width 89 height 20
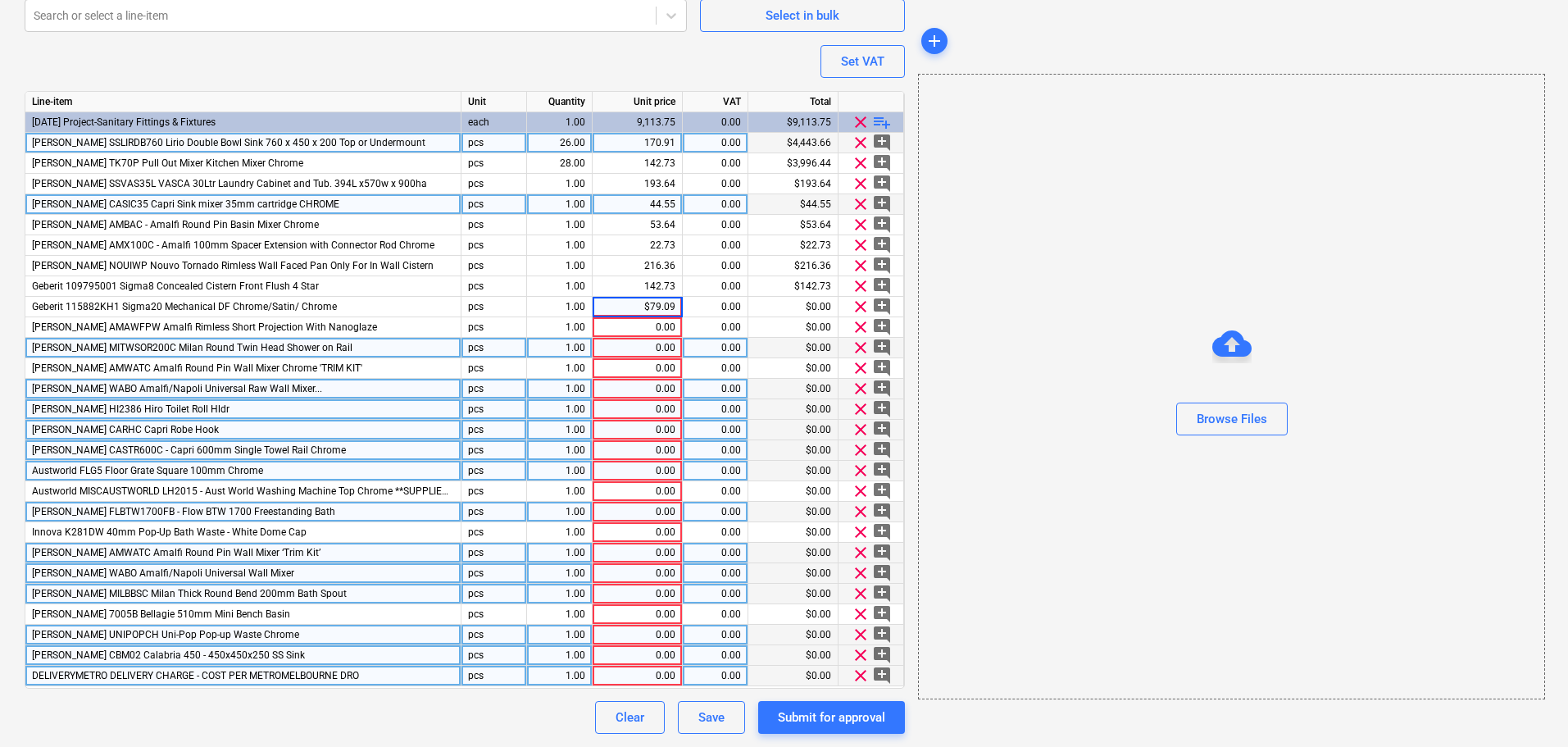
type input "79.09"
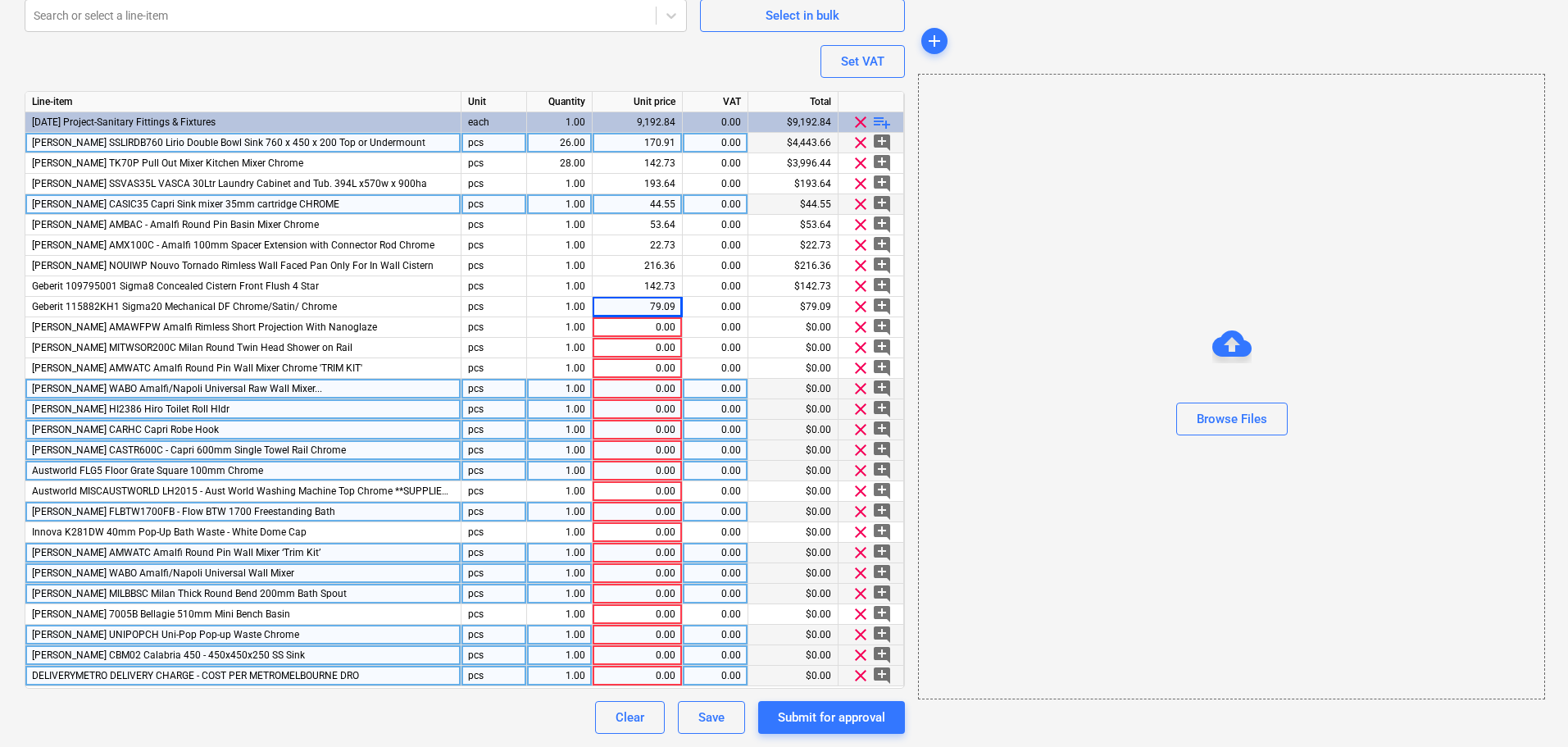
click at [941, 418] on div "Browse Files" at bounding box center [1231, 386] width 625 height 125
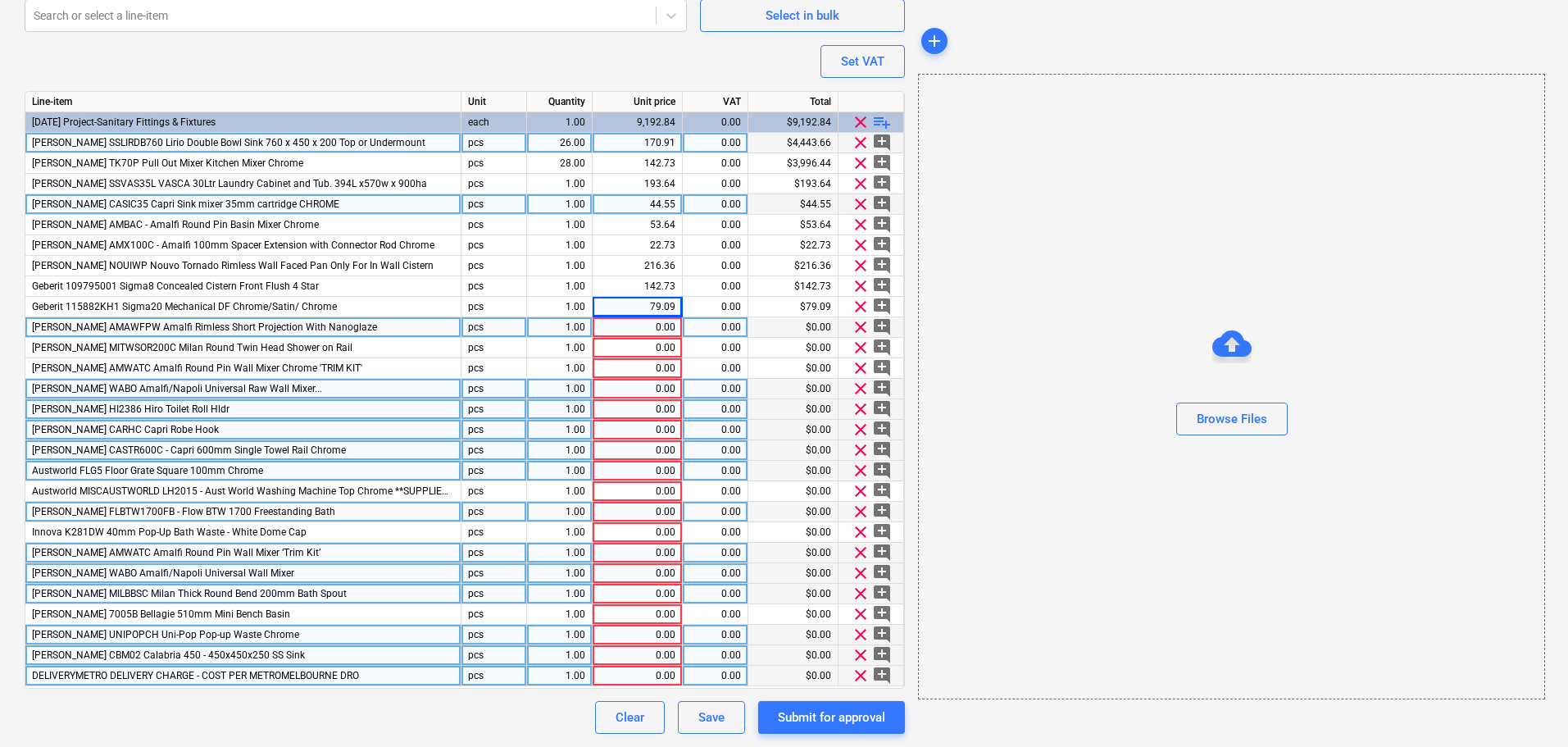
click at [648, 330] on div "0.00" at bounding box center [638, 327] width 77 height 21
type textarea "x"
click at [648, 330] on input at bounding box center [637, 327] width 89 height 20
paste input "$250.91"
click at [647, 325] on input "$250.91" at bounding box center [637, 327] width 89 height 20
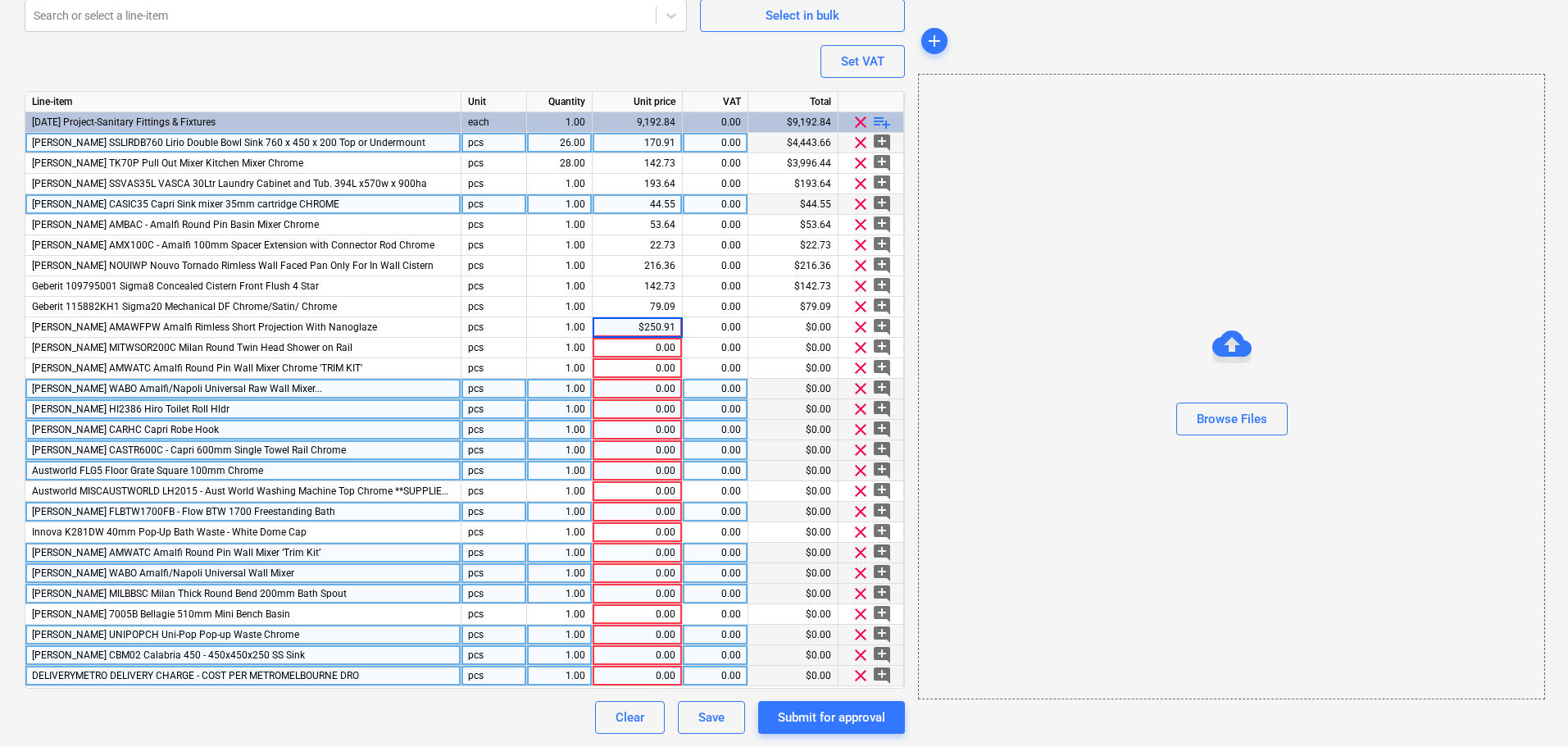
type input "250.91"
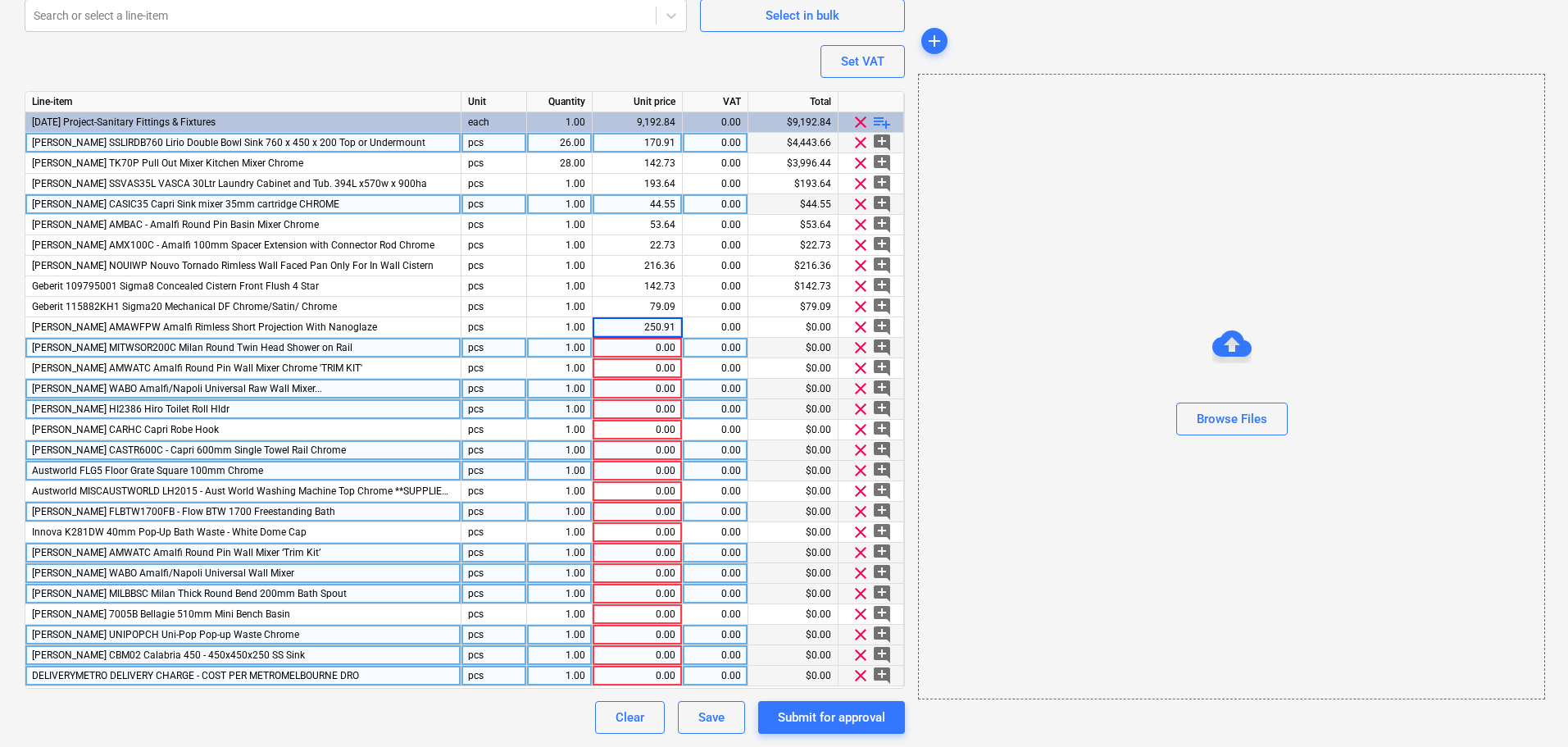
click at [670, 344] on div "0.00" at bounding box center [638, 348] width 77 height 21
click at [618, 348] on div "0.00" at bounding box center [638, 348] width 77 height 21
type textarea "x"
type input "$204.55"
type textarea "x"
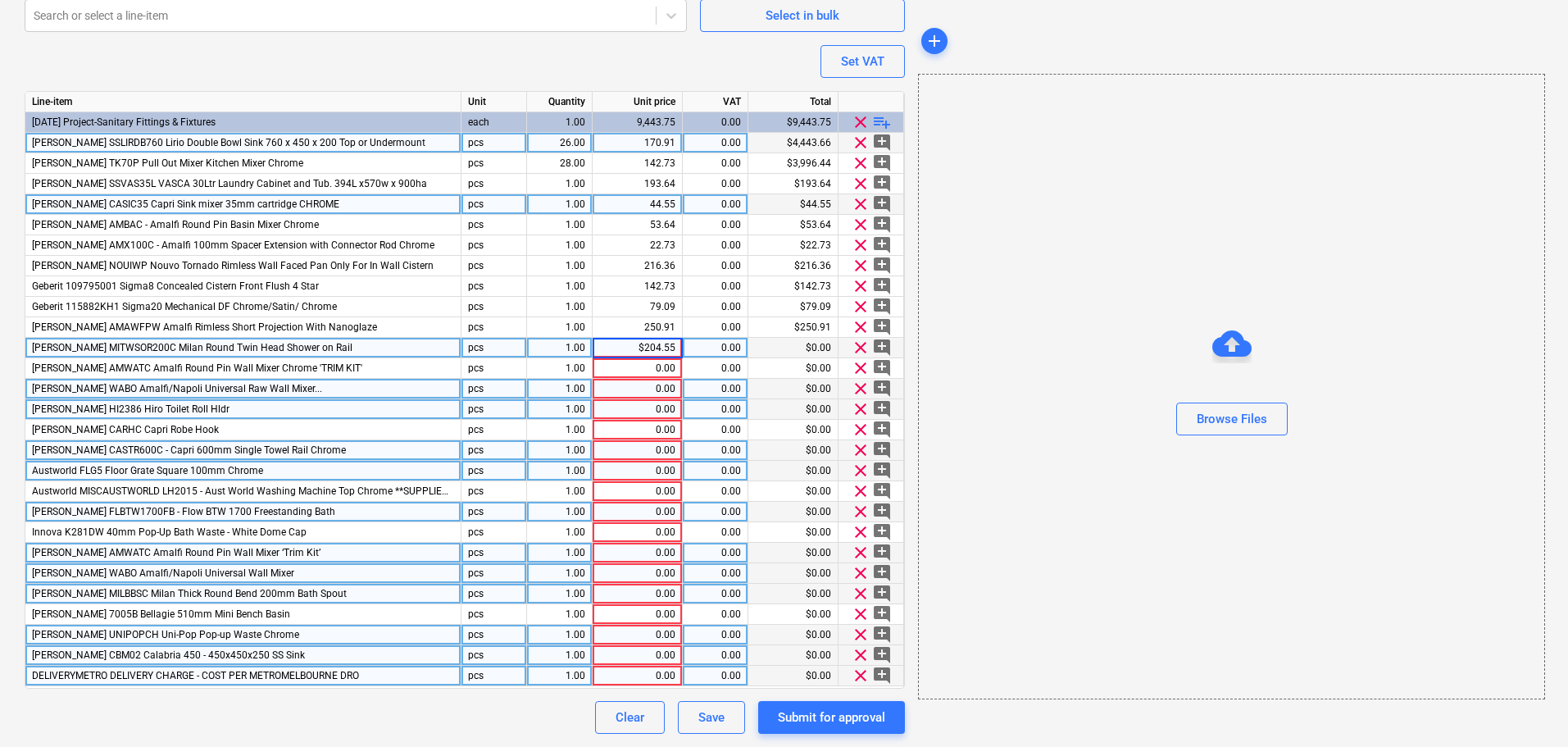
click at [643, 346] on input "$204.55" at bounding box center [637, 348] width 89 height 20
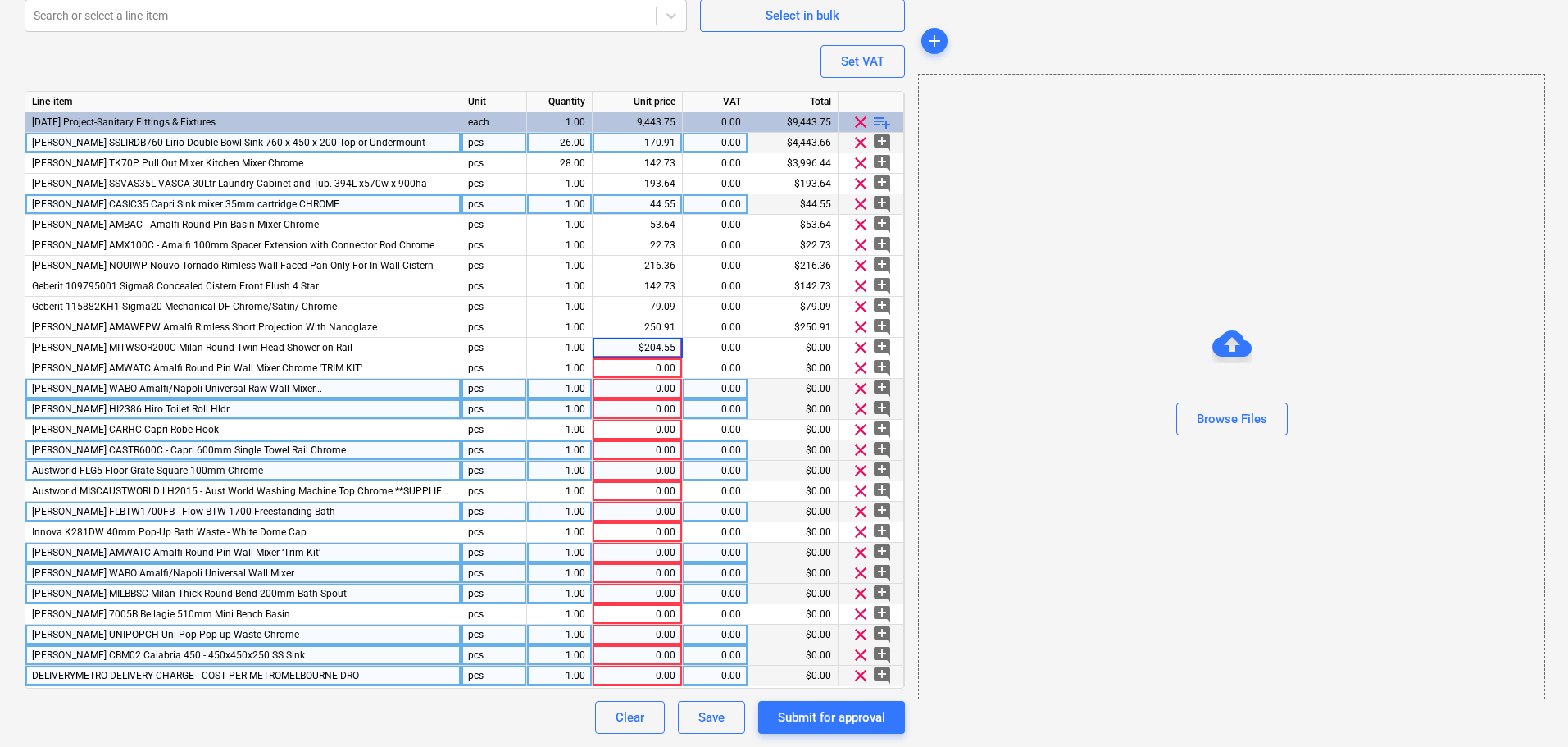
type input "204.55"
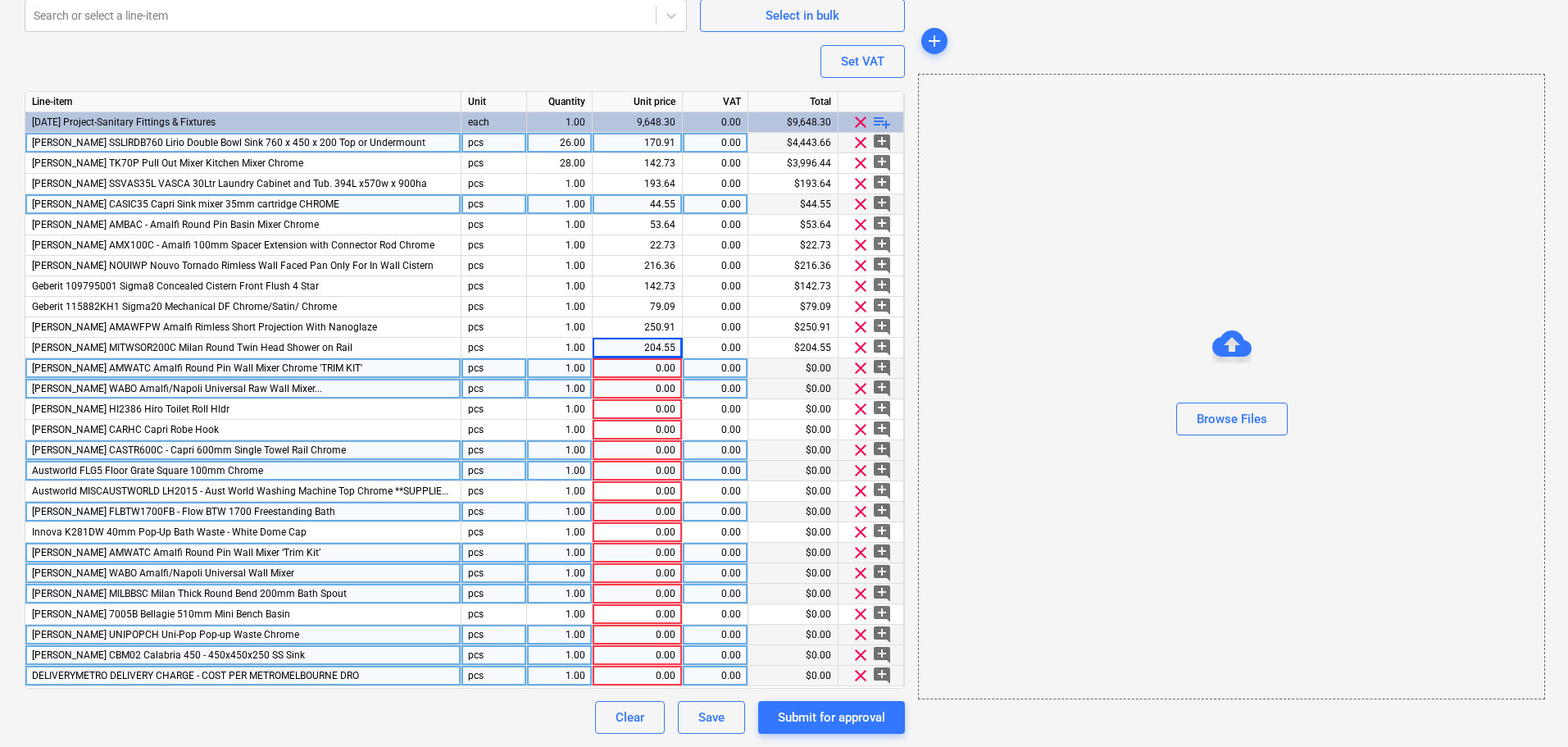
click at [661, 371] on div "0.00" at bounding box center [638, 368] width 77 height 21
type textarea "x"
paste input "$16.36"
type input "$16.36"
type textarea "x"
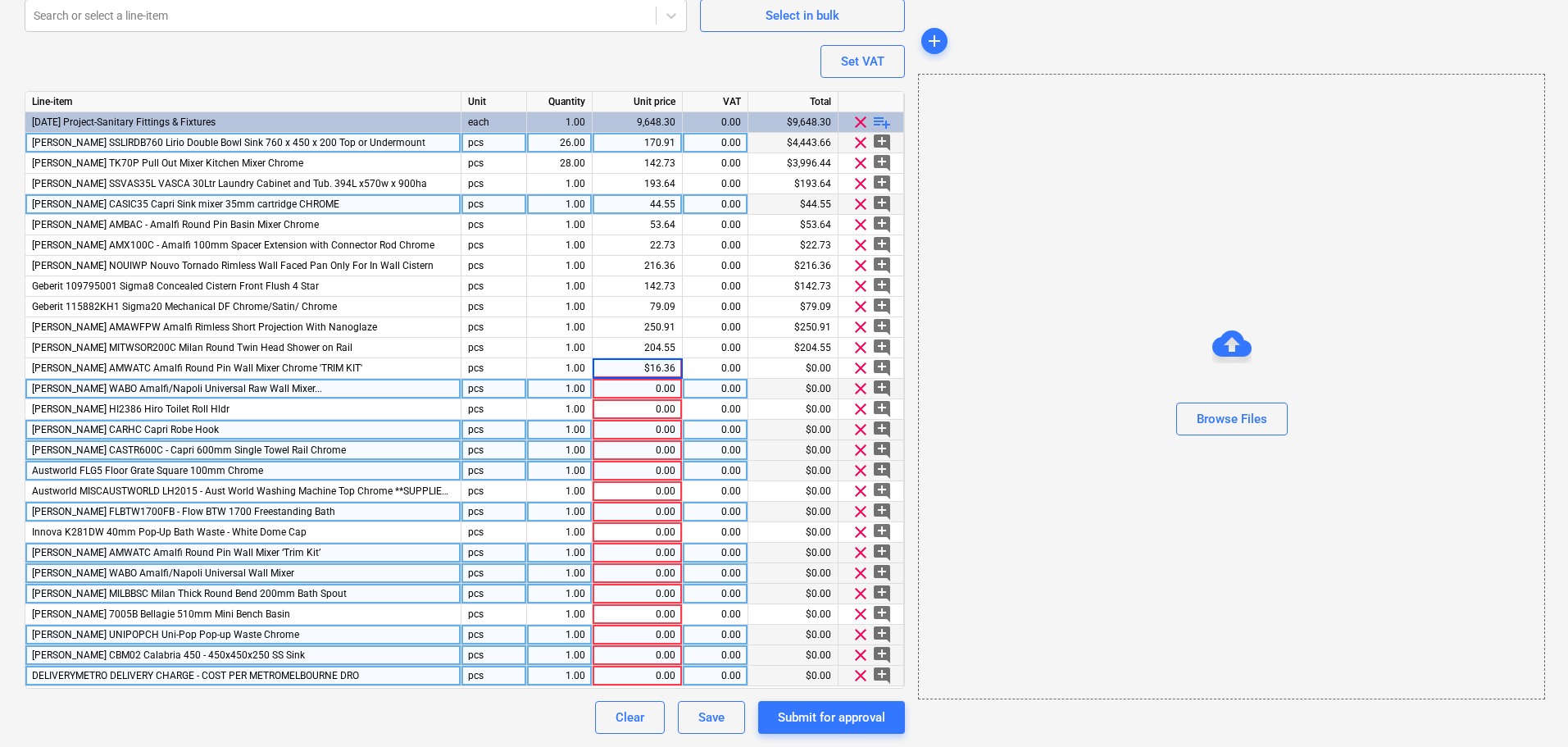
drag, startPoint x: 654, startPoint y: 361, endPoint x: 683, endPoint y: 439, distance: 83.2
click at [654, 365] on input "$16.36" at bounding box center [637, 368] width 89 height 20
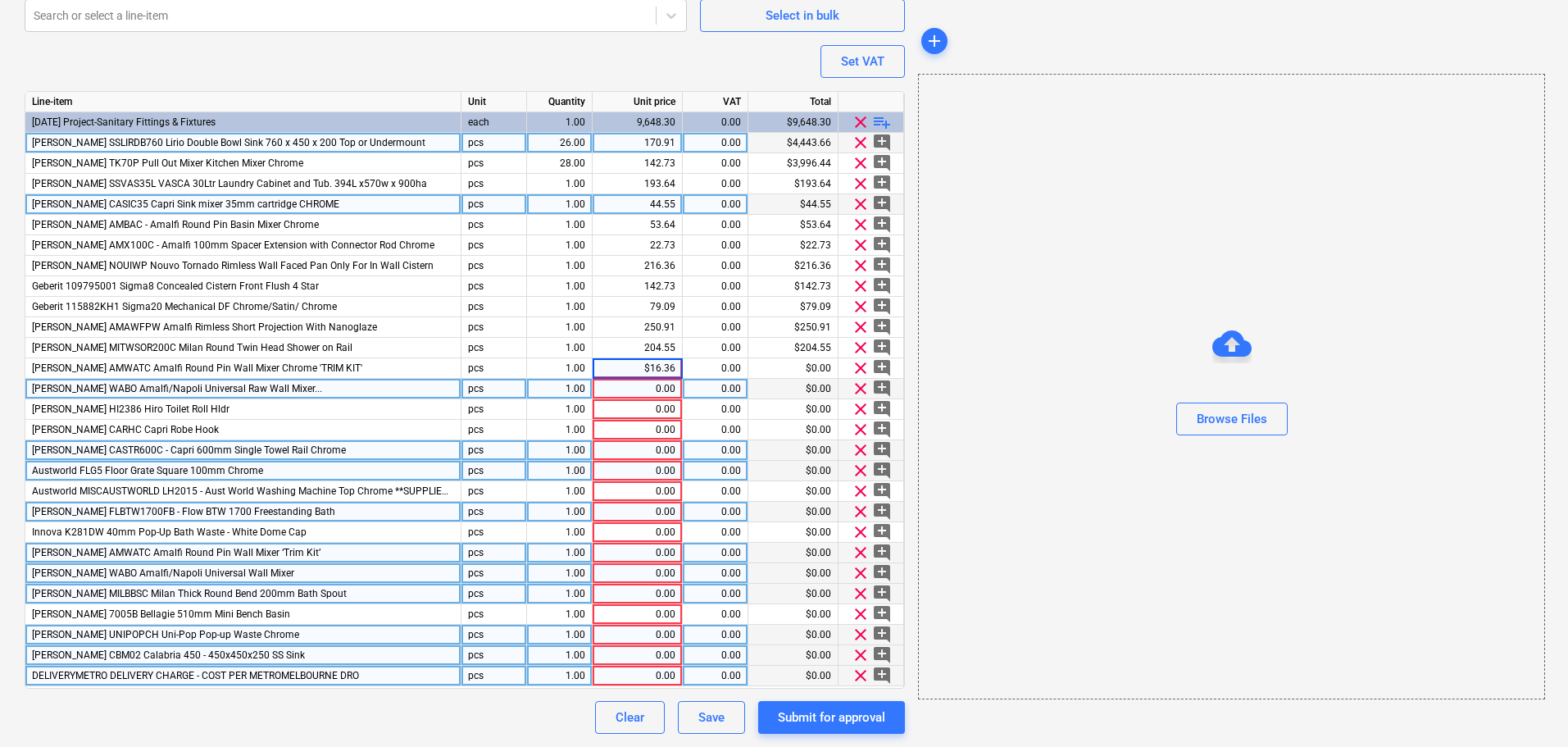
type input "16.36"
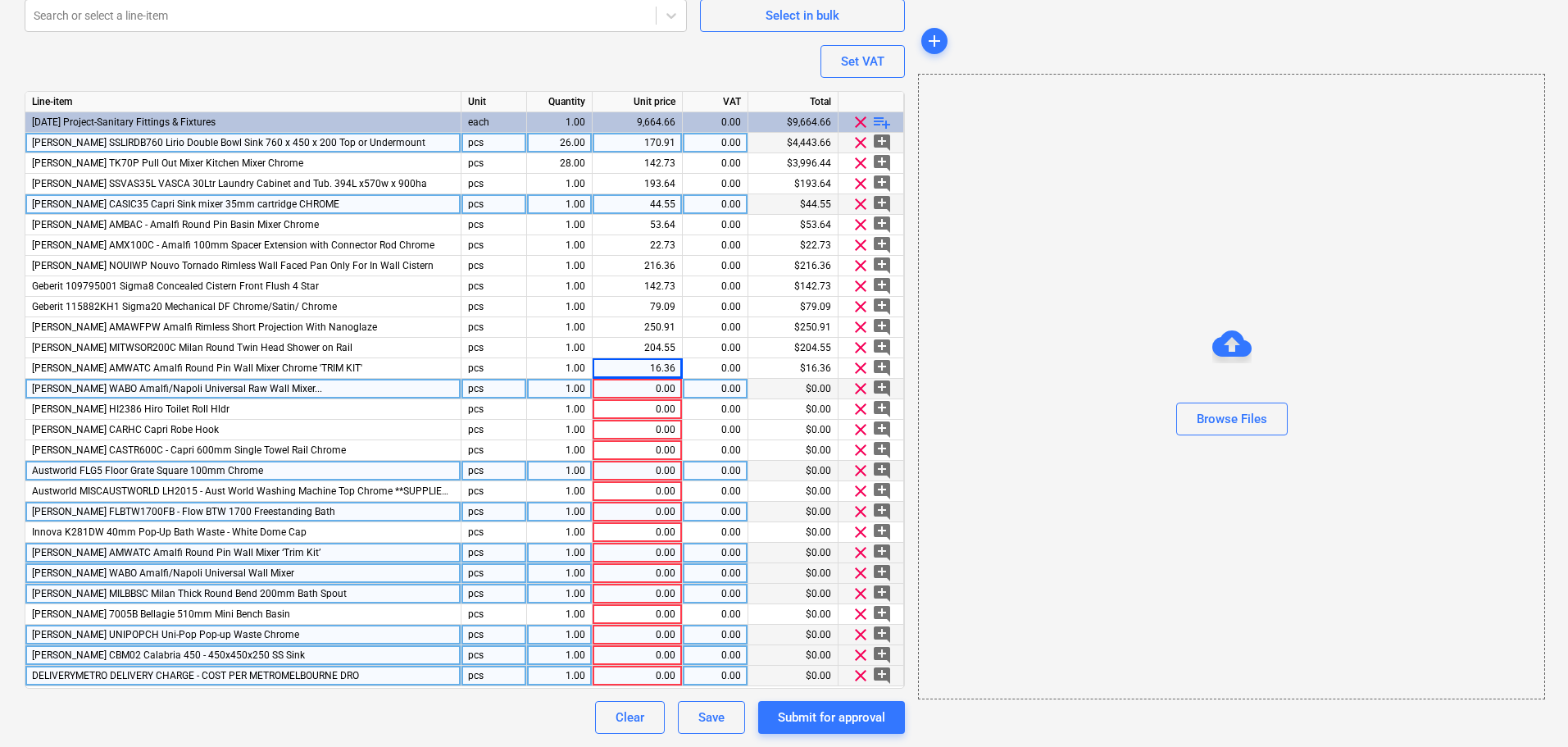
click at [654, 393] on div "0.00" at bounding box center [638, 389] width 77 height 21
type textarea "x"
paste input "$16.36"
type input "$16.36"
click at [652, 393] on input "$16.36" at bounding box center [637, 389] width 89 height 20
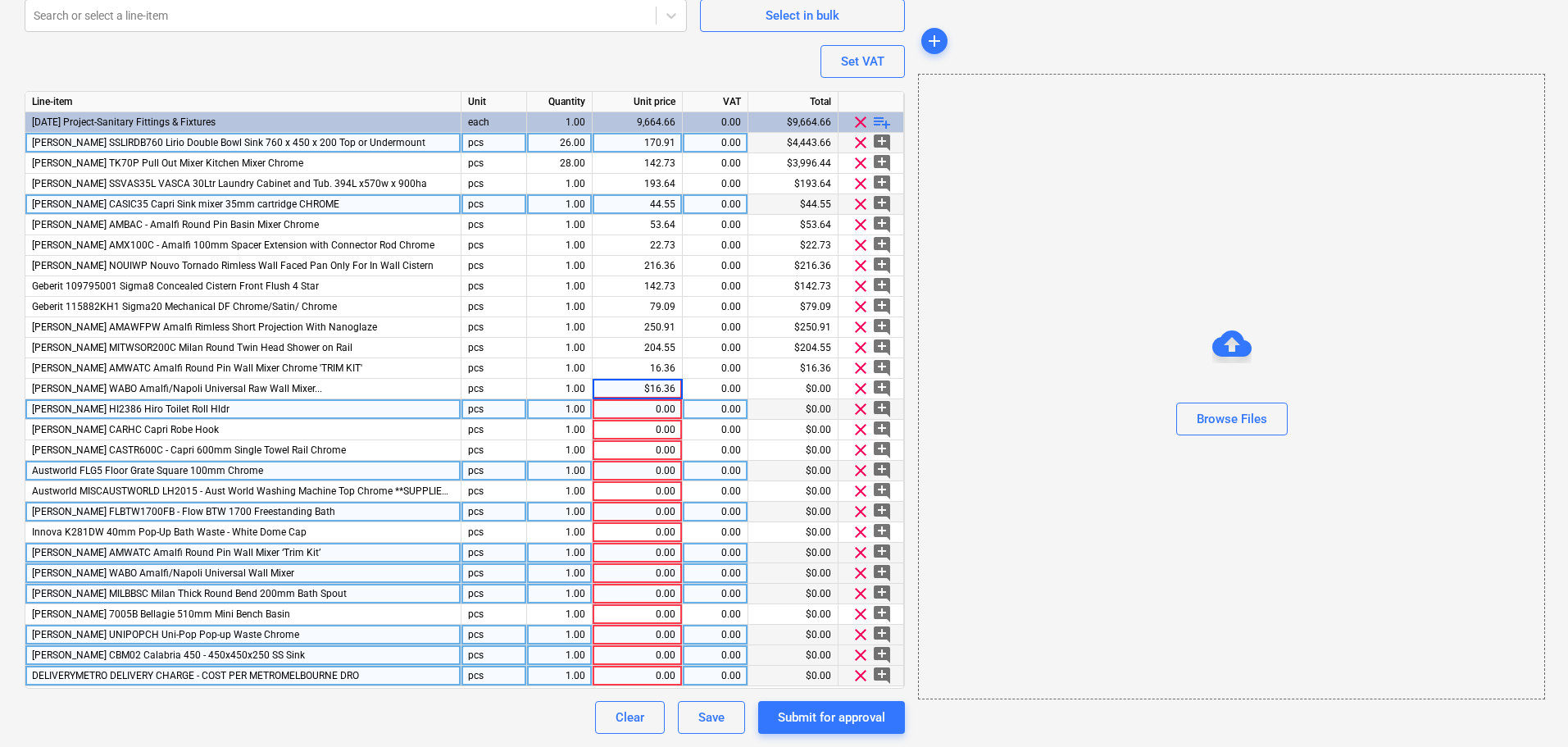
type textarea "x"
type input "16.36"
click at [665, 410] on div "0.00" at bounding box center [638, 410] width 77 height 21
type textarea "x"
paste input "$18.18"
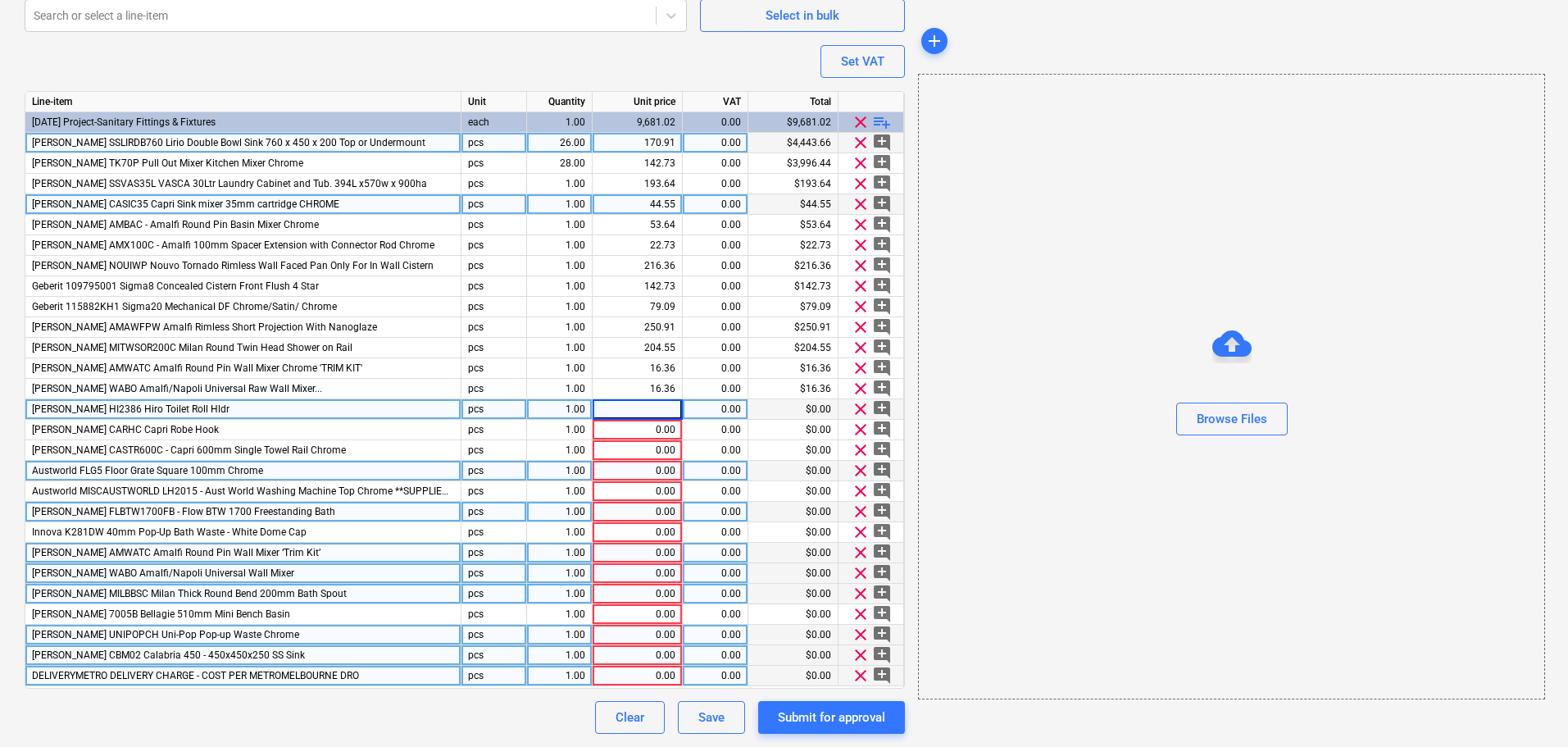
type input "$18.18"
click at [646, 406] on input "$18.18" at bounding box center [637, 410] width 89 height 20
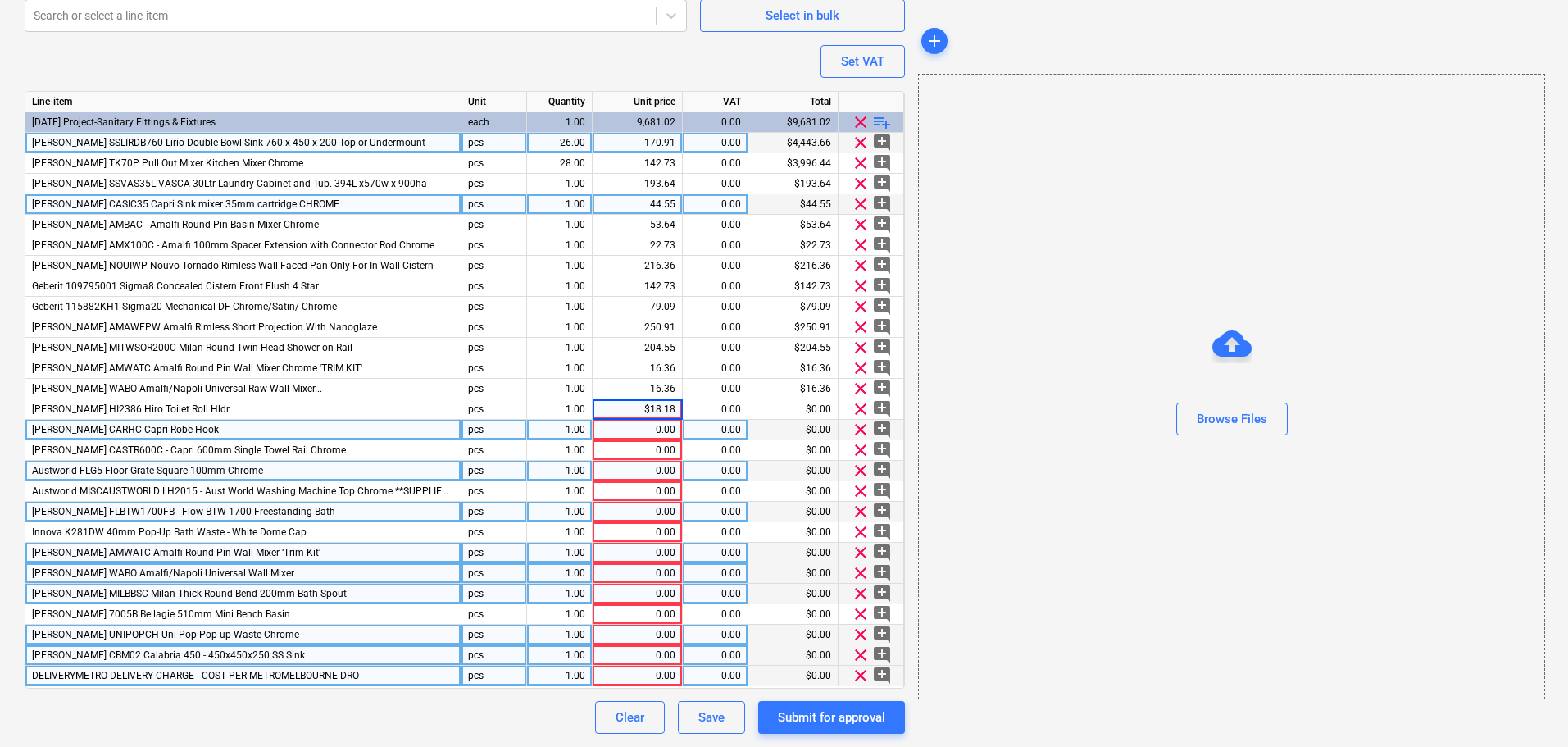
type textarea "x"
type input "18.18"
click at [657, 432] on div "0.00" at bounding box center [638, 430] width 77 height 21
type textarea "x"
type input "$11.82"
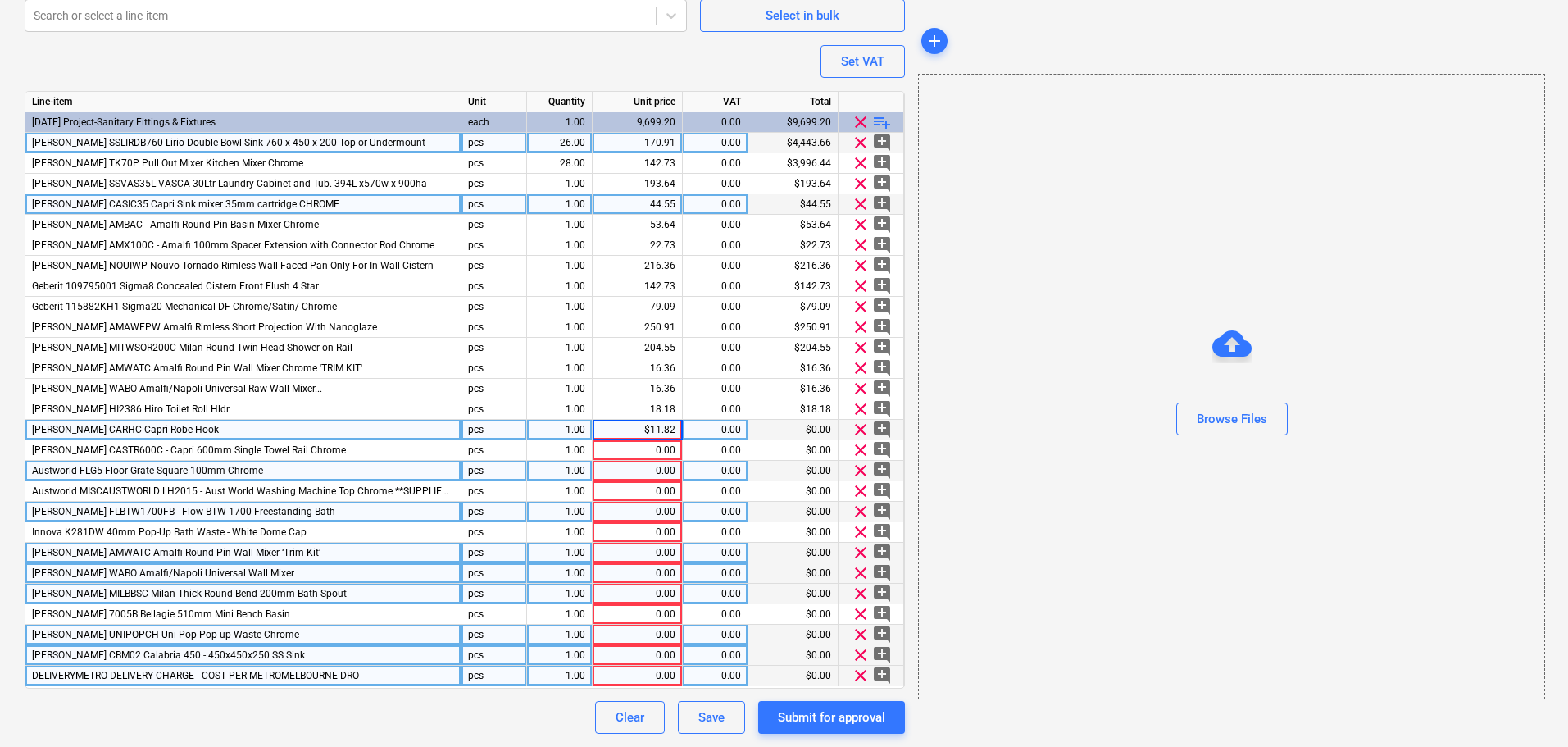
type textarea "x"
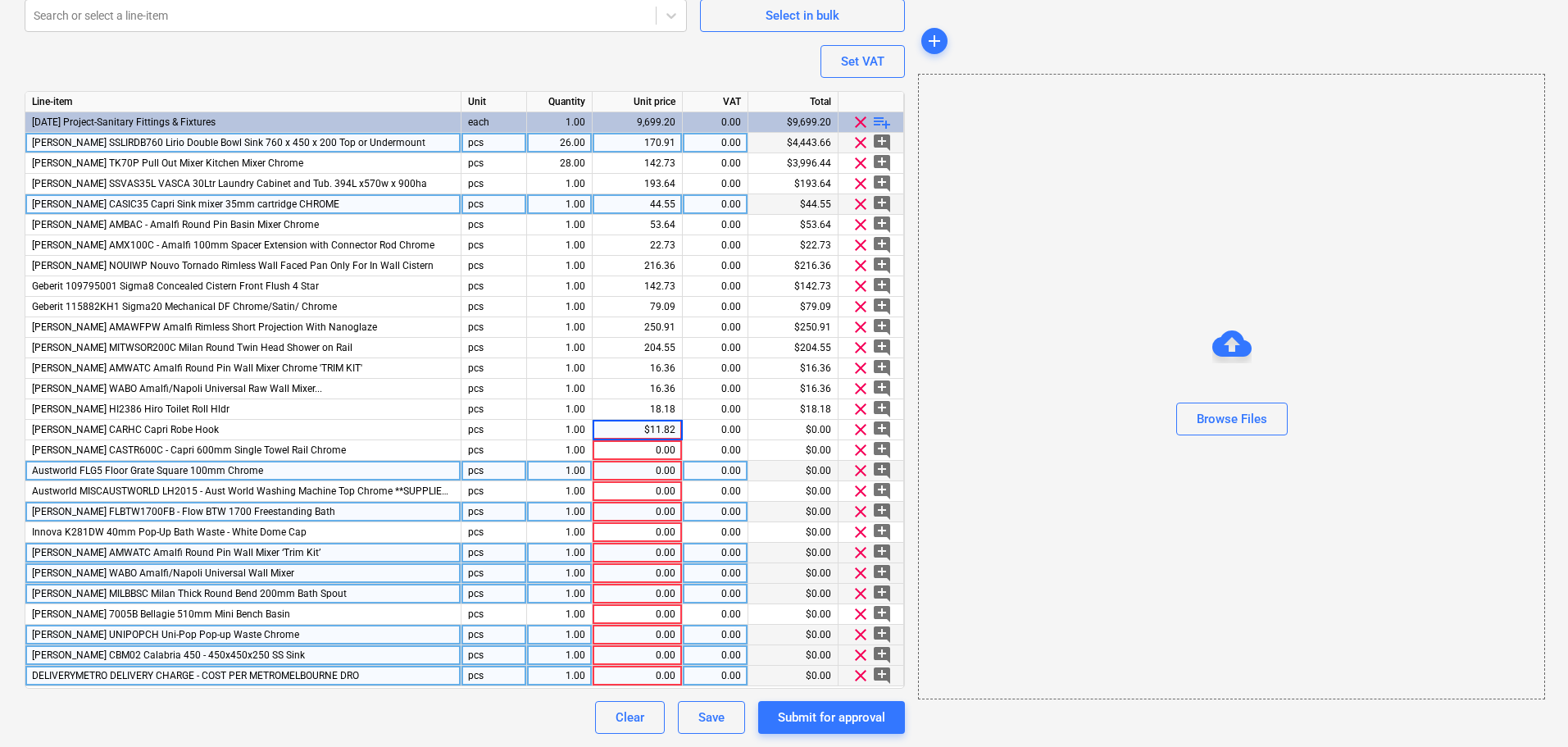
drag, startPoint x: 650, startPoint y: 428, endPoint x: 674, endPoint y: 472, distance: 50.1
click at [650, 429] on input "$11.82" at bounding box center [637, 430] width 89 height 20
type input "11.82"
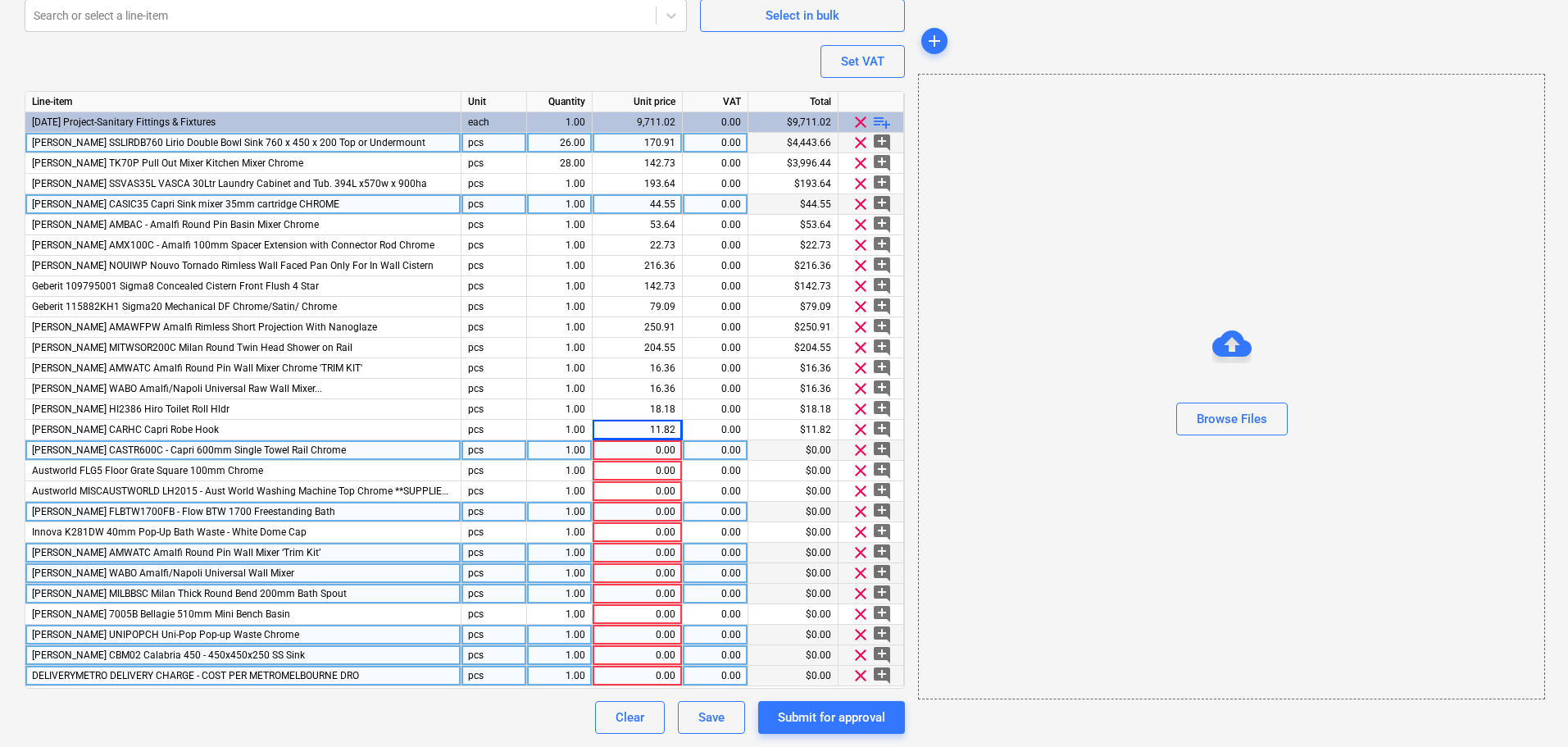
click at [625, 449] on div "0.00" at bounding box center [638, 451] width 77 height 21
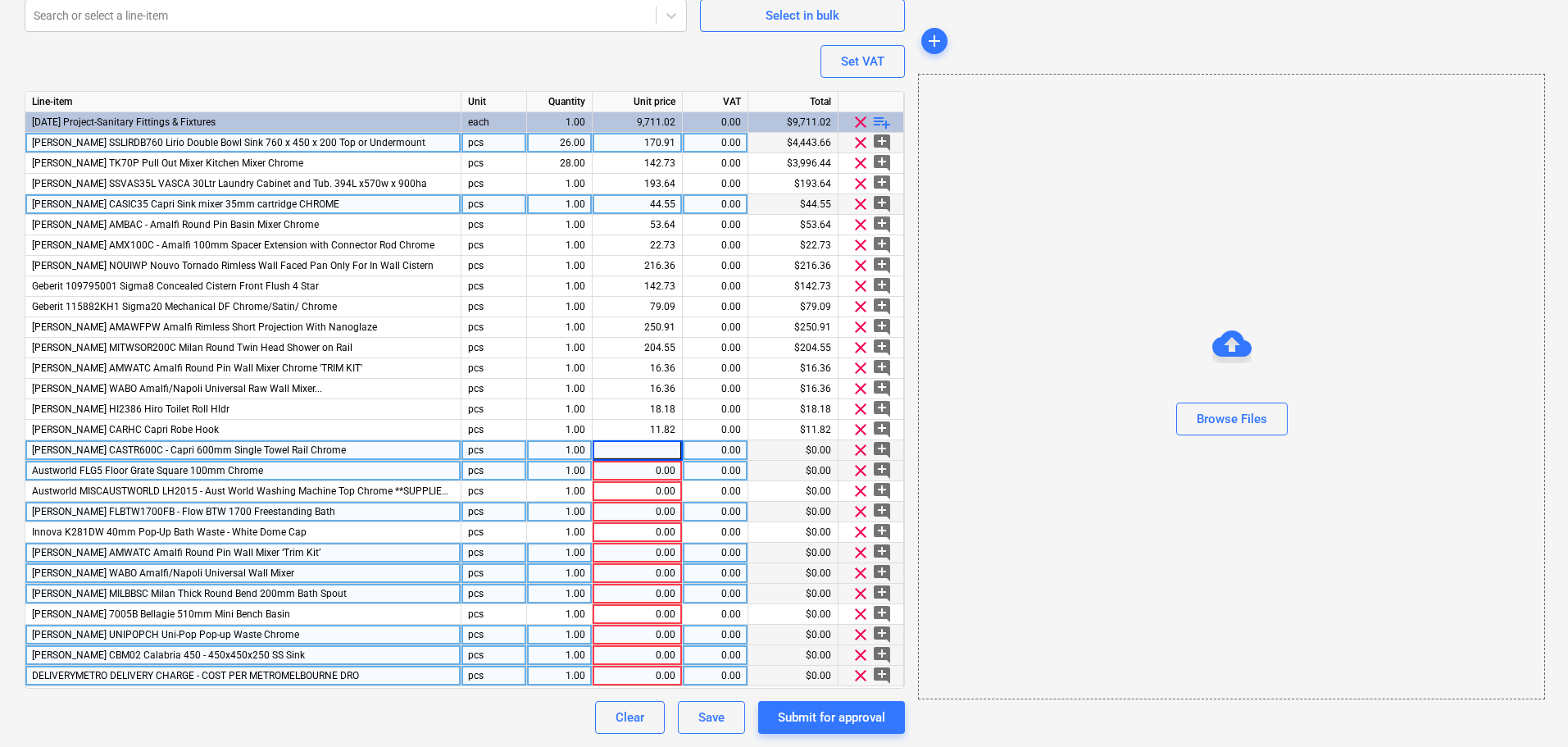
paste input "$27.27"
type textarea "x"
type input "27.27"
click at [656, 469] on div "0.00" at bounding box center [638, 471] width 77 height 21
type textarea "x"
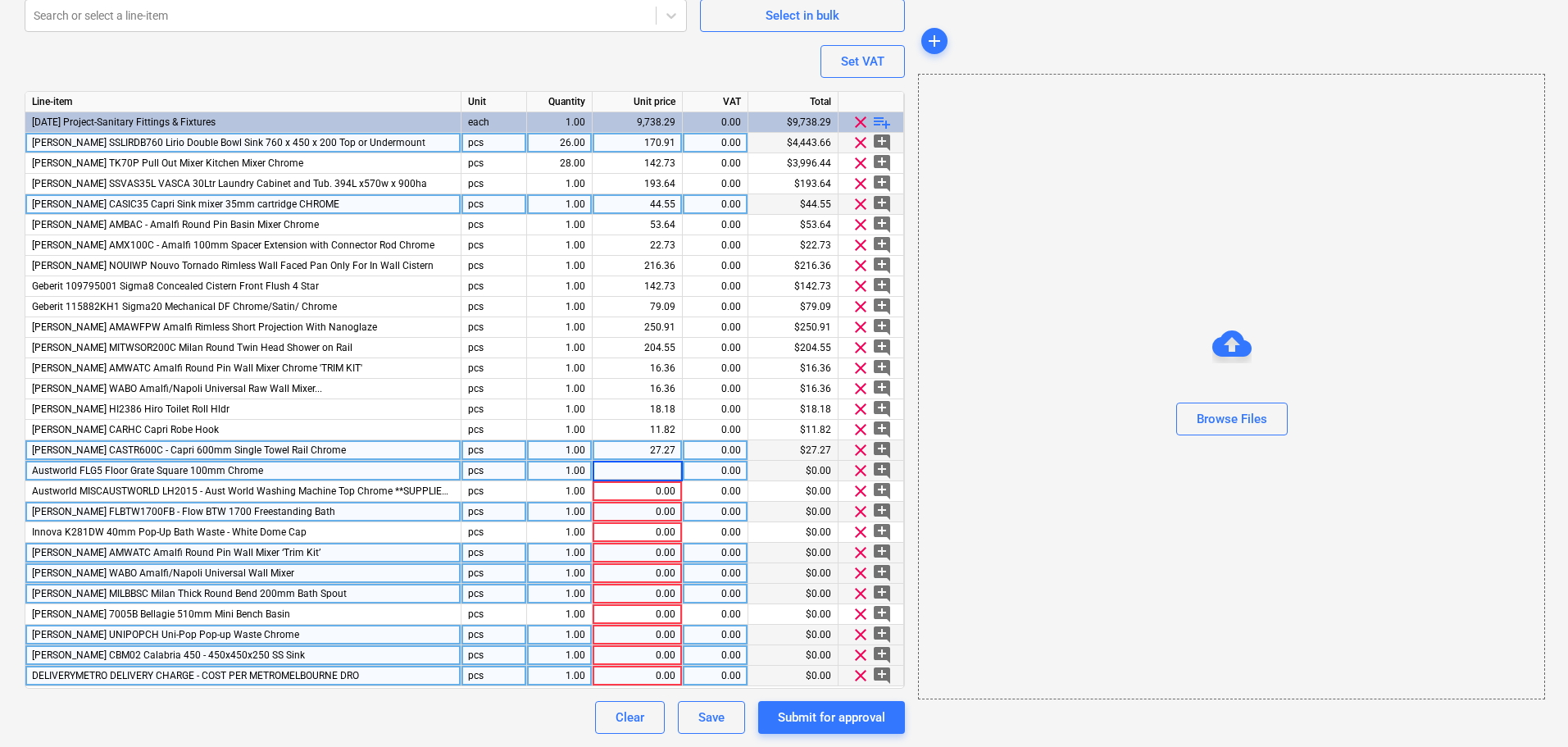
type input "$11.82"
click at [647, 471] on input "$11.82" at bounding box center [637, 471] width 89 height 20
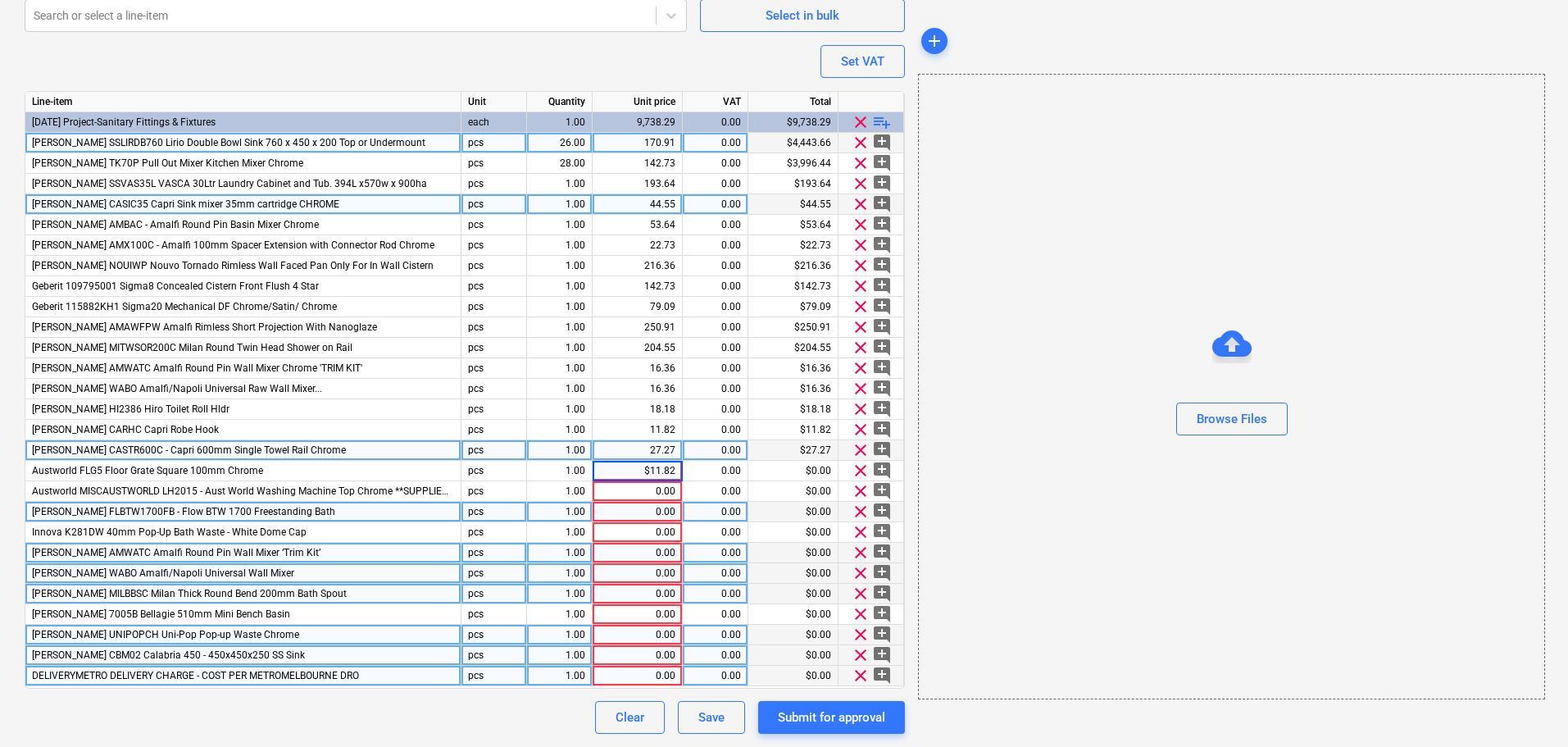
type textarea "x"
type input "11.82"
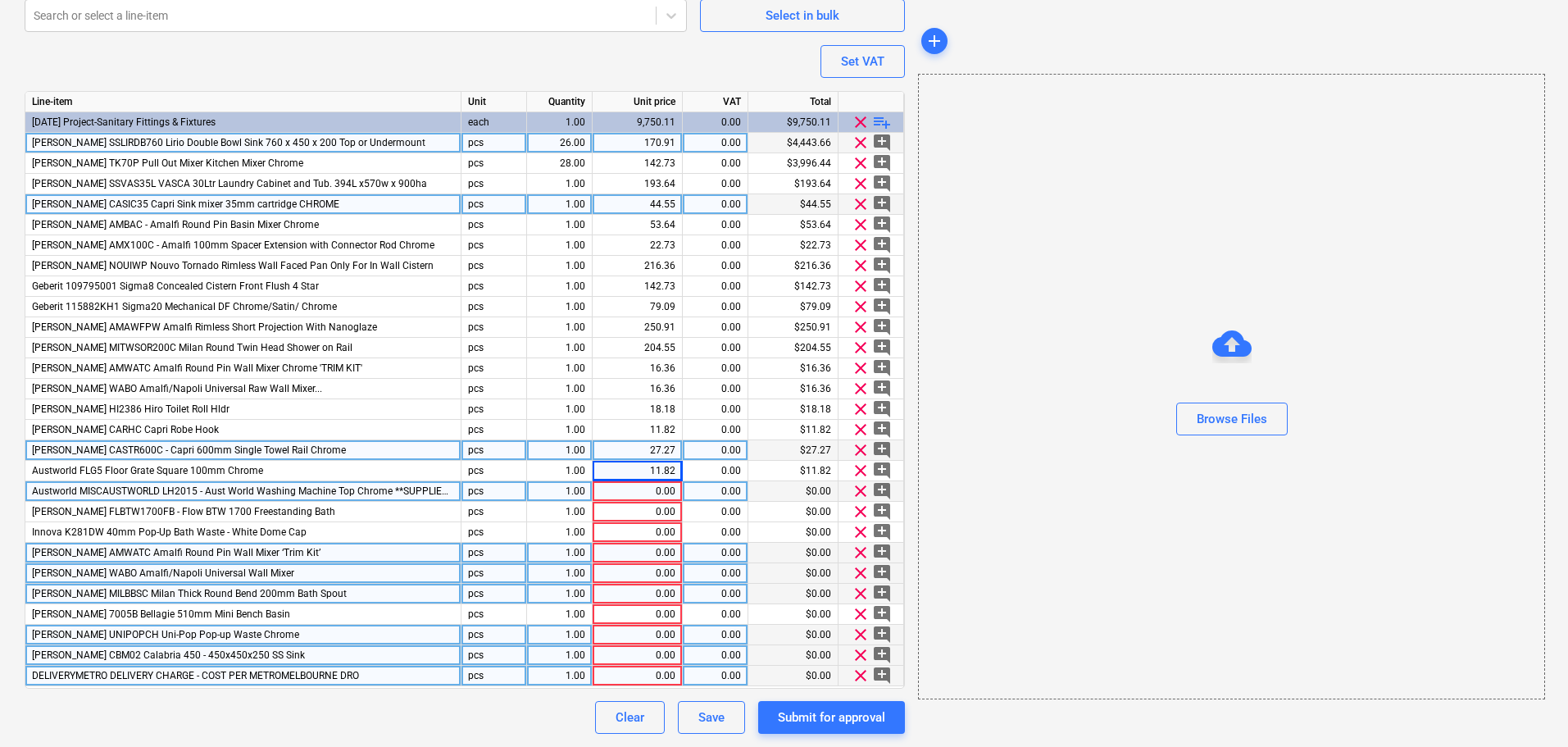
click at [656, 484] on div "0.00" at bounding box center [638, 491] width 77 height 21
type textarea "x"
type input "$20.00"
type textarea "x"
click at [648, 486] on input "$20.00" at bounding box center [637, 491] width 89 height 20
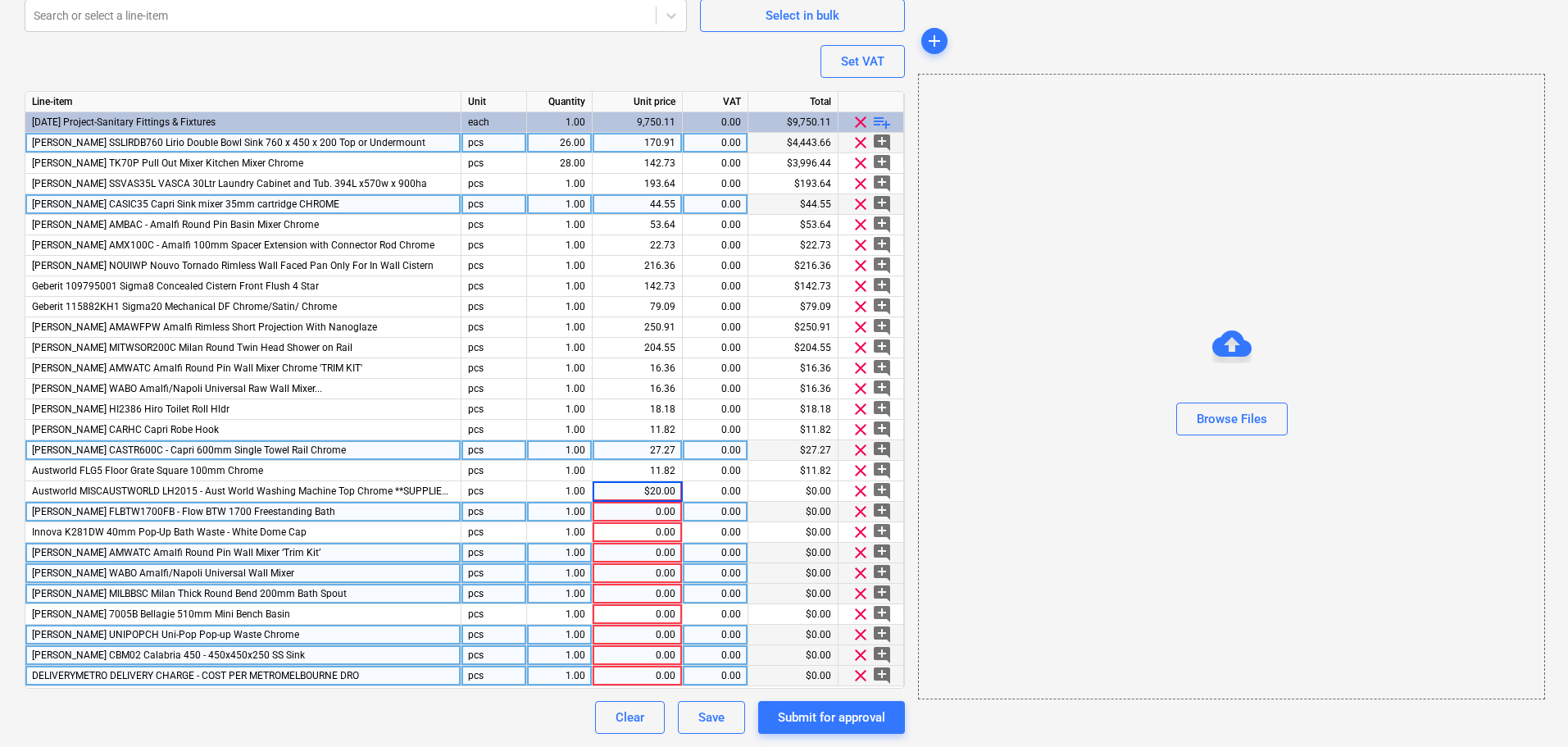
type input "20.00"
click at [653, 510] on div "0.00" at bounding box center [638, 512] width 77 height 21
type textarea "x"
type input "$966.36"
type textarea "x"
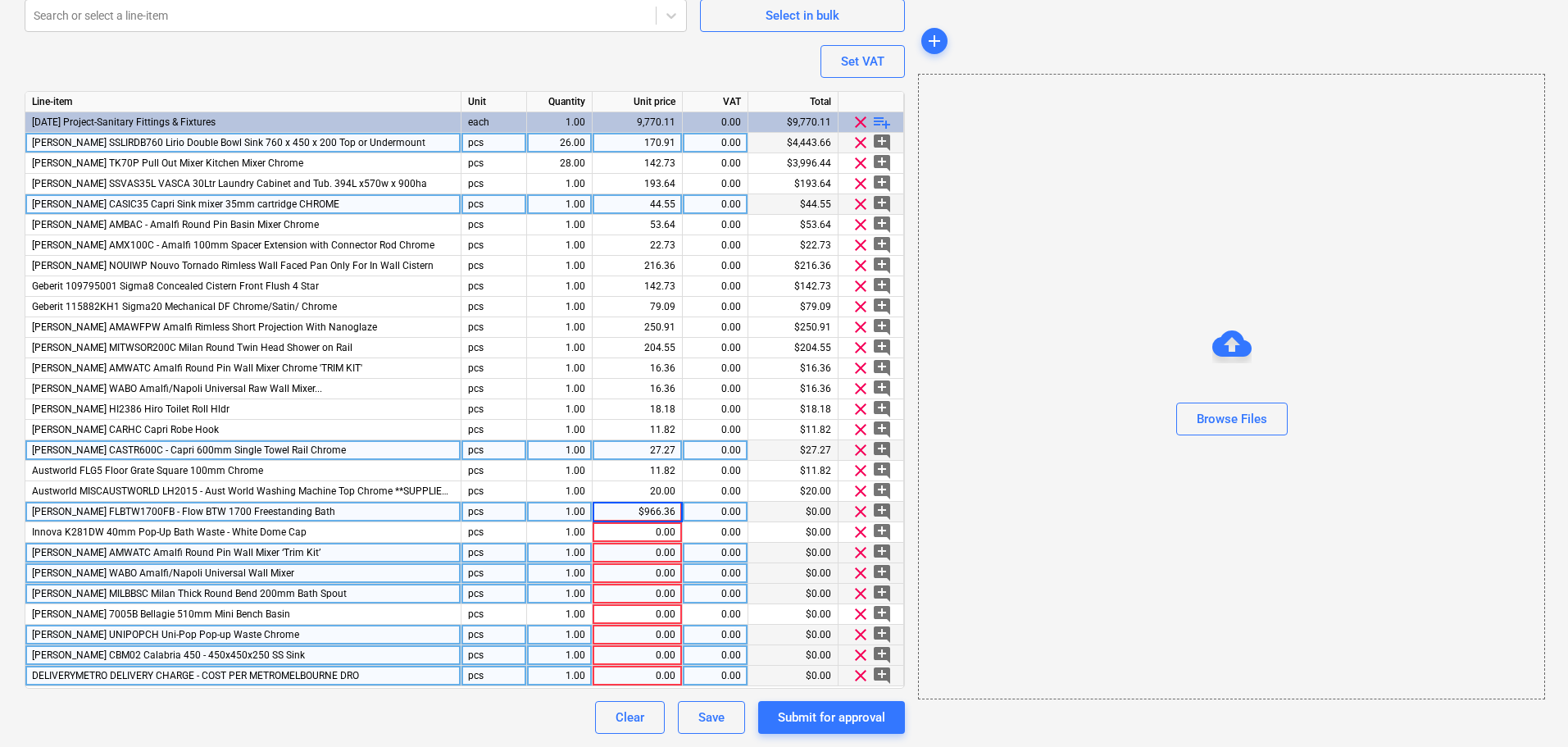
drag, startPoint x: 645, startPoint y: 511, endPoint x: 659, endPoint y: 548, distance: 39.6
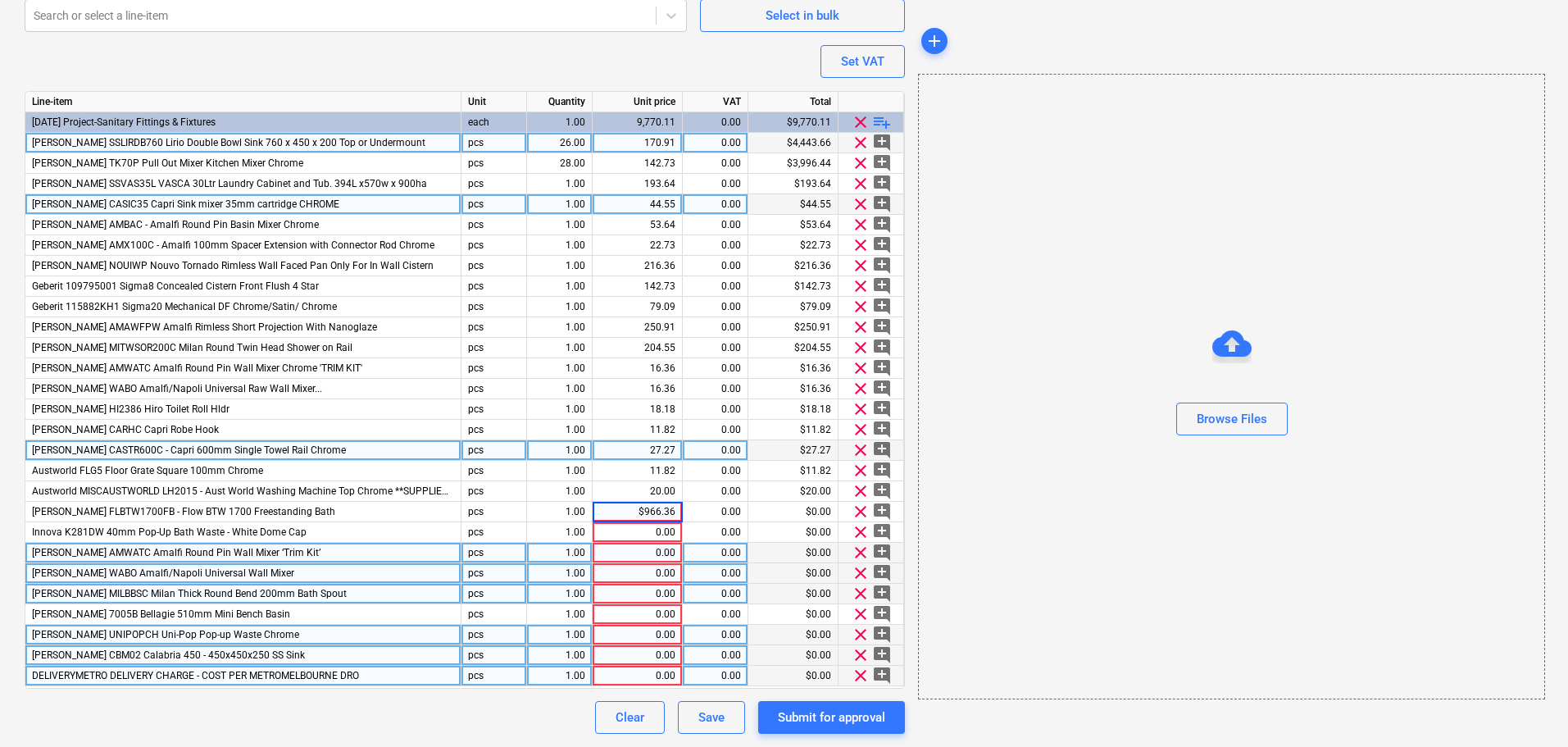
click at [647, 511] on input "$966.36" at bounding box center [637, 512] width 89 height 20
type input "966.36"
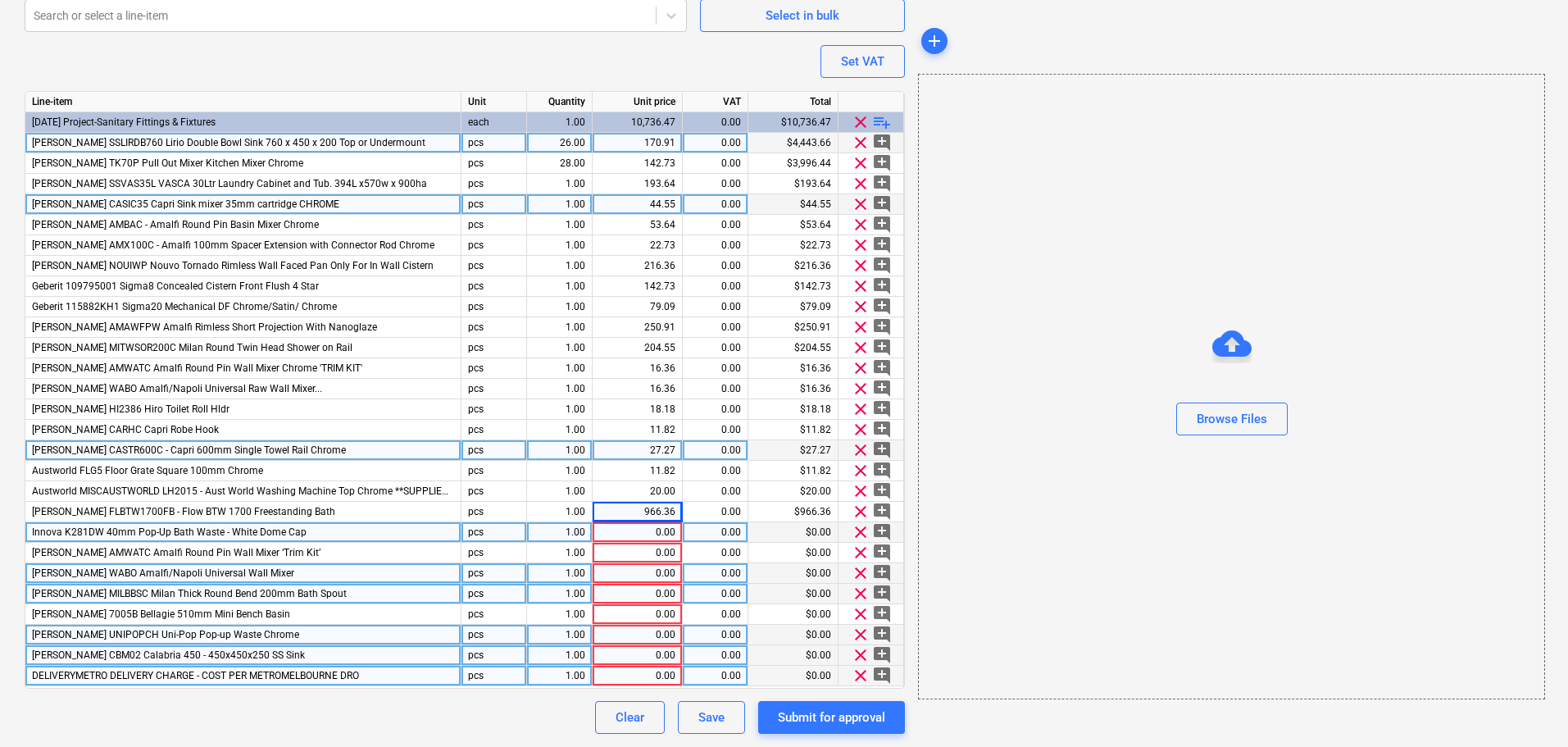
click at [652, 535] on div "0.00" at bounding box center [638, 532] width 77 height 21
type textarea "x"
type input "$36.36"
type textarea "x"
click at [649, 530] on input "$36.36" at bounding box center [637, 532] width 89 height 20
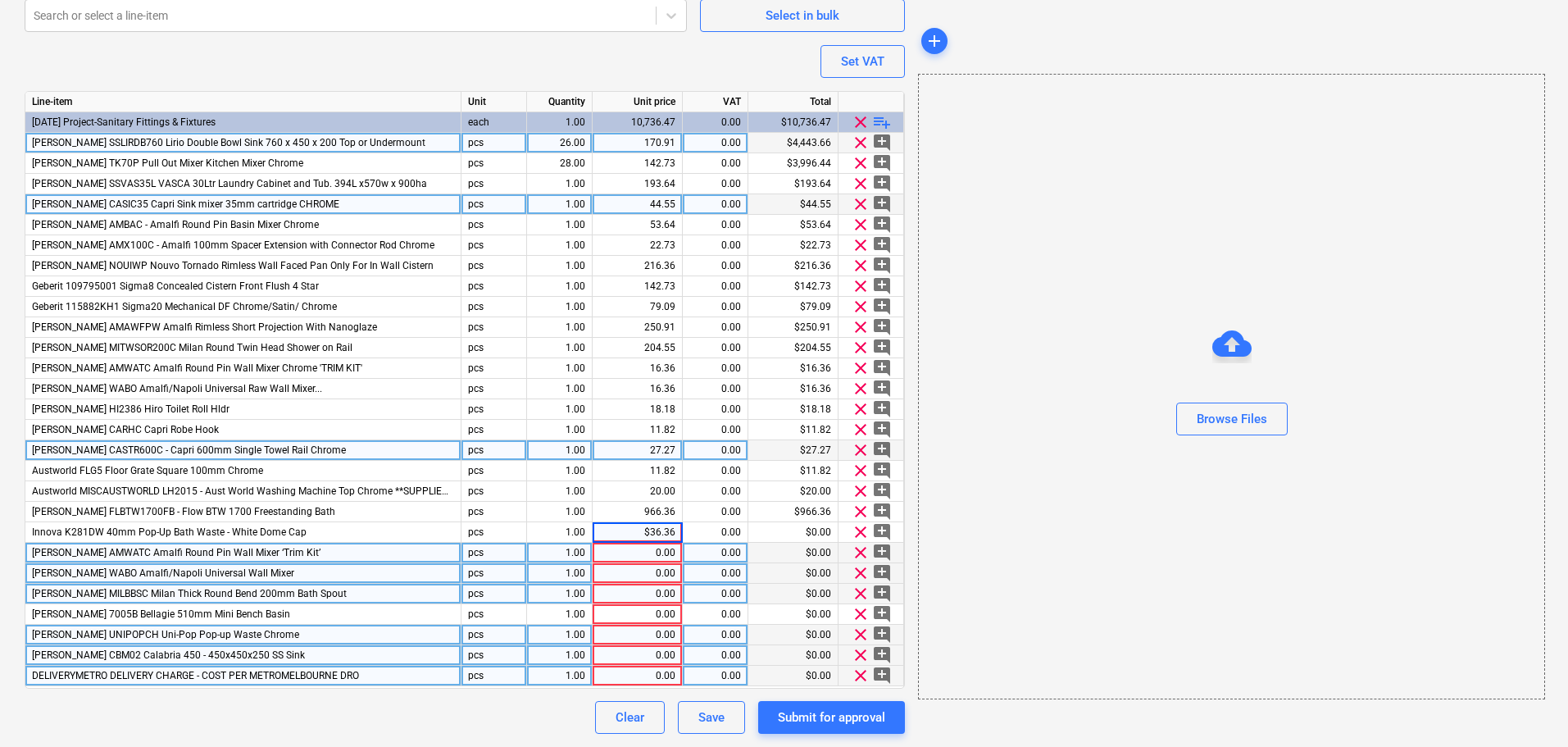
type input "36.36"
click at [677, 551] on div "0.00" at bounding box center [638, 553] width 90 height 21
type textarea "x"
type input "$16.36"
click at [653, 554] on input "$16.36" at bounding box center [637, 553] width 89 height 20
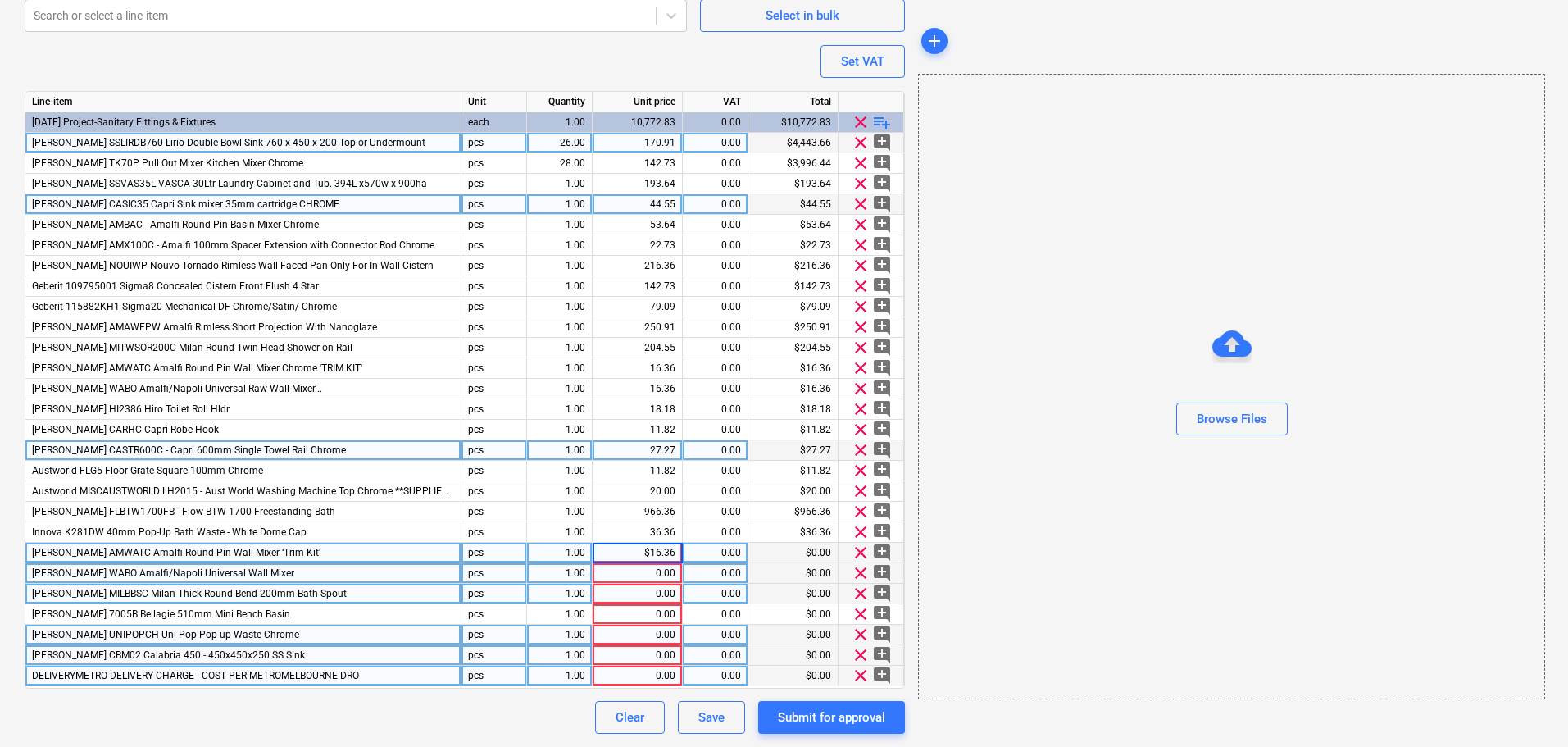
type textarea "x"
type input "16.36"
click at [653, 568] on div "0.00" at bounding box center [638, 574] width 77 height 21
type textarea "x"
paste input "$16.36"
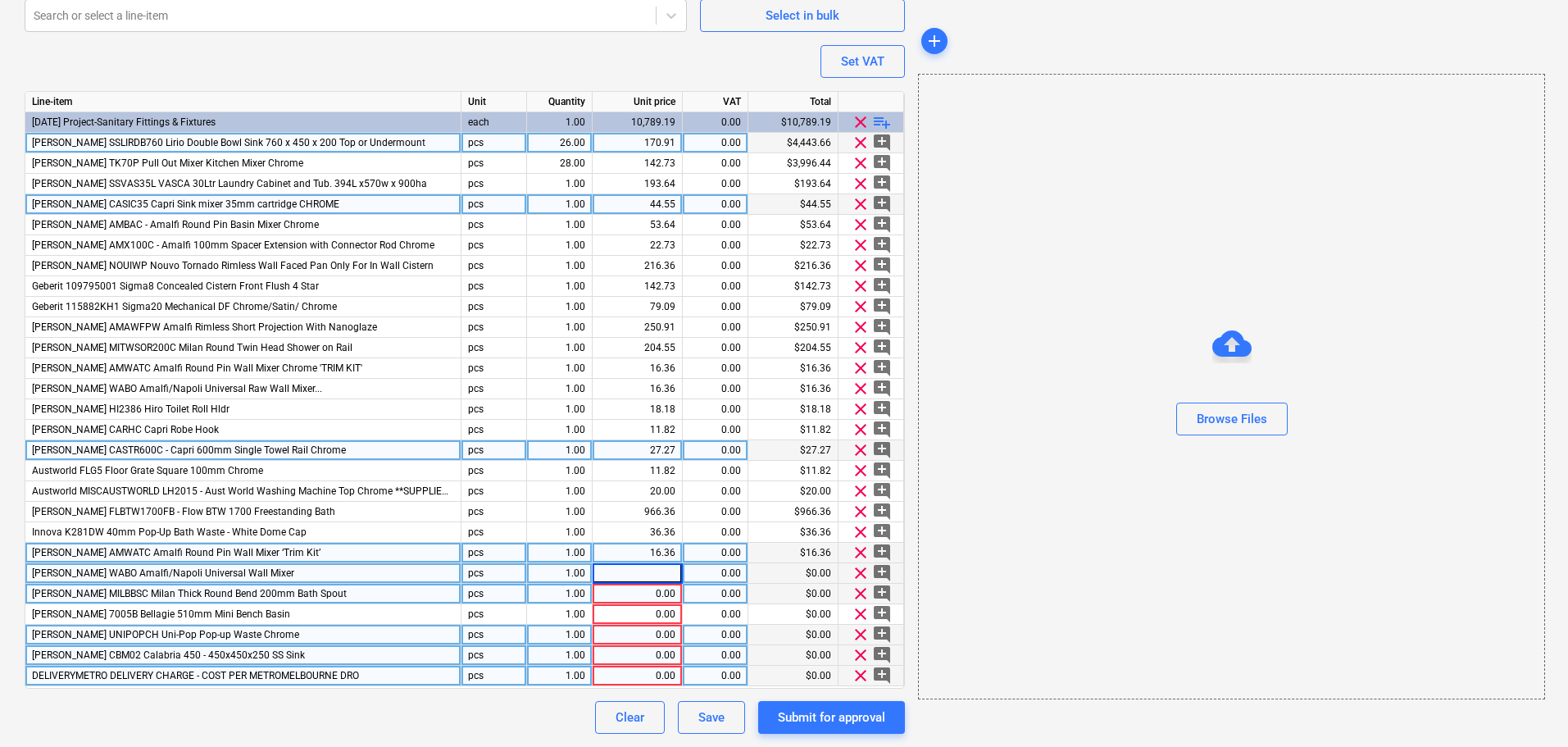
type input "$16.36"
type textarea "x"
click at [651, 572] on input "$16.36" at bounding box center [637, 574] width 89 height 20
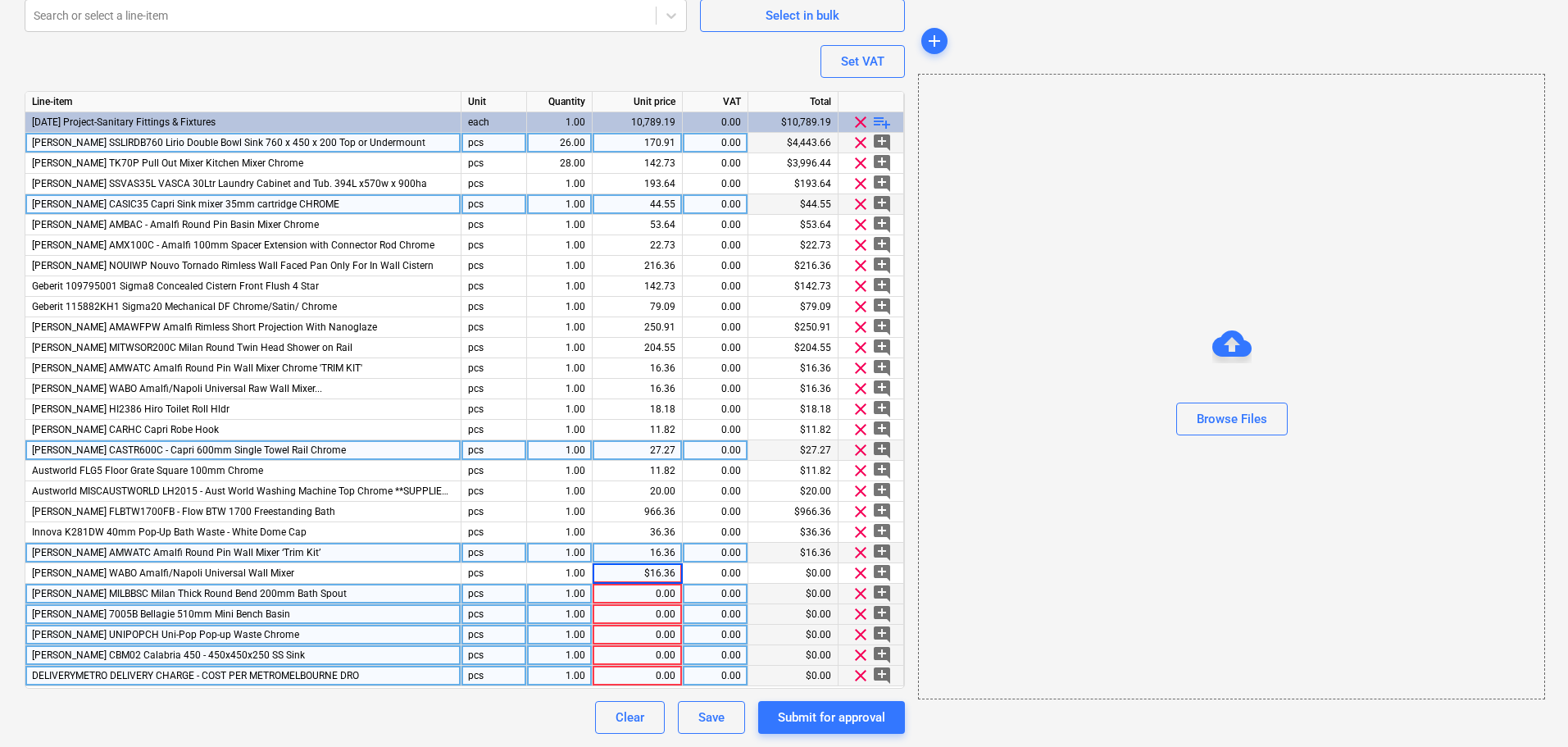
type input "16.36"
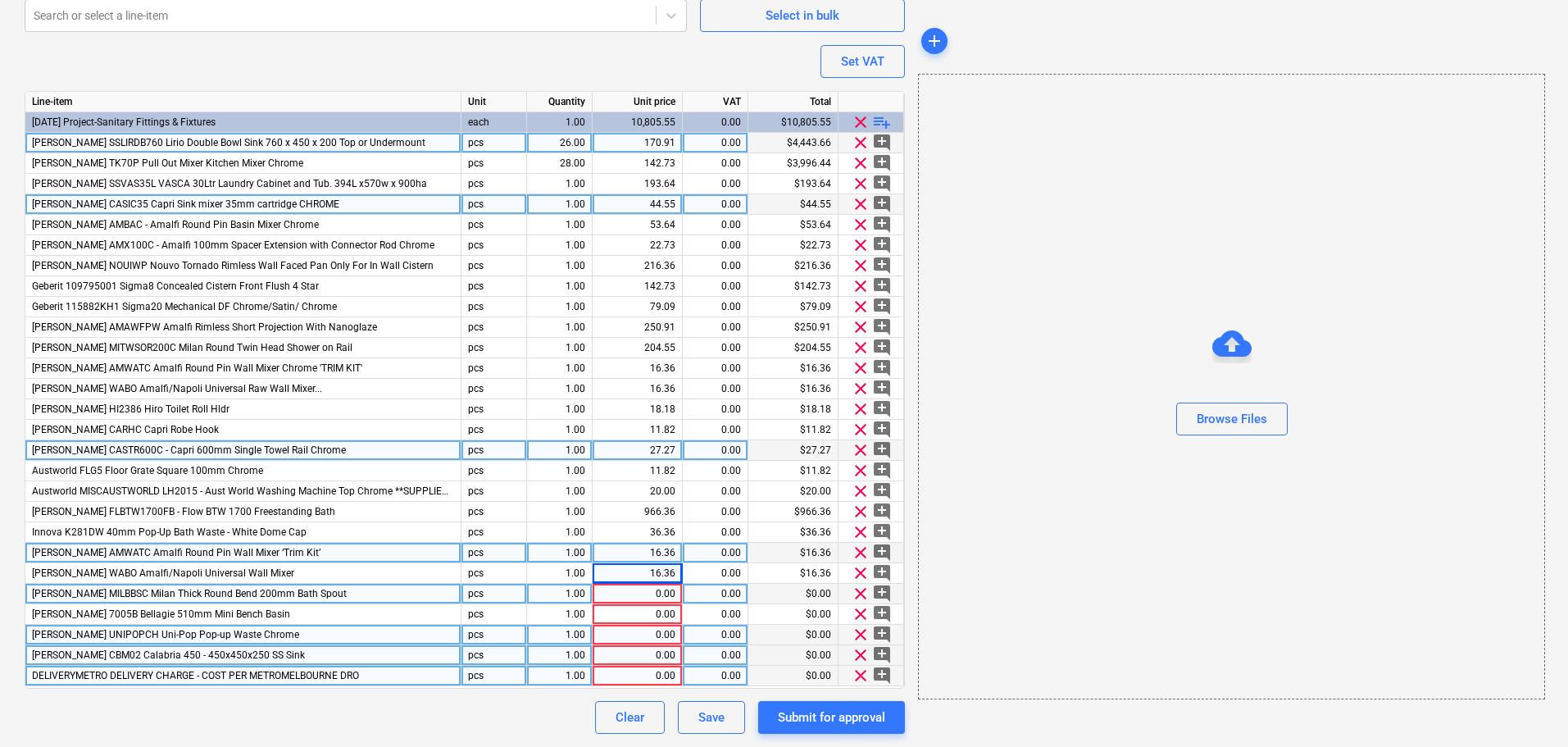
click at [669, 595] on div "0.00" at bounding box center [638, 594] width 77 height 21
type textarea "x"
type input "$28.18"
type textarea "x"
click at [648, 597] on input "$28.18" at bounding box center [637, 594] width 89 height 20
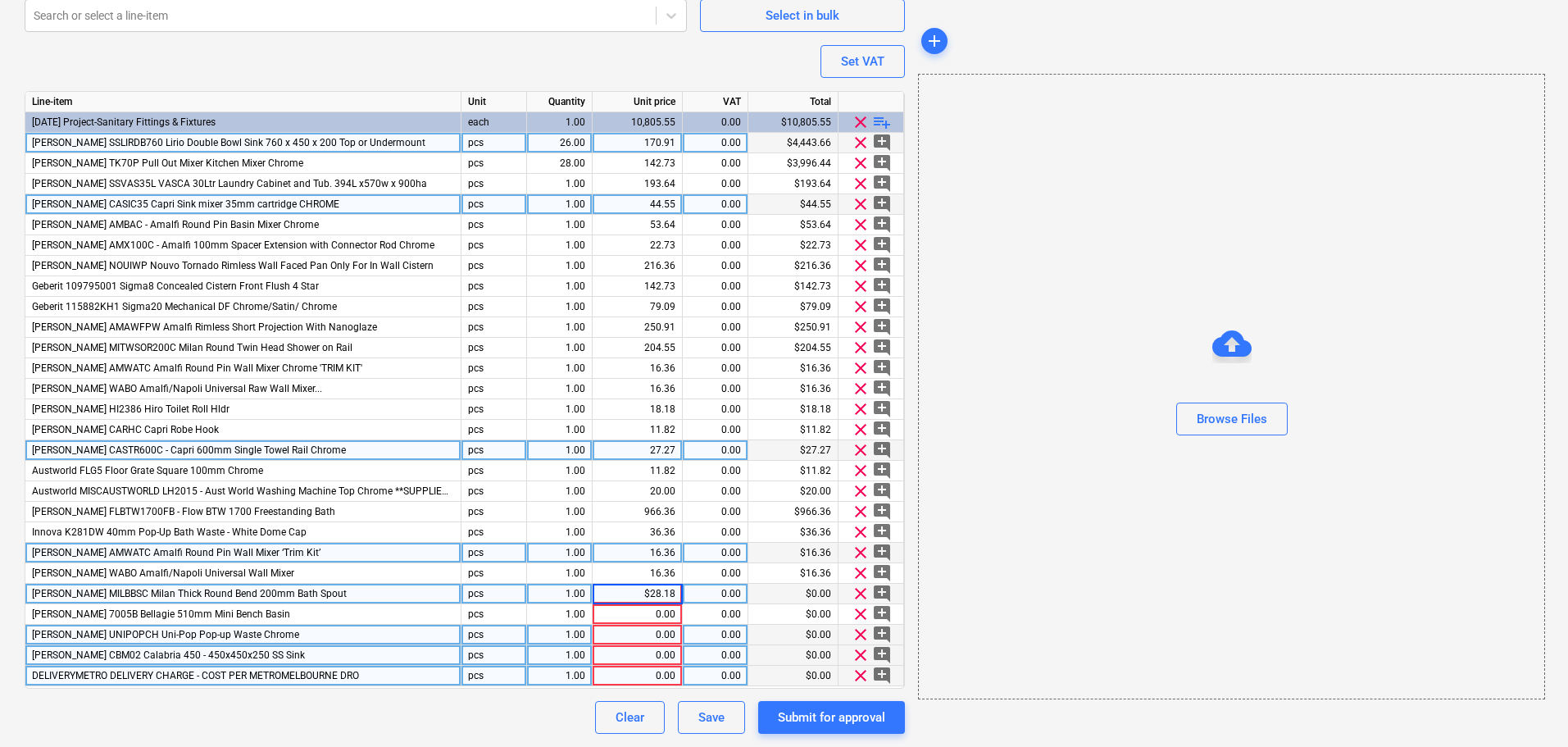
type input "28.18"
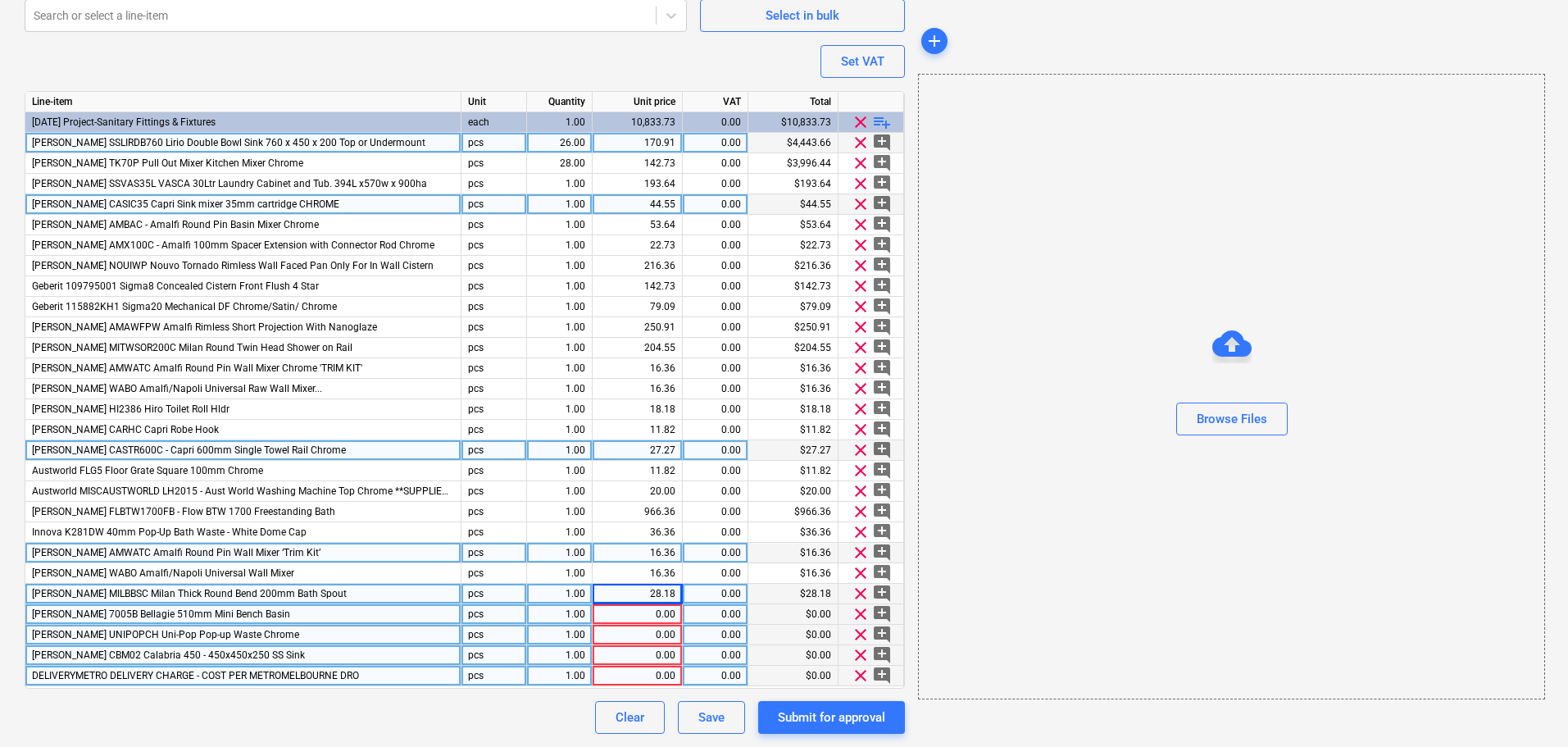
click at [662, 620] on div "0.00" at bounding box center [638, 615] width 77 height 21
type textarea "x"
type input "$108.18"
type textarea "x"
click at [647, 615] on input "$108.18" at bounding box center [637, 615] width 89 height 20
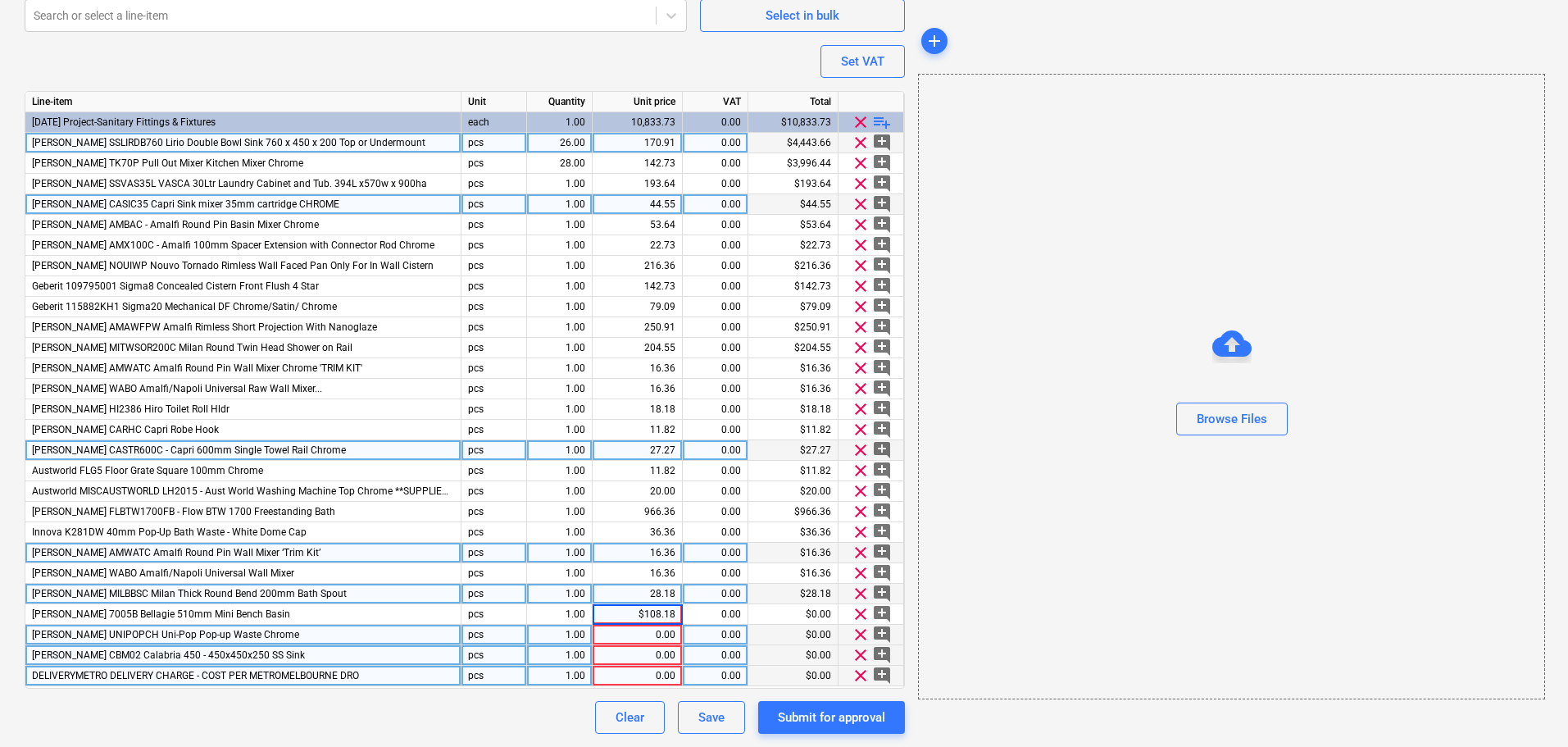
type input "108.18"
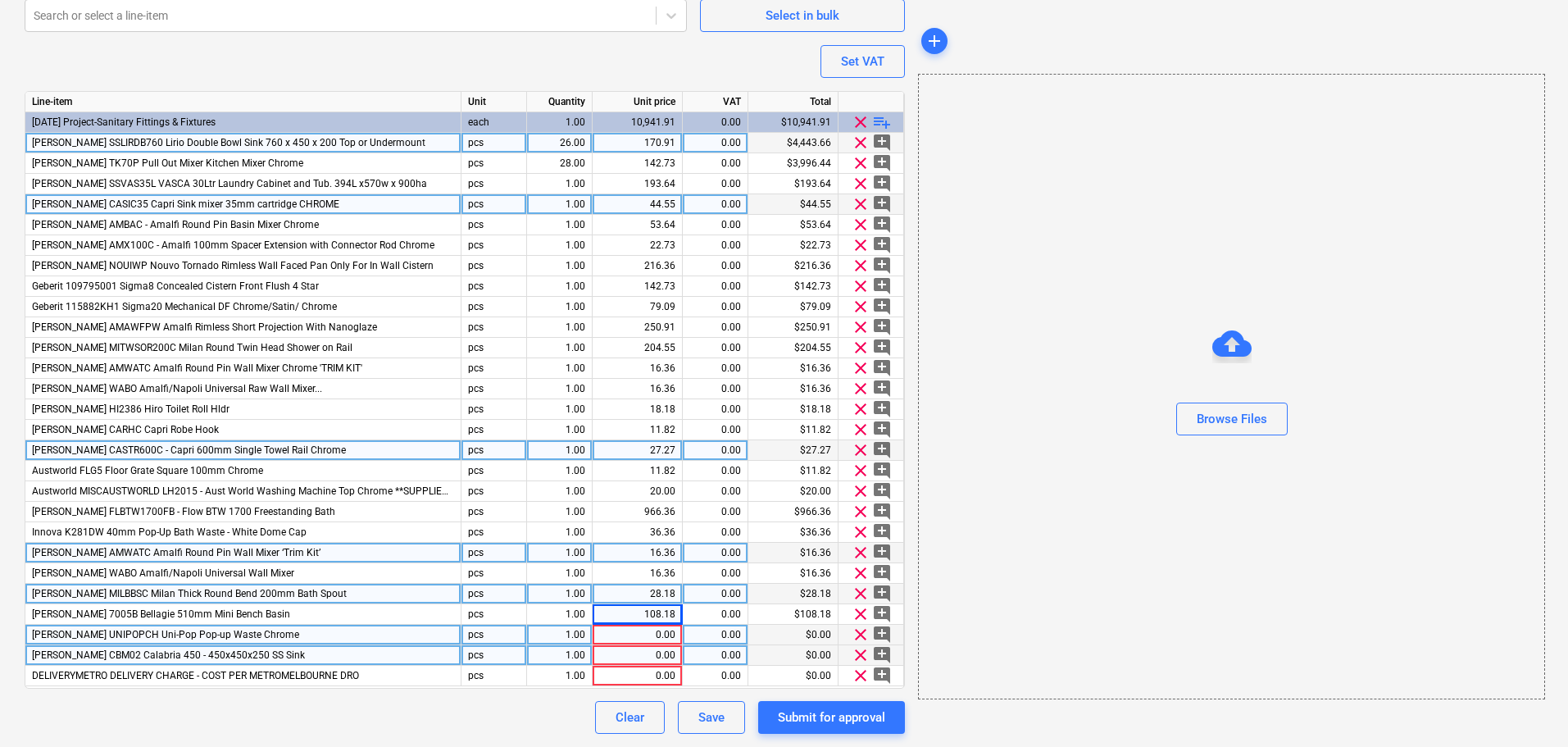
click at [667, 630] on div "0.00" at bounding box center [638, 635] width 77 height 21
click at [667, 630] on input at bounding box center [637, 635] width 89 height 20
type textarea "x"
click at [643, 633] on div "0.00" at bounding box center [638, 635] width 77 height 21
click at [644, 633] on input "$12.73" at bounding box center [637, 635] width 89 height 20
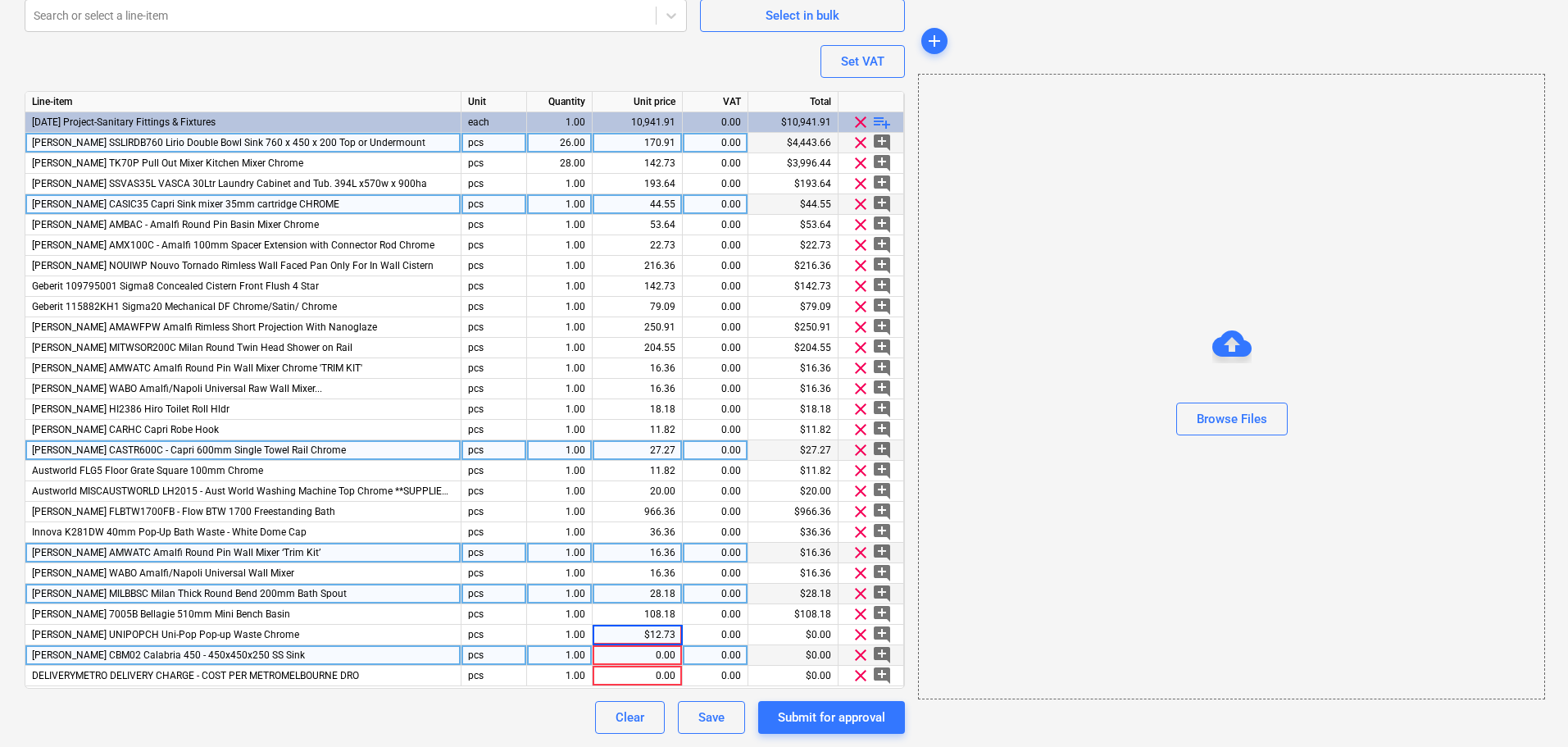
type input "12.73"
click at [645, 659] on div "0.00" at bounding box center [638, 655] width 77 height 21
click at [662, 663] on div "0.00" at bounding box center [638, 655] width 77 height 21
type textarea "x"
type input "190.91"
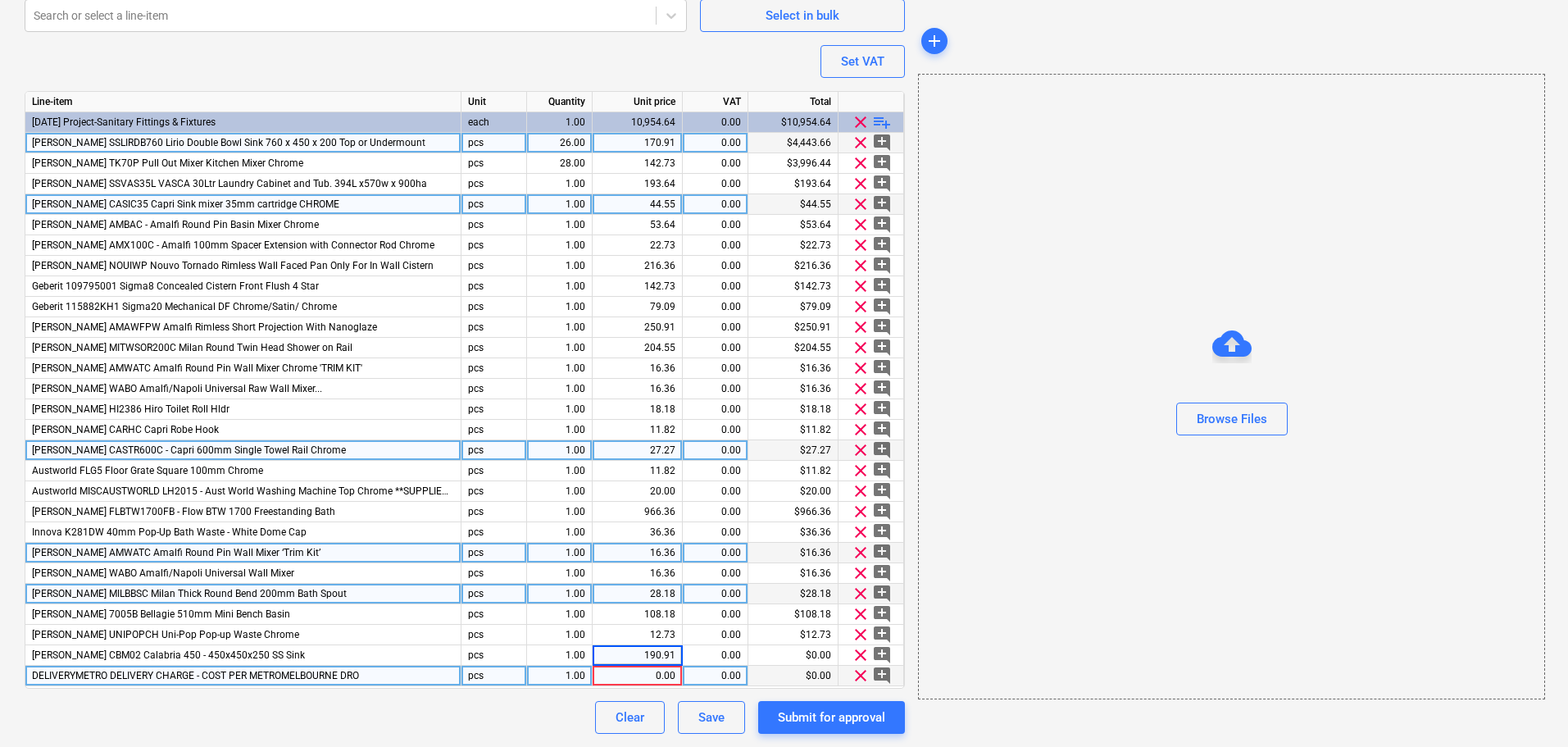
click at [667, 679] on div "0.00" at bounding box center [638, 676] width 77 height 21
click at [661, 680] on div "0.00" at bounding box center [638, 676] width 77 height 21
type textarea "x"
click at [650, 677] on input "$72.73" at bounding box center [637, 676] width 89 height 20
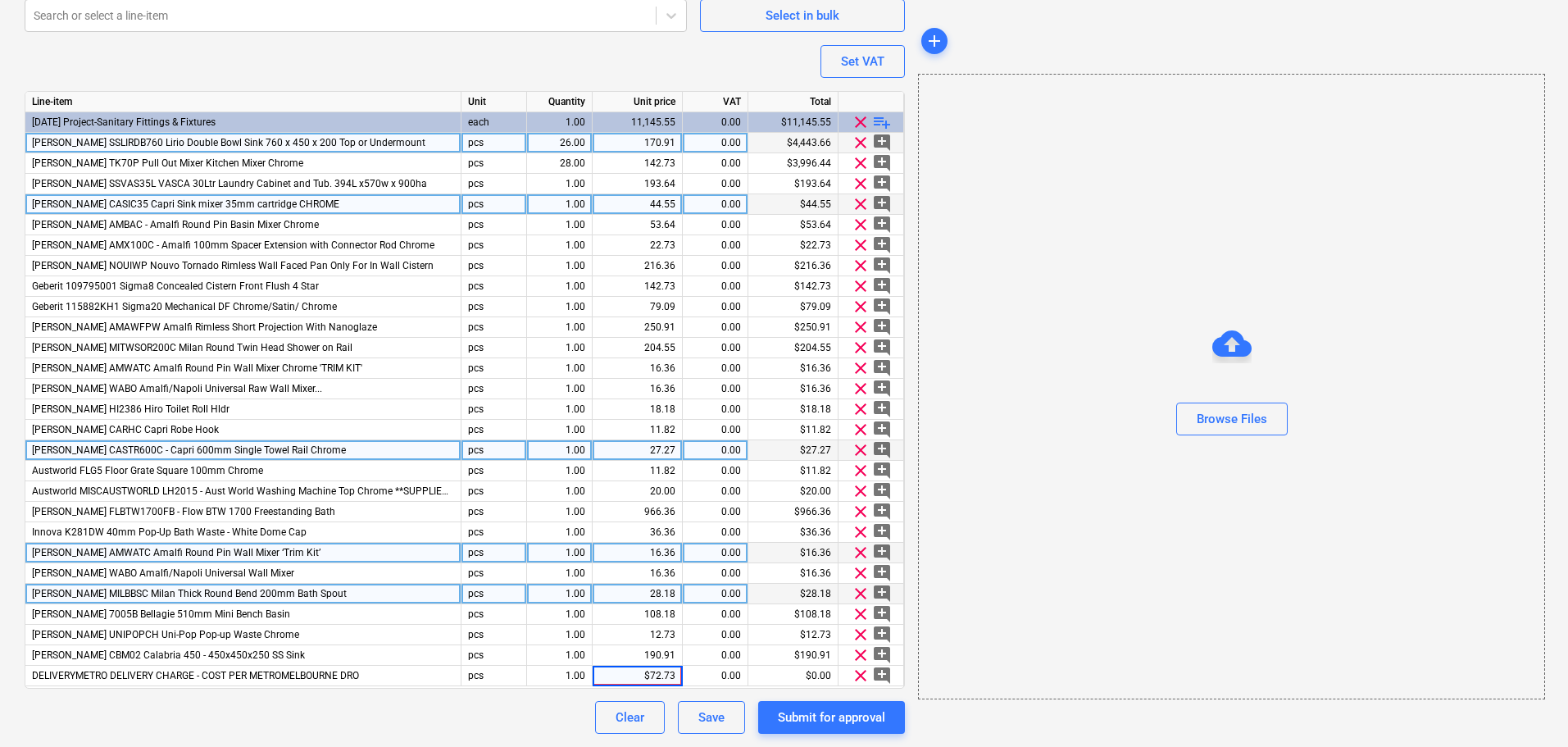
type input "72.73"
click at [1157, 575] on div "Browse Files" at bounding box center [1231, 386] width 627 height 625
click at [955, 645] on div "Browse Files" at bounding box center [1231, 386] width 627 height 625
click at [707, 720] on div "Save" at bounding box center [712, 718] width 27 height 22
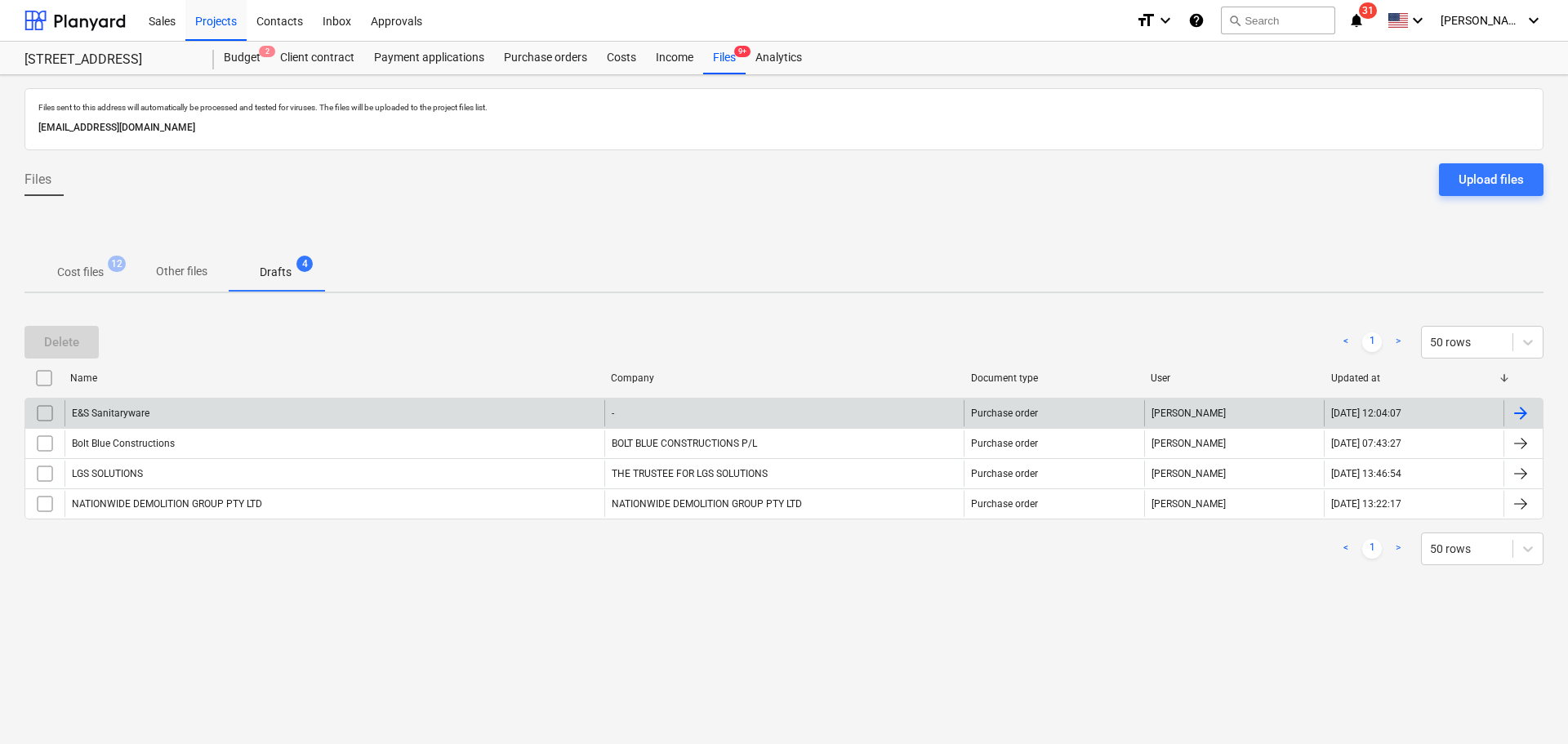
click at [264, 420] on div "E&S Sanitaryware" at bounding box center [334, 414] width 540 height 27
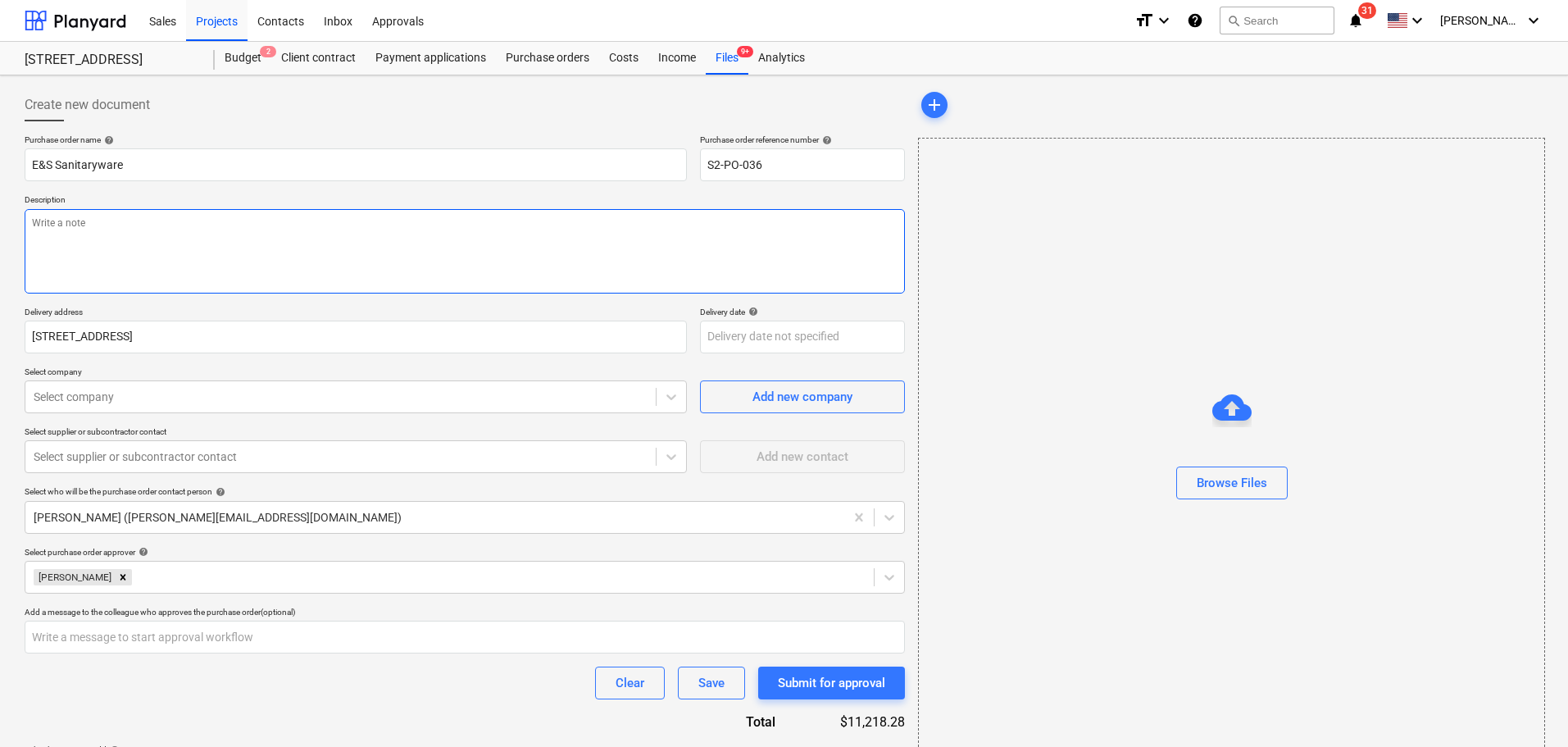
click at [134, 213] on textarea at bounding box center [465, 251] width 881 height 84
type textarea "x"
type textarea "Sanbit"
type textarea "x"
type textarea "[DEMOGRAPHIC_DATA]"
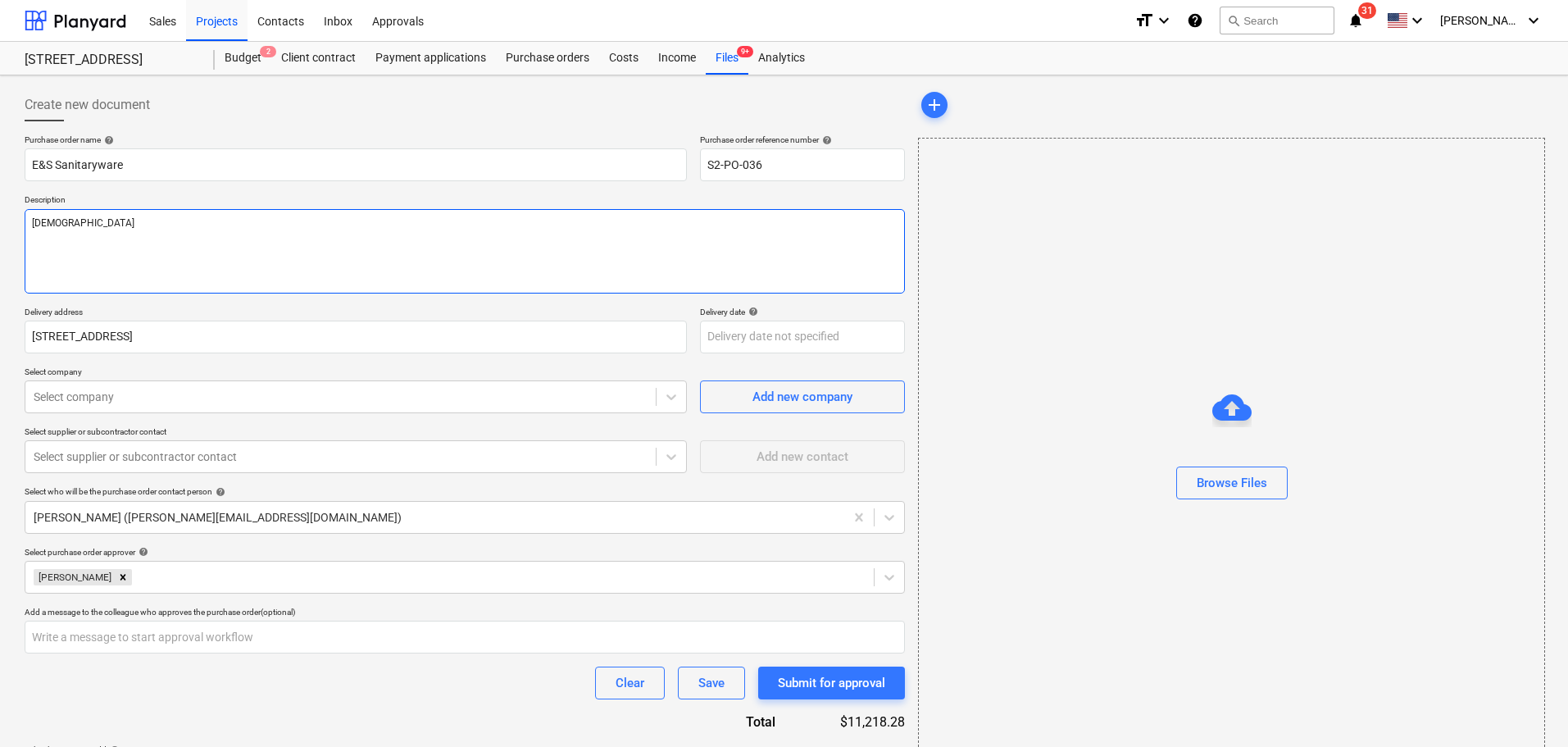
type textarea "x"
type textarea "Sanbitar"
type textarea "x"
type textarea "[DEMOGRAPHIC_DATA]"
type textarea "x"
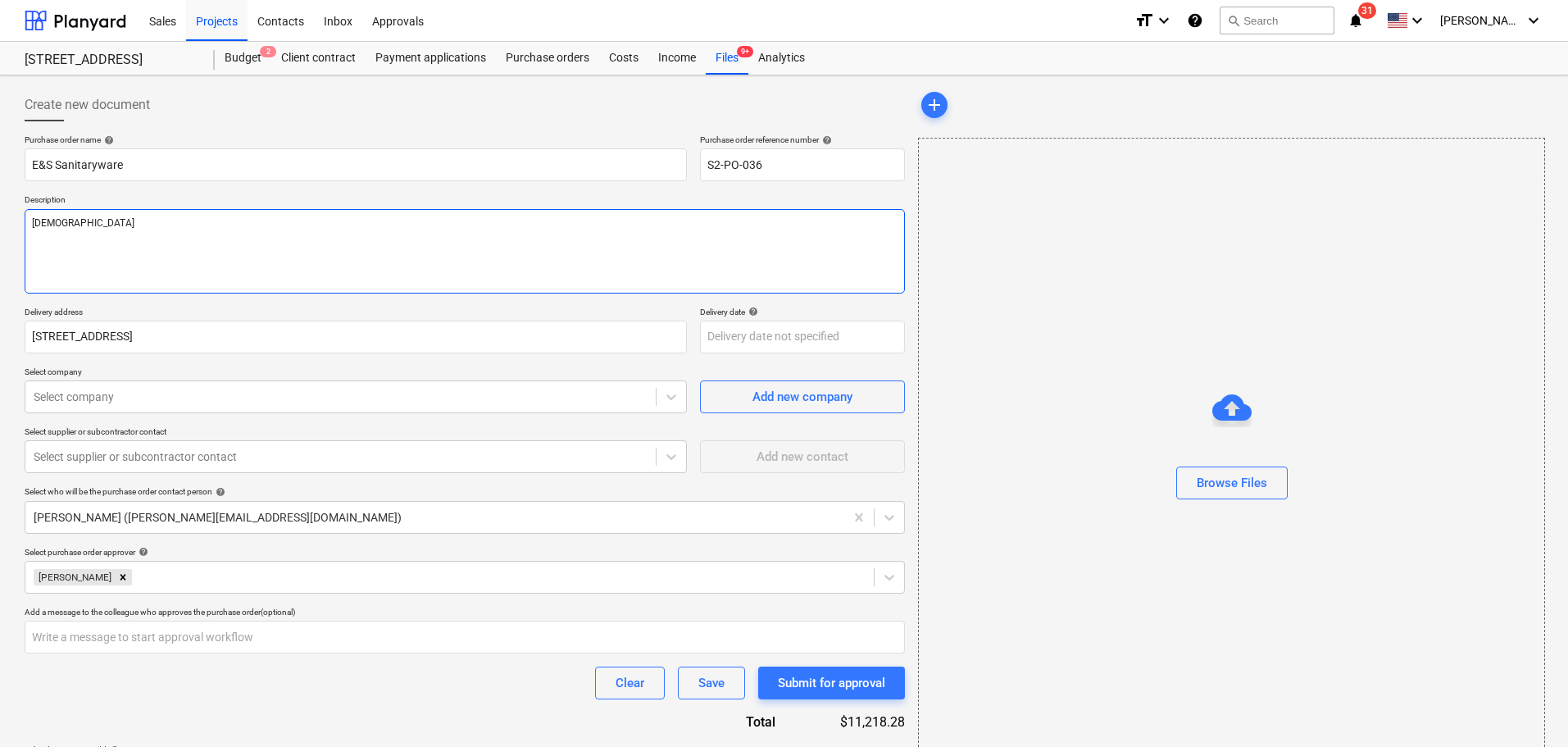
type textarea "Sanbit"
type textarea "x"
type textarea "Sanbi"
type textarea "x"
type textarea "Sanb"
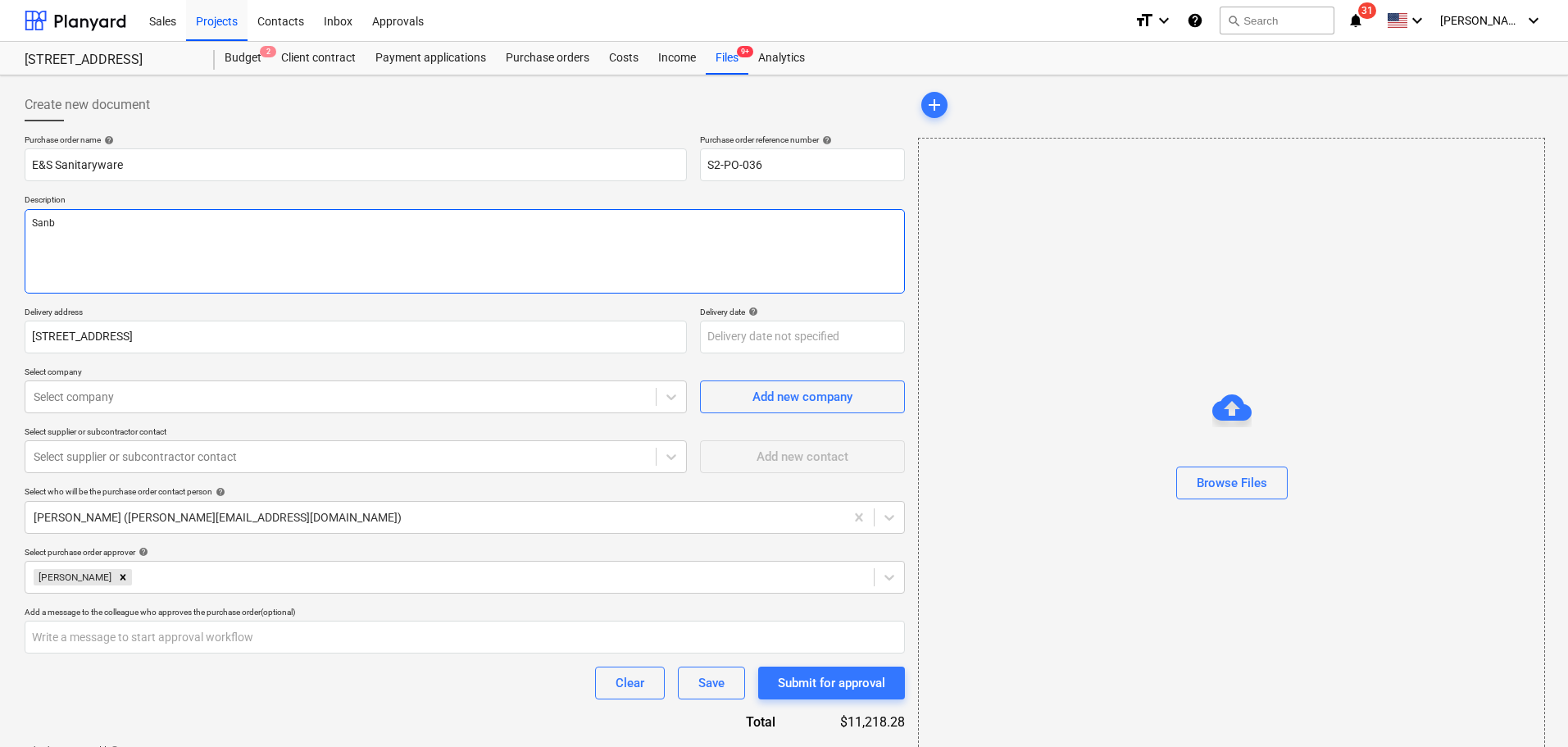
type textarea "x"
type textarea "San"
type textarea "x"
type textarea "Sanir"
type textarea "x"
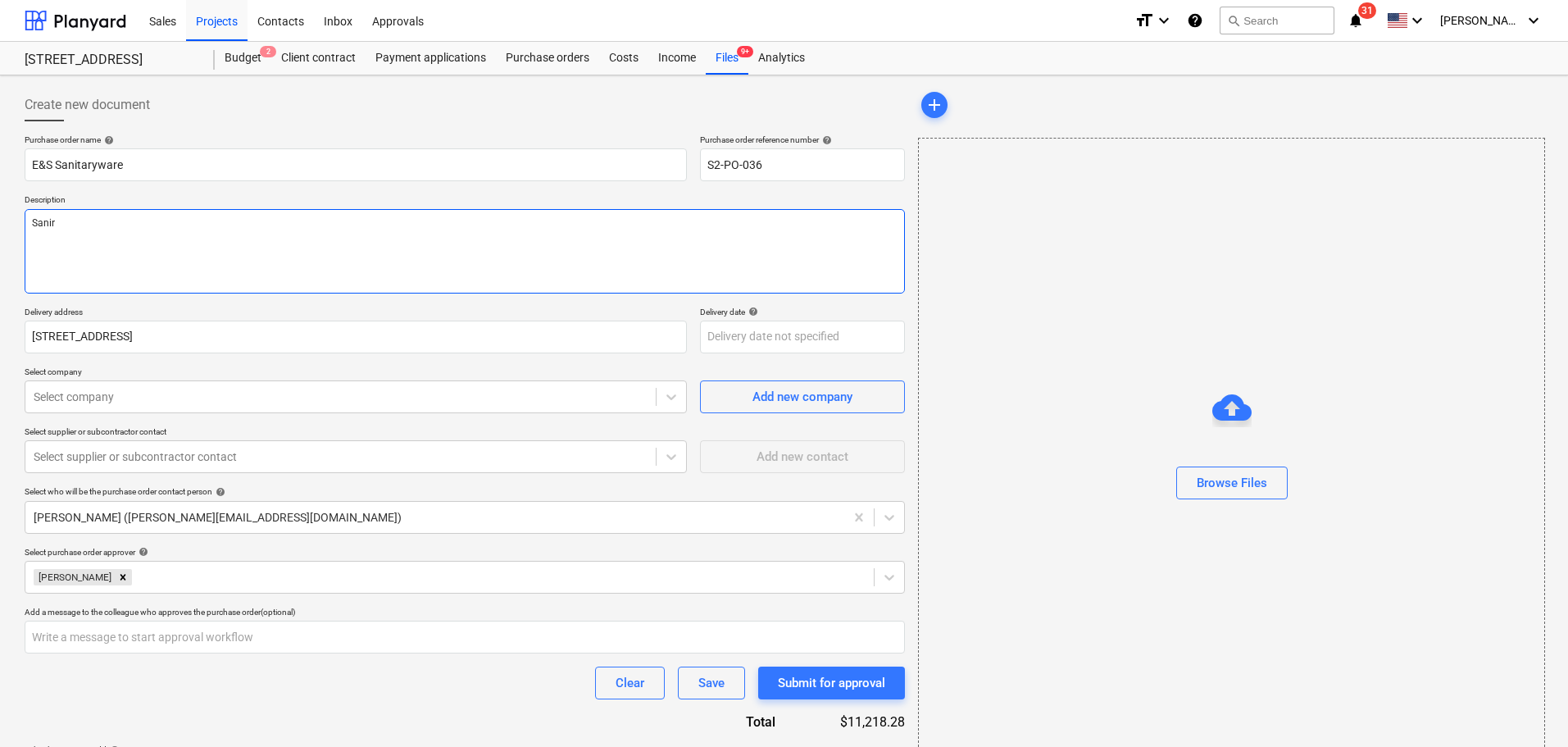
type textarea "Sanirt"
type textarea "x"
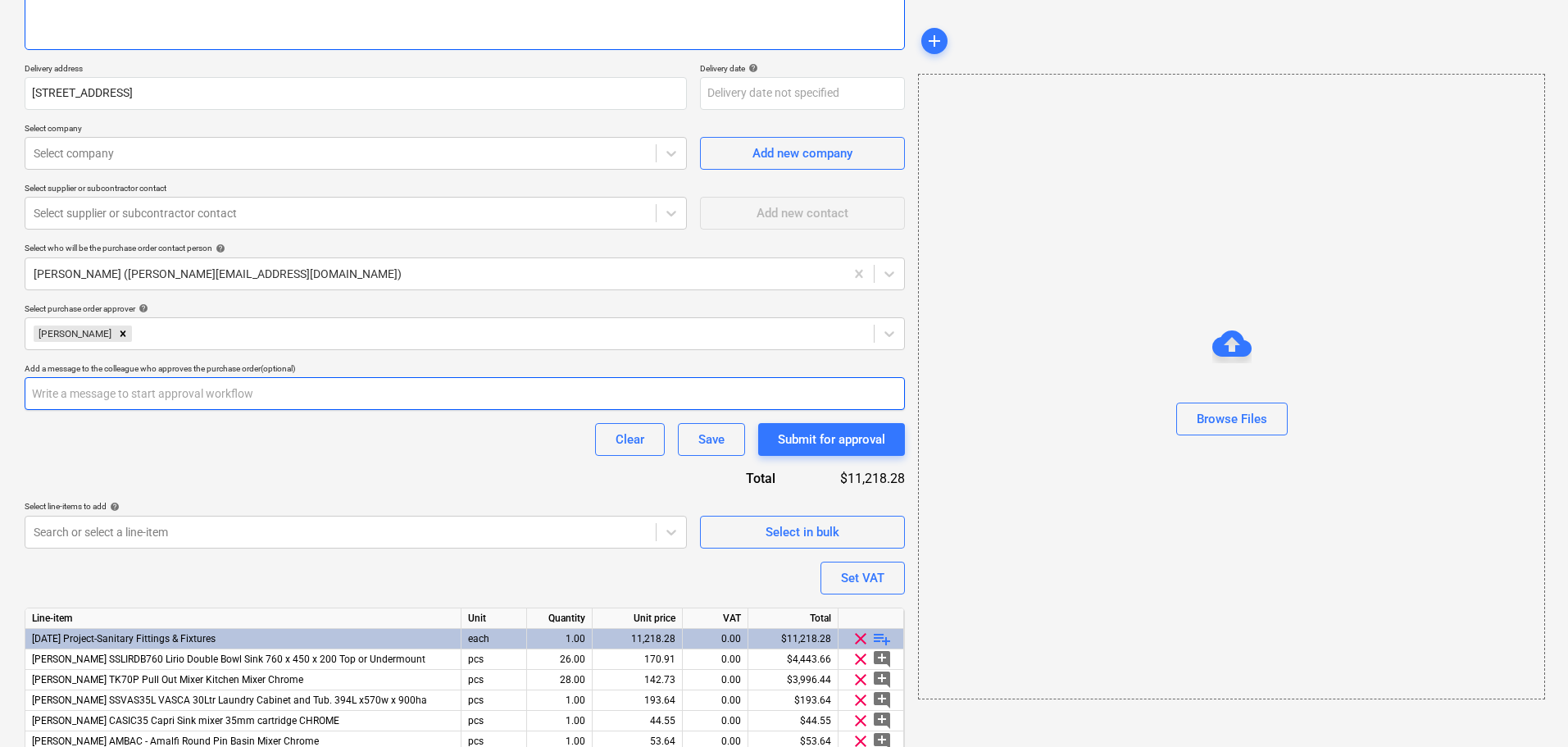
scroll to position [246, 0]
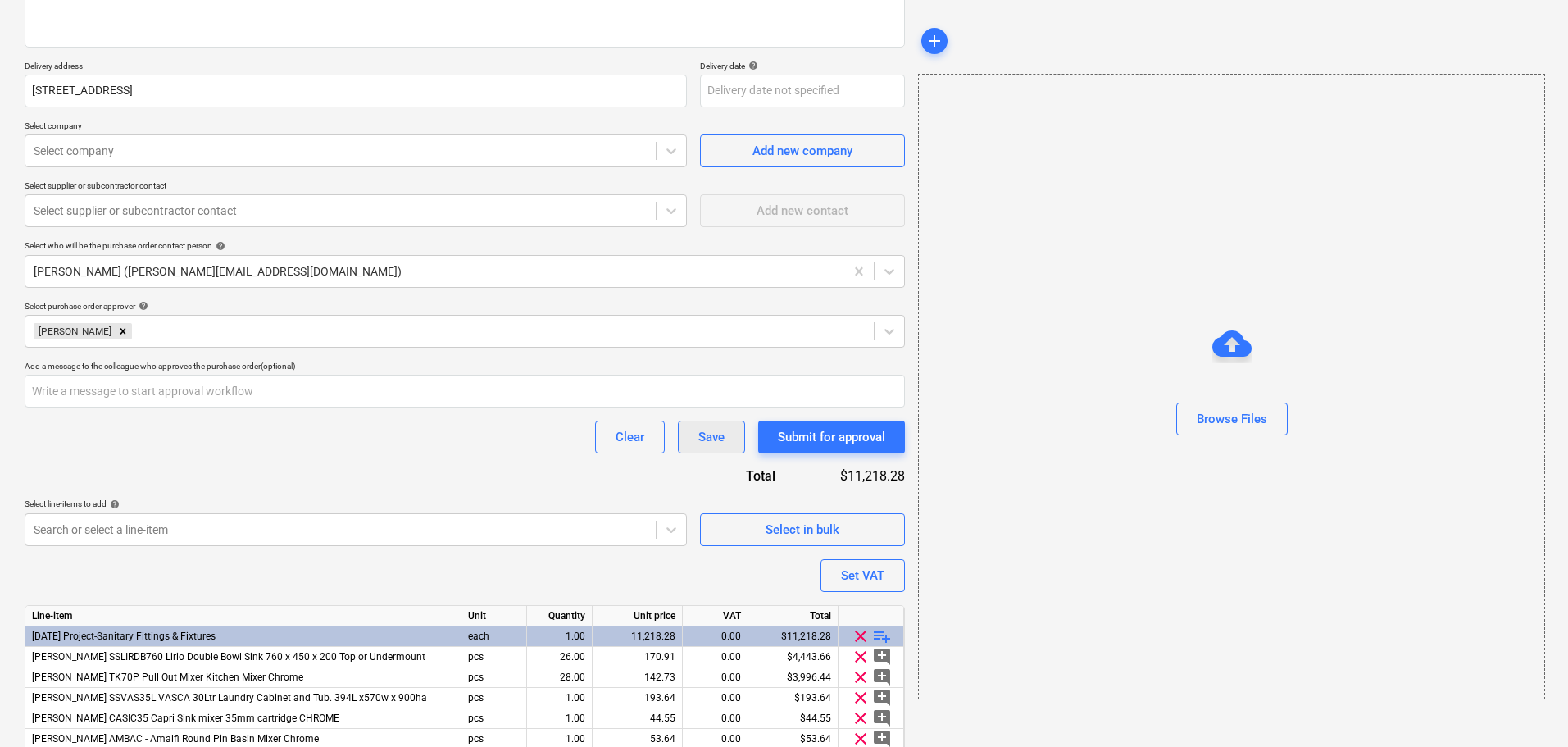
click at [710, 444] on div "Save" at bounding box center [712, 437] width 27 height 22
